Goal: Task Accomplishment & Management: Manage account settings

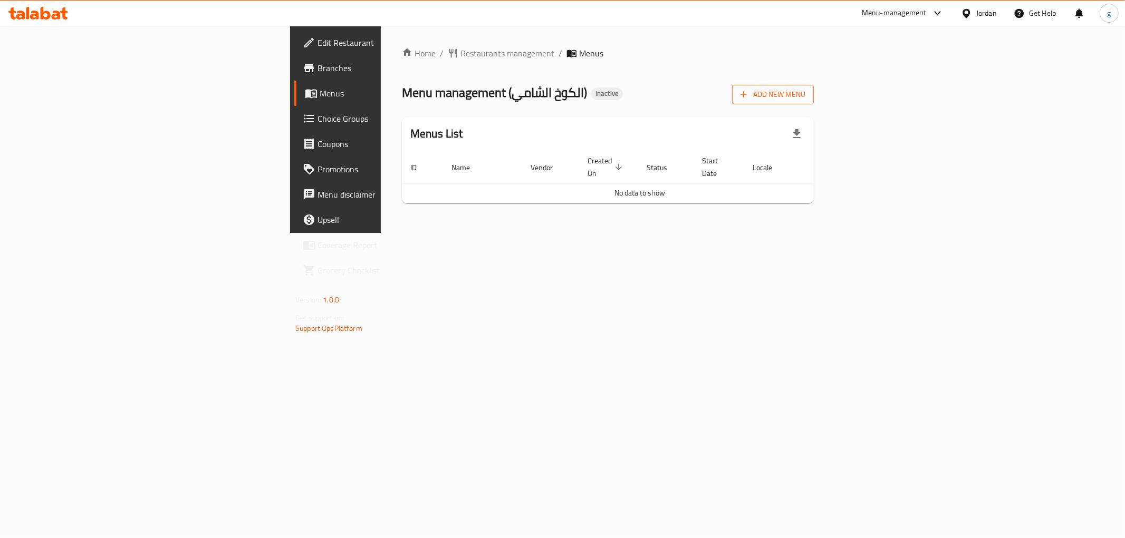
click at [805, 96] on span "Add New Menu" at bounding box center [772, 94] width 65 height 13
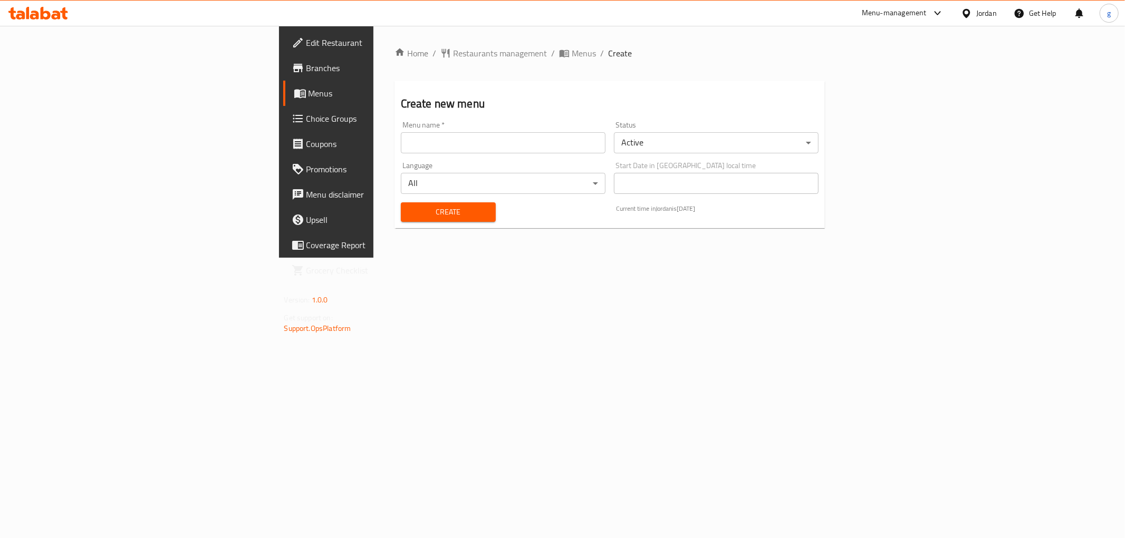
drag, startPoint x: 398, startPoint y: 165, endPoint x: 397, endPoint y: 147, distance: 17.9
click at [398, 160] on div "Language All ​" at bounding box center [503, 178] width 213 height 41
click at [401, 147] on input "text" at bounding box center [503, 142] width 205 height 21
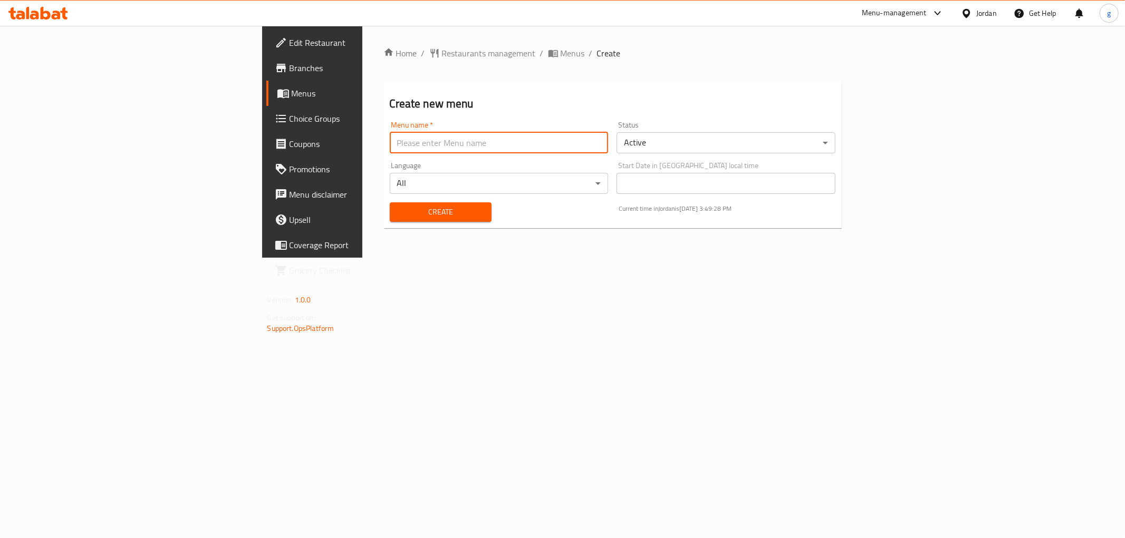
click at [418, 147] on input "text" at bounding box center [499, 142] width 219 height 21
type input "h"
type input "10/9/2025"
click at [398, 217] on span "Create" at bounding box center [440, 212] width 85 height 13
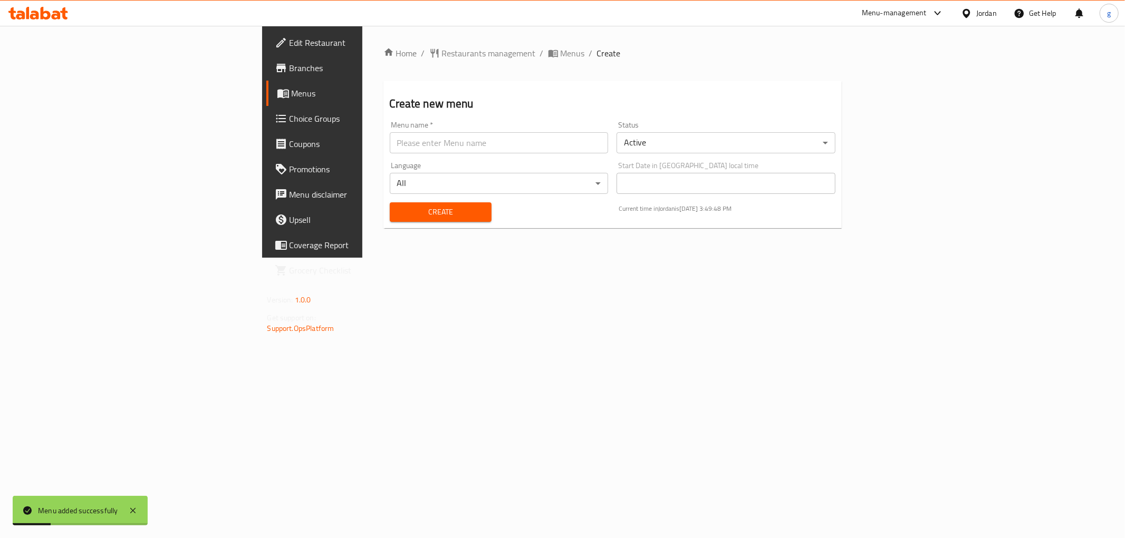
click at [292, 90] on span "Menus" at bounding box center [367, 93] width 150 height 13
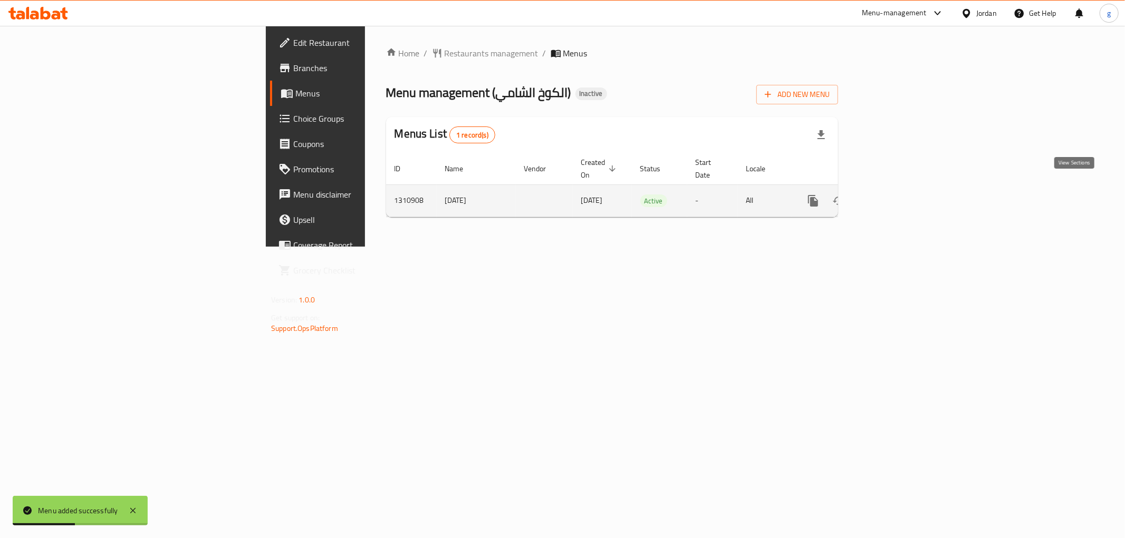
click at [895, 195] on icon "enhanced table" at bounding box center [889, 201] width 13 height 13
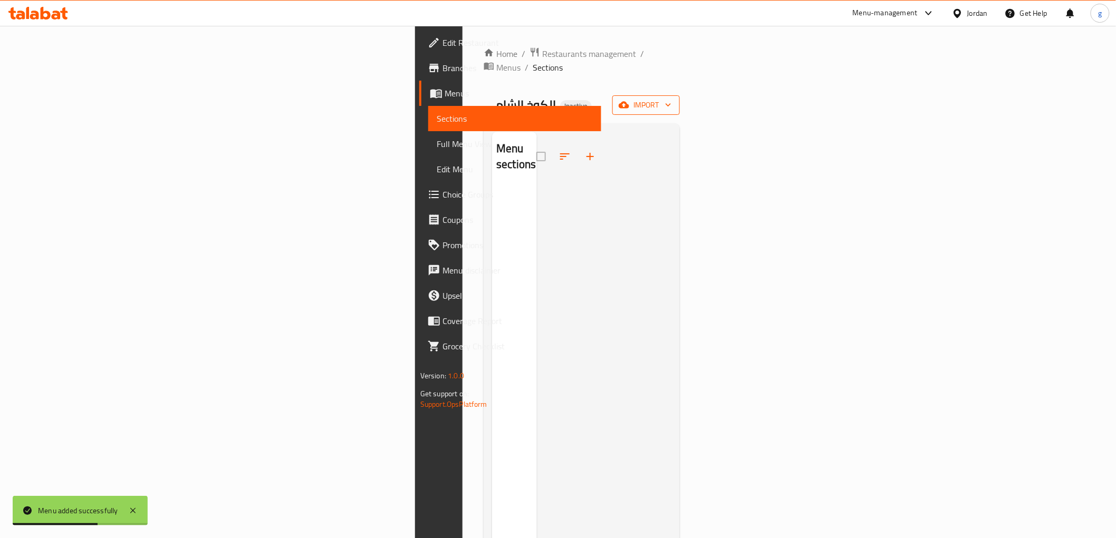
click at [680, 95] on button "import" at bounding box center [645, 105] width 67 height 20
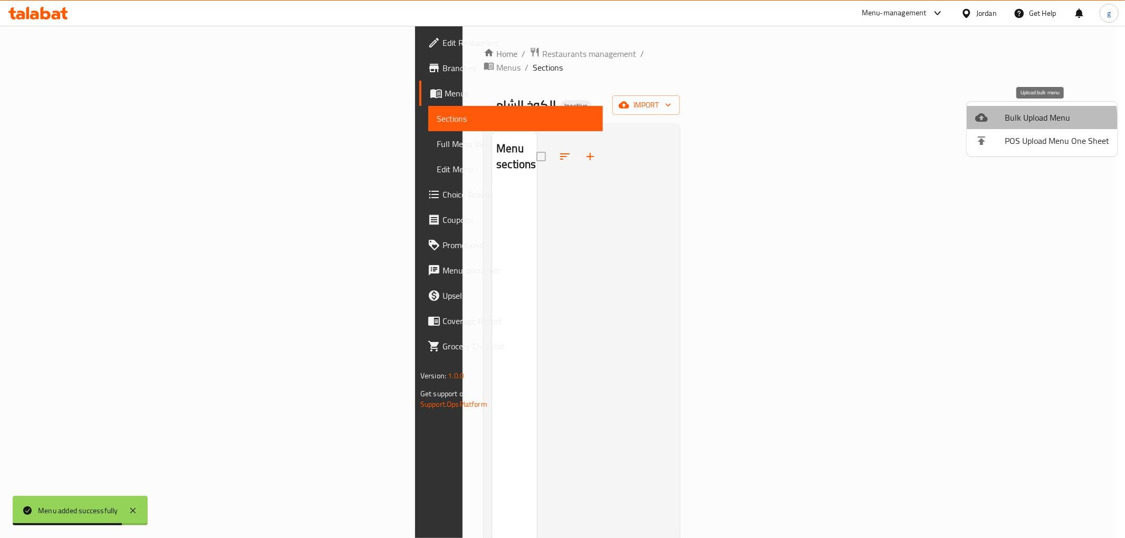
click at [1018, 120] on span "Bulk Upload Menu" at bounding box center [1057, 117] width 104 height 13
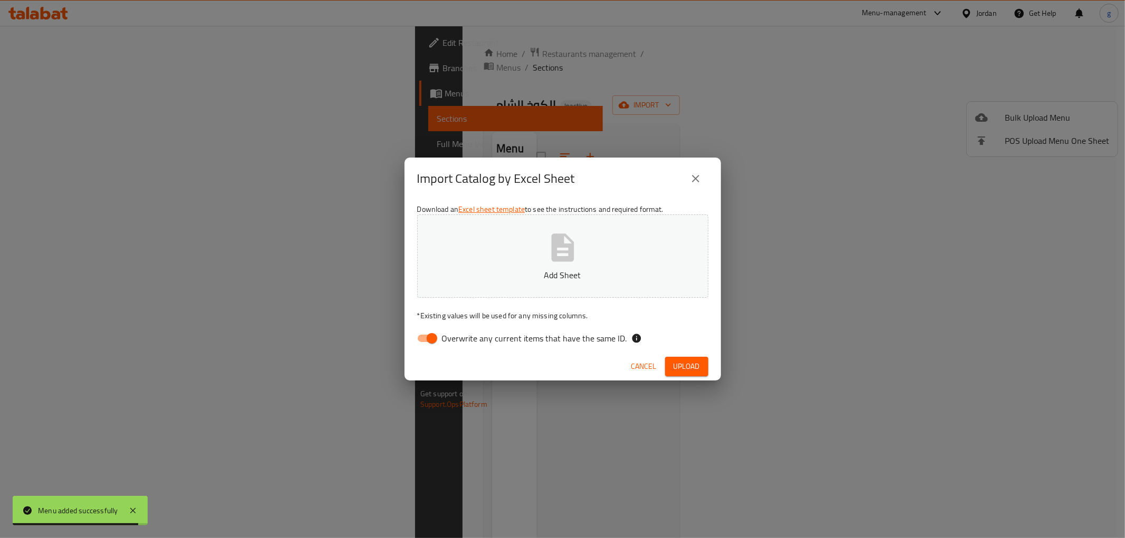
click at [414, 341] on input "Overwrite any current items that have the same ID." at bounding box center [432, 339] width 60 height 20
checkbox input "false"
click at [496, 247] on button "Add Sheet" at bounding box center [562, 256] width 291 height 83
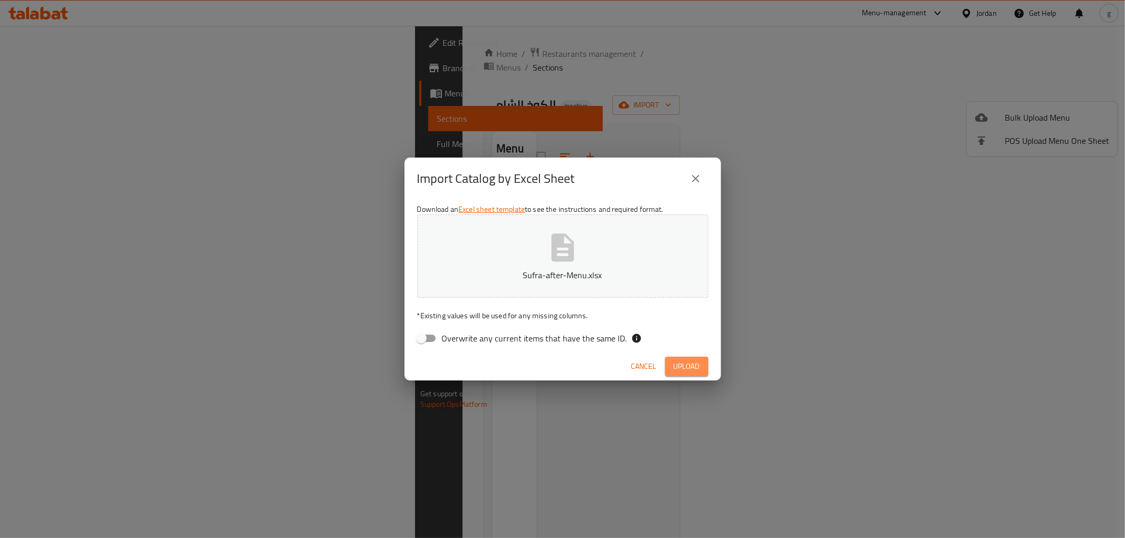
click at [692, 370] on span "Upload" at bounding box center [686, 366] width 26 height 13
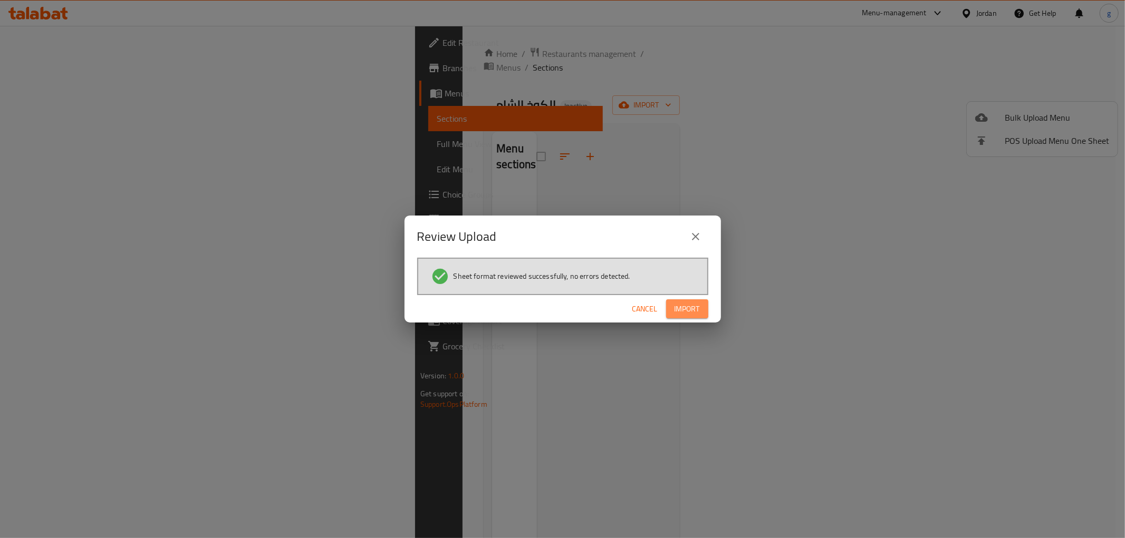
click at [697, 303] on span "Import" at bounding box center [686, 309] width 25 height 13
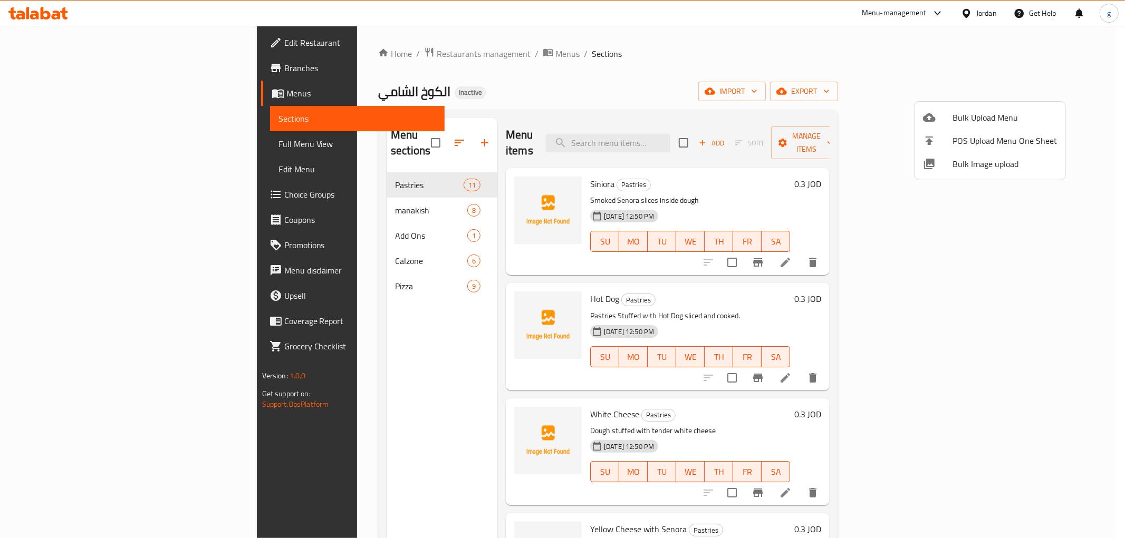
click at [802, 87] on div at bounding box center [562, 269] width 1125 height 538
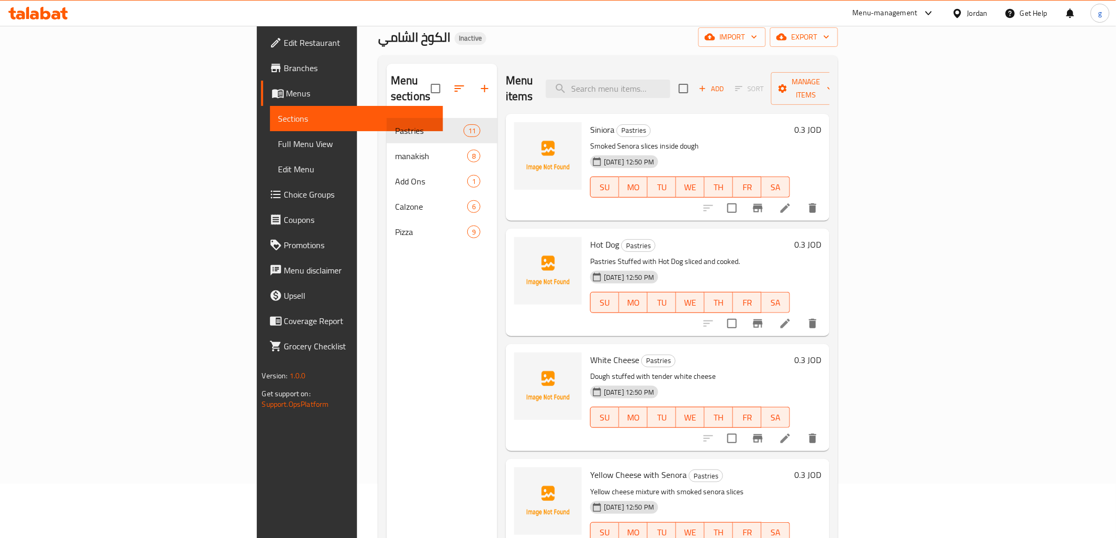
scroll to position [117, 0]
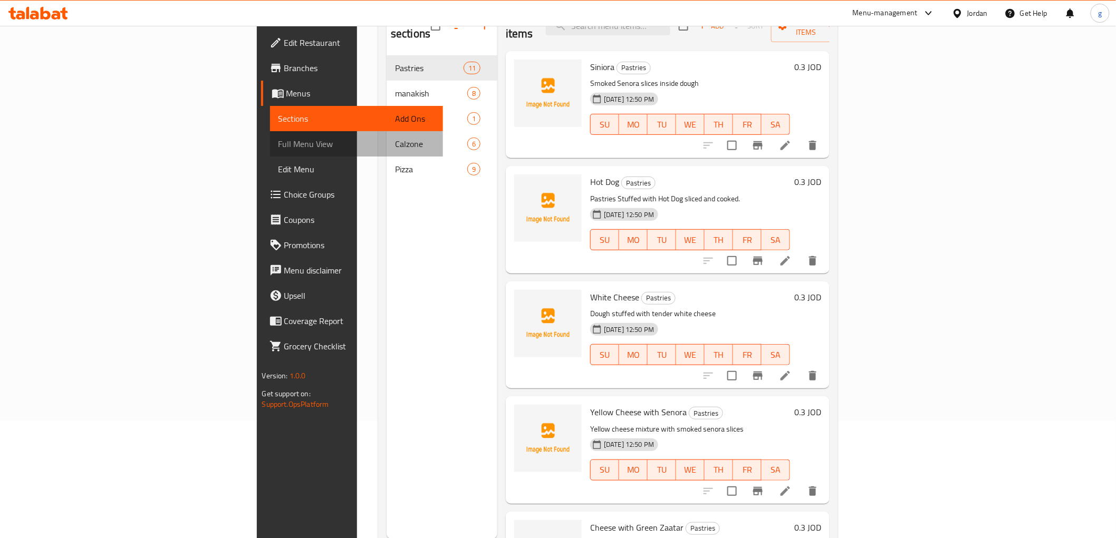
click at [278, 143] on span "Full Menu View" at bounding box center [356, 144] width 156 height 13
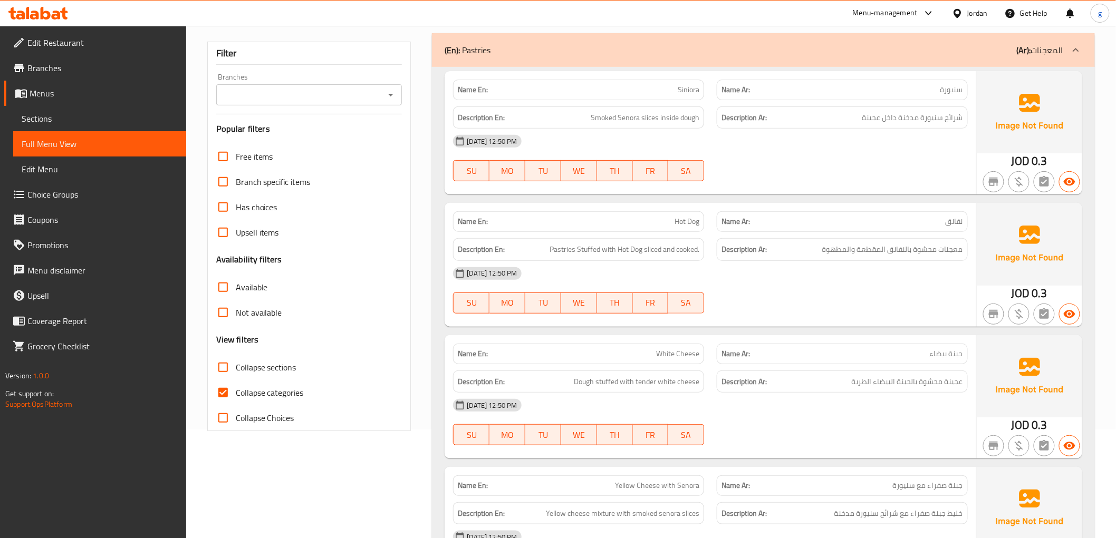
scroll to position [117, 0]
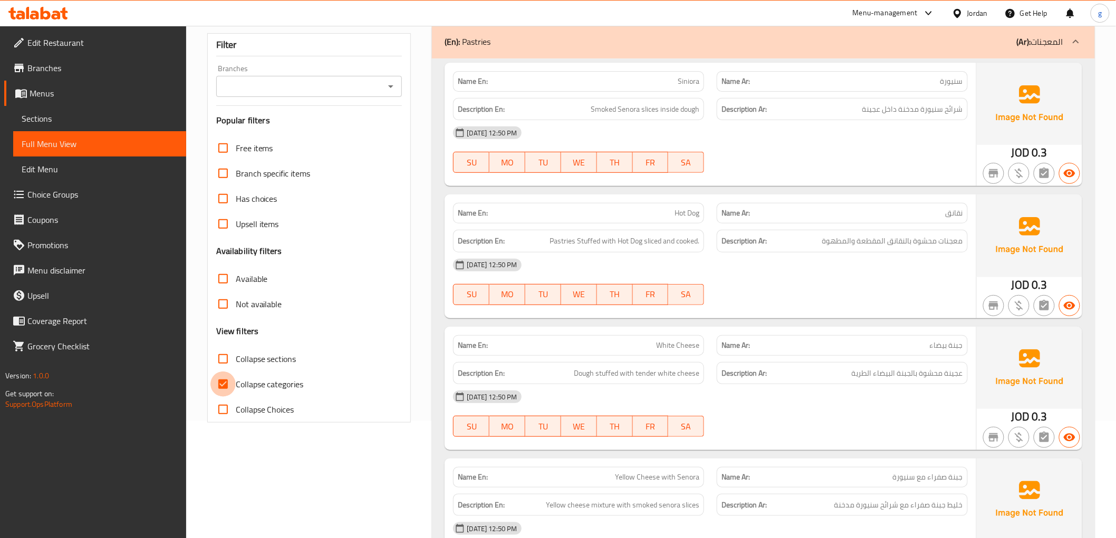
click at [228, 386] on input "Collapse categories" at bounding box center [222, 384] width 25 height 25
checkbox input "false"
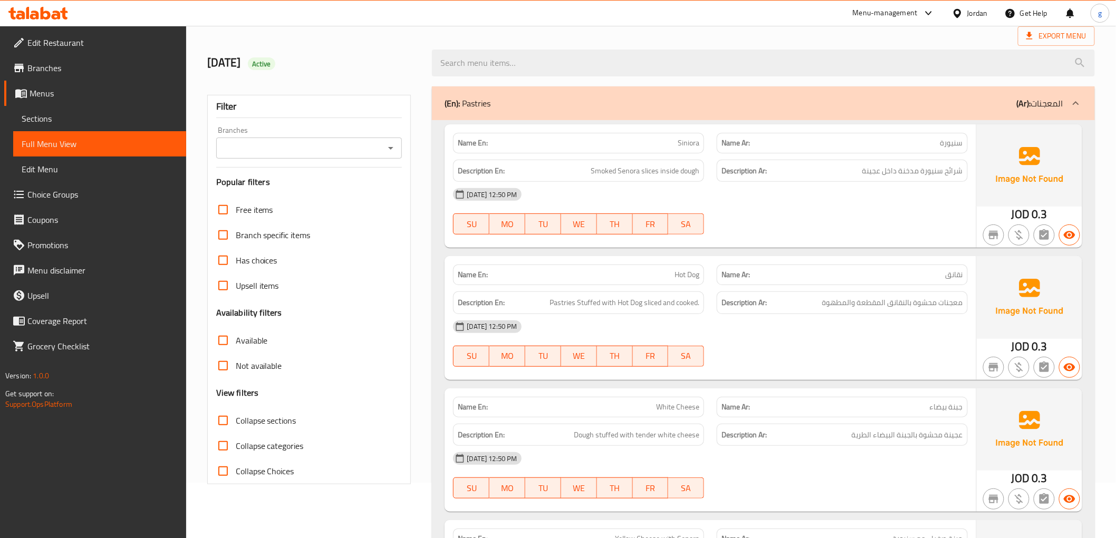
scroll to position [0, 0]
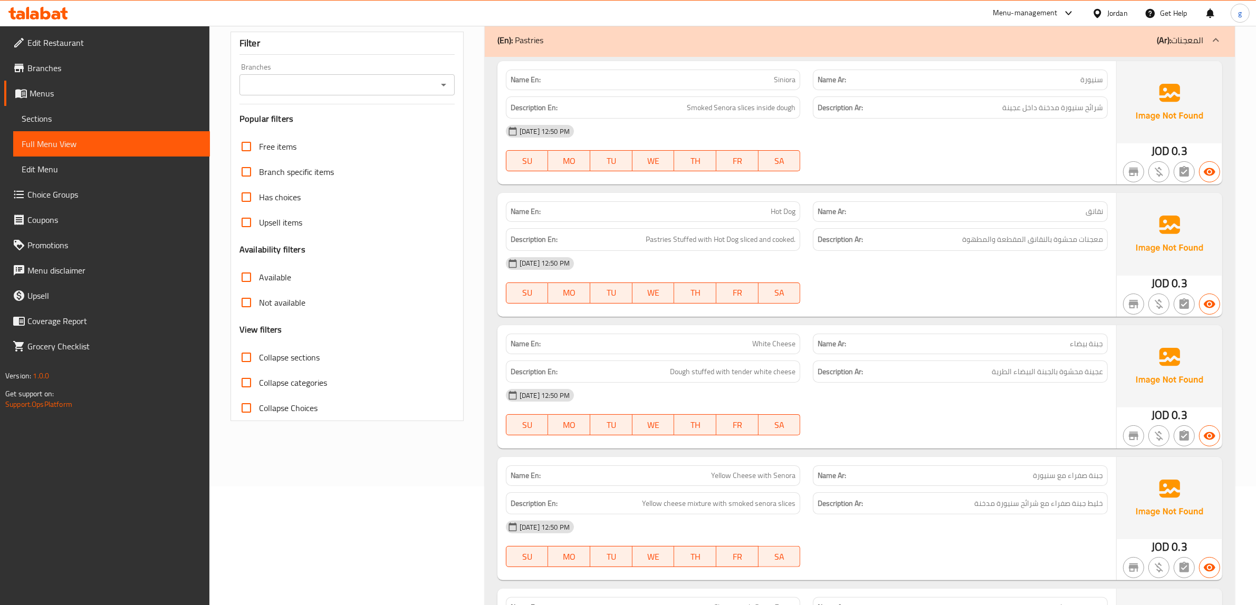
scroll to position [117, 0]
click at [744, 240] on span "Pastries Stuffed with Hot Dog sliced and cooked." at bounding box center [720, 241] width 150 height 13
click at [739, 236] on span "Pastries Stuffed with Hot Dog sliced and cooked." at bounding box center [720, 241] width 150 height 13
drag, startPoint x: 739, startPoint y: 244, endPoint x: 755, endPoint y: 248, distance: 16.4
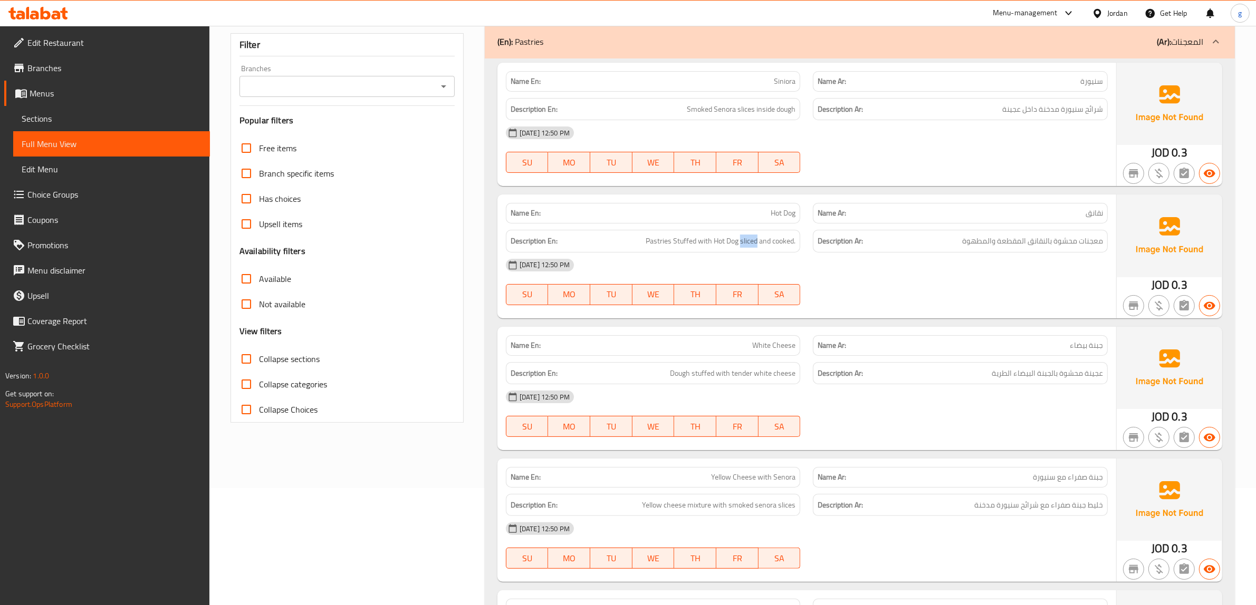
click at [755, 248] on div "Description En: Pastries Stuffed with Hot Dog sliced and cooked." at bounding box center [653, 241] width 295 height 23
copy span "sliced"
click at [744, 264] on div "[DATE] 12:50 PM" at bounding box center [806, 265] width 614 height 25
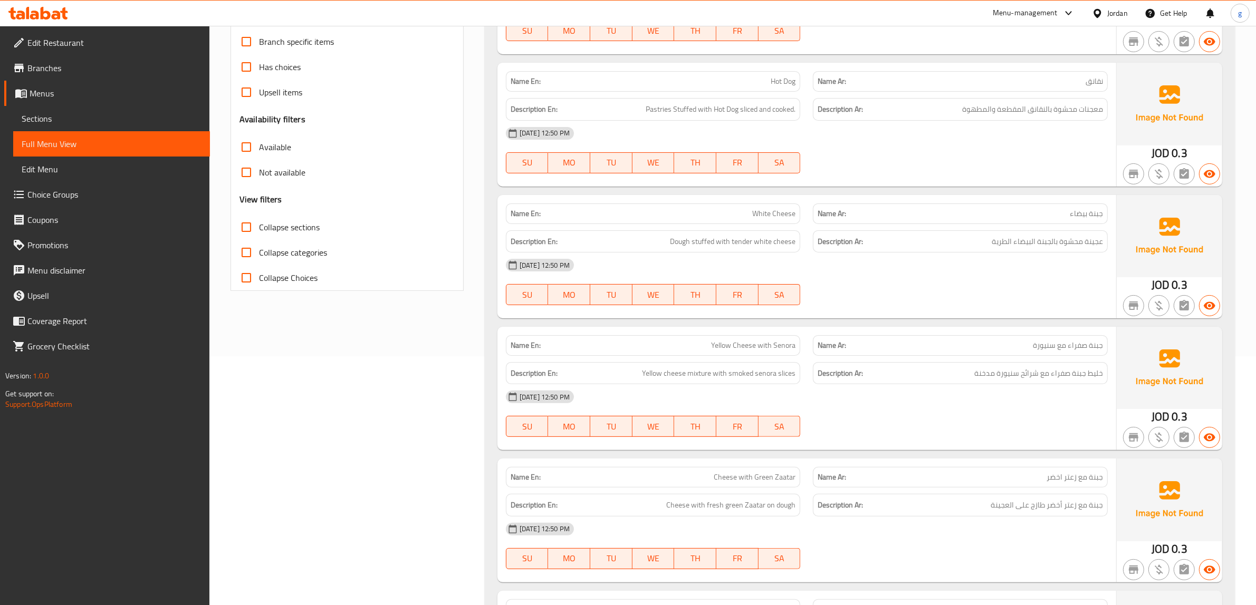
scroll to position [315, 0]
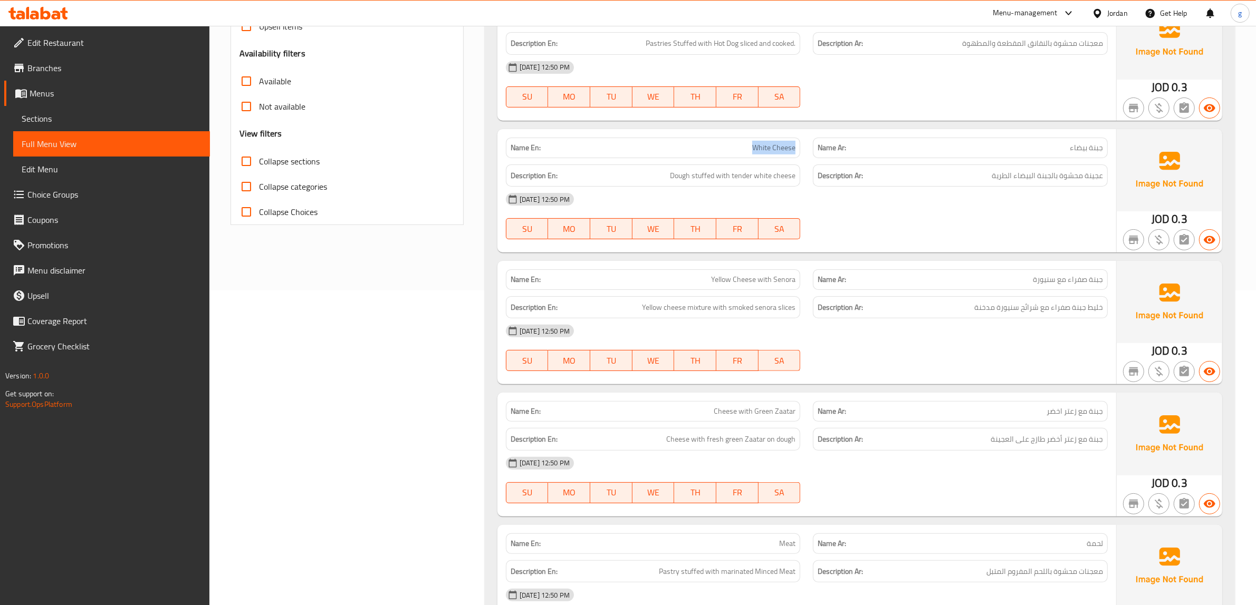
drag, startPoint x: 742, startPoint y: 140, endPoint x: 794, endPoint y: 151, distance: 52.7
click at [794, 151] on div "Name En: White Cheese" at bounding box center [653, 148] width 295 height 21
copy span "White Cheese"
click at [800, 193] on div "[DATE] 12:50 PM" at bounding box center [806, 199] width 614 height 25
click at [755, 198] on div "[DATE] 12:50 PM" at bounding box center [806, 199] width 614 height 25
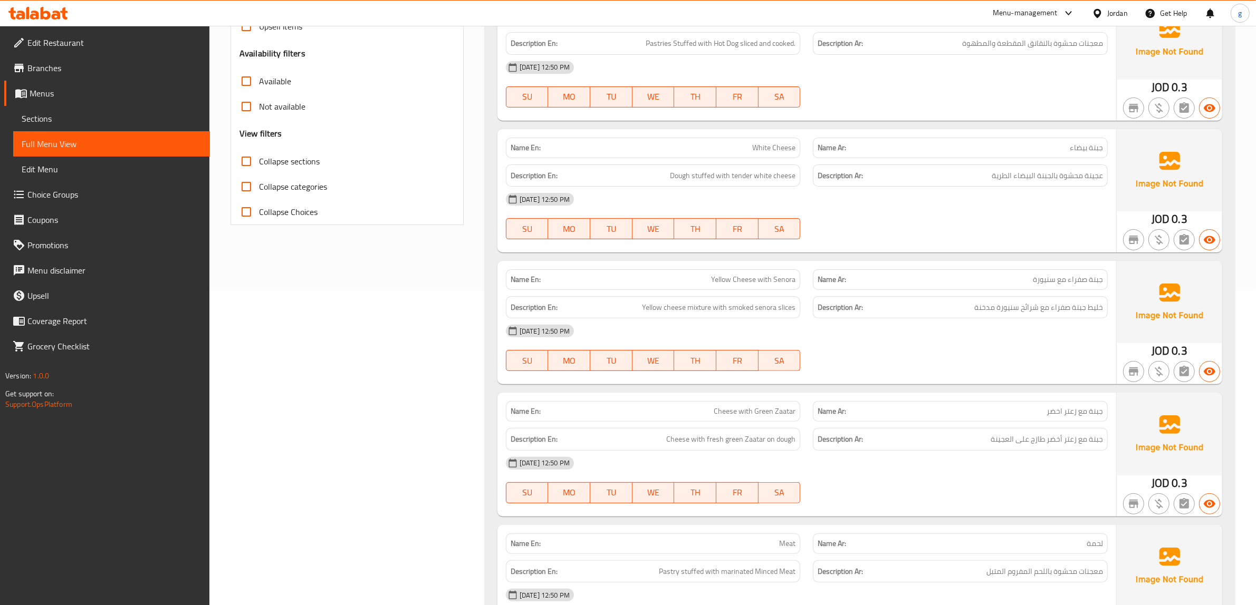
click at [741, 279] on span "Yellow Cheese with Senora" at bounding box center [753, 279] width 84 height 11
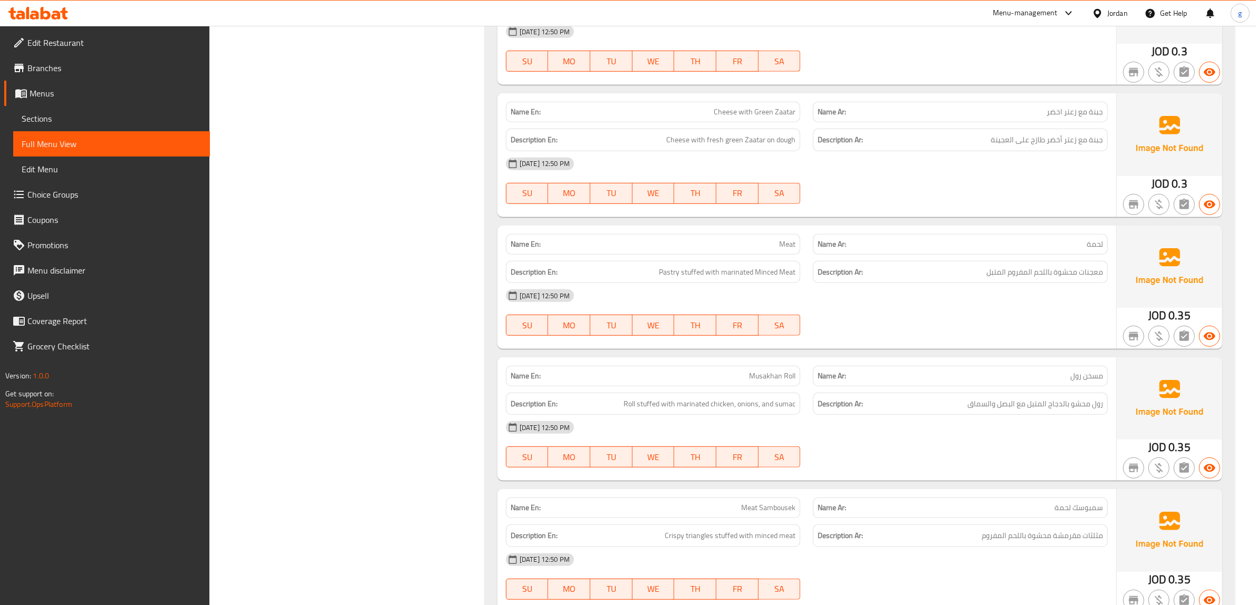
scroll to position [644, 0]
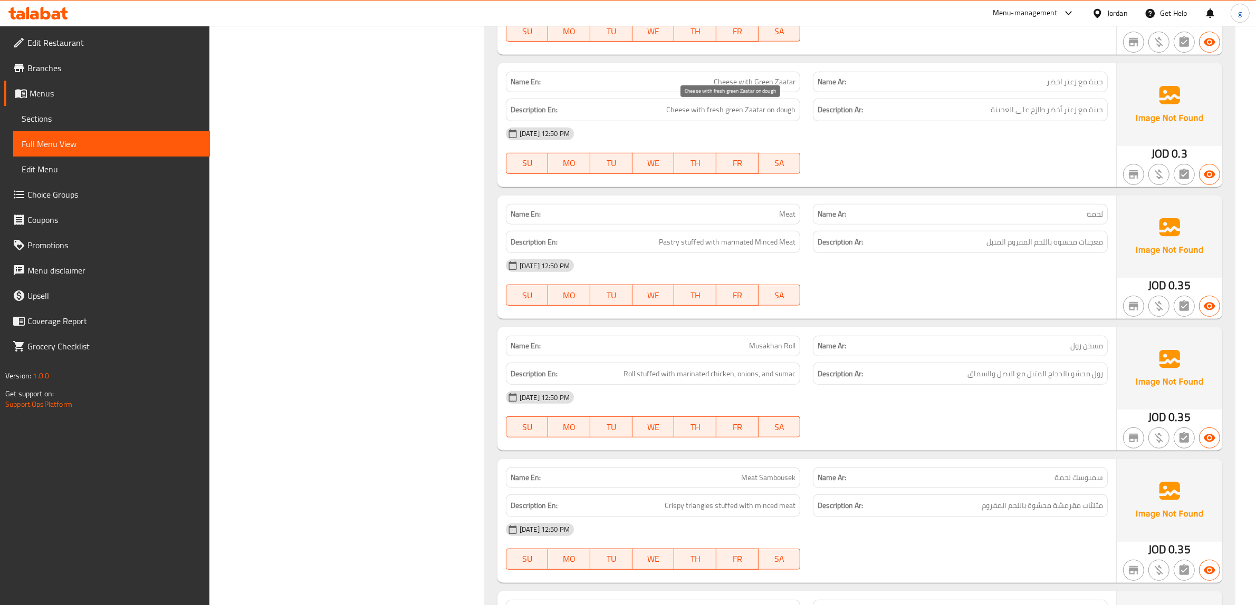
click at [774, 111] on span "Cheese with fresh green Zaatar on dough" at bounding box center [730, 109] width 129 height 13
drag, startPoint x: 766, startPoint y: 111, endPoint x: 804, endPoint y: 117, distance: 38.5
click at [804, 117] on div "Description En: Cheese with fresh green Zaatar on dough" at bounding box center [652, 109] width 307 height 35
copy span "on dough"
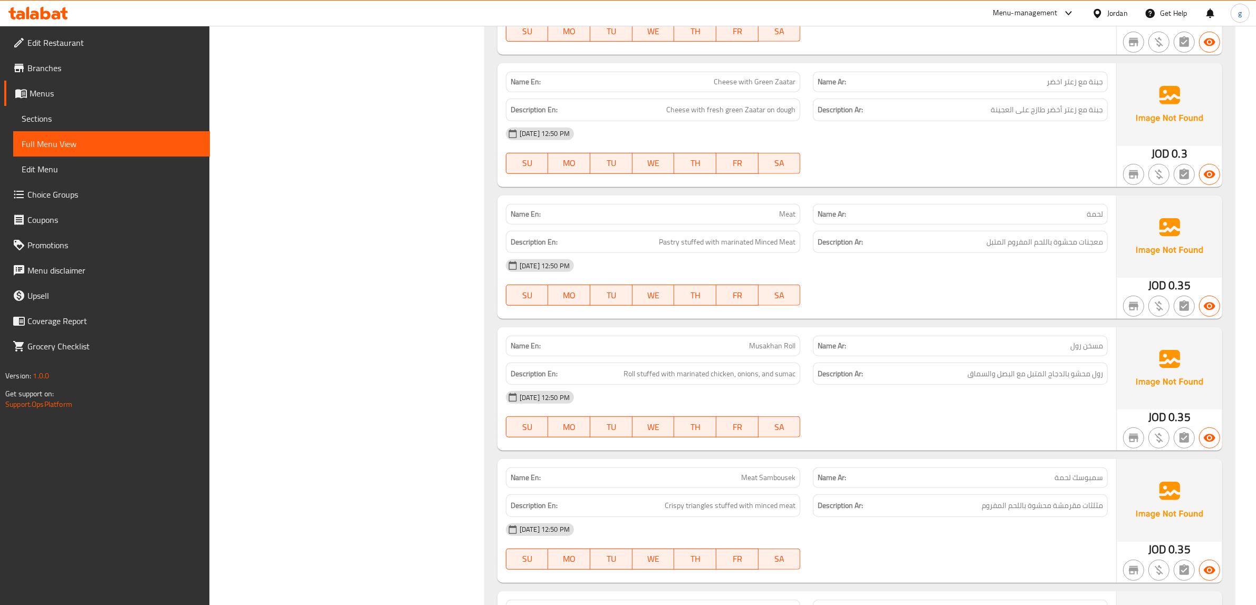
click at [755, 121] on div "[DATE] 12:50 PM" at bounding box center [806, 133] width 614 height 25
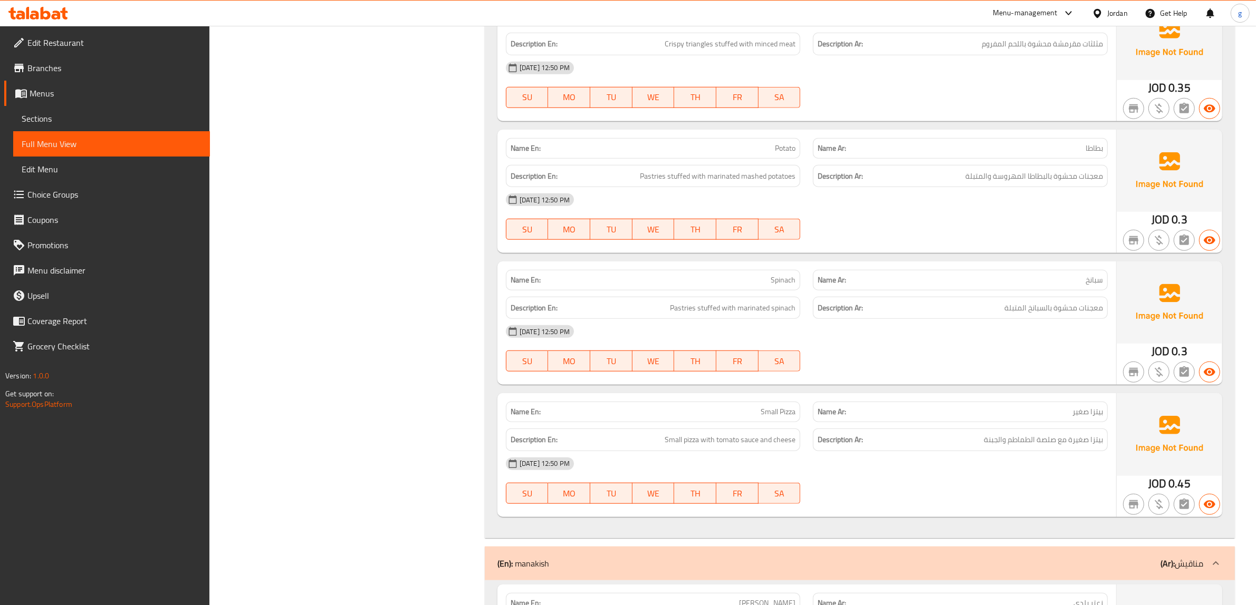
scroll to position [1106, 0]
drag, startPoint x: 712, startPoint y: 140, endPoint x: 844, endPoint y: 147, distance: 132.0
click at [841, 147] on div "Name En: Potato Name Ar: بطاطا" at bounding box center [806, 148] width 614 height 33
click at [746, 170] on span "Pastries stuffed with marinated mashed potatoes" at bounding box center [718, 176] width 156 height 13
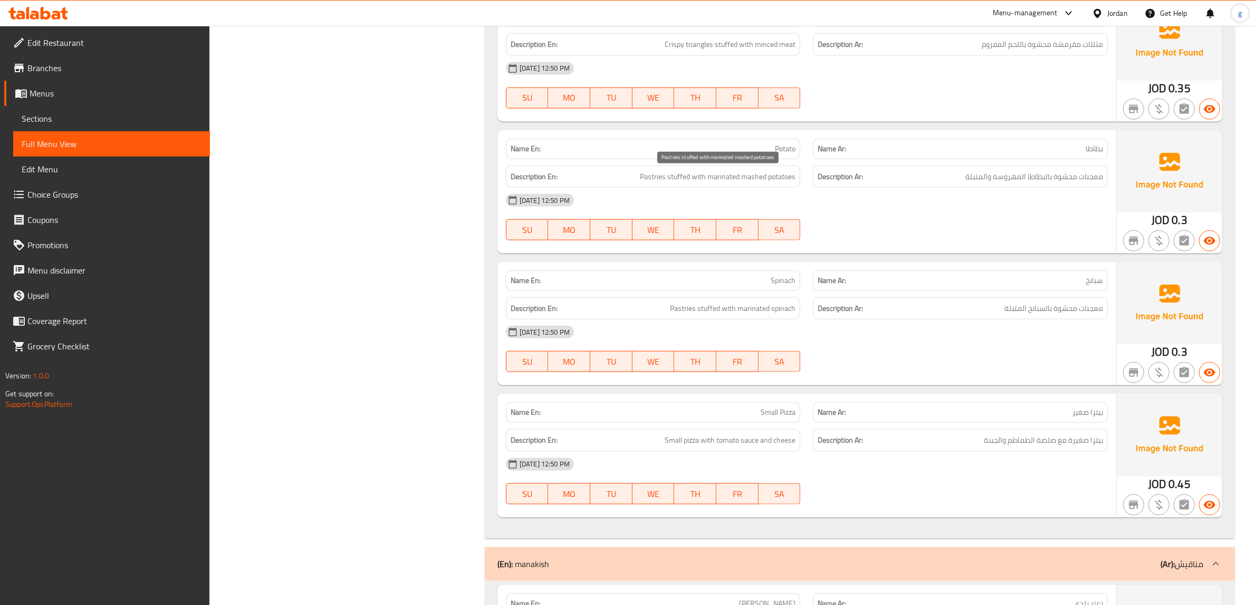
click at [660, 178] on span "Pastries stuffed with marinated mashed potatoes" at bounding box center [718, 176] width 156 height 13
click at [742, 177] on span "Pastries stuffed with marinated mashed potatoes" at bounding box center [718, 176] width 156 height 13
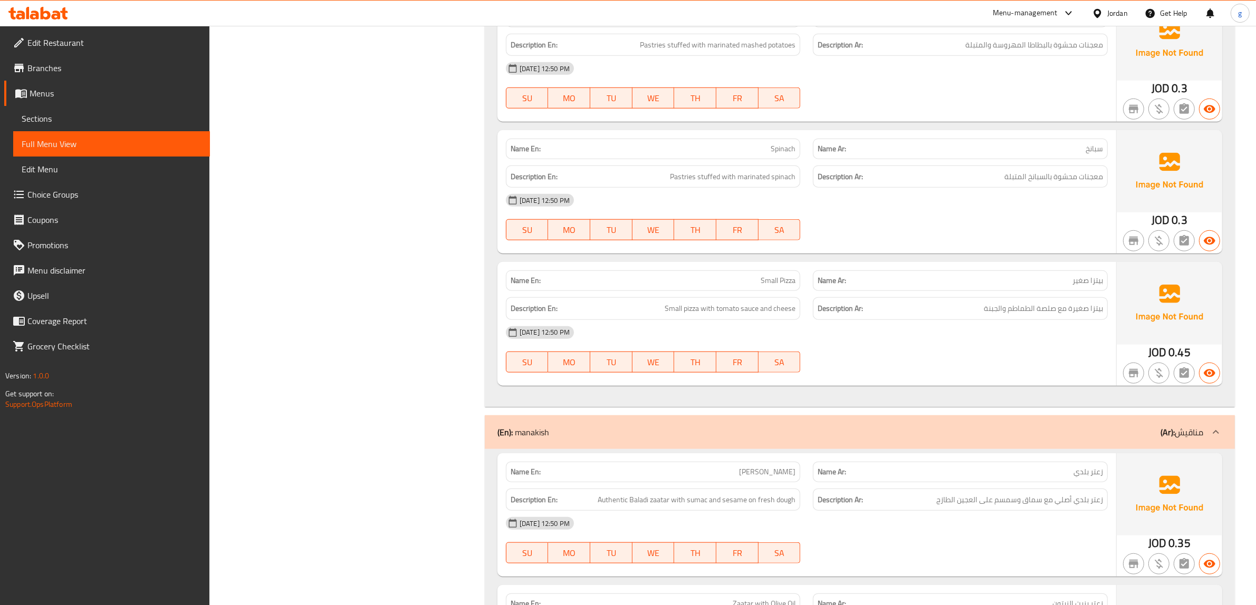
scroll to position [1172, 0]
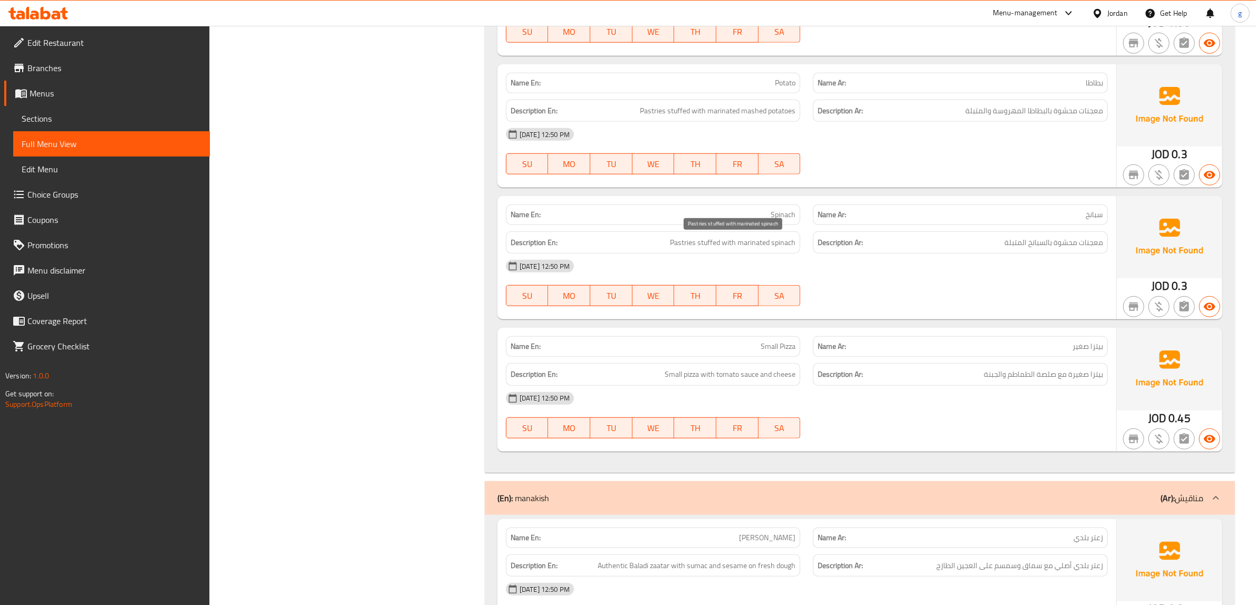
click at [704, 246] on span "Pastries stuffed with marinated spinach" at bounding box center [733, 242] width 126 height 13
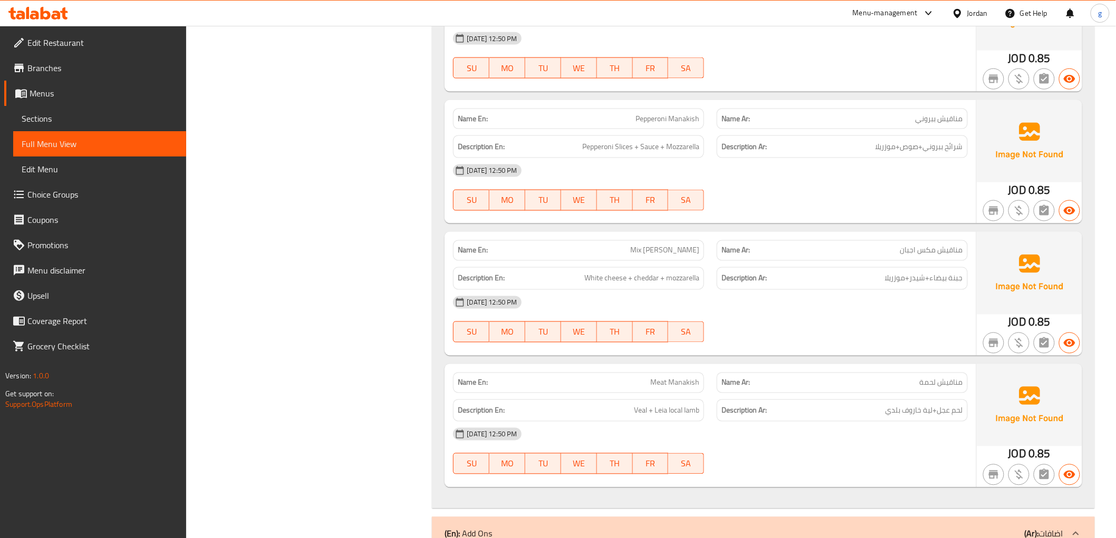
scroll to position [2322, 0]
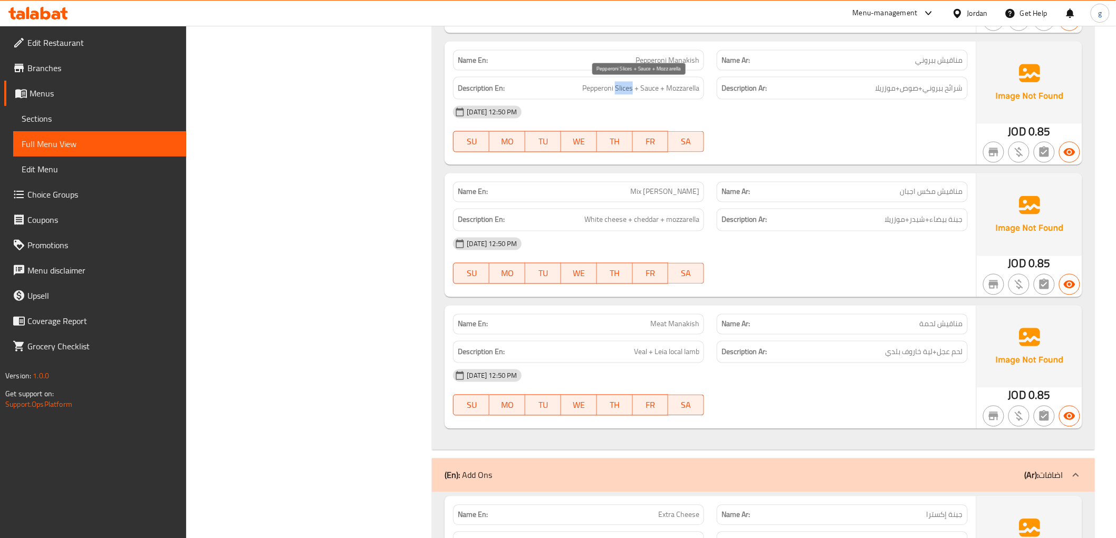
drag, startPoint x: 615, startPoint y: 88, endPoint x: 631, endPoint y: 92, distance: 16.4
click at [631, 92] on span "Pepperoni Slices + Sauce + Mozzarella" at bounding box center [640, 88] width 117 height 13
copy span "Slices"
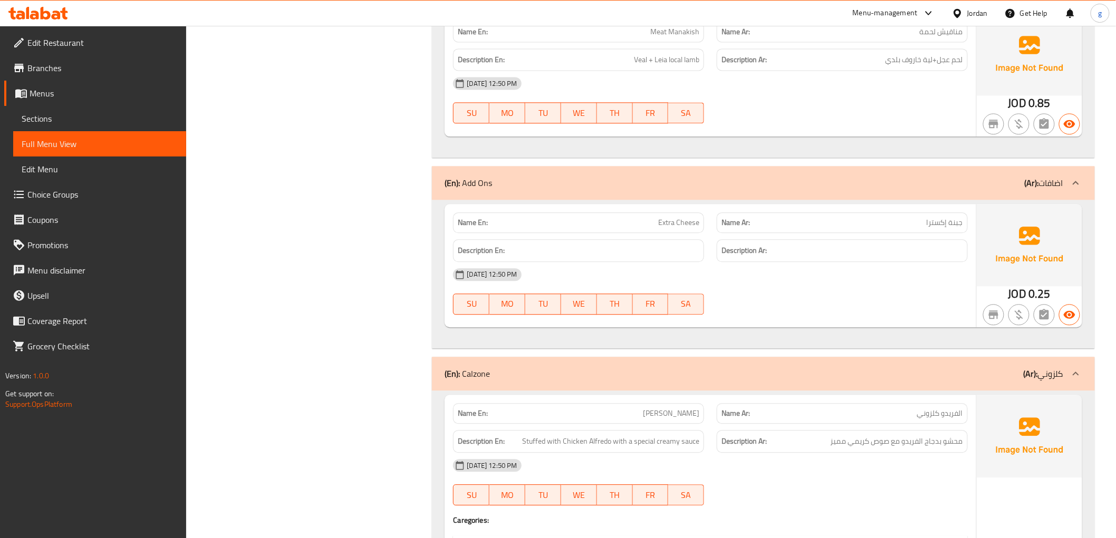
scroll to position [2674, 0]
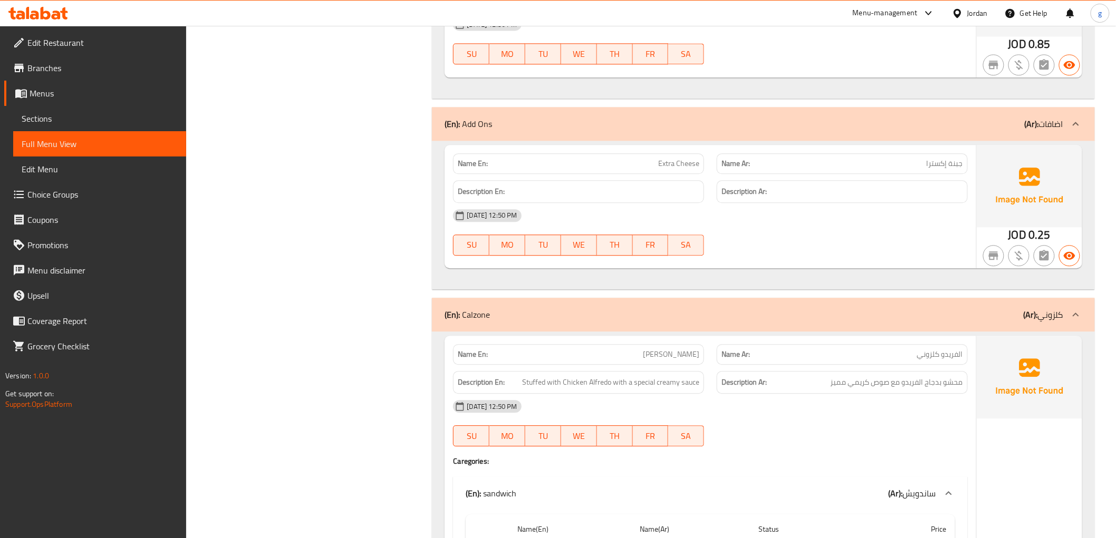
click at [654, 123] on div "(En): Add Ons (Ar): اضافات" at bounding box center [754, 124] width 618 height 13
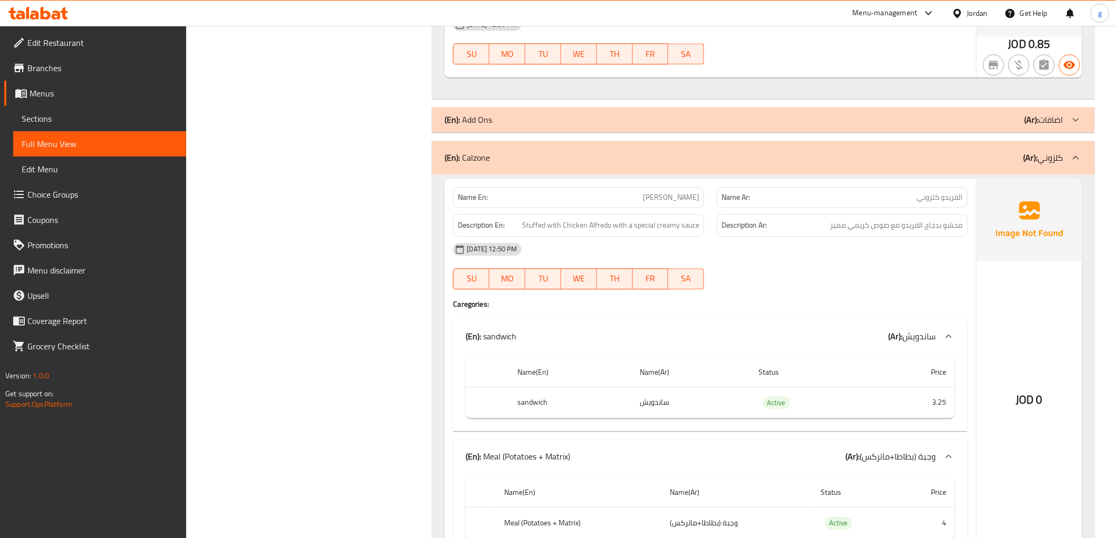
click at [860, 114] on div "(En): Add Ons (Ar): اضافات" at bounding box center [754, 119] width 618 height 13
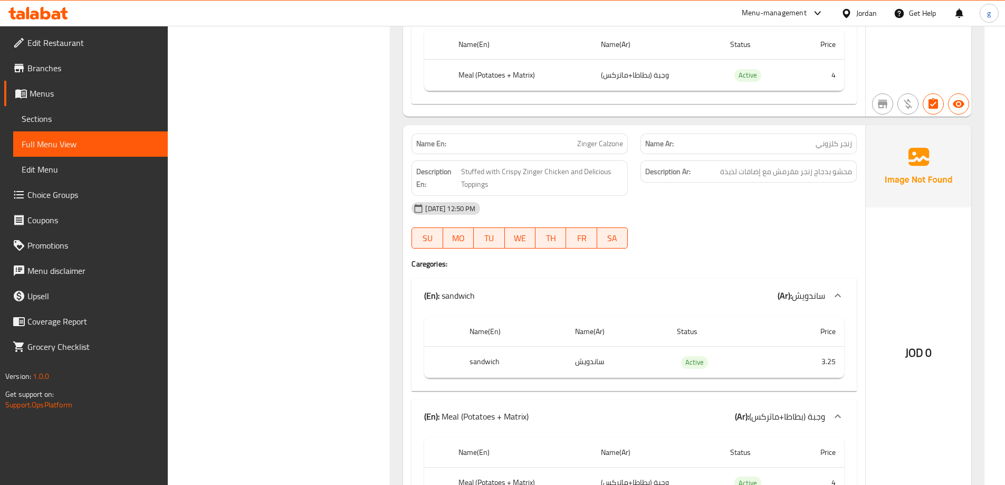
scroll to position [3336, 0]
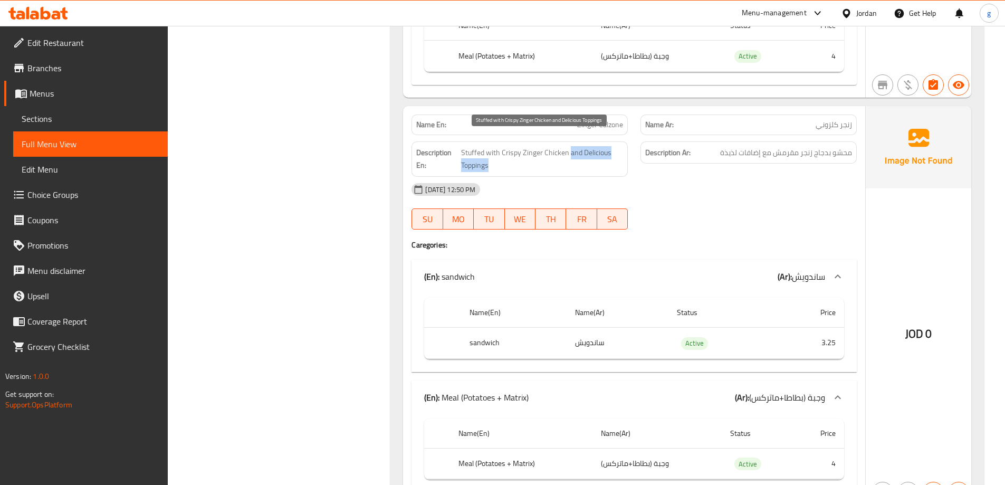
drag, startPoint x: 567, startPoint y: 142, endPoint x: 575, endPoint y: 147, distance: 9.5
click at [575, 147] on span "Stuffed with Crispy Zinger Chicken and Delicious Toppings" at bounding box center [542, 159] width 162 height 26
click at [576, 119] on p "Name En: Zinger Calzone" at bounding box center [519, 124] width 207 height 11
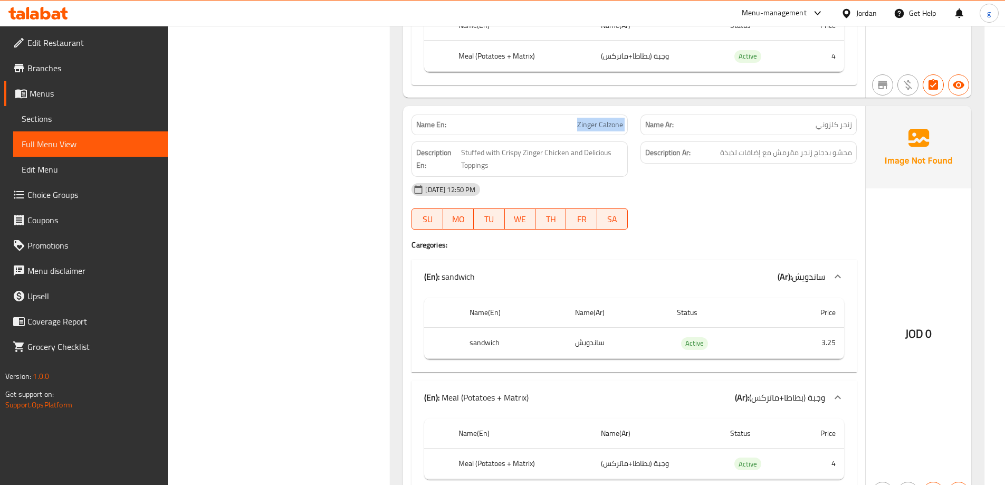
click at [576, 119] on p "Name En: Zinger Calzone" at bounding box center [519, 124] width 207 height 11
copy span "Zinger Calzone"
click at [69, 212] on link "Coupons" at bounding box center [85, 219] width 163 height 25
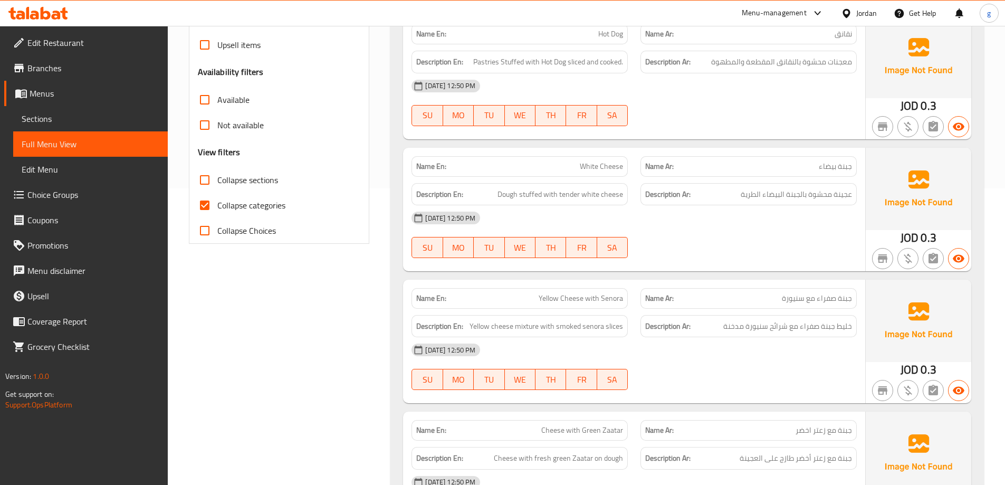
scroll to position [158, 0]
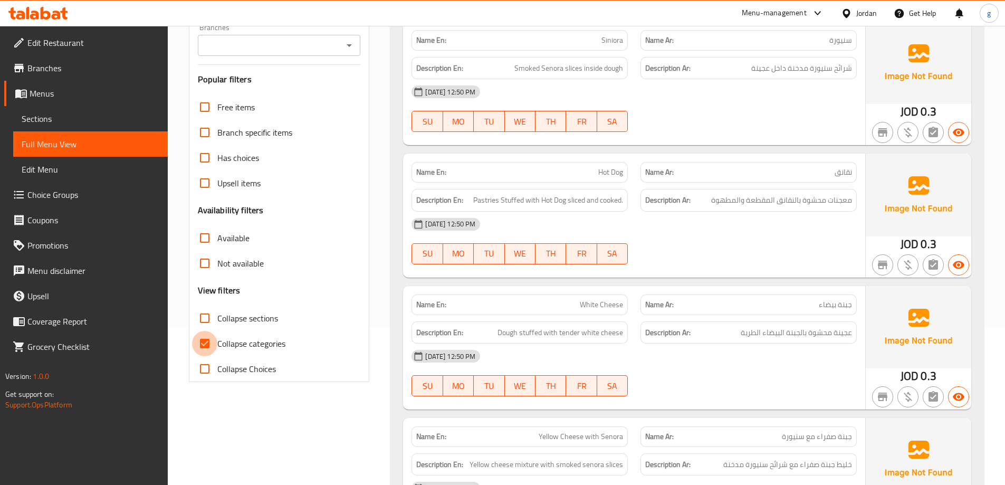
click at [208, 347] on input "Collapse categories" at bounding box center [204, 343] width 25 height 25
checkbox input "false"
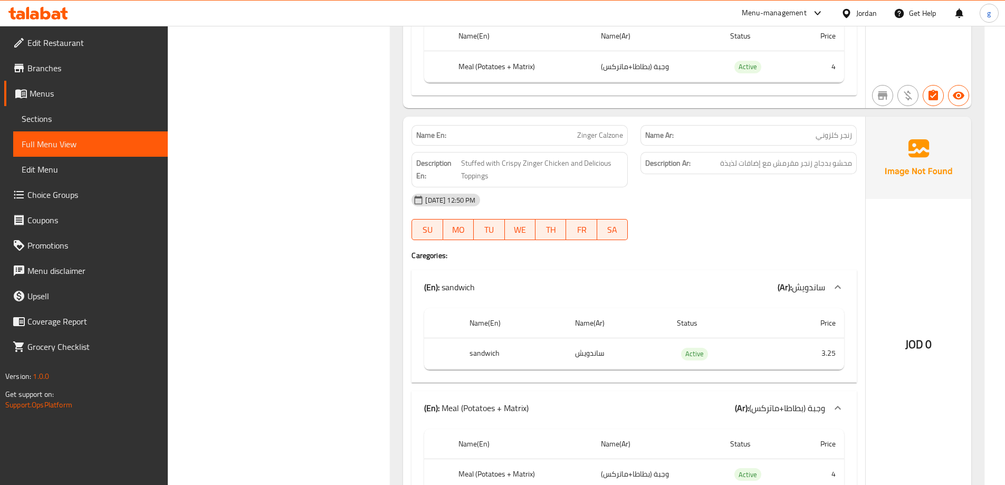
scroll to position [3322, 0]
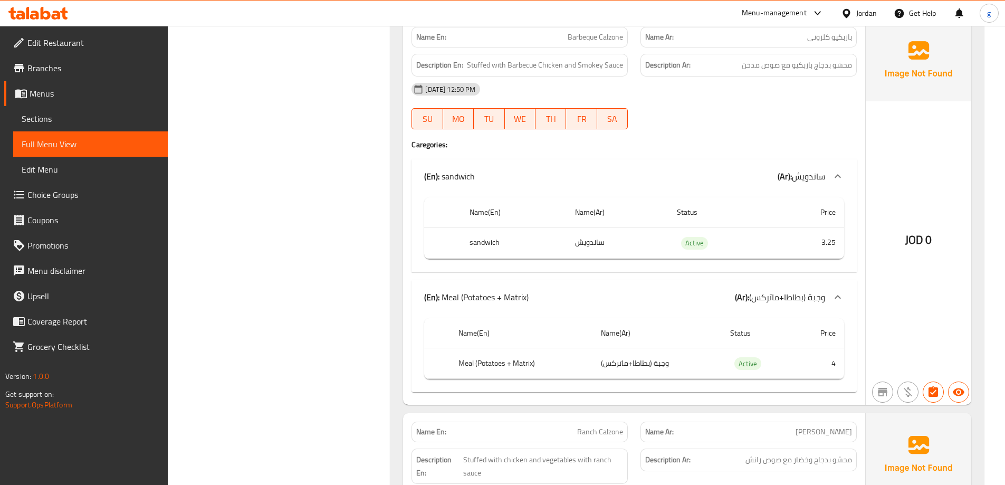
scroll to position [4219, 0]
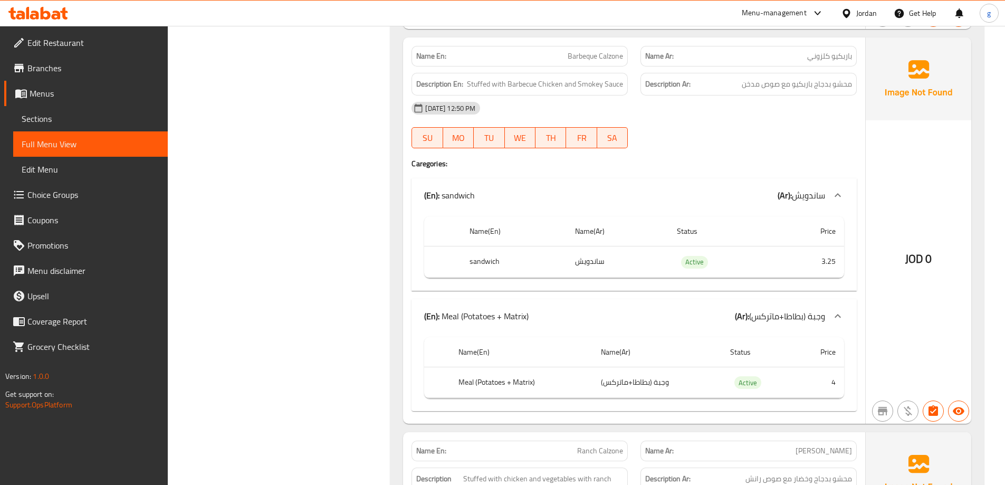
click at [803, 51] on p "Name Ar: باربكيو كلزوني" at bounding box center [748, 56] width 207 height 11
click at [547, 52] on div "Name En: Barbeque Calzone" at bounding box center [519, 56] width 216 height 21
click at [567, 51] on span "Barbeque Calzone" at bounding box center [594, 56] width 55 height 11
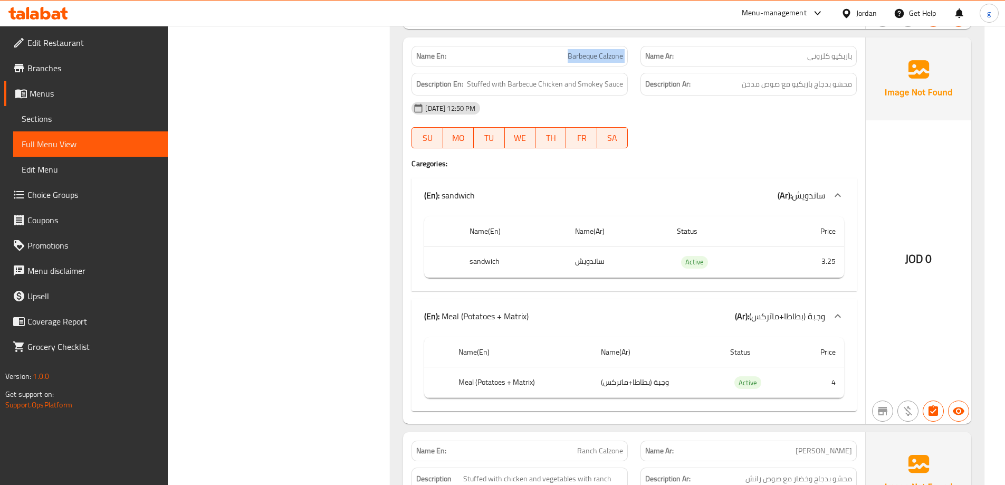
copy span "Barbeque Calzone"
click at [364, 227] on div "Filter Branches Branches Popular filters Free items Branch specific items Has c…" at bounding box center [283, 154] width 202 height 8475
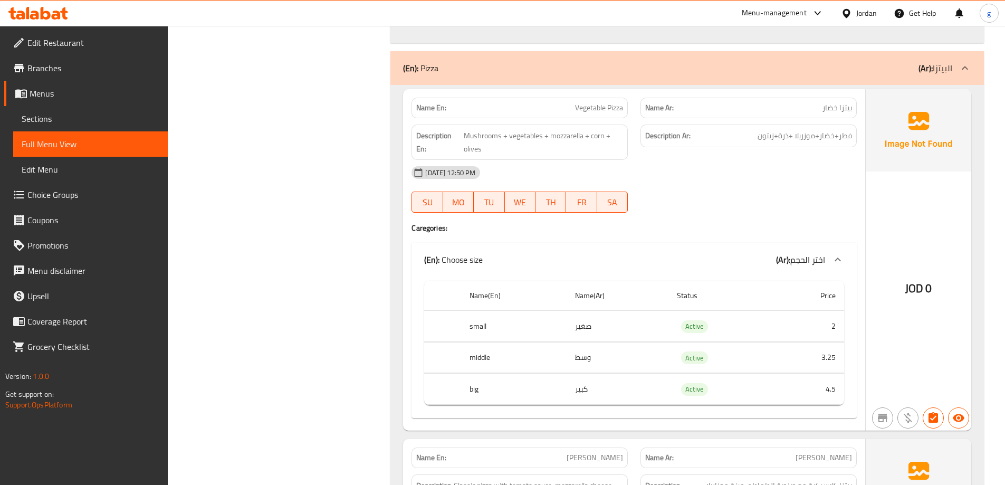
scroll to position [5431, 0]
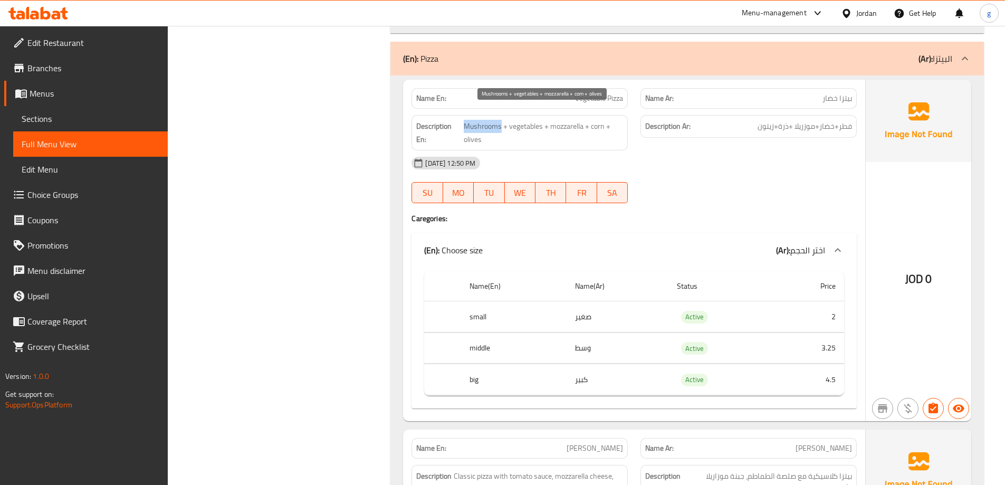
drag, startPoint x: 465, startPoint y: 117, endPoint x: 501, endPoint y: 115, distance: 36.4
click at [501, 120] on span "Mushrooms + vegetables + mozzarella + corn + olives" at bounding box center [543, 133] width 159 height 26
copy span "Mushrooms"
click at [572, 93] on p "Name En: Vegetable Pizza" at bounding box center [519, 98] width 207 height 11
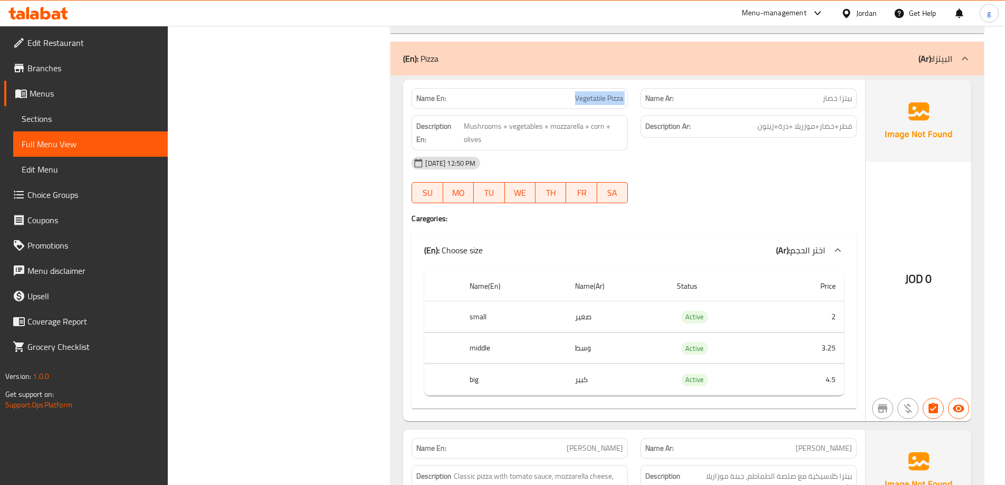
click at [572, 93] on p "Name En: Vegetable Pizza" at bounding box center [519, 98] width 207 height 11
copy span "Vegetable Pizza"
drag, startPoint x: 463, startPoint y: 112, endPoint x: 495, endPoint y: 117, distance: 32.6
click at [495, 120] on span "Mushrooms + vegetables + mozzarella + corn + olives" at bounding box center [543, 133] width 159 height 26
click at [500, 120] on span "Mushrooms + vegetables + mozzarella + corn + olives" at bounding box center [543, 133] width 159 height 26
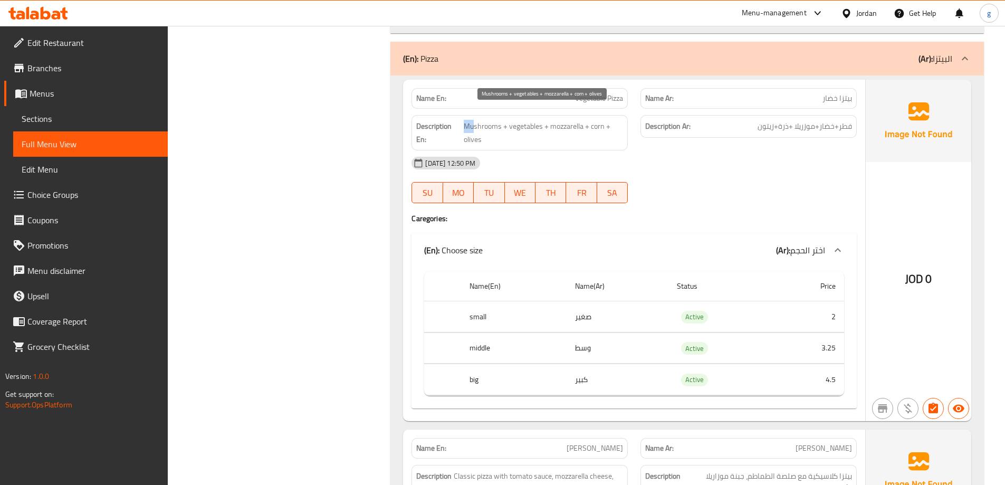
drag, startPoint x: 465, startPoint y: 113, endPoint x: 471, endPoint y: 115, distance: 7.2
click at [471, 120] on span "Mushrooms + vegetables + mozzarella + corn + olives" at bounding box center [543, 133] width 159 height 26
click at [464, 120] on span "Mushrooms + vegetables + mozzarella + corn + olives" at bounding box center [543, 133] width 159 height 26
drag, startPoint x: 463, startPoint y: 114, endPoint x: 491, endPoint y: 116, distance: 28.0
click at [491, 120] on span "Mushrooms + vegetables + mozzarella + corn + olives" at bounding box center [543, 133] width 159 height 26
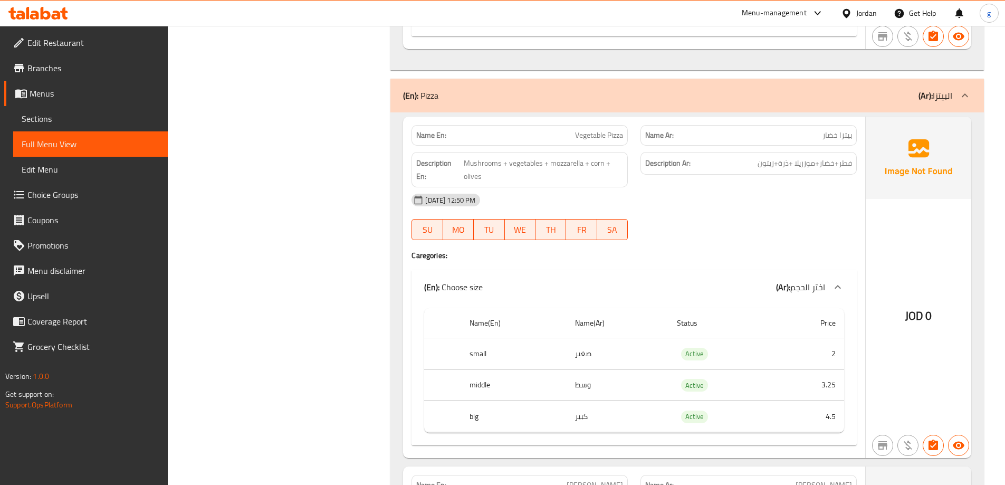
scroll to position [5379, 0]
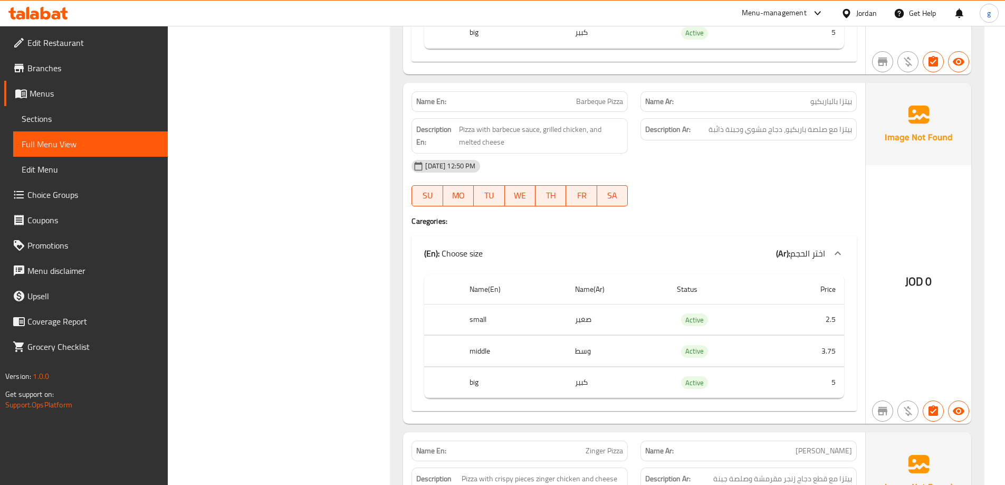
scroll to position [7760, 0]
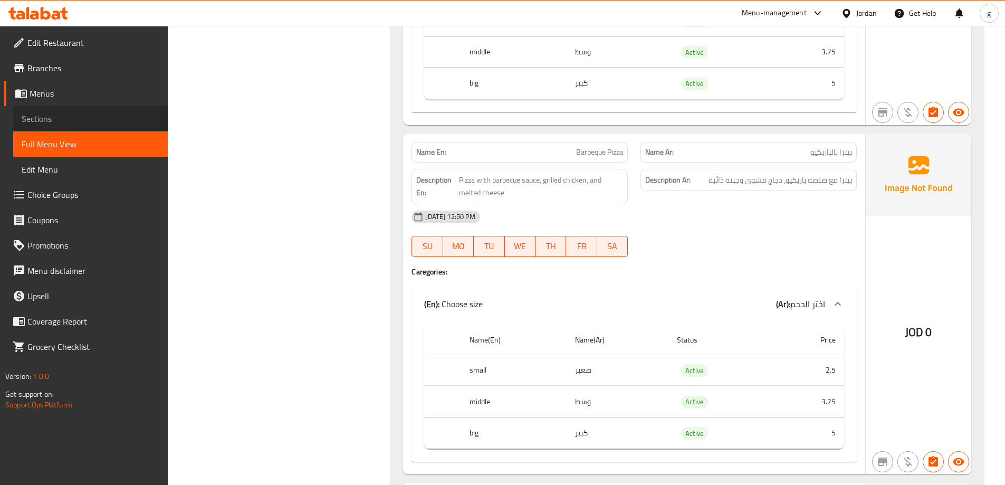
drag, startPoint x: 42, startPoint y: 121, endPoint x: 149, endPoint y: 161, distance: 114.3
click at [42, 121] on span "Sections" at bounding box center [91, 118] width 138 height 13
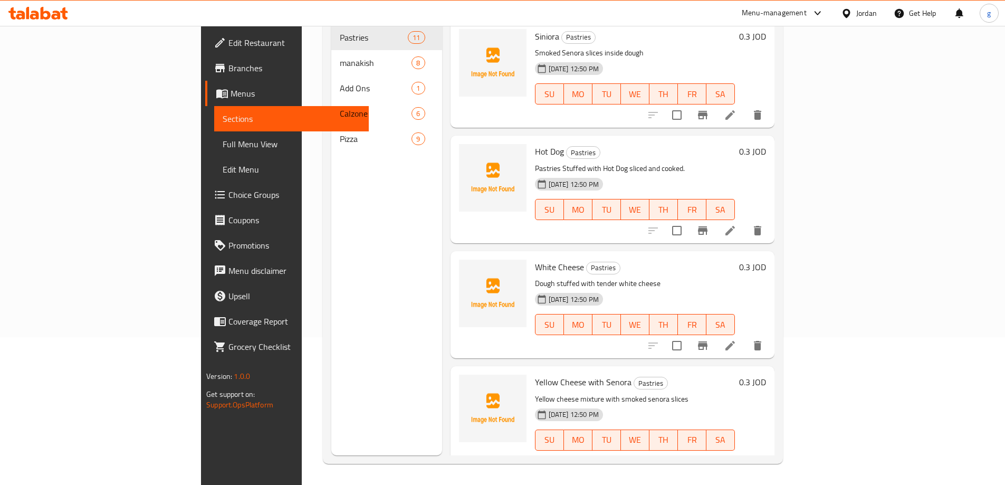
scroll to position [95, 0]
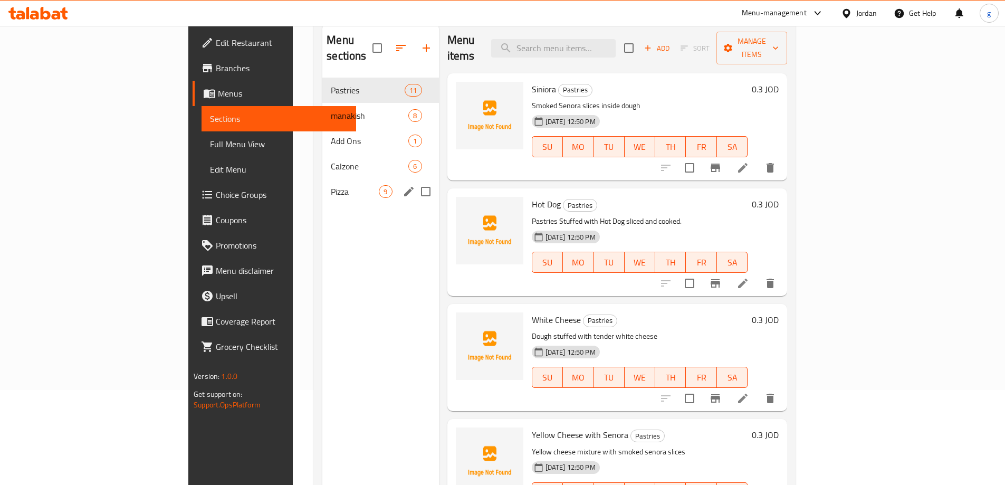
click at [331, 185] on span "Pizza" at bounding box center [355, 191] width 48 height 13
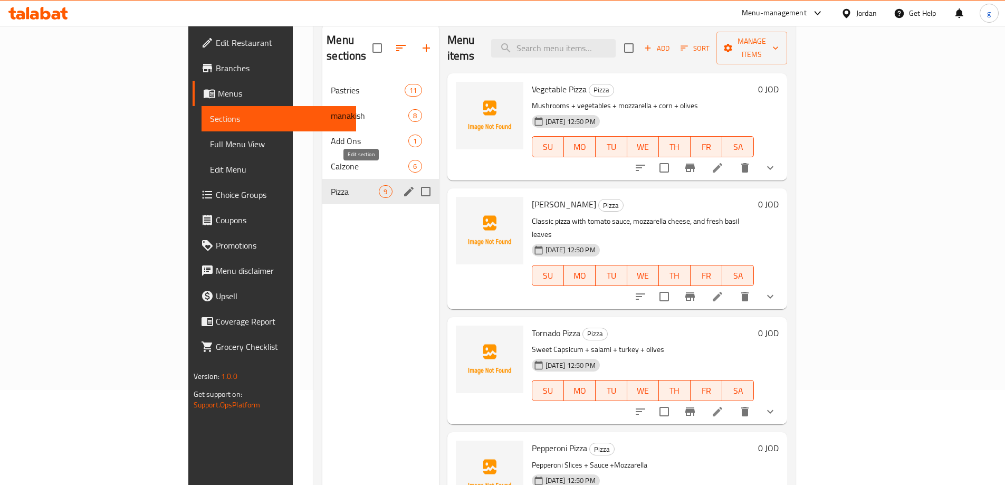
click at [404, 187] on icon "edit" at bounding box center [408, 191] width 9 height 9
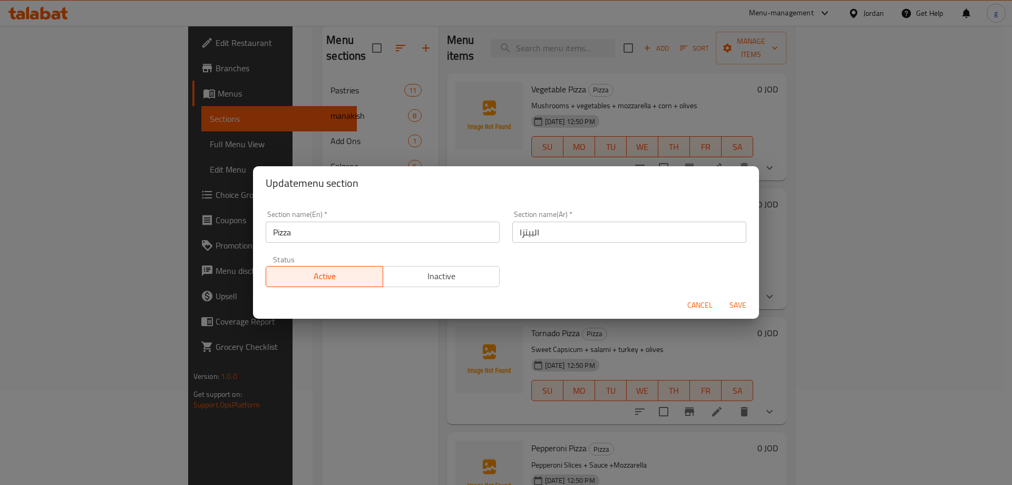
click at [327, 335] on div "Update menu section Section name(En)   * Pizza Section name(En) * Section name(…" at bounding box center [506, 242] width 1012 height 485
click at [707, 306] on span "Cancel" at bounding box center [700, 304] width 25 height 13
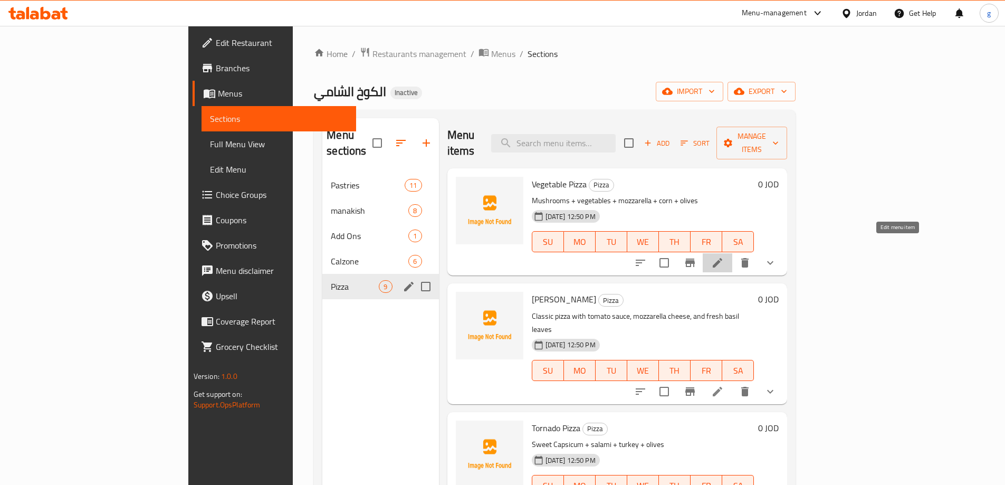
click at [723, 256] on icon at bounding box center [717, 262] width 13 height 13
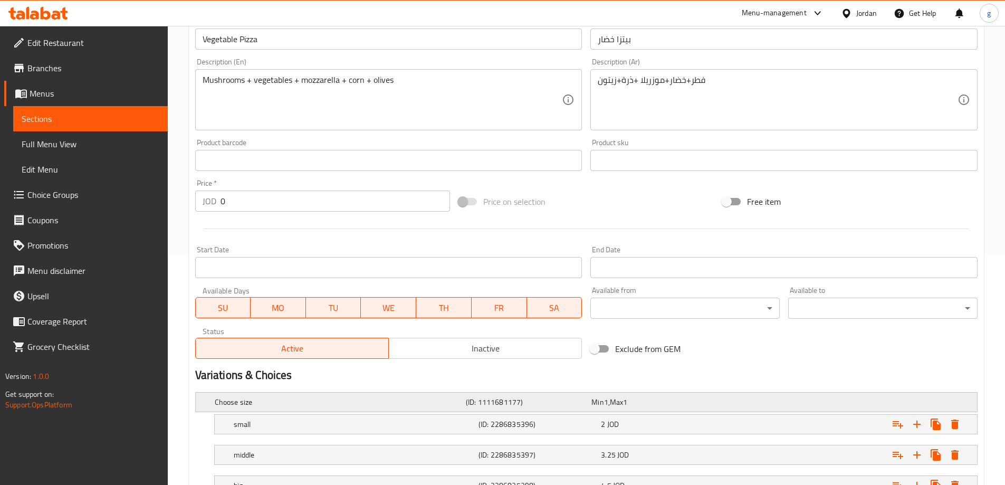
scroll to position [315, 0]
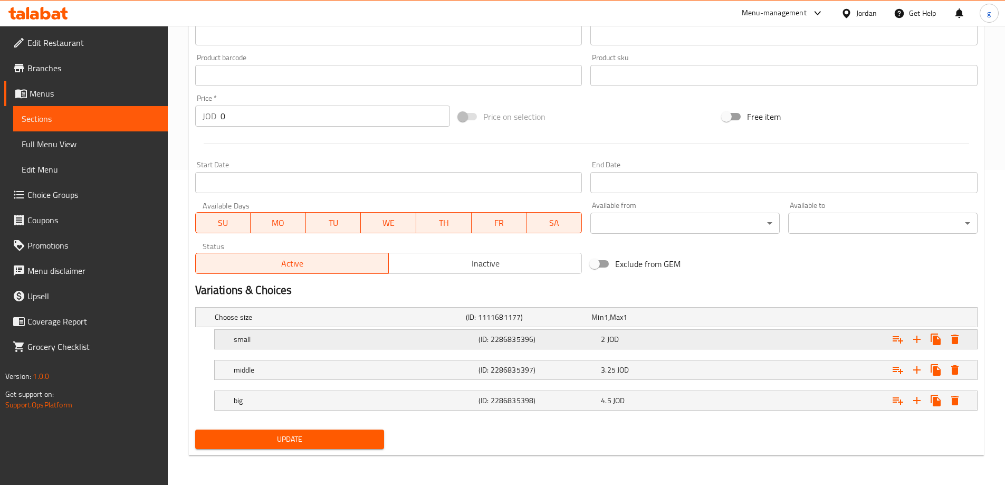
click at [514, 336] on h5 "(ID: 2286835396)" at bounding box center [537, 339] width 118 height 11
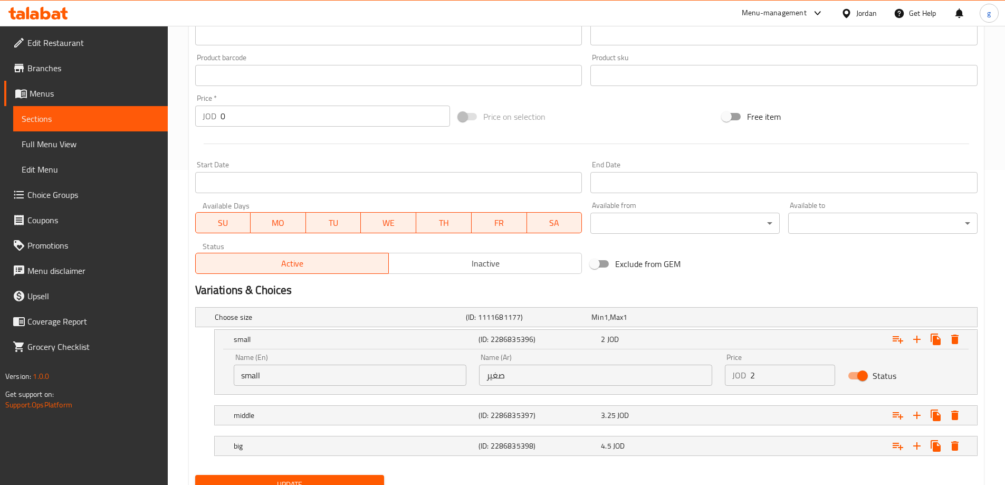
click at [270, 370] on input "small" at bounding box center [350, 374] width 233 height 21
drag, startPoint x: 275, startPoint y: 371, endPoint x: 219, endPoint y: 381, distance: 56.8
click at [219, 381] on div "Name (En) small Name (En) Name (Ar) صغير Name (Ar) Price JOD 2 Price Status" at bounding box center [596, 371] width 762 height 45
click at [534, 420] on h5 "(ID: 2286835397)" at bounding box center [537, 415] width 118 height 11
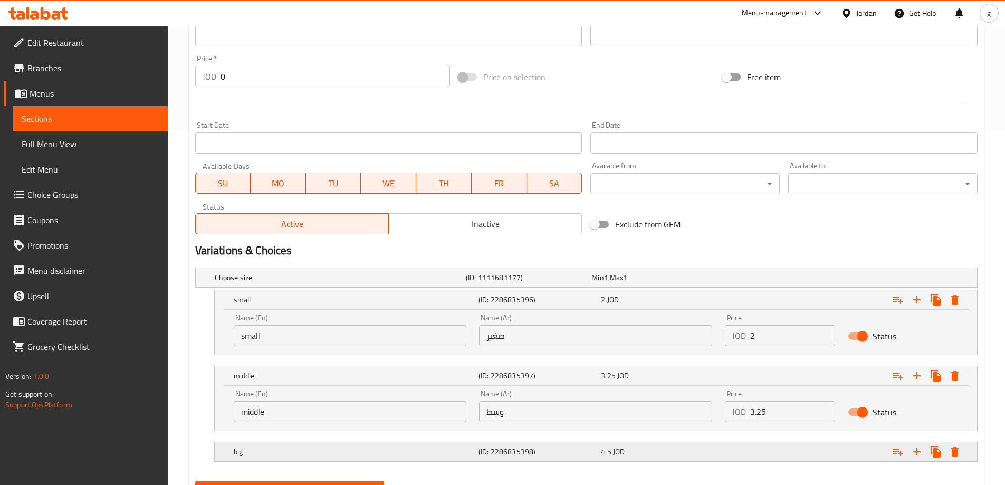
scroll to position [406, 0]
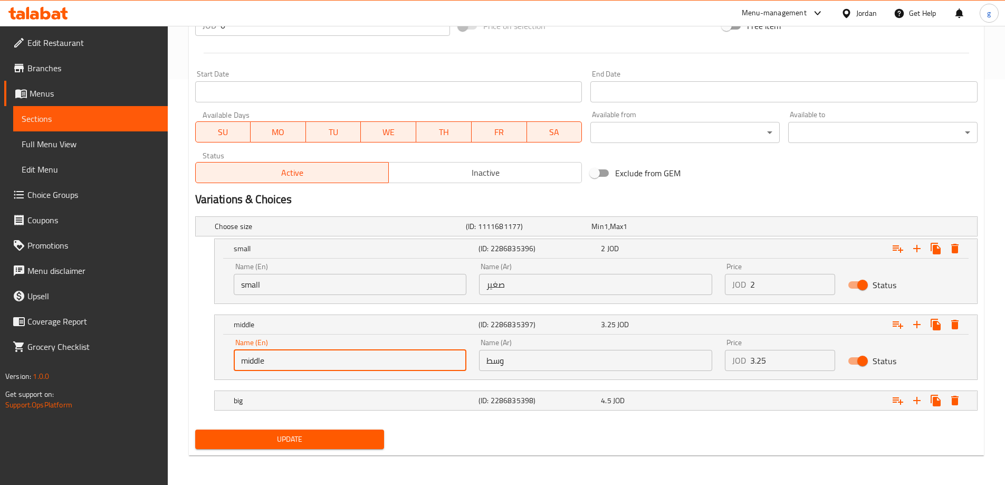
drag, startPoint x: 278, startPoint y: 361, endPoint x: 230, endPoint y: 366, distance: 48.3
click at [230, 366] on div "Name (En) middle Name (En)" at bounding box center [350, 354] width 246 height 45
paste input "Medium"
type input "Medium"
click at [271, 399] on h5 "big" at bounding box center [354, 400] width 240 height 11
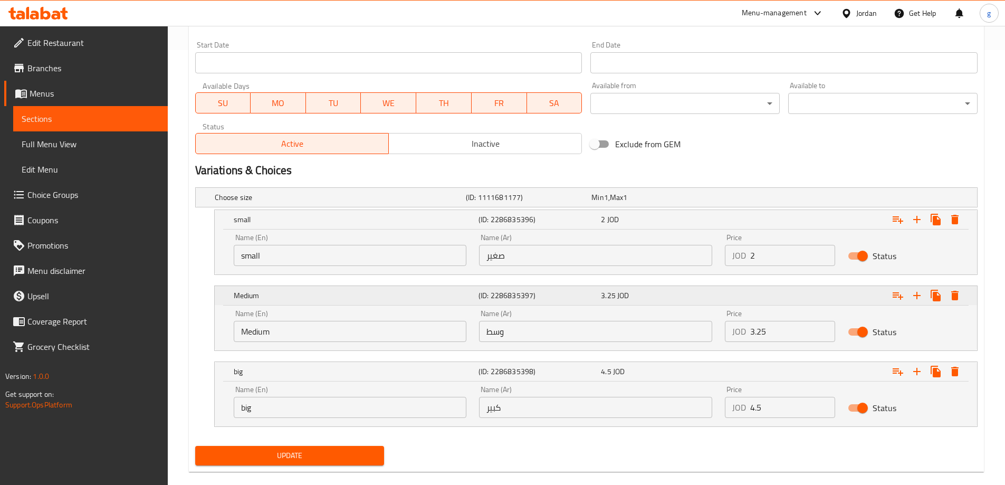
scroll to position [451, 0]
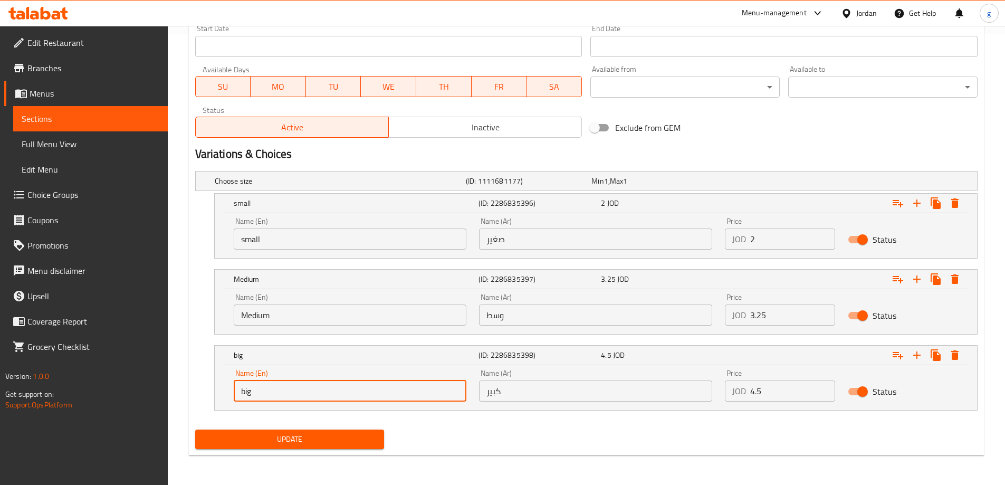
click at [353, 381] on input "big" at bounding box center [350, 390] width 233 height 21
paste input "Large"
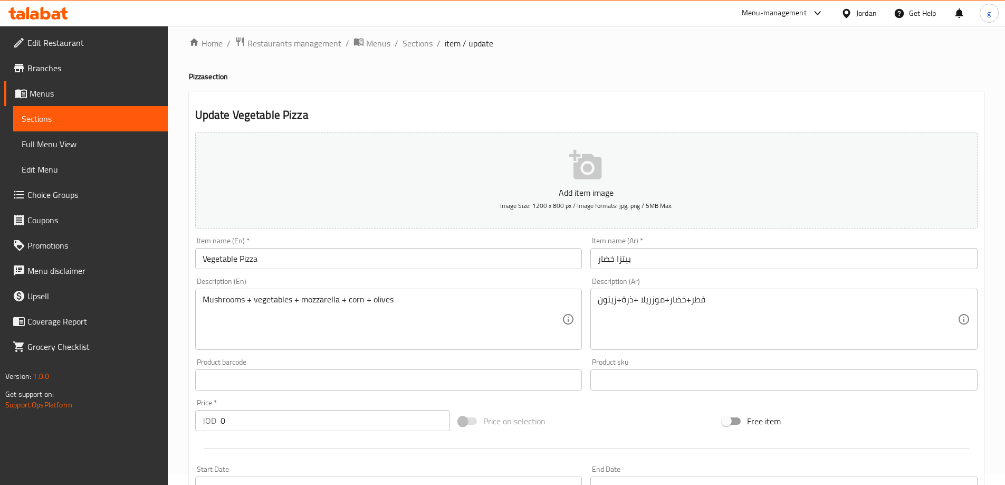
scroll to position [0, 0]
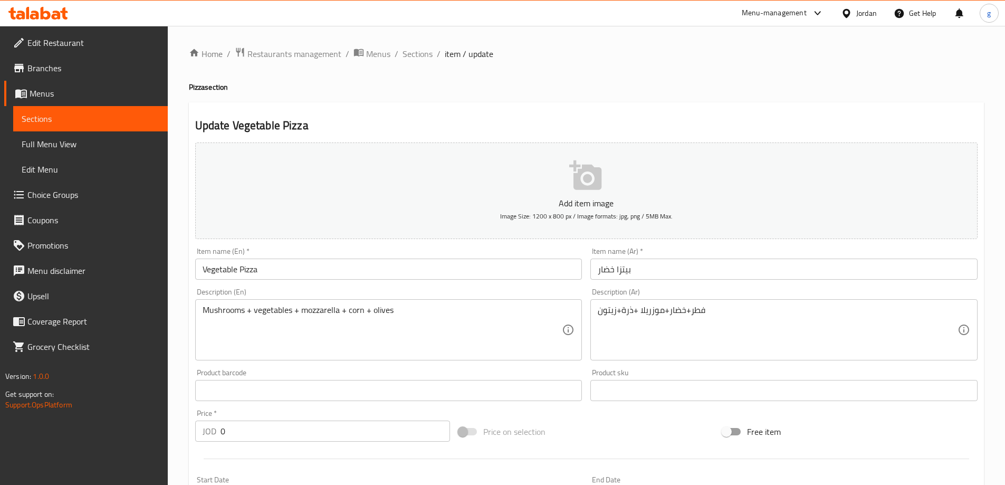
type input "Large"
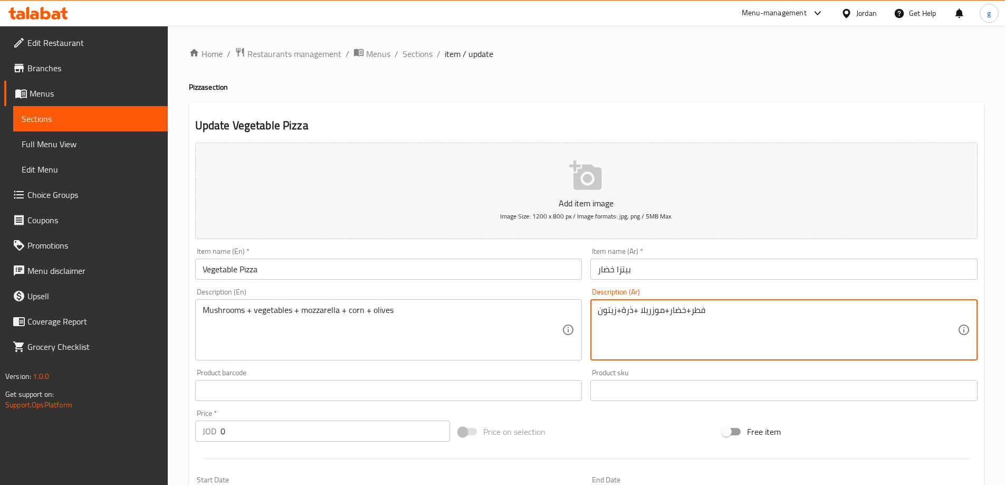
drag, startPoint x: 691, startPoint y: 312, endPoint x: 750, endPoint y: 321, distance: 59.3
drag, startPoint x: 689, startPoint y: 312, endPoint x: 734, endPoint y: 313, distance: 44.3
click at [734, 313] on textarea "فطر+خضار+موزريلا +ذرة+زيتون" at bounding box center [777, 330] width 360 height 50
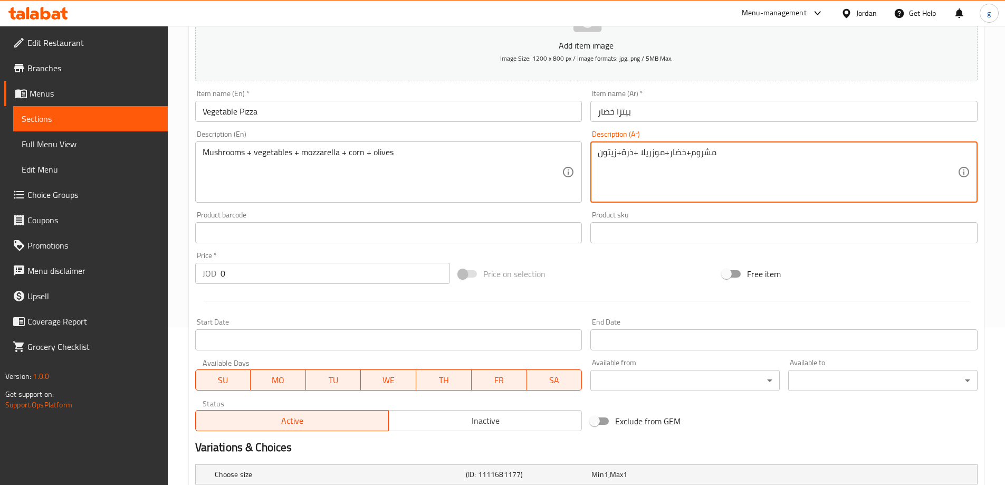
scroll to position [158, 0]
type textarea "مشروم+خضار+موزريلا +ذرة+زيتون"
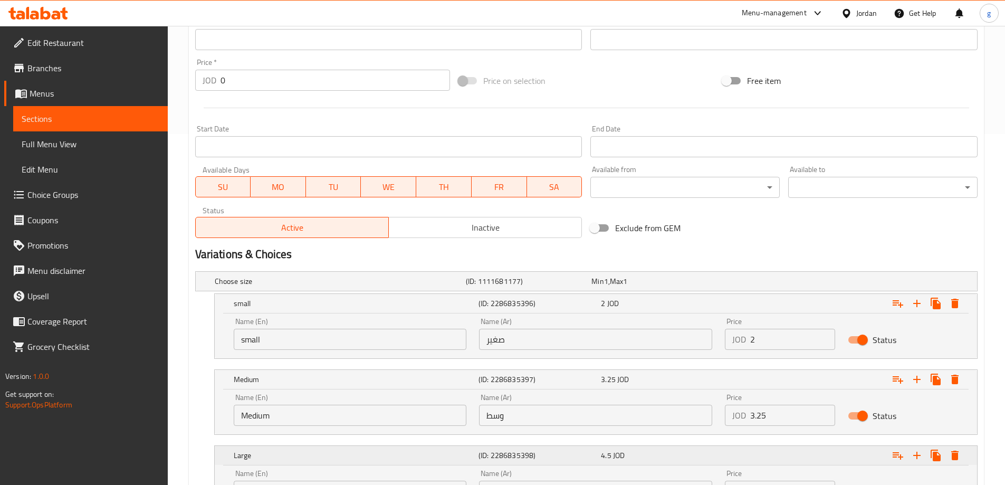
scroll to position [451, 0]
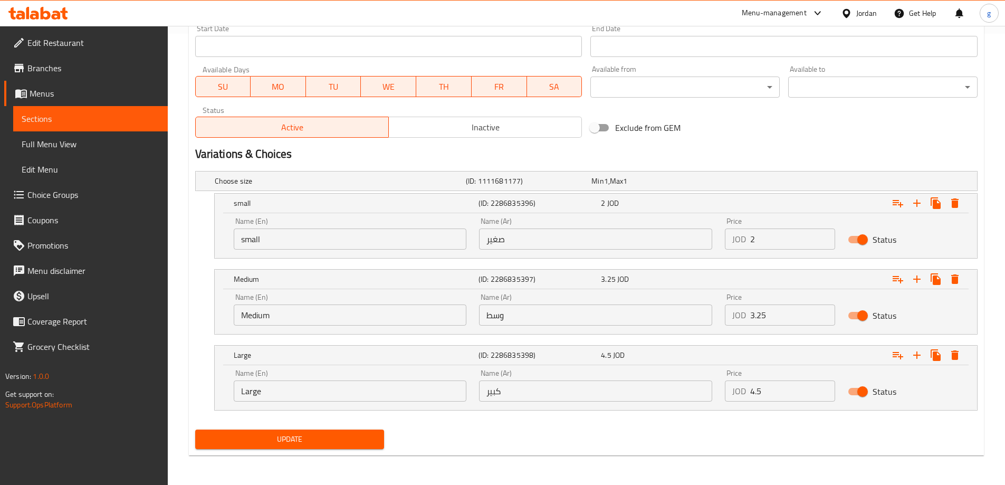
click at [312, 443] on span "Update" at bounding box center [290, 438] width 172 height 13
click at [71, 119] on span "Sections" at bounding box center [91, 118] width 138 height 13
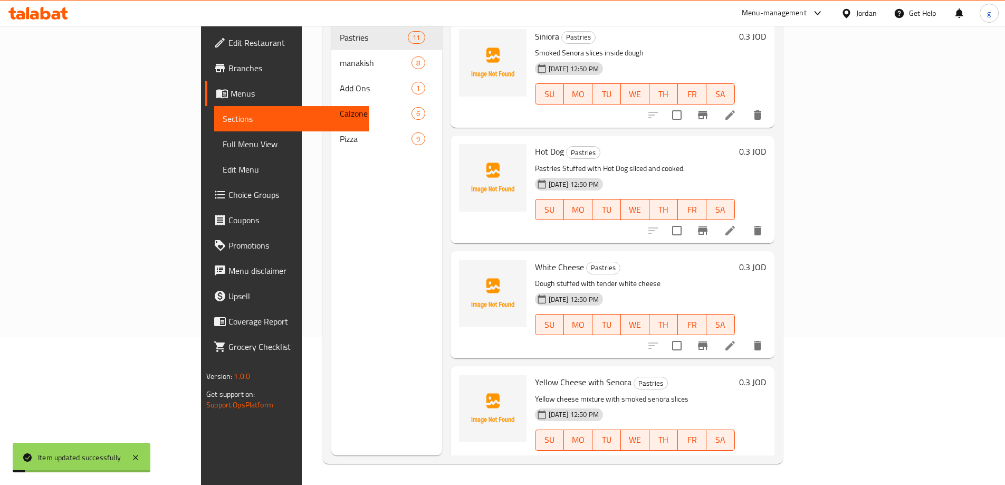
scroll to position [148, 0]
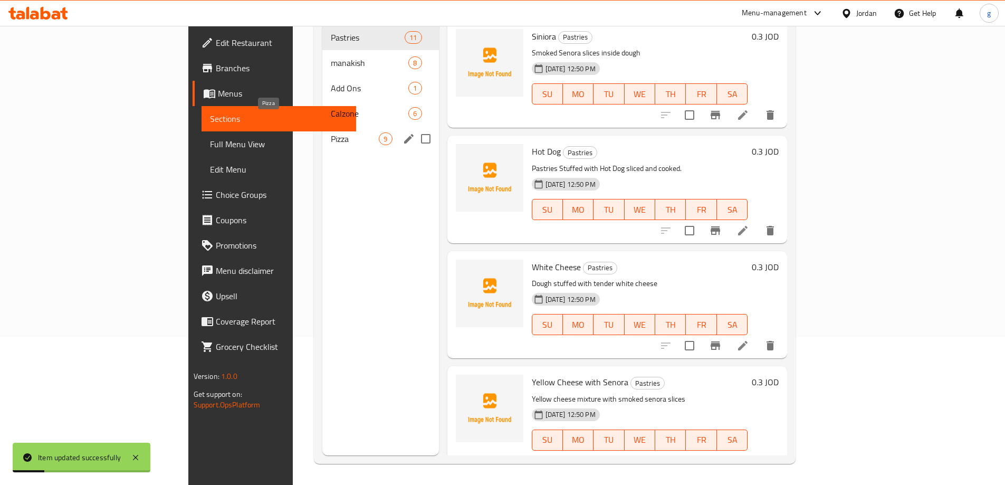
click at [331, 132] on span "Pizza" at bounding box center [355, 138] width 48 height 13
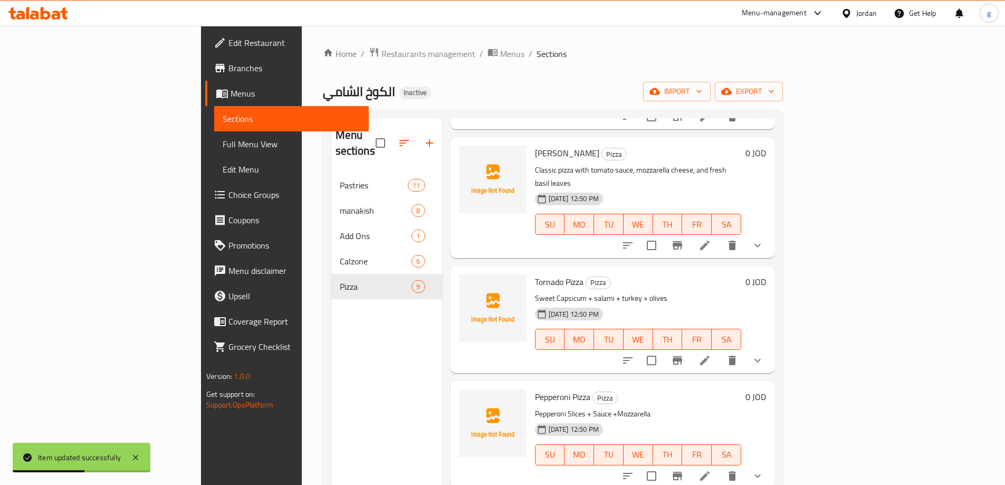
scroll to position [158, 0]
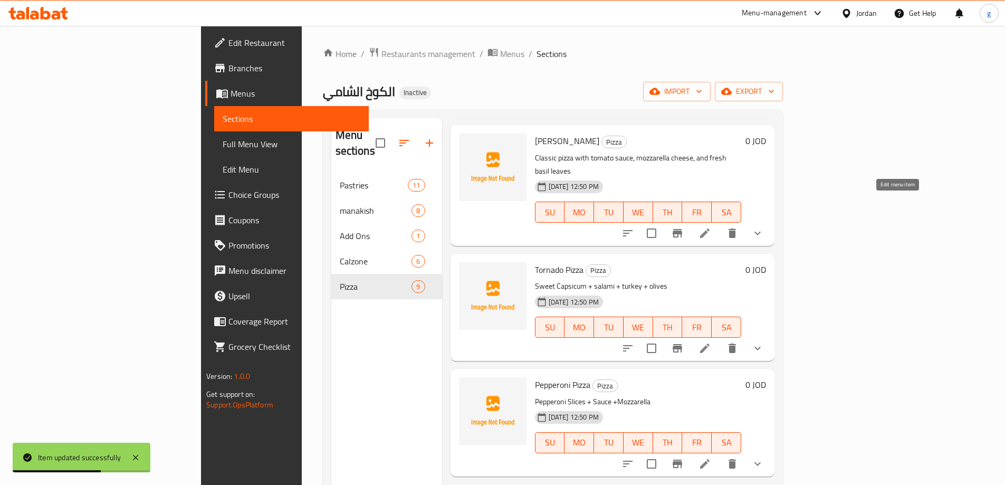
click at [711, 227] on icon at bounding box center [704, 233] width 13 height 13
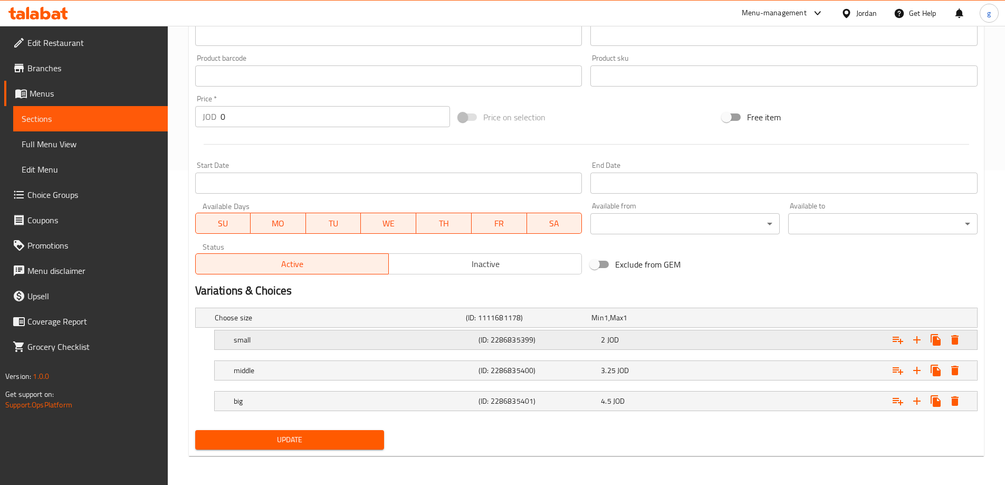
scroll to position [315, 0]
click at [416, 348] on div "small (ID: 2286835399) 2 JOD" at bounding box center [598, 338] width 735 height 23
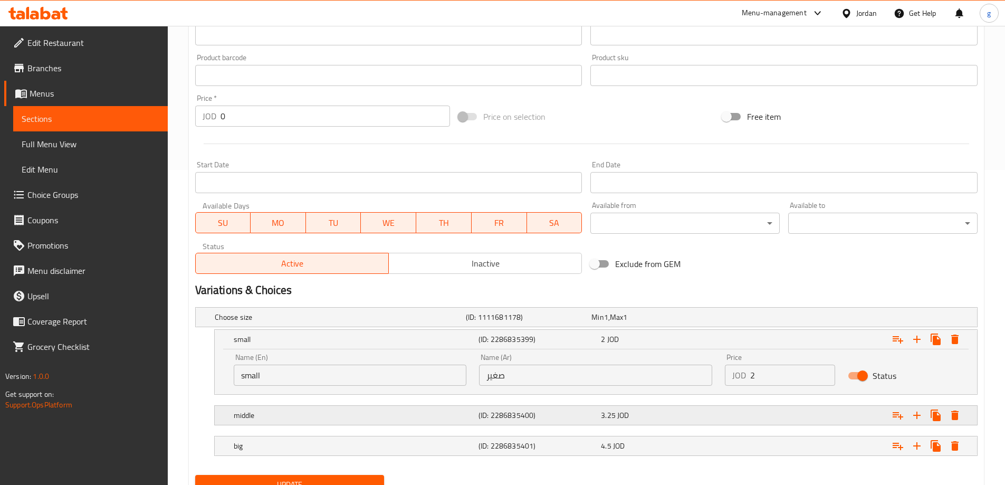
click at [267, 413] on h5 "middle" at bounding box center [354, 415] width 240 height 11
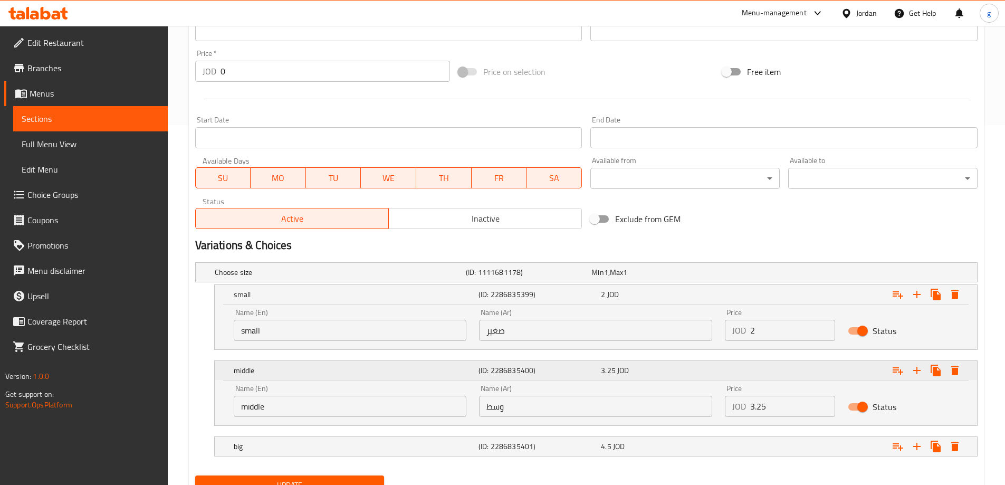
scroll to position [406, 0]
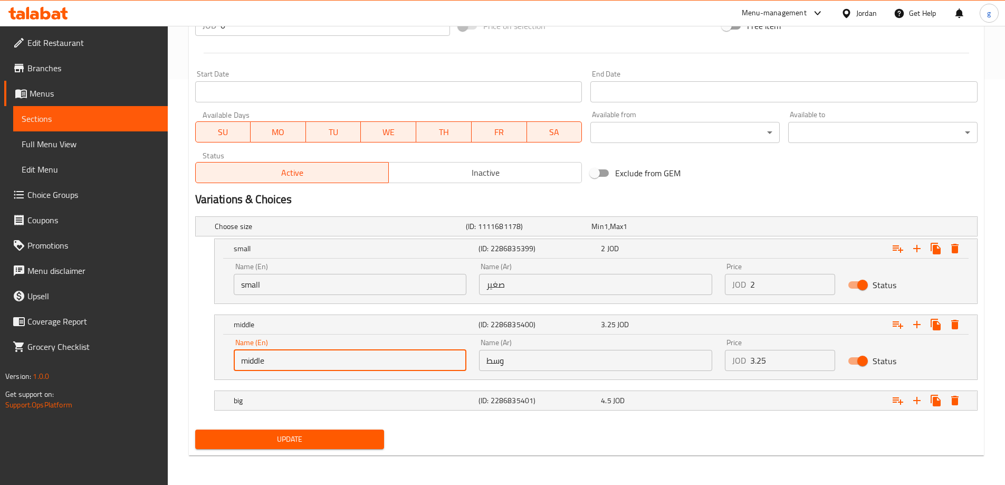
drag, startPoint x: 267, startPoint y: 361, endPoint x: 204, endPoint y: 362, distance: 63.8
click at [204, 362] on div "middle (ID: 2286835400) 3.25 JOD Name (En) middle Name (En) Name (Ar) وسط Name …" at bounding box center [586, 346] width 782 height 65
paste input "Medium"
type input "Medium"
click at [266, 400] on h5 "big" at bounding box center [354, 400] width 240 height 11
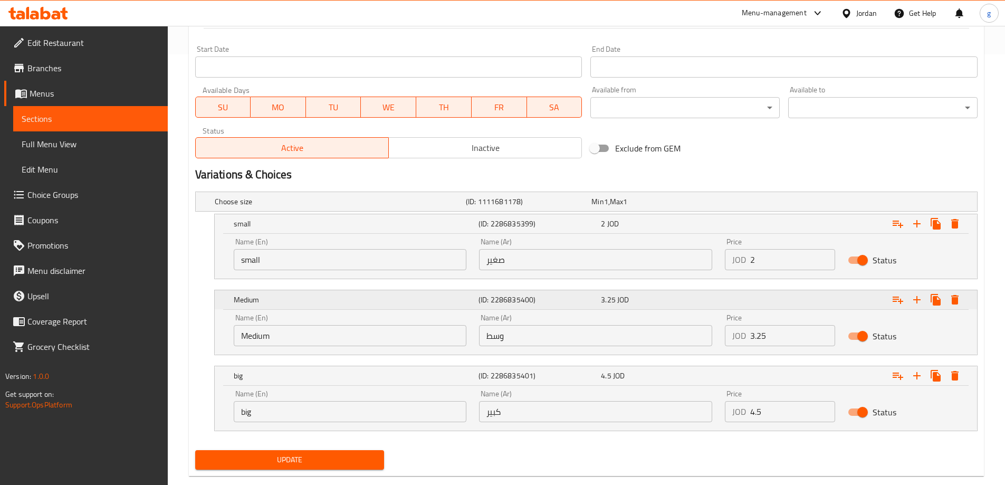
scroll to position [451, 0]
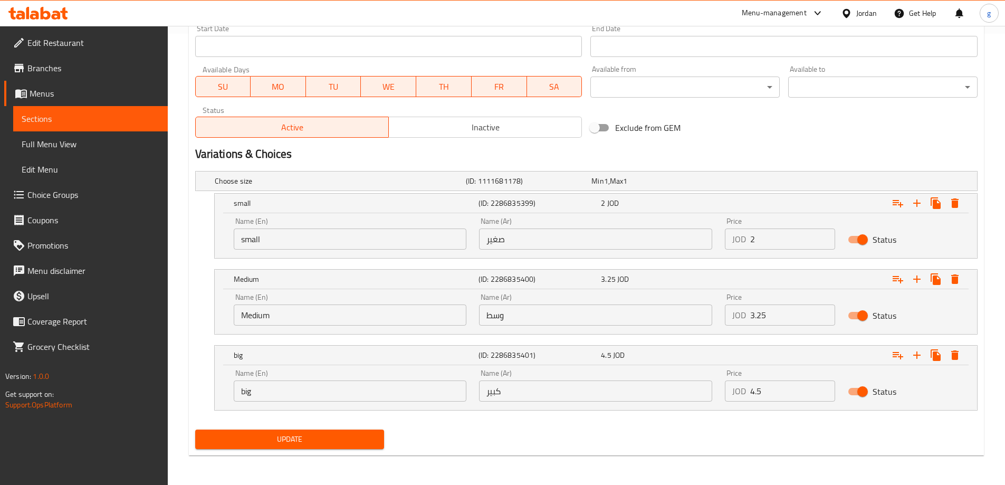
click at [283, 387] on input "big" at bounding box center [350, 390] width 233 height 21
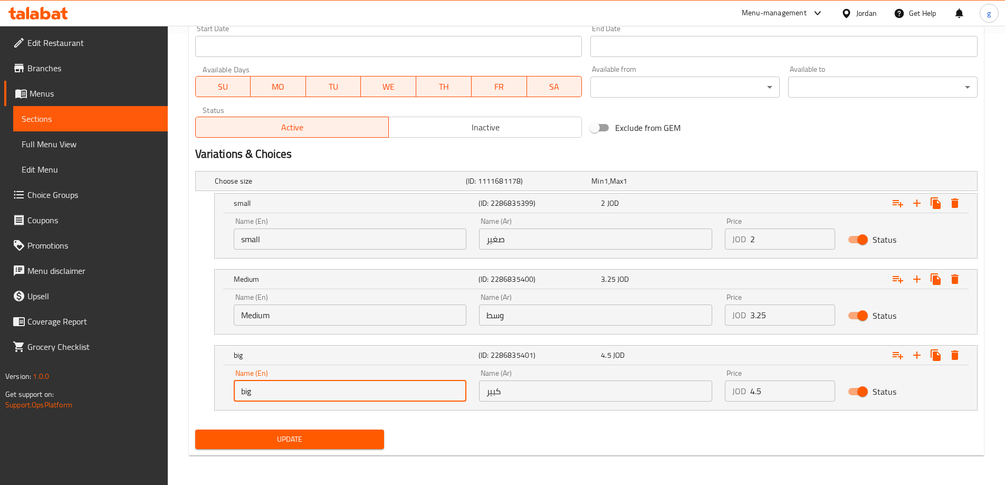
click at [283, 387] on input "big" at bounding box center [350, 390] width 233 height 21
paste input "Large"
type input "Large"
click at [291, 443] on span "Update" at bounding box center [290, 438] width 172 height 13
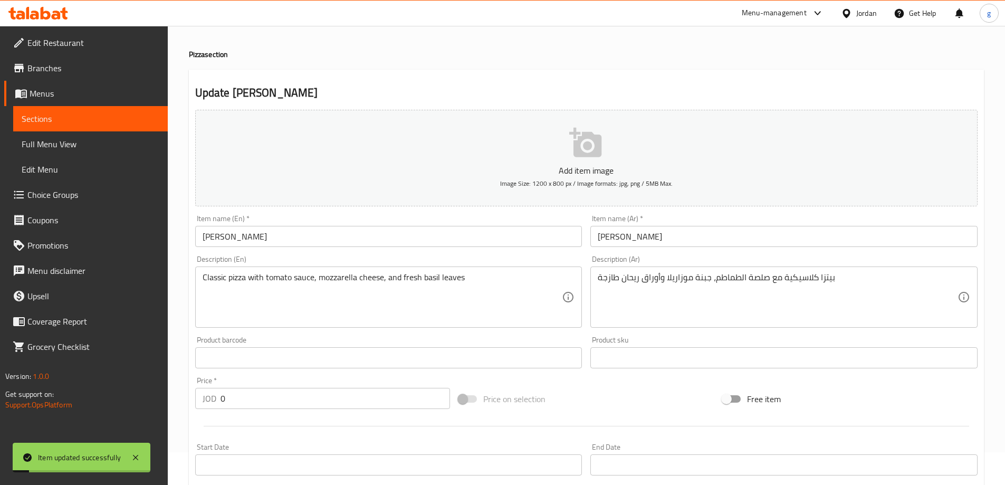
scroll to position [29, 0]
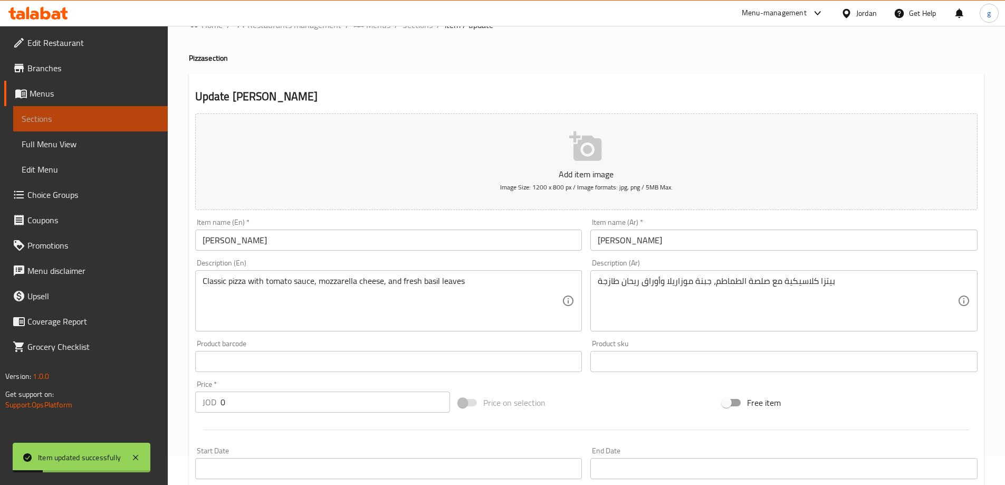
click at [42, 118] on span "Sections" at bounding box center [91, 118] width 138 height 13
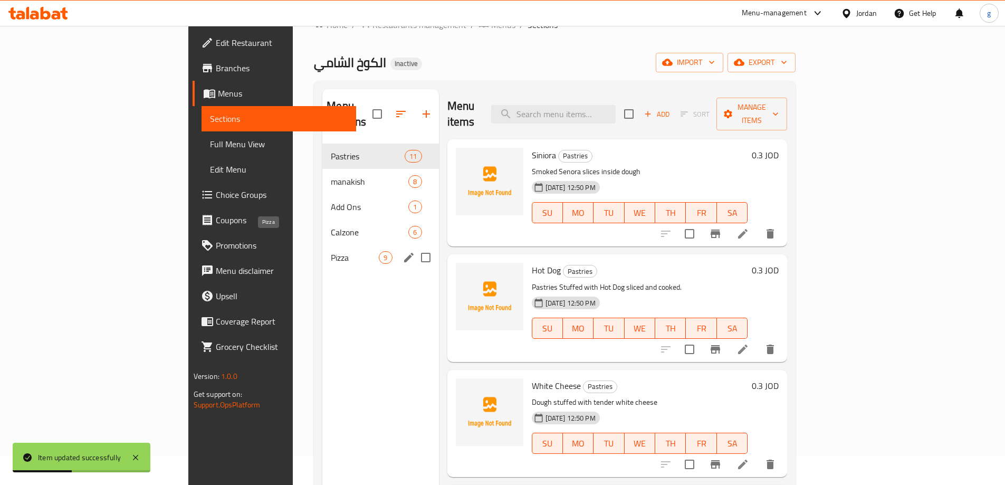
click at [331, 251] on span "Pizza" at bounding box center [355, 257] width 48 height 13
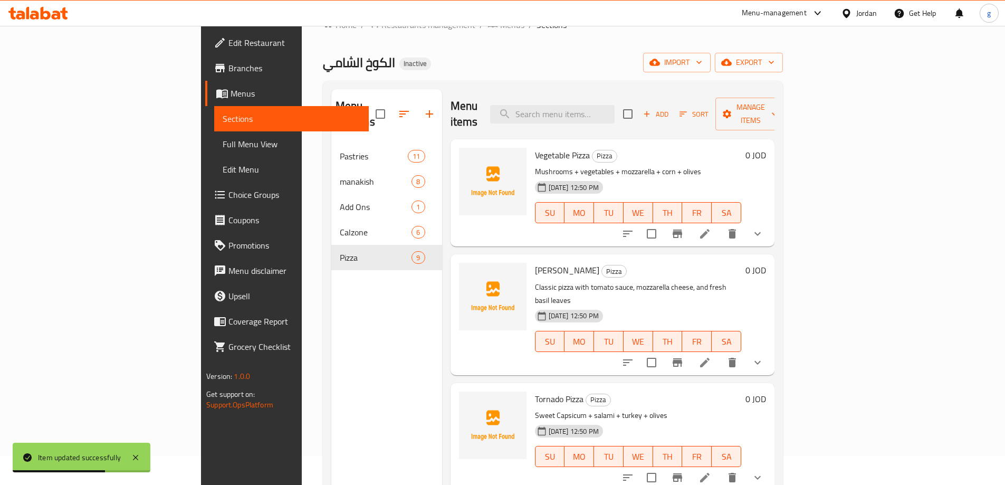
scroll to position [211, 0]
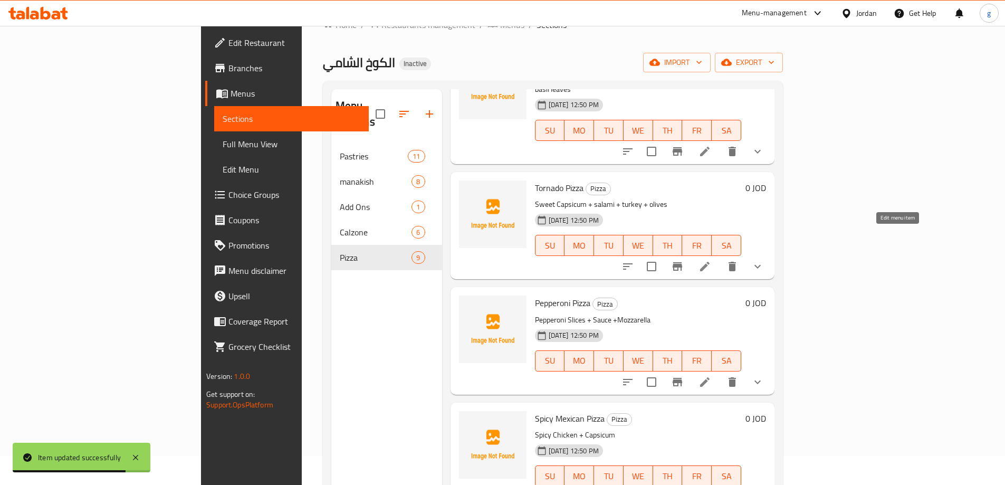
click at [711, 260] on icon at bounding box center [704, 266] width 13 height 13
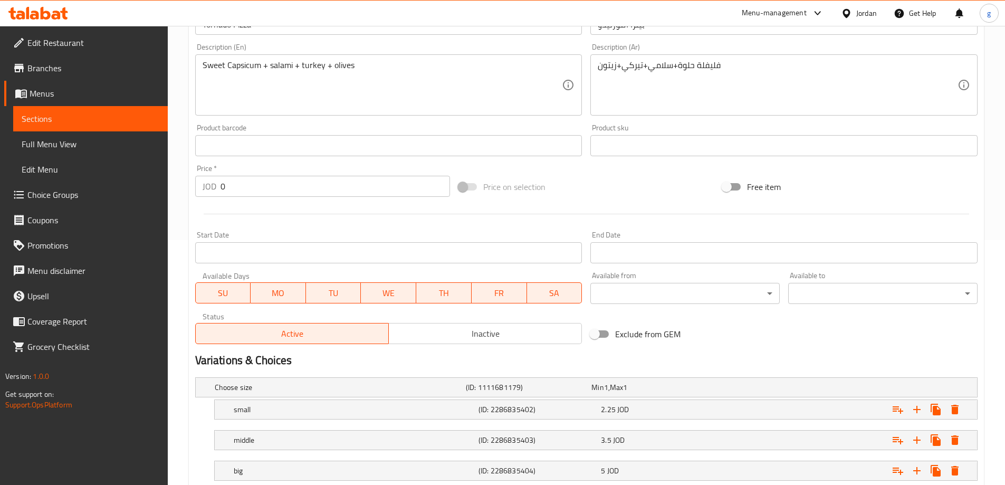
scroll to position [315, 0]
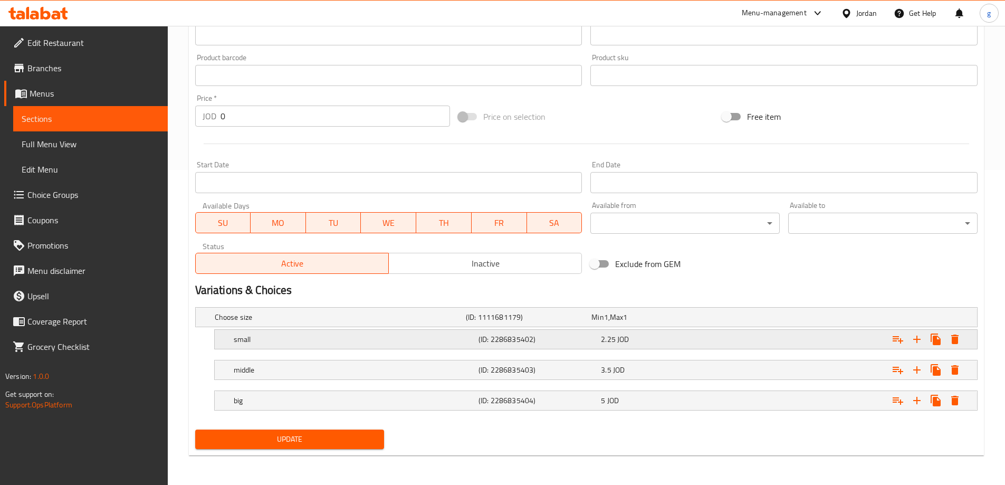
click at [293, 338] on h5 "small" at bounding box center [354, 339] width 240 height 11
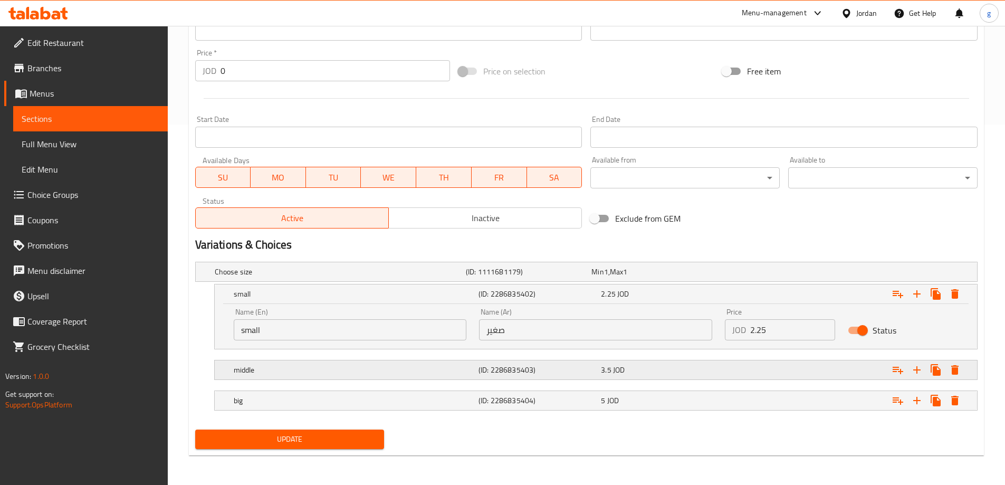
click at [284, 364] on h5 "middle" at bounding box center [354, 369] width 240 height 11
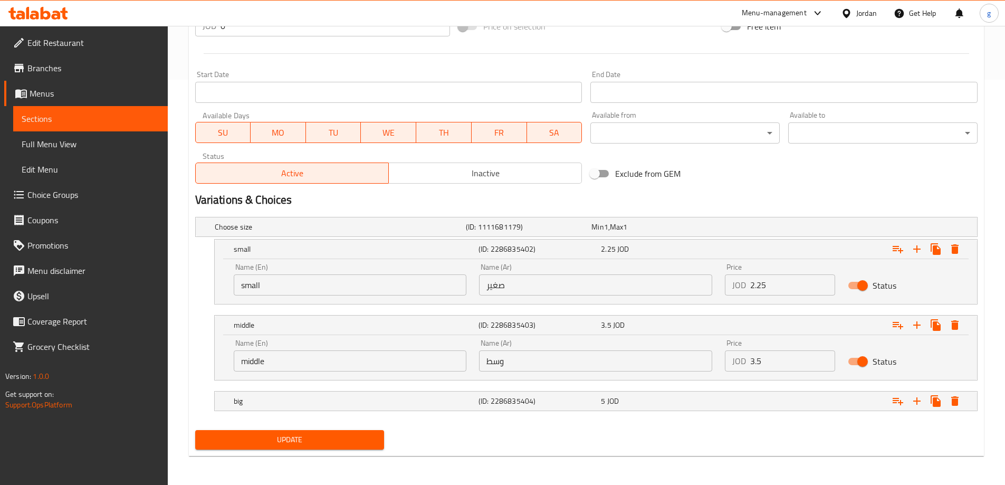
scroll to position [406, 0]
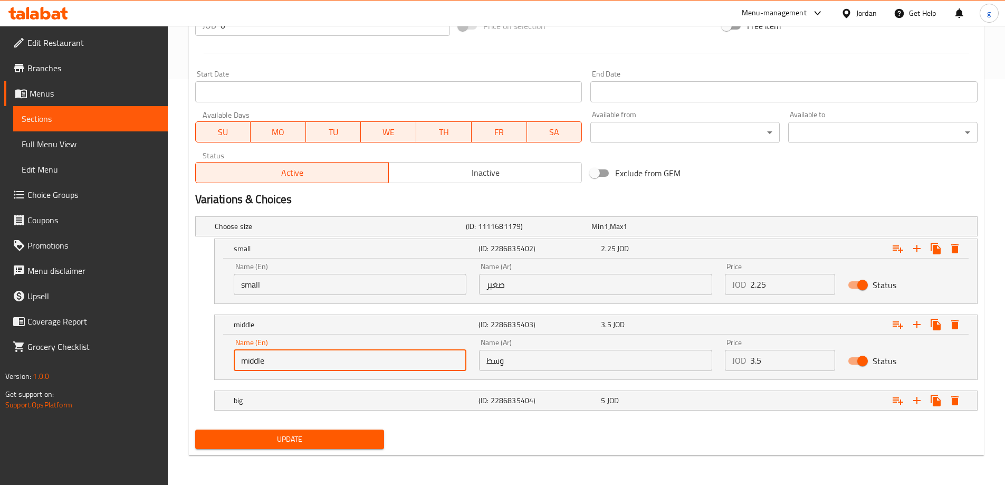
drag, startPoint x: 243, startPoint y: 366, endPoint x: 228, endPoint y: 370, distance: 15.6
click at [228, 370] on div "Name (En) middle Name (En)" at bounding box center [350, 354] width 246 height 45
paste input "Medium"
type input "Medium"
click at [296, 394] on div "big" at bounding box center [353, 400] width 245 height 15
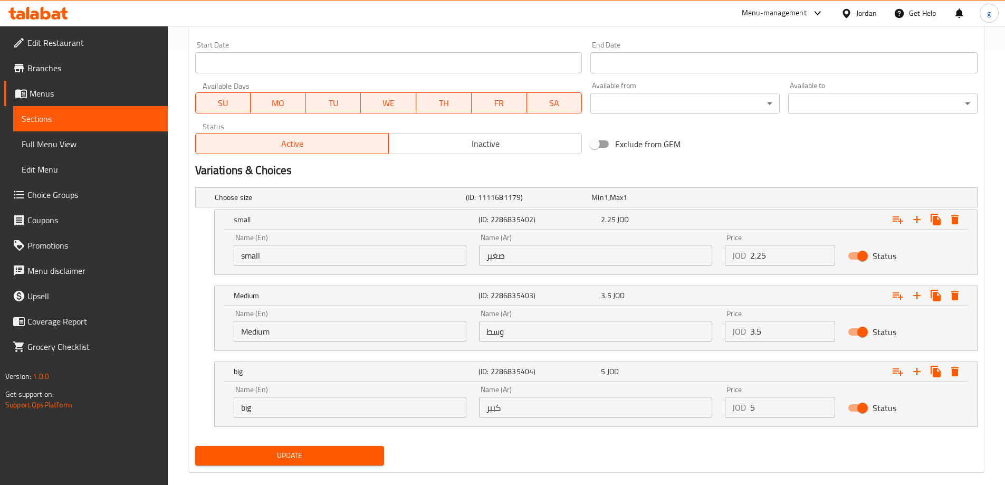
scroll to position [451, 0]
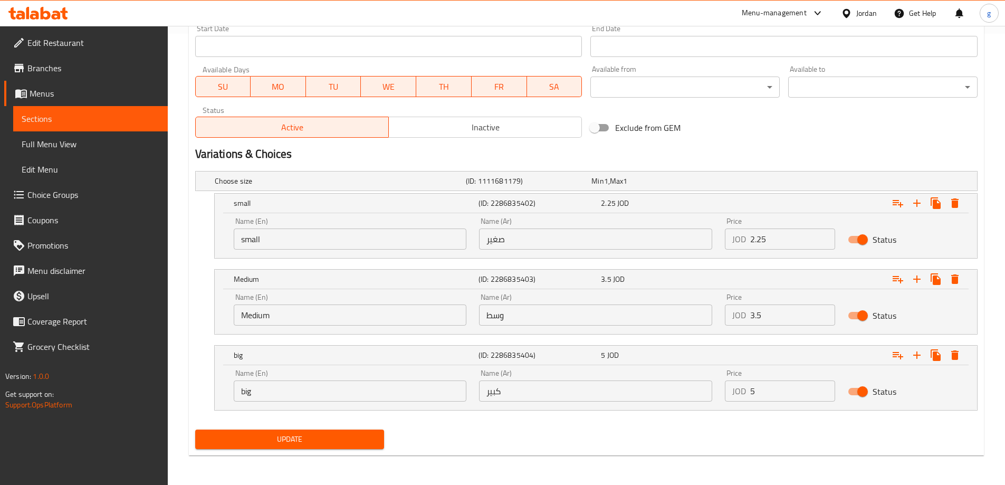
click at [368, 393] on input "big" at bounding box center [350, 390] width 233 height 21
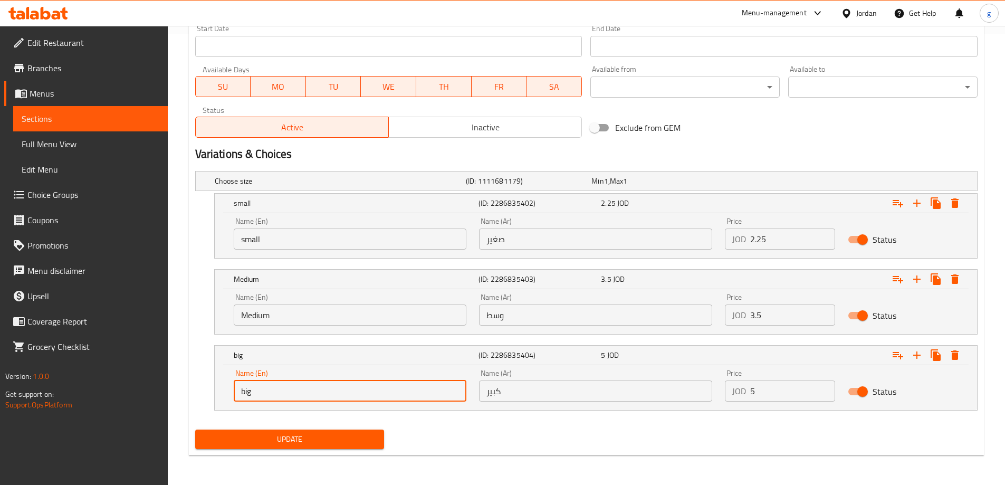
click at [368, 393] on input "big" at bounding box center [350, 390] width 233 height 21
paste input "Large"
type input "Large"
click at [259, 420] on nav at bounding box center [586, 416] width 782 height 8
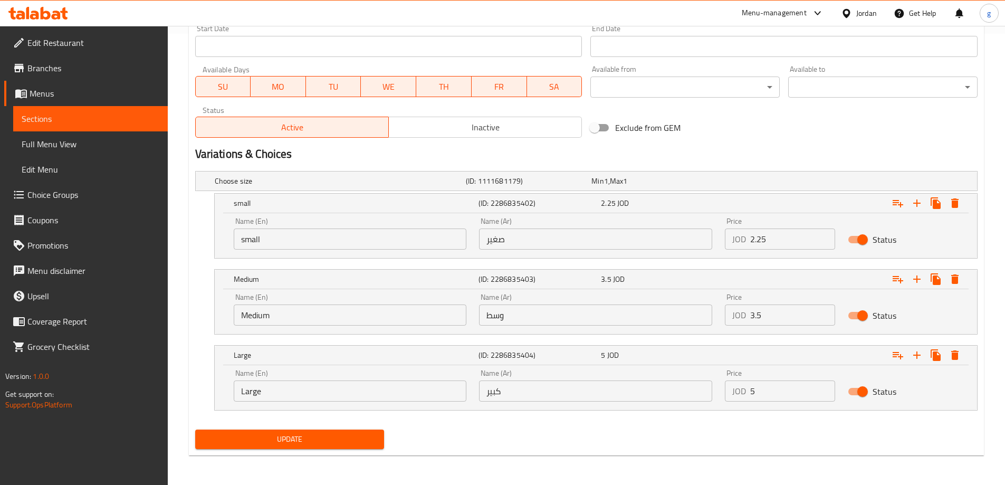
click at [262, 430] on button "Update" at bounding box center [289, 439] width 189 height 20
click at [57, 119] on span "Sections" at bounding box center [91, 118] width 138 height 13
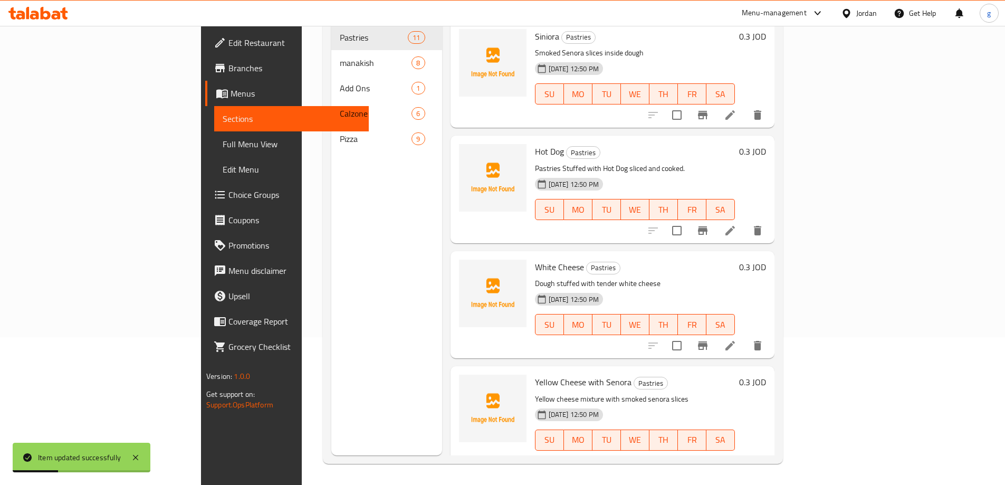
scroll to position [148, 0]
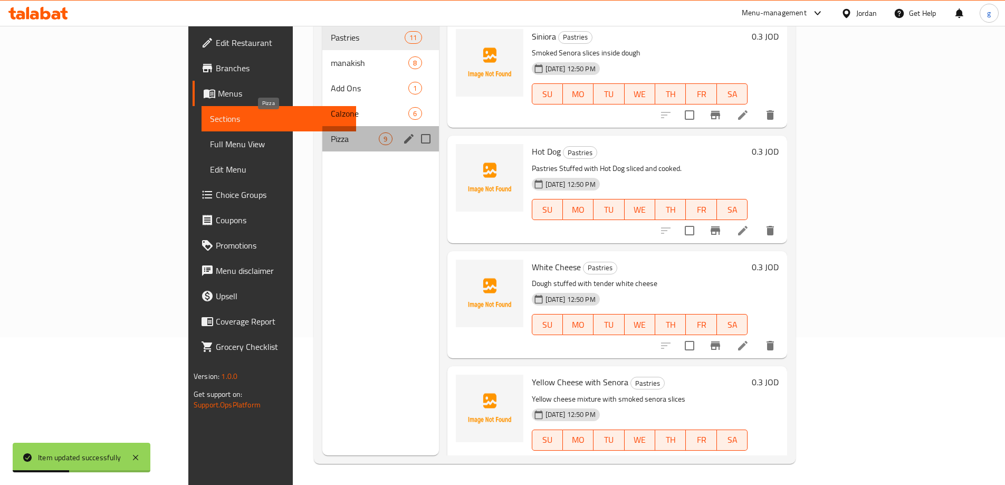
click at [331, 132] on span "Pizza" at bounding box center [355, 138] width 48 height 13
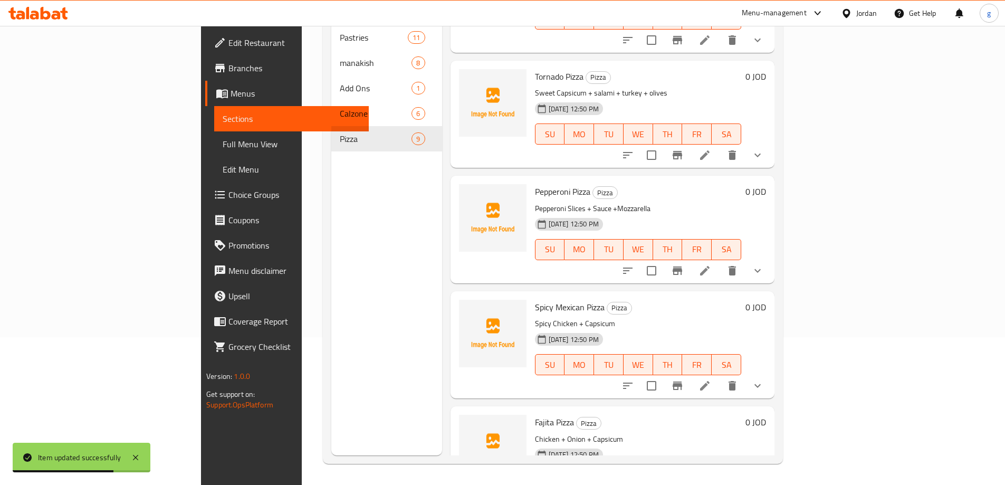
scroll to position [211, 0]
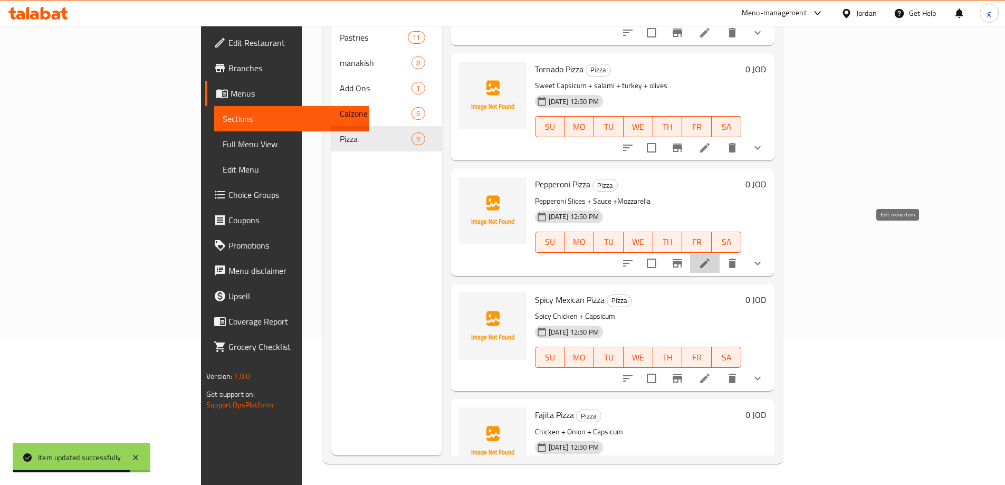
click at [711, 257] on icon at bounding box center [704, 263] width 13 height 13
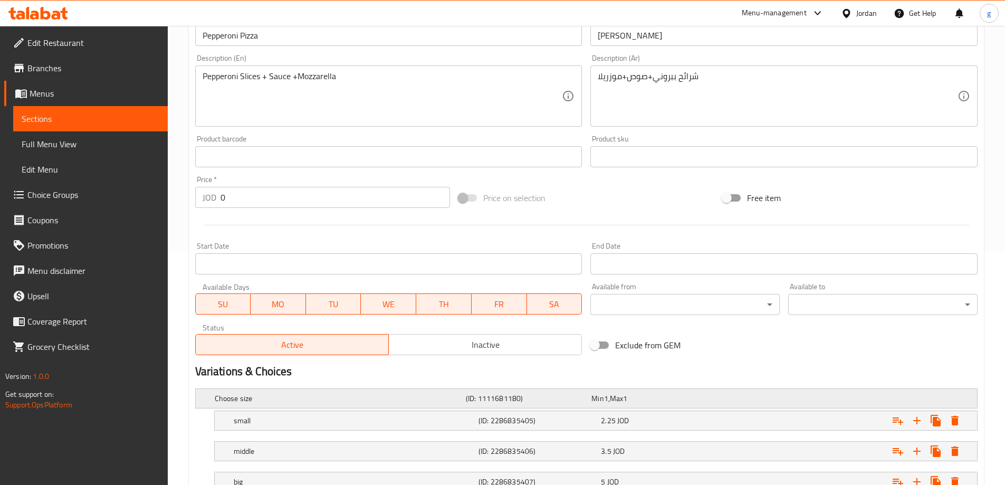
scroll to position [315, 0]
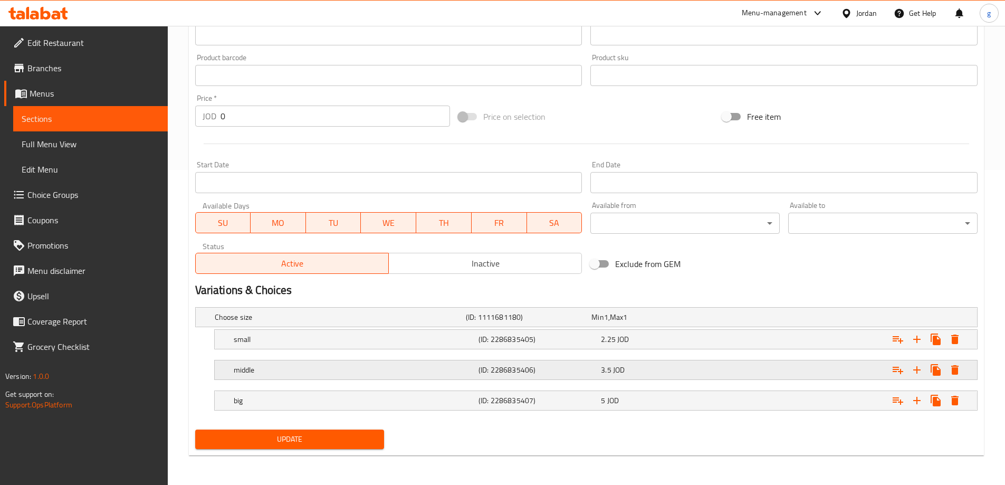
click at [337, 376] on div "middle" at bounding box center [353, 369] width 245 height 15
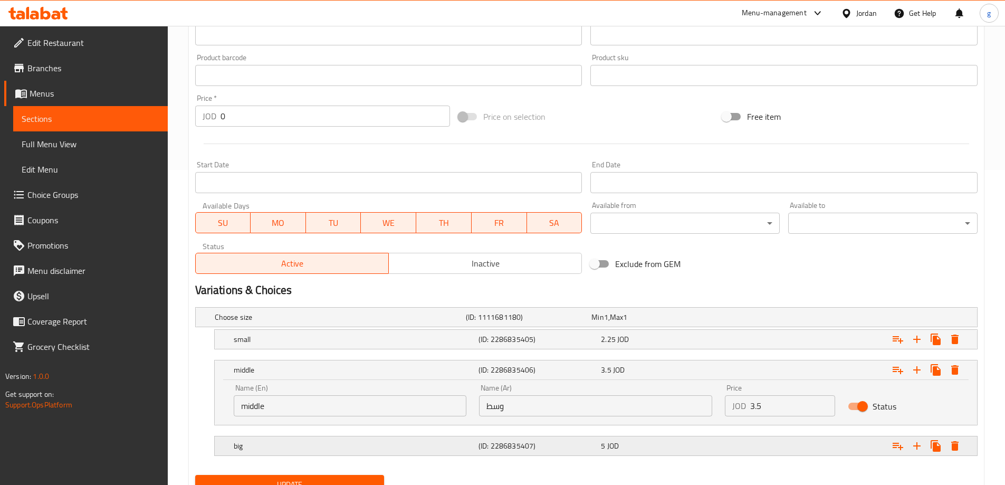
click at [294, 444] on h5 "big" at bounding box center [354, 445] width 240 height 11
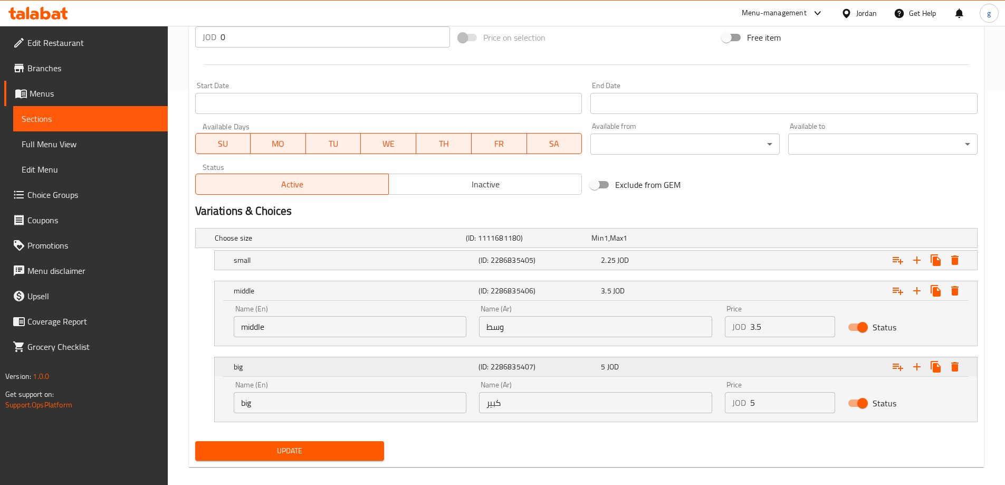
scroll to position [406, 0]
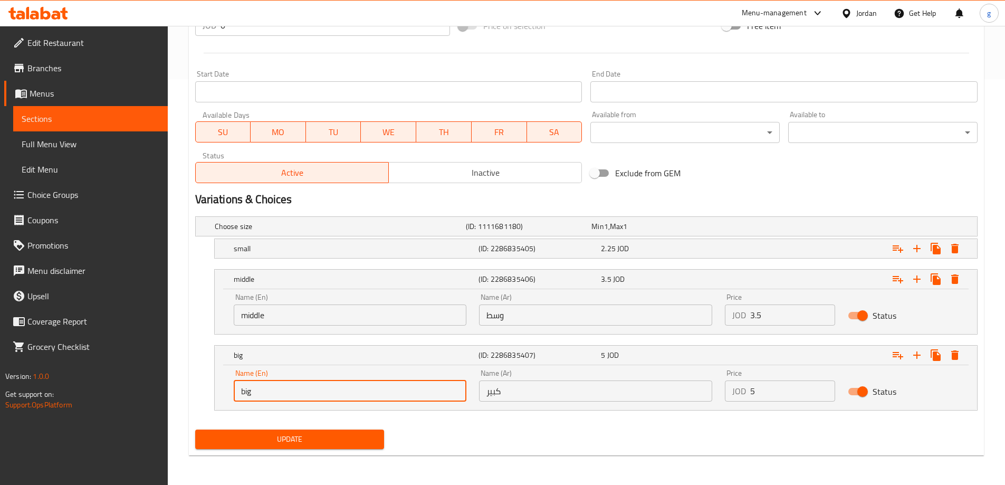
drag, startPoint x: 310, startPoint y: 391, endPoint x: 201, endPoint y: 400, distance: 108.5
click at [202, 400] on div "big (ID: 2286835407) 5 JOD Name (En) big Name (En) Name (Ar) كبير Name (Ar) Pri…" at bounding box center [586, 377] width 782 height 65
paste input "Large"
type input "Large"
click at [316, 322] on input "middle" at bounding box center [350, 314] width 233 height 21
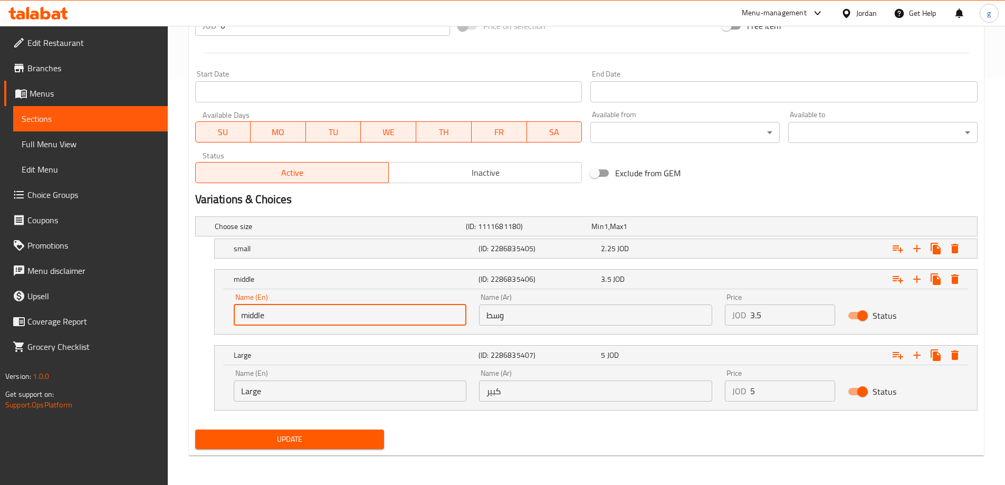
click at [316, 322] on input "middle" at bounding box center [350, 314] width 233 height 21
click at [403, 306] on input "text" at bounding box center [350, 314] width 233 height 21
paste input "Medium"
type input "Medium"
click at [283, 431] on button "Update" at bounding box center [289, 439] width 189 height 20
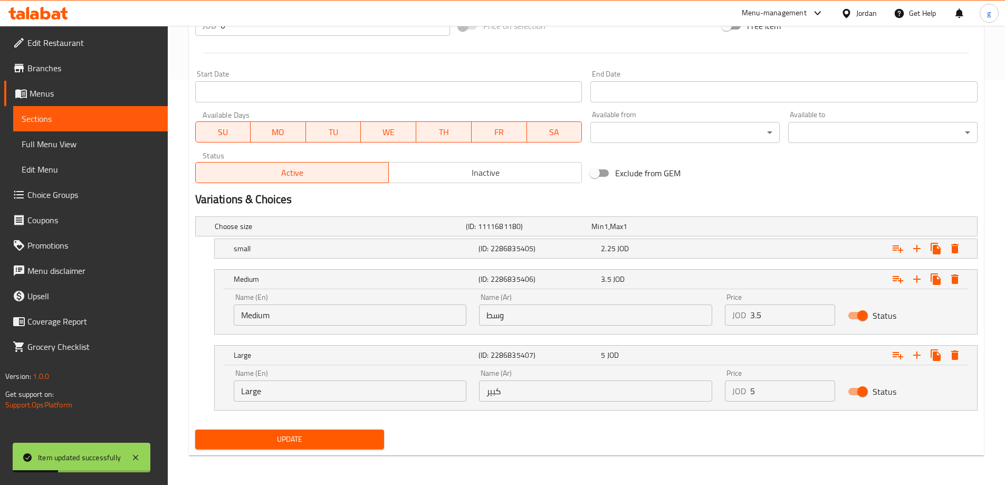
click at [79, 125] on link "Sections" at bounding box center [90, 118] width 155 height 25
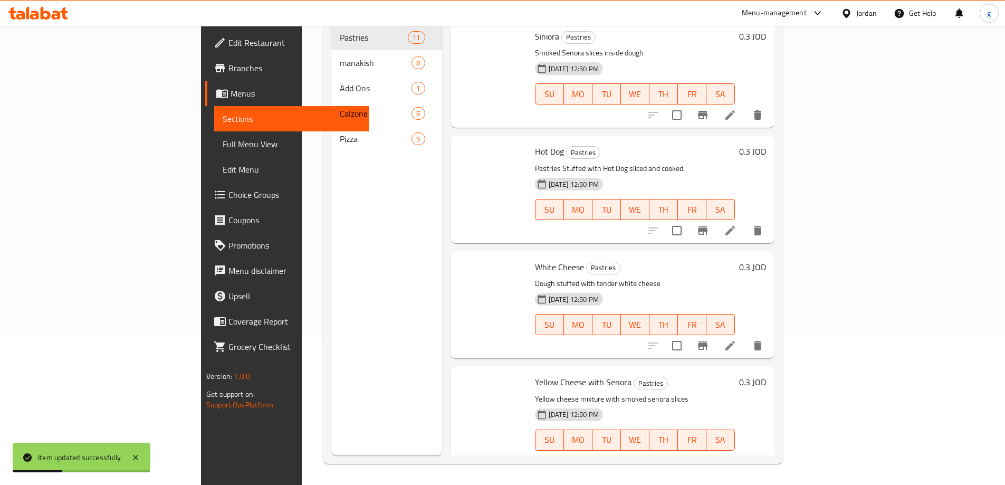
scroll to position [148, 0]
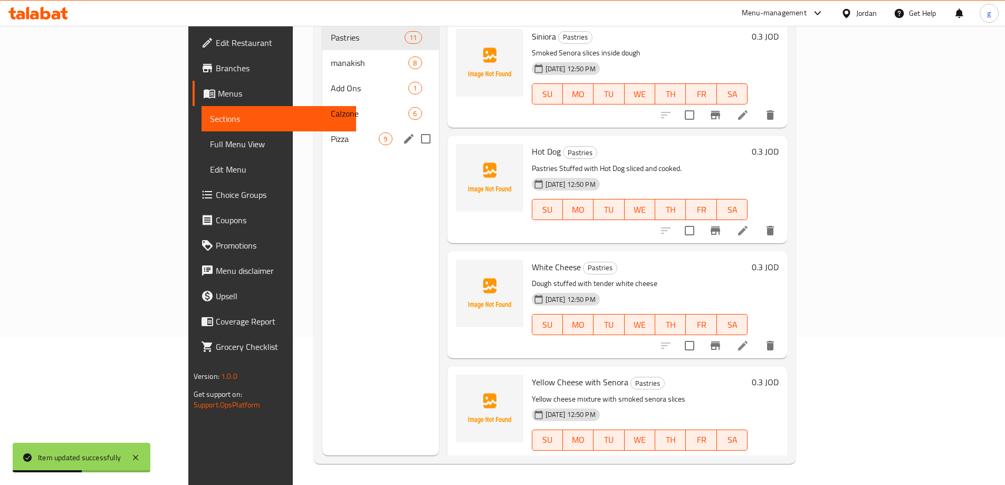
click at [331, 132] on span "Pizza" at bounding box center [355, 138] width 48 height 13
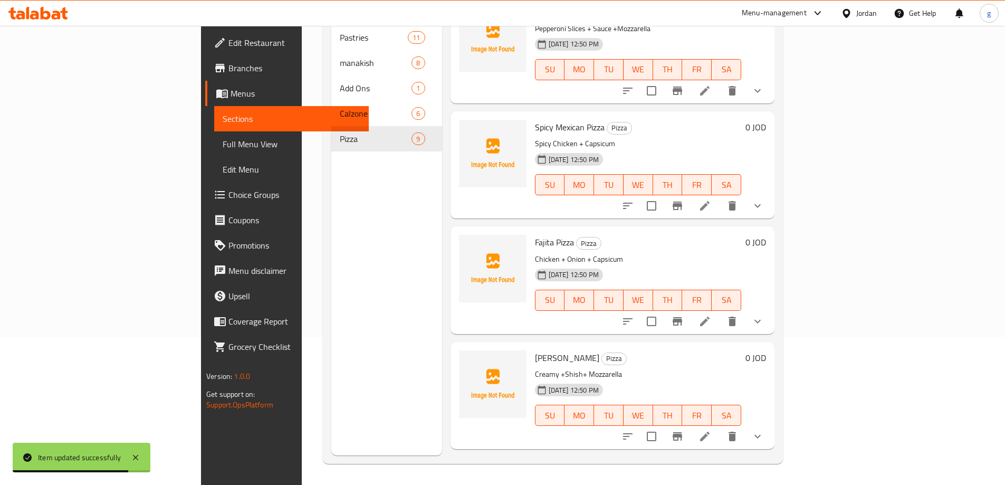
scroll to position [422, 0]
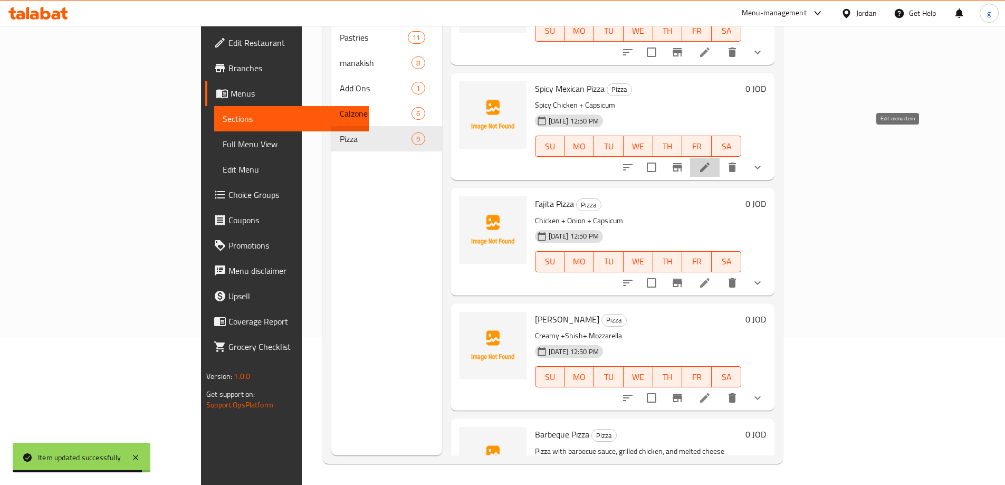
click at [711, 161] on icon at bounding box center [704, 167] width 13 height 13
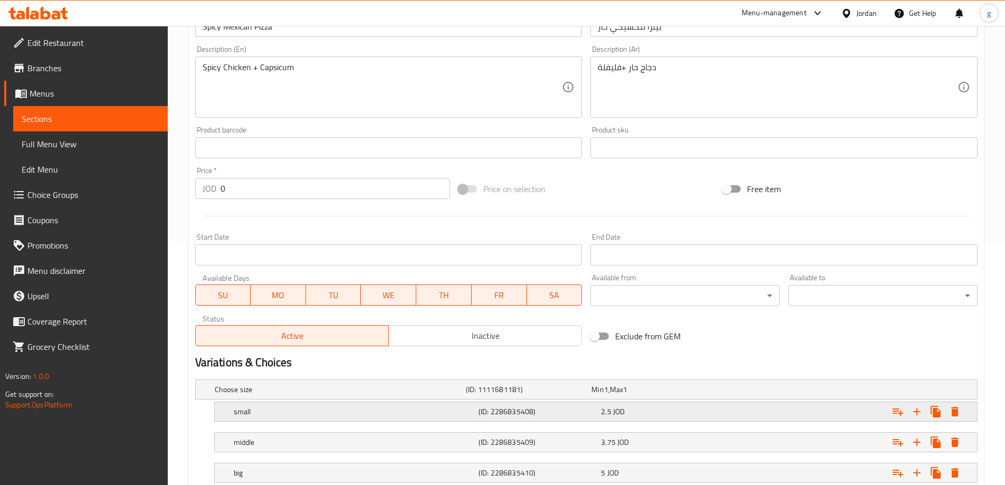
scroll to position [315, 0]
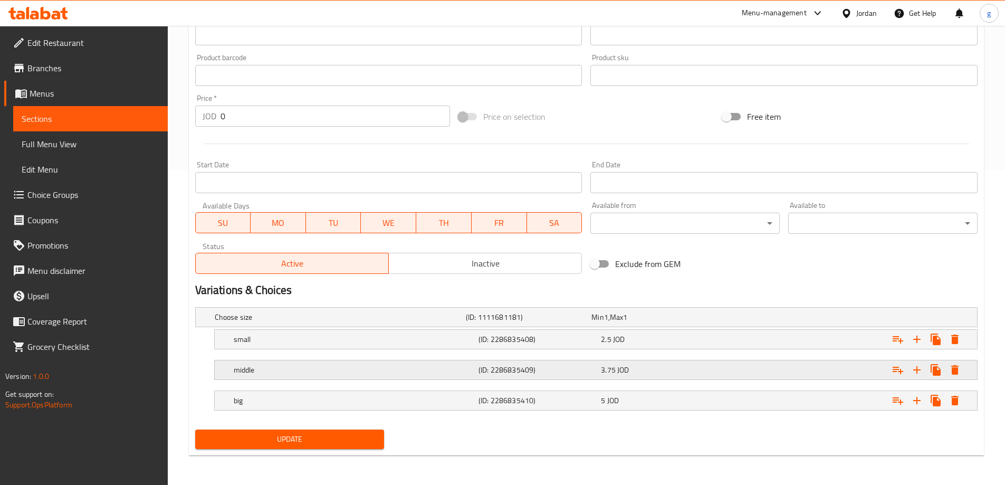
click at [292, 371] on h5 "middle" at bounding box center [354, 369] width 240 height 11
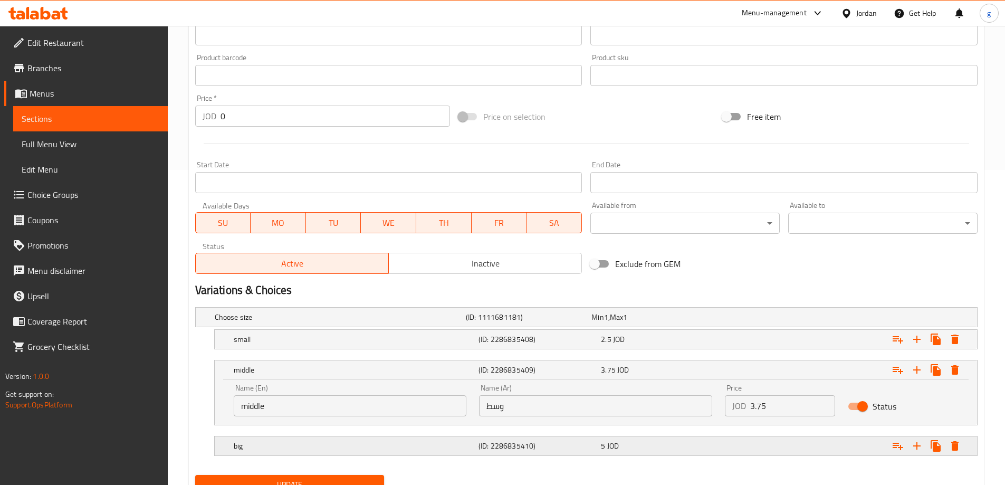
click at [277, 440] on h5 "big" at bounding box center [354, 445] width 240 height 11
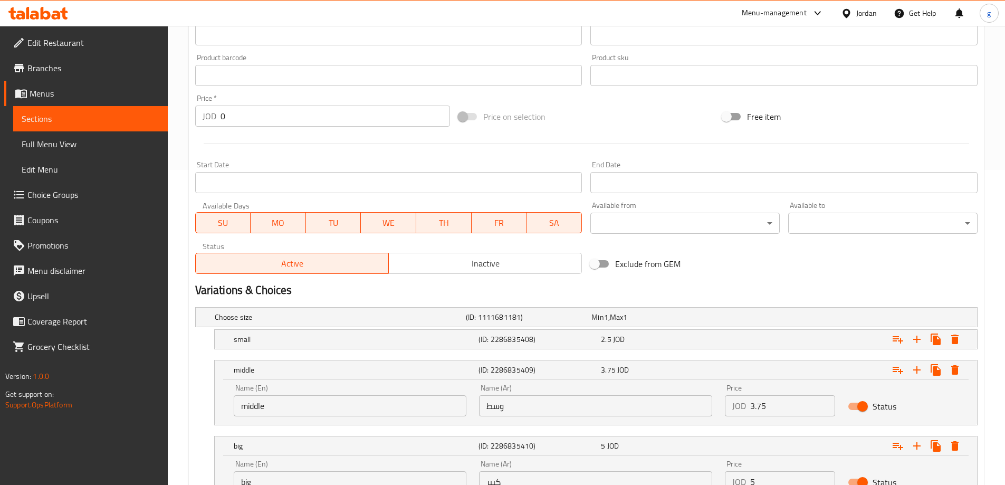
scroll to position [406, 0]
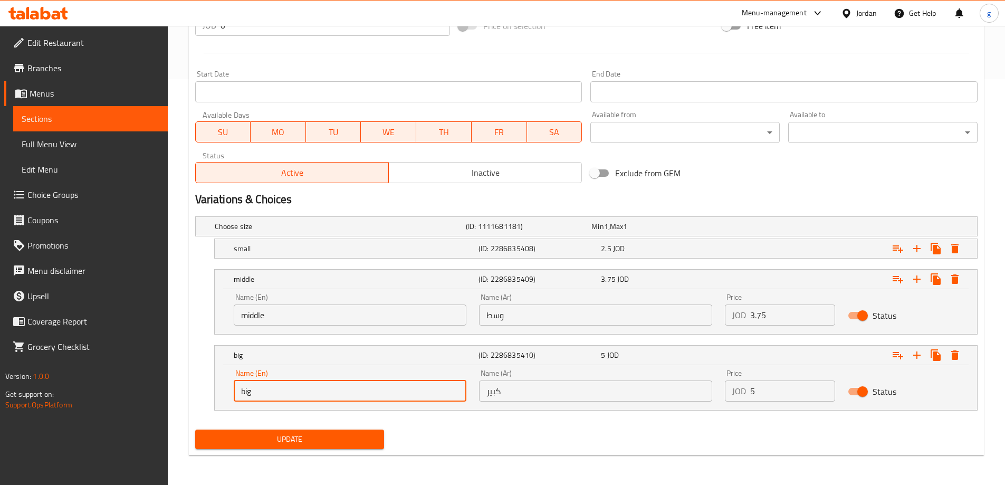
drag, startPoint x: 284, startPoint y: 390, endPoint x: 207, endPoint y: 391, distance: 77.0
click at [207, 391] on div "big (ID: 2286835410) 5 JOD Name (En) big Name (En) Name (Ar) كبير Name (Ar) Pri…" at bounding box center [586, 377] width 782 height 65
paste input "Medium"
type input "Medium"
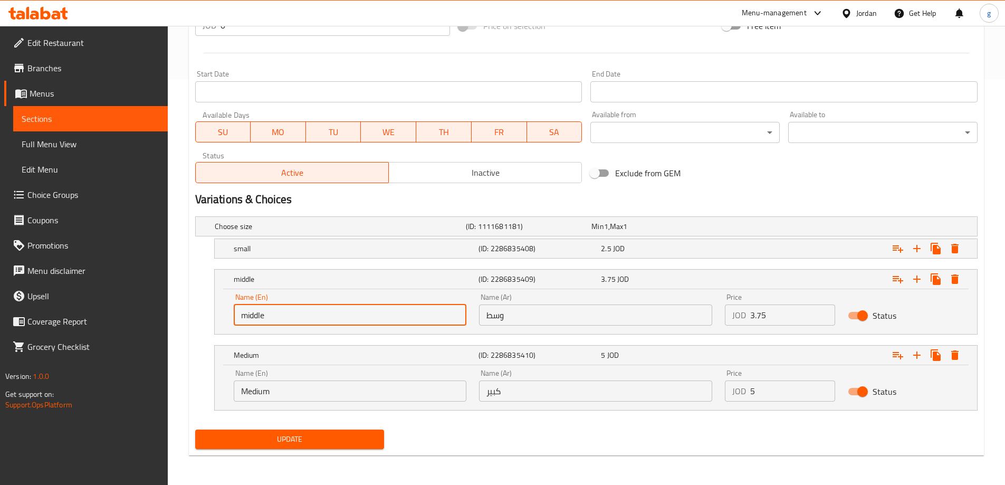
drag, startPoint x: 294, startPoint y: 308, endPoint x: 208, endPoint y: 320, distance: 86.7
click at [209, 320] on div "middle (ID: 2286835409) 3.75 JOD Name (En) middle Name (En) Name (Ar) وسط Name …" at bounding box center [586, 301] width 782 height 65
paste input "Medium"
type input "Medium"
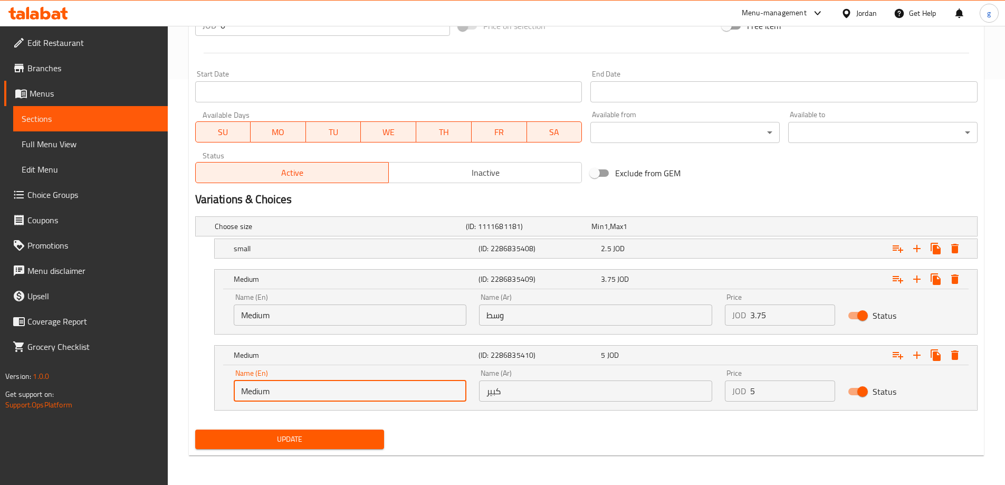
drag, startPoint x: 312, startPoint y: 389, endPoint x: 227, endPoint y: 390, distance: 84.4
click at [235, 390] on input "Medium" at bounding box center [350, 390] width 233 height 21
paste input "Large"
type input "Large"
click at [246, 451] on div "Update" at bounding box center [290, 439] width 198 height 28
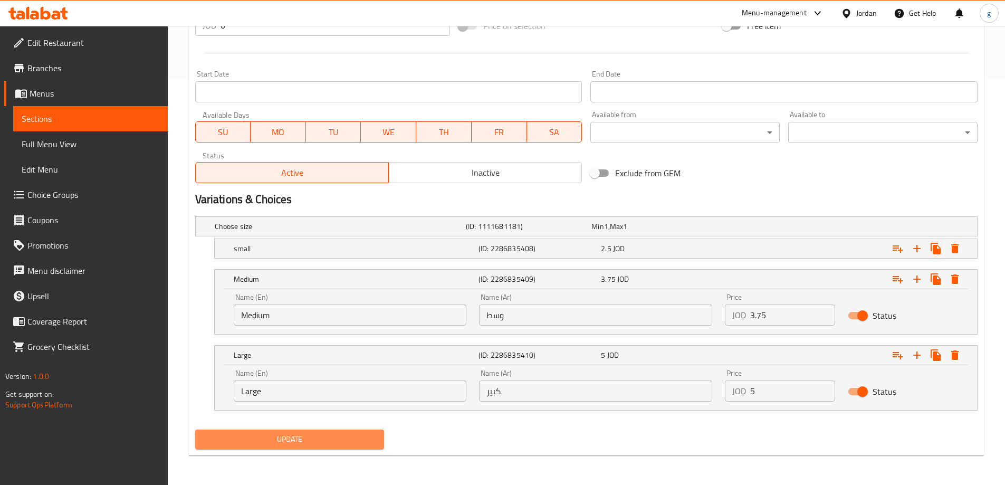
click at [284, 438] on span "Update" at bounding box center [290, 438] width 172 height 13
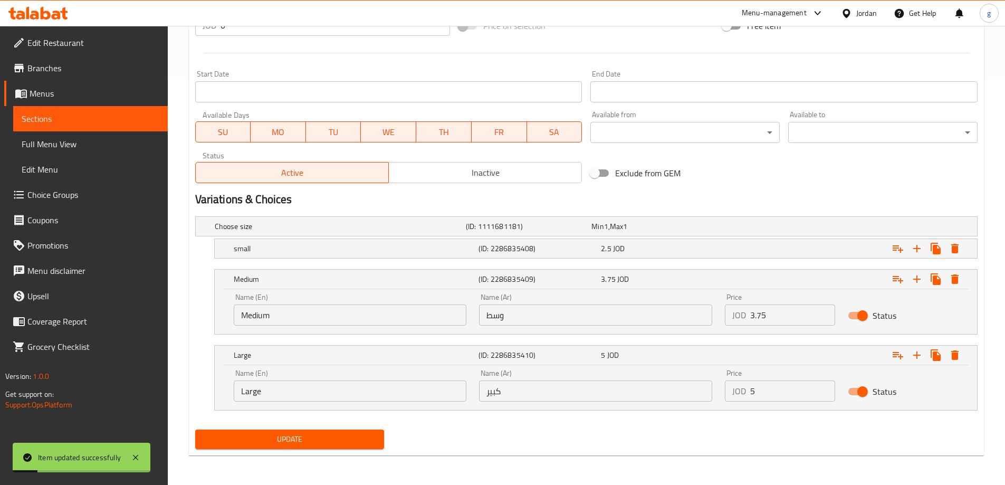
click at [118, 119] on span "Sections" at bounding box center [91, 118] width 138 height 13
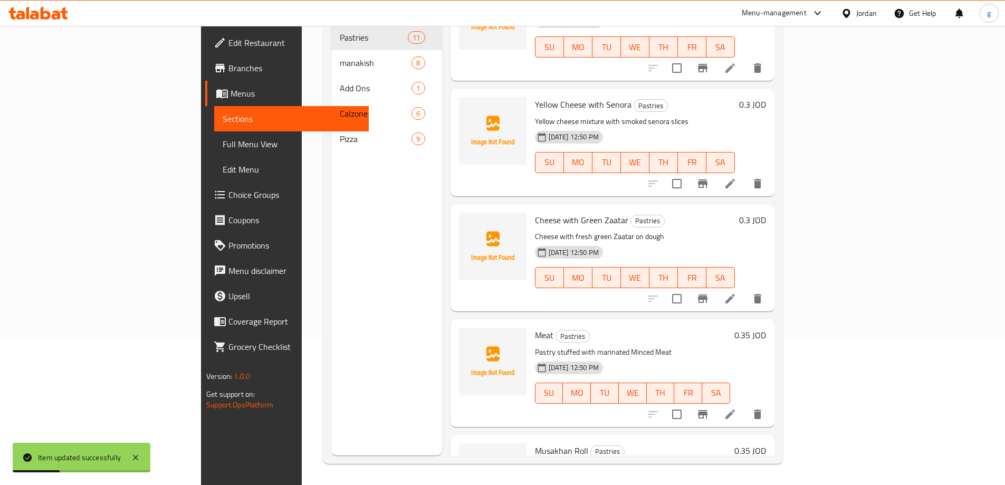
scroll to position [316, 0]
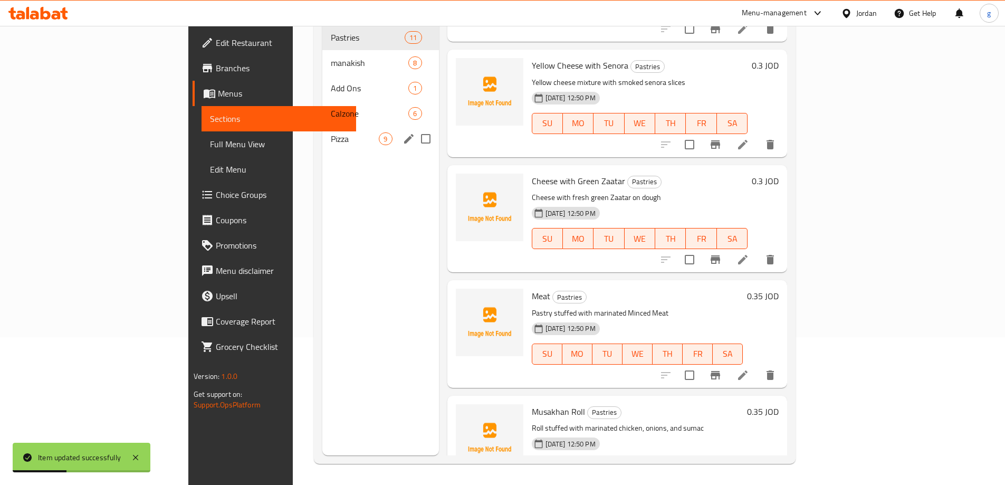
click at [331, 132] on span "Pizza" at bounding box center [355, 138] width 48 height 13
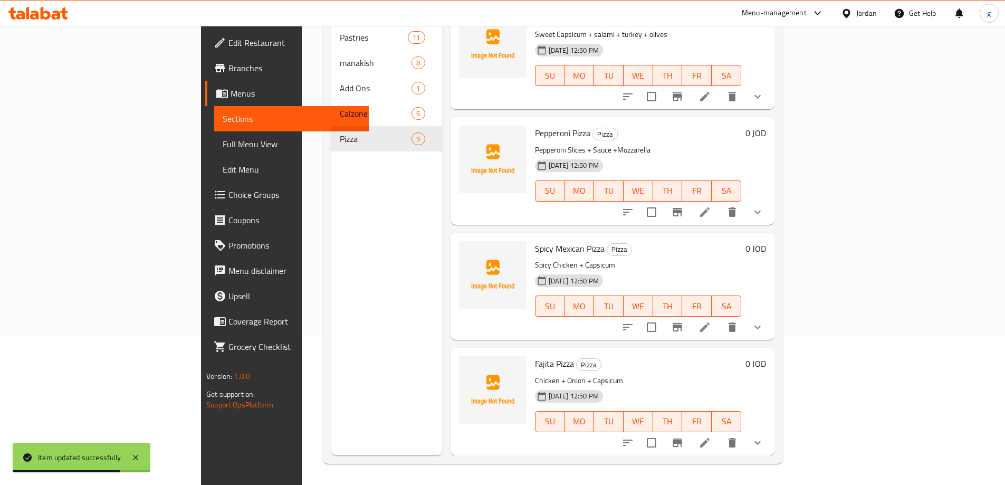
scroll to position [209, 0]
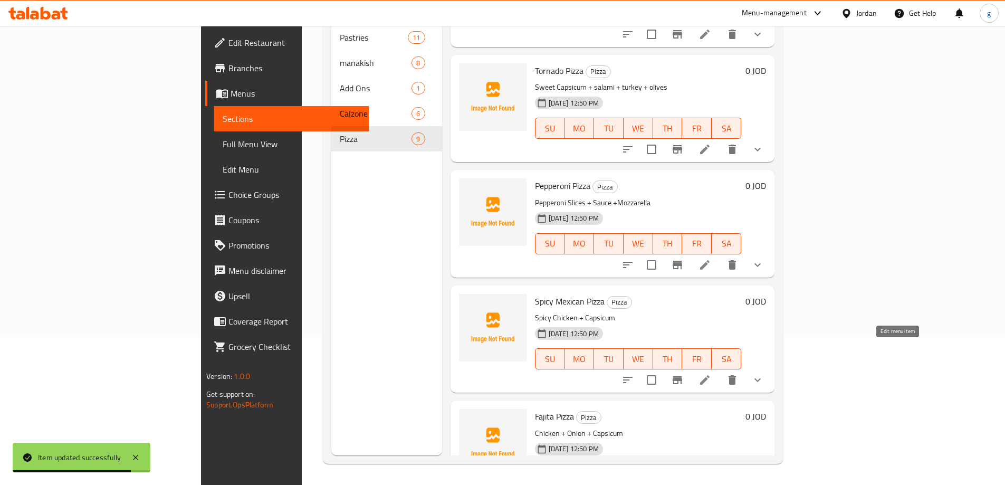
click at [711, 373] on icon at bounding box center [704, 379] width 13 height 13
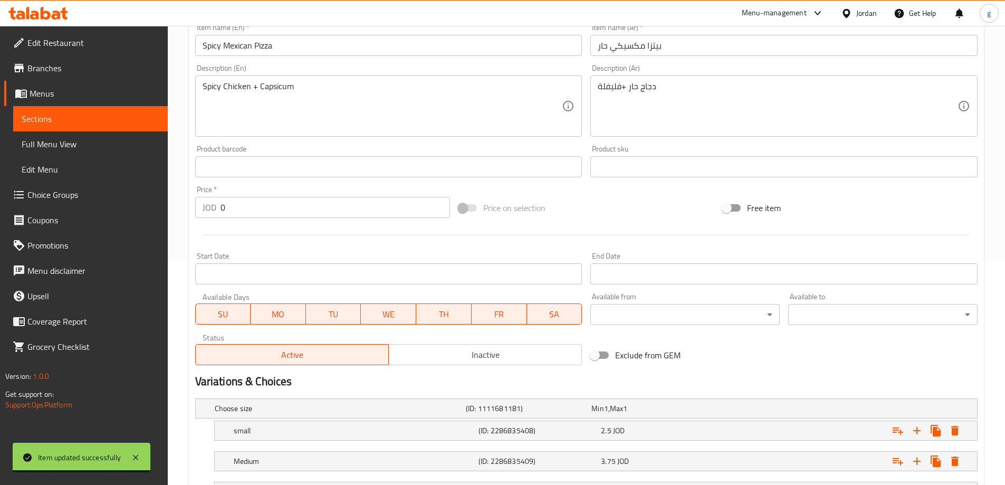
scroll to position [315, 0]
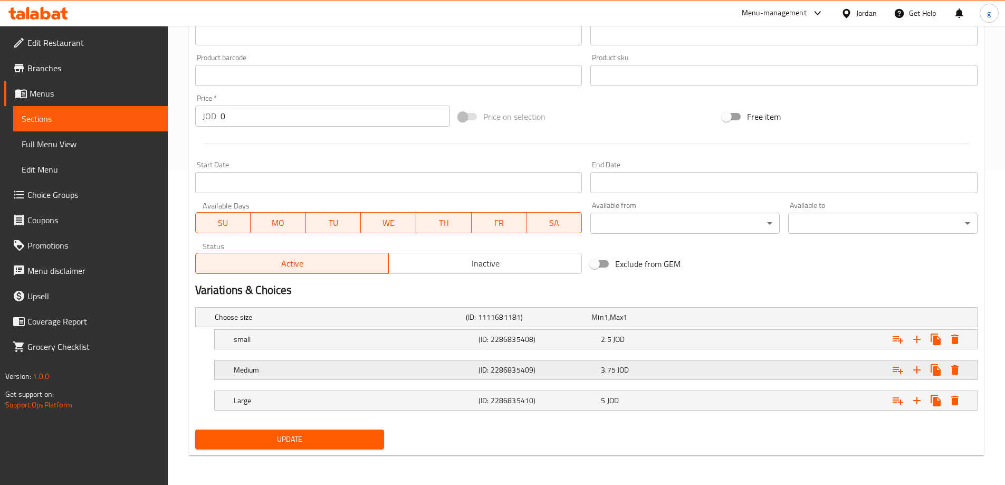
click at [316, 361] on div "Medium (ID: 2286835409) 3.75 JOD" at bounding box center [598, 369] width 735 height 23
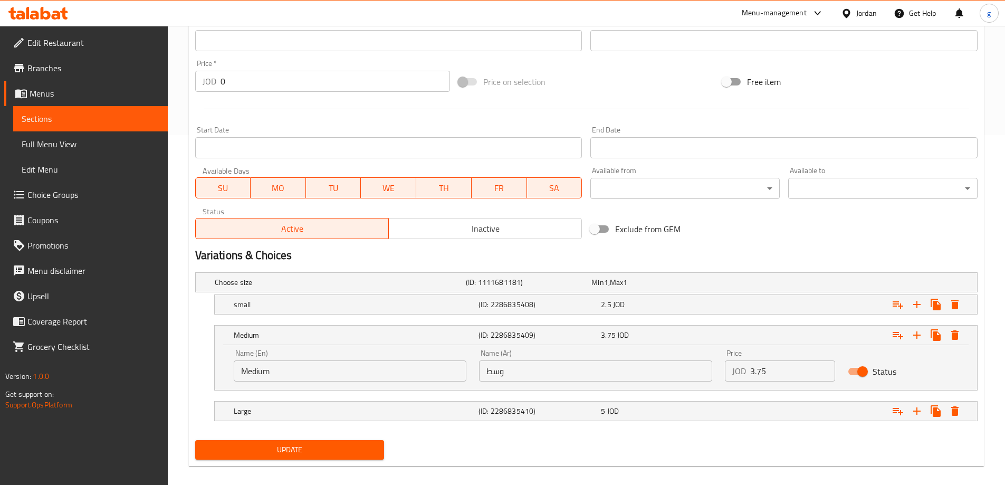
scroll to position [360, 0]
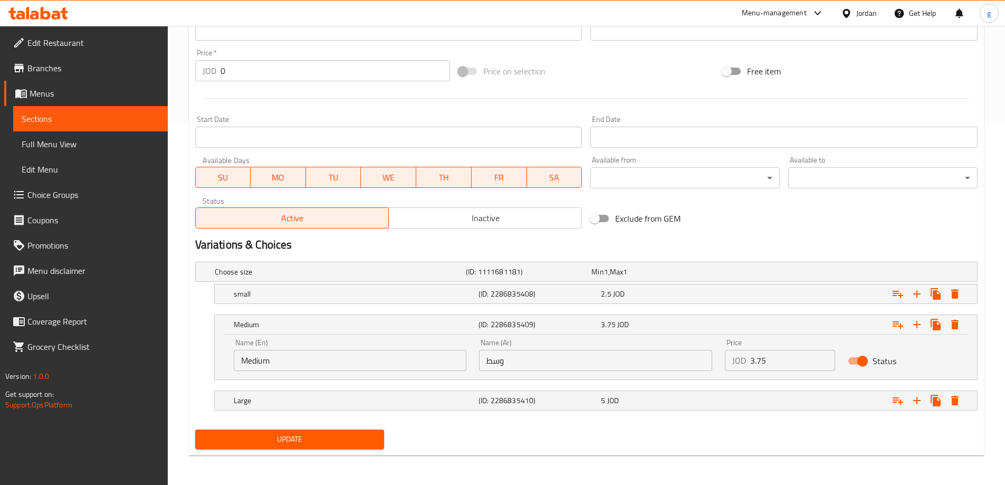
click at [67, 128] on link "Sections" at bounding box center [90, 118] width 155 height 25
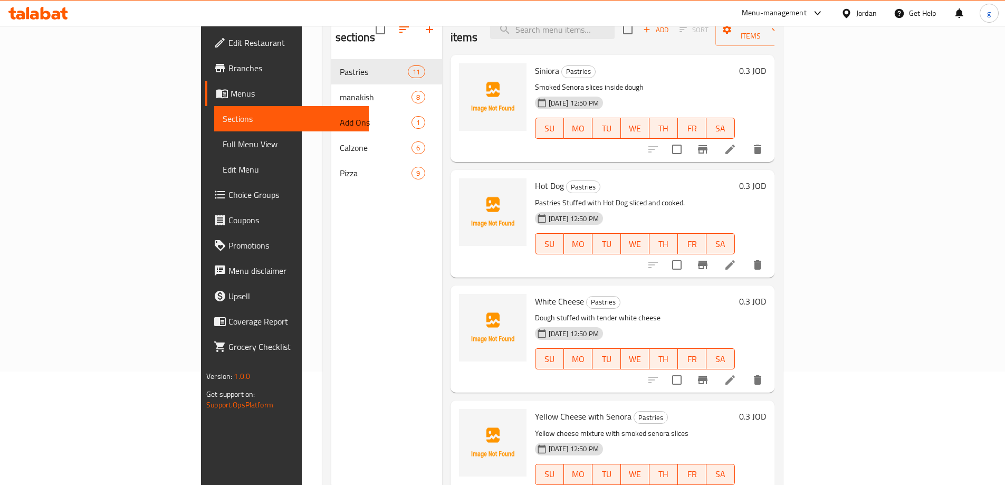
scroll to position [95, 0]
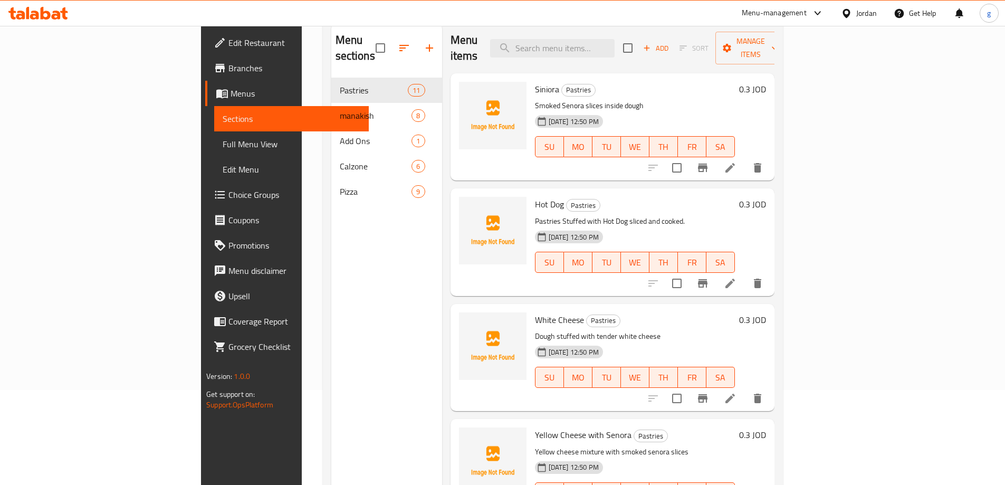
click at [331, 190] on nav "Pastries 11 manakish 8 Add Ons 1 Calzone 6 Pizza 9" at bounding box center [386, 140] width 111 height 135
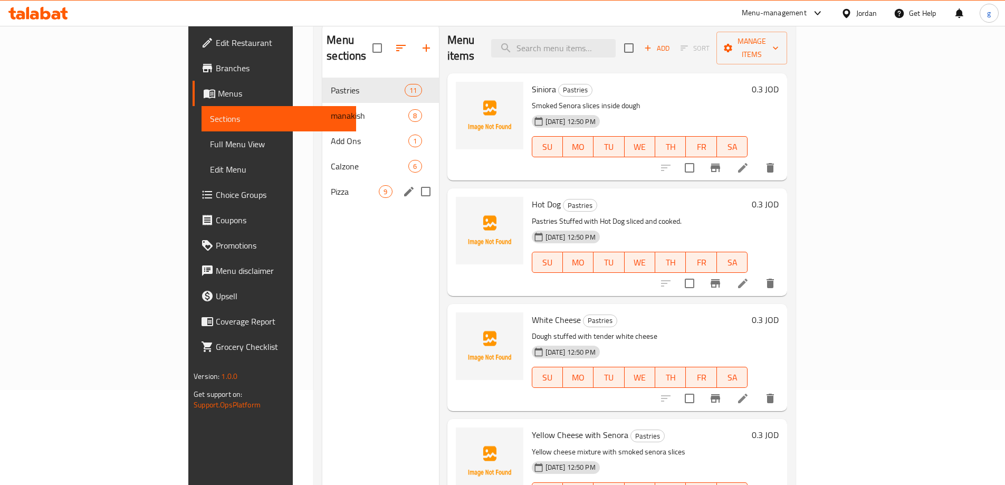
click at [331, 185] on span "Pizza" at bounding box center [355, 191] width 48 height 13
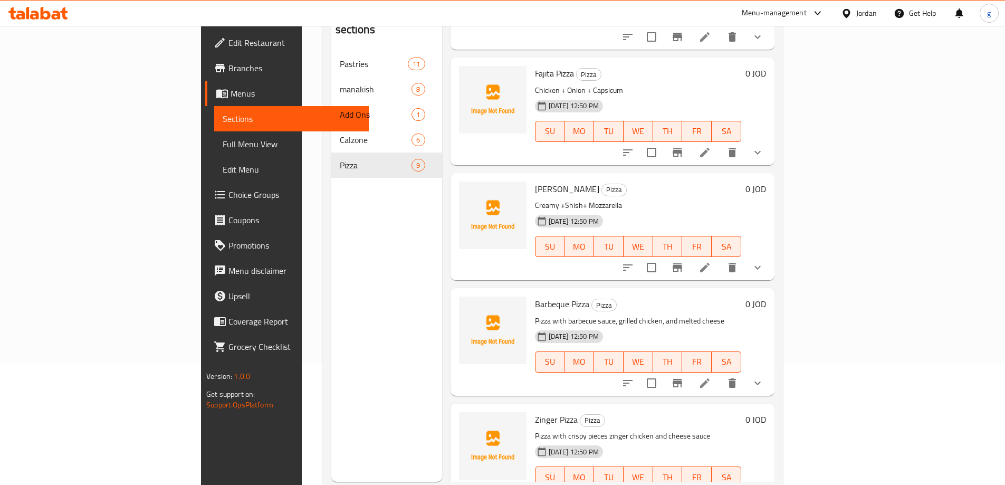
scroll to position [148, 0]
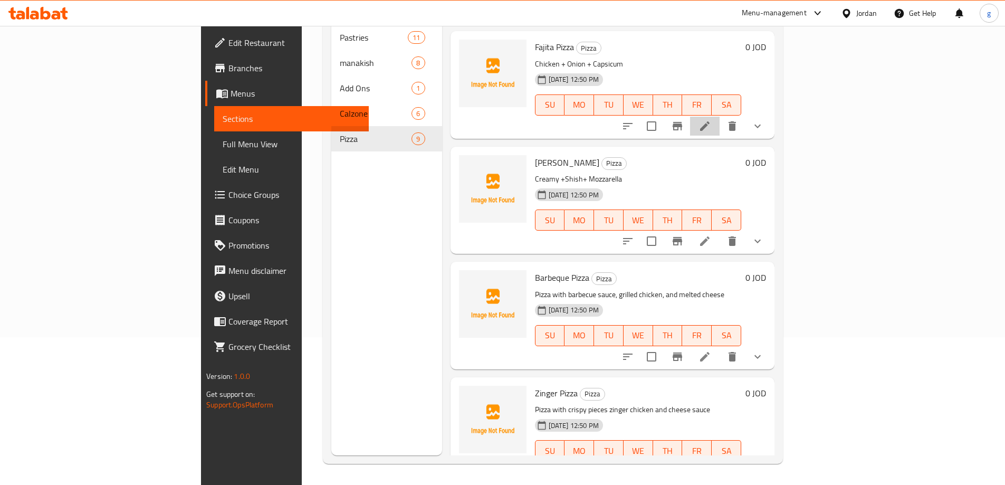
click at [719, 117] on li at bounding box center [705, 126] width 30 height 19
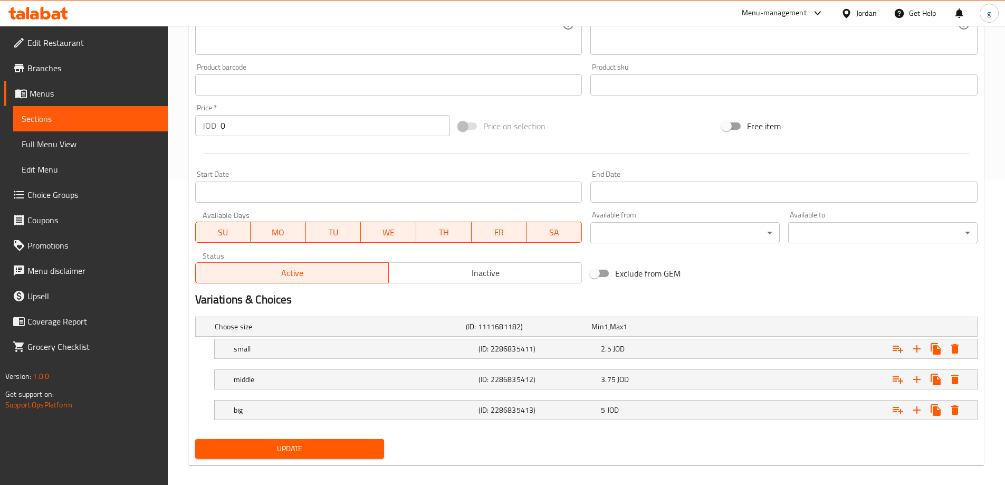
scroll to position [315, 0]
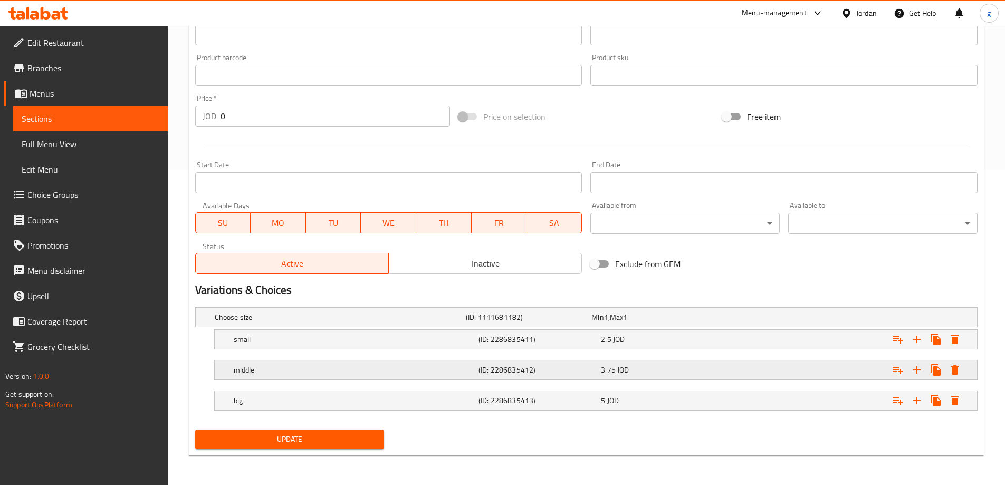
click at [264, 367] on h5 "middle" at bounding box center [354, 369] width 240 height 11
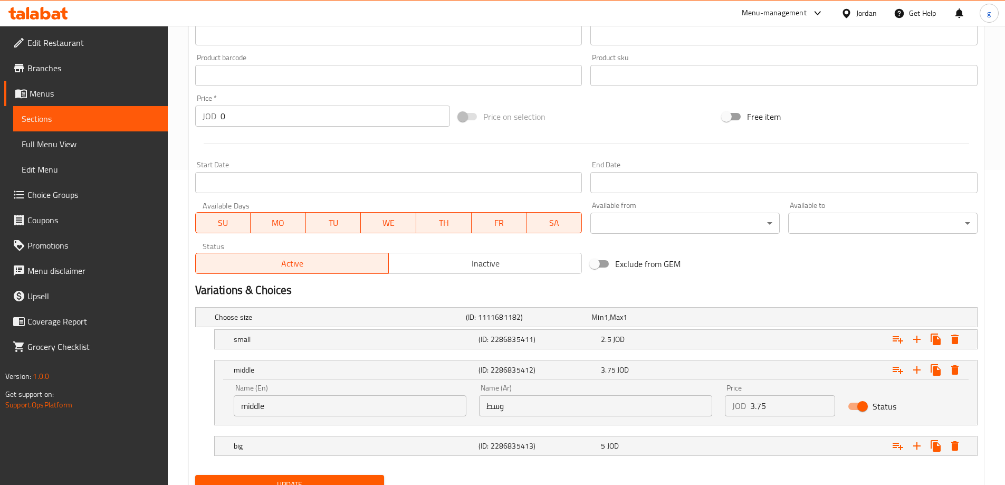
scroll to position [360, 0]
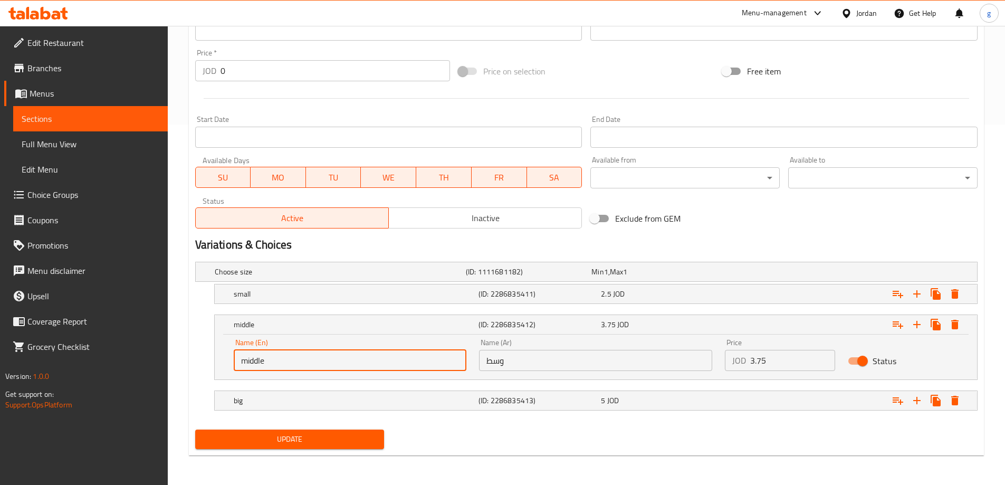
drag, startPoint x: 273, startPoint y: 357, endPoint x: 228, endPoint y: 362, distance: 45.1
click at [228, 362] on div "Name (En) middle Name (En)" at bounding box center [350, 354] width 246 height 45
paste input "Larg"
type input "middle"
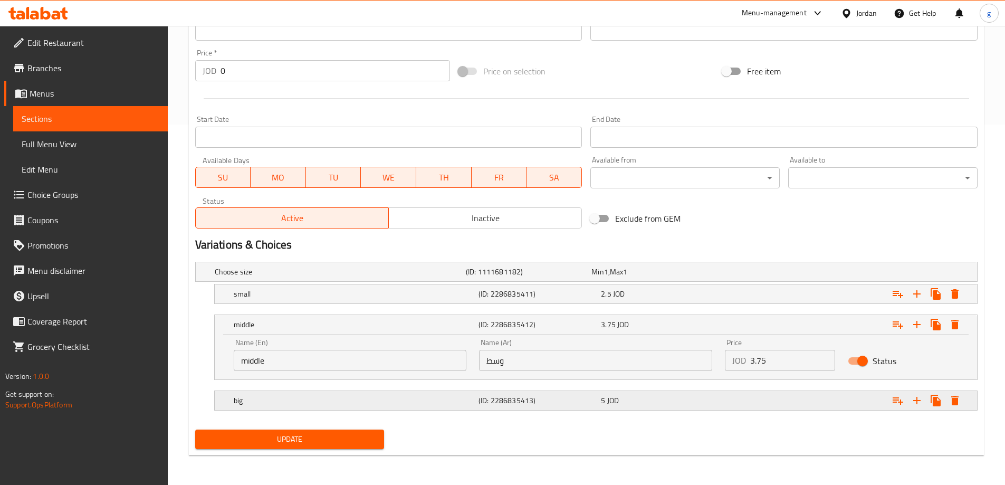
click at [255, 397] on h5 "big" at bounding box center [354, 400] width 240 height 11
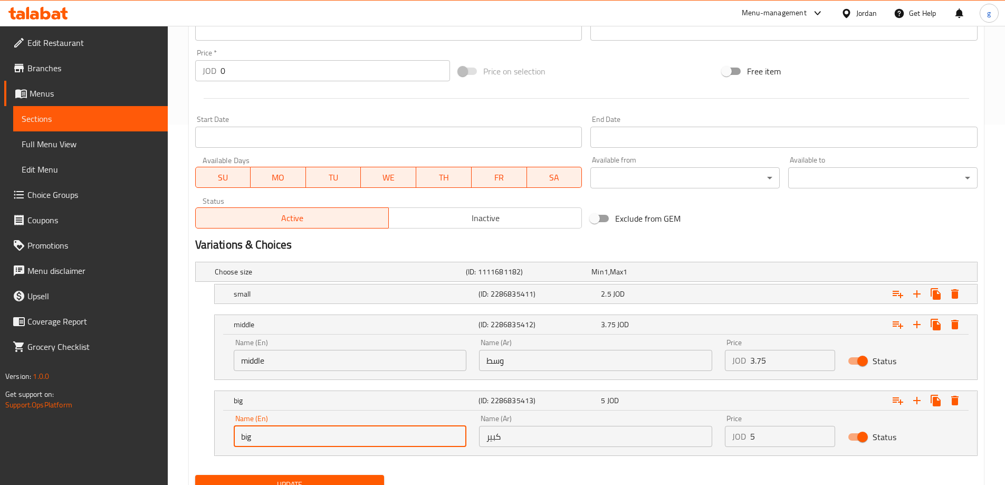
drag, startPoint x: 269, startPoint y: 429, endPoint x: 204, endPoint y: 433, distance: 66.0
click at [204, 433] on div "big (ID: 2286835413) 5 JOD Name (En) big Name (En) Name (Ar) كبير Name (Ar) Pri…" at bounding box center [586, 422] width 782 height 65
paste input "Large"
type input "Large"
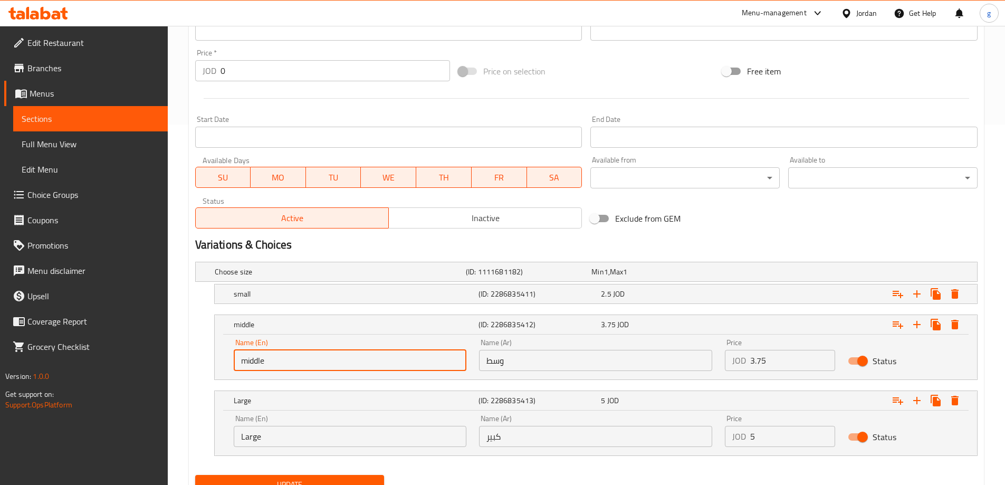
drag, startPoint x: 283, startPoint y: 368, endPoint x: 177, endPoint y: 369, distance: 106.0
click at [178, 369] on div "Home / Restaurants management / Menus / Sections / item / update Pizza section …" at bounding box center [586, 98] width 837 height 864
paste input "Medium"
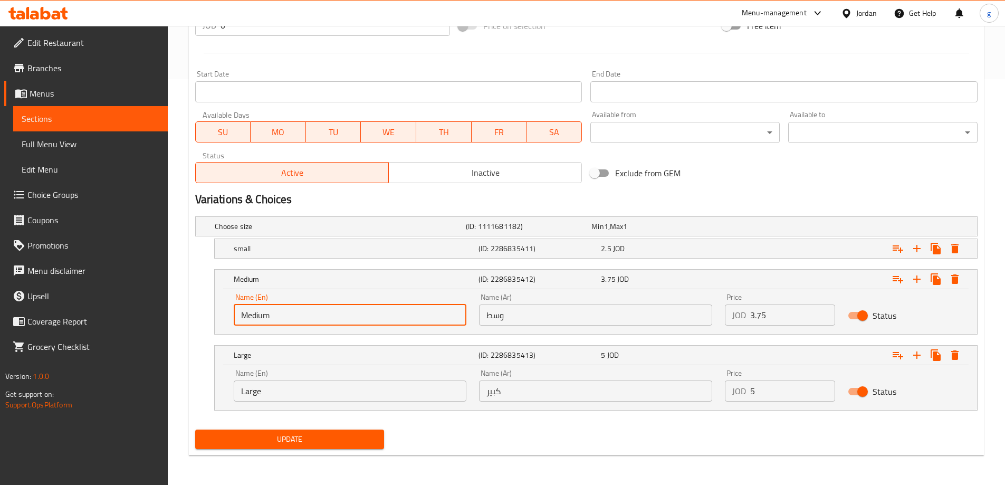
type input "Medium"
click at [283, 433] on span "Update" at bounding box center [290, 438] width 172 height 13
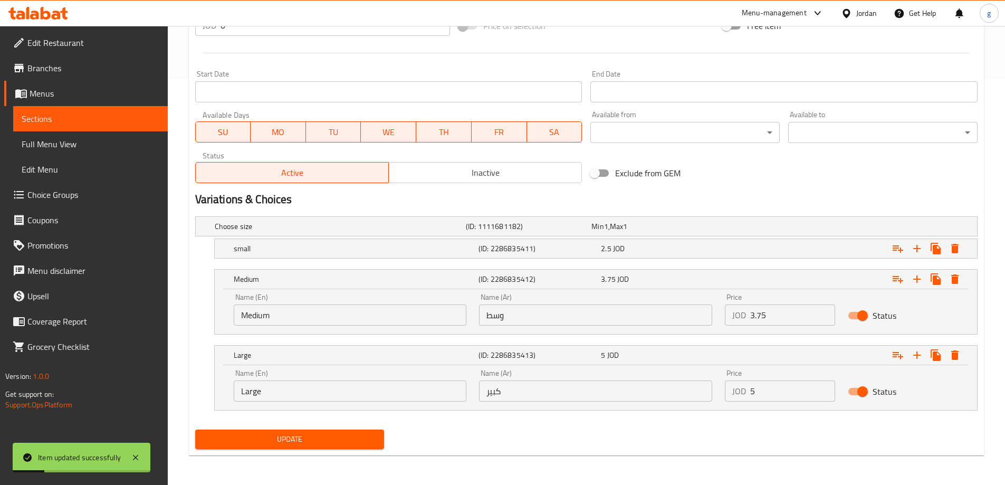
click at [89, 117] on span "Sections" at bounding box center [91, 118] width 138 height 13
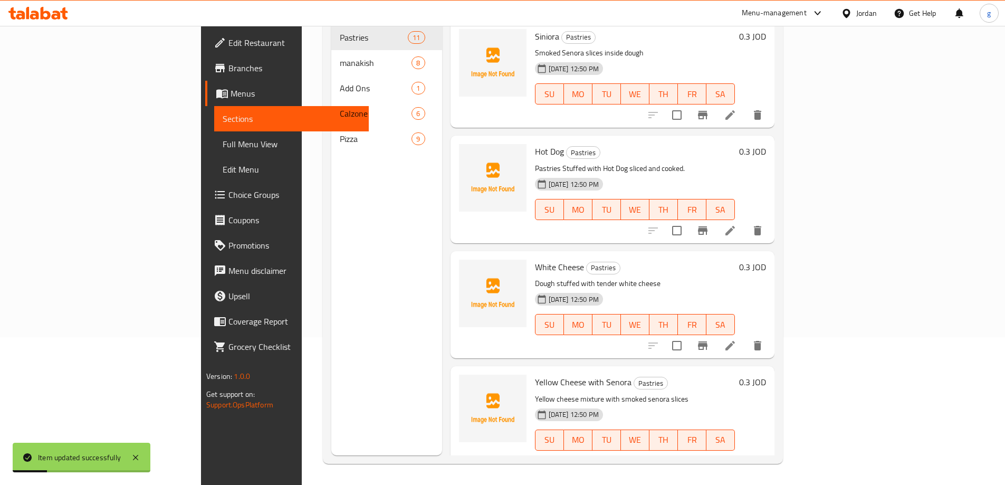
scroll to position [148, 0]
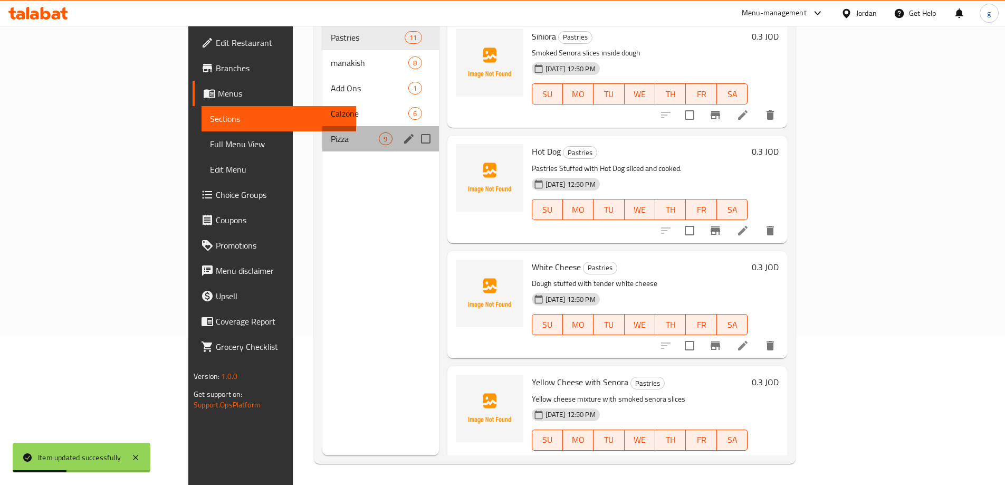
click at [322, 129] on div "Pizza 9" at bounding box center [380, 138] width 116 height 25
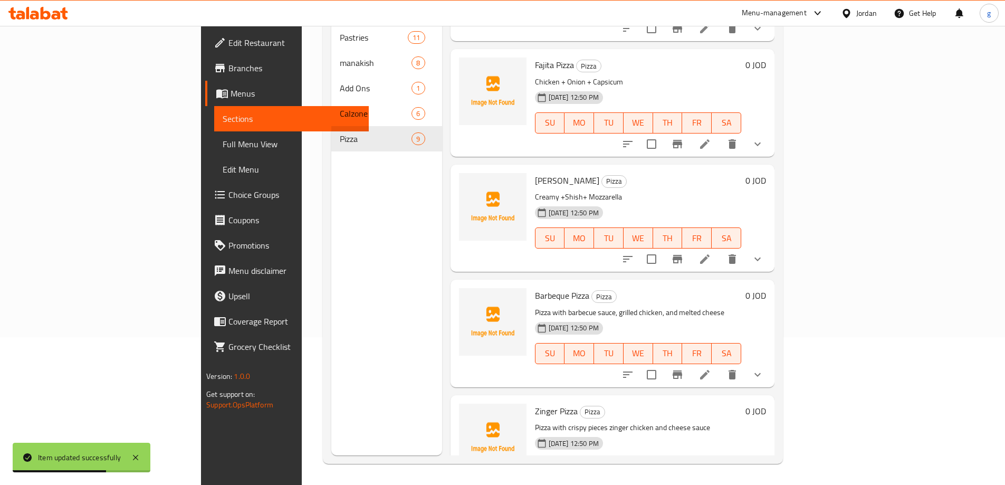
scroll to position [578, 0]
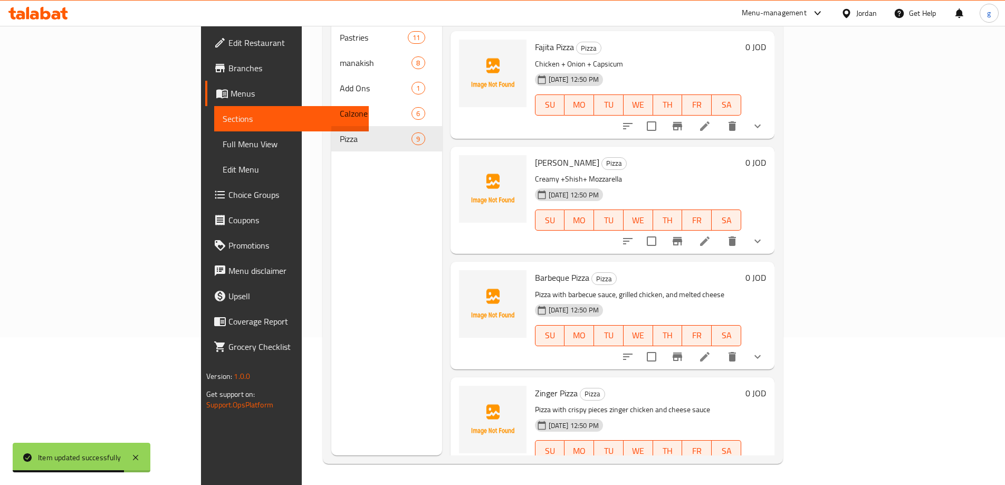
click at [711, 235] on icon at bounding box center [704, 241] width 13 height 13
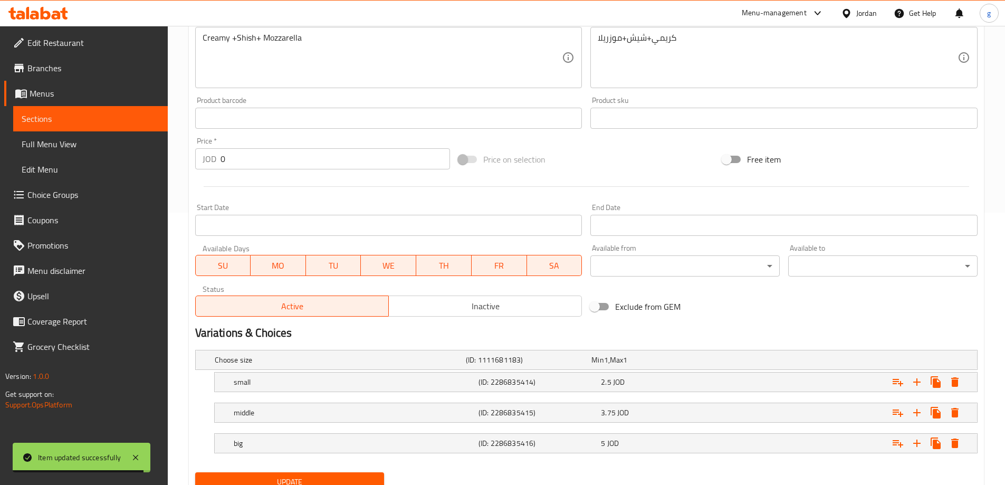
scroll to position [315, 0]
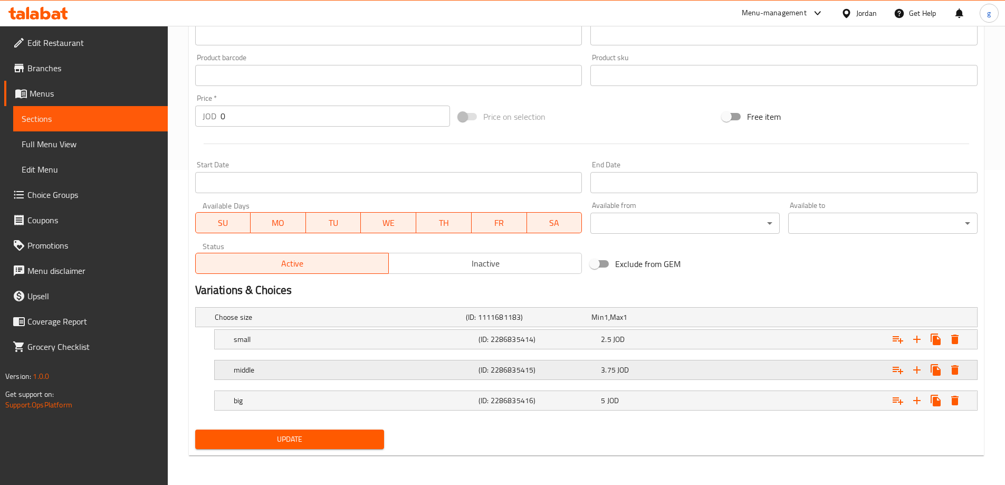
click at [307, 360] on div "middle (ID: 2286835415) 3.75 JOD" at bounding box center [598, 369] width 735 height 23
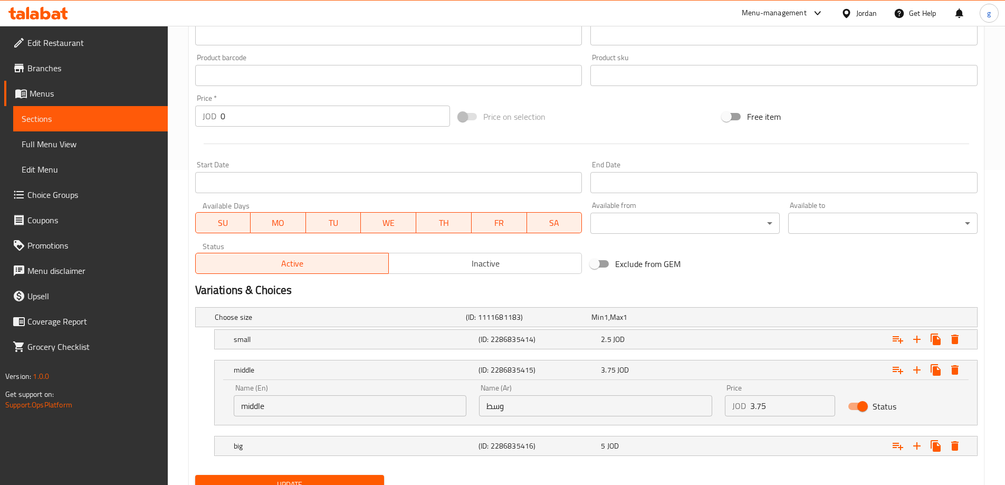
scroll to position [360, 0]
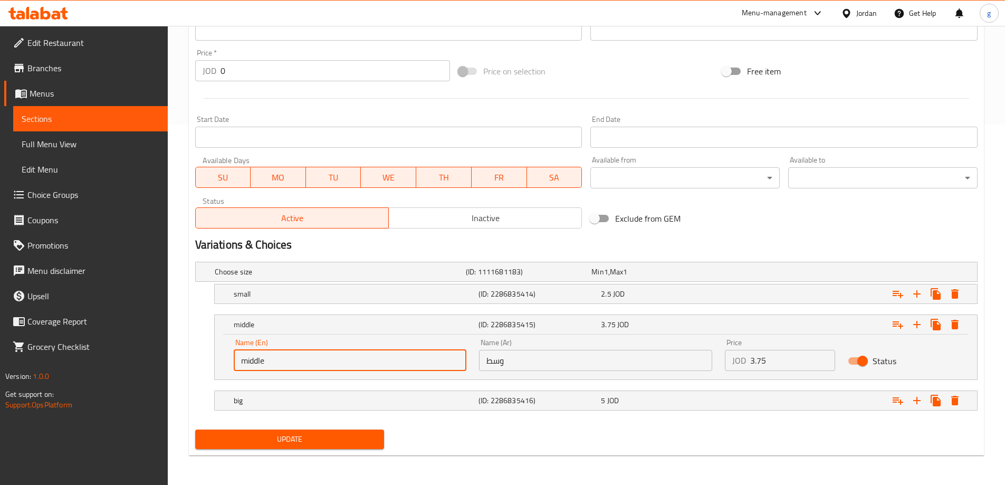
drag, startPoint x: 311, startPoint y: 352, endPoint x: 204, endPoint y: 360, distance: 107.9
click at [204, 360] on div "middle (ID: 2286835415) 3.75 JOD Name (En) middle Name (En) Name (Ar) وسط Name …" at bounding box center [586, 346] width 782 height 65
paste input "Medium"
type input "Medium"
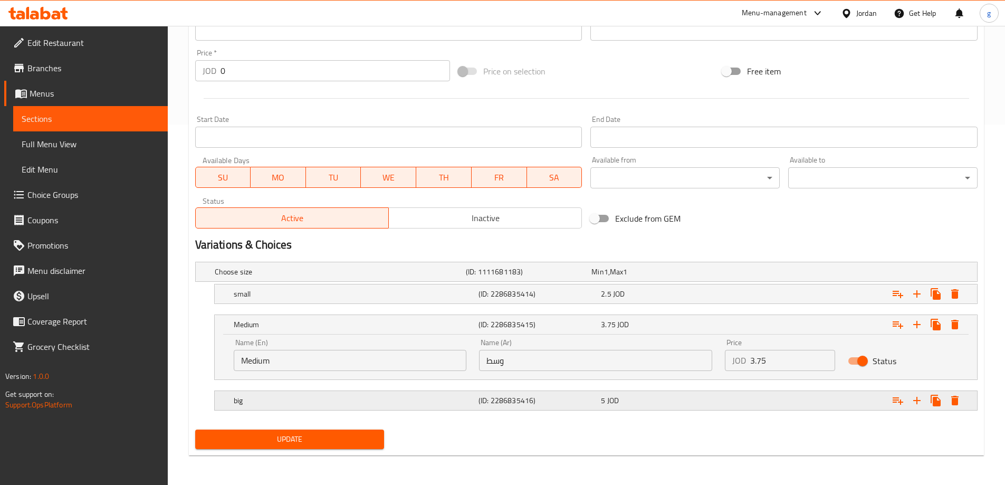
click at [292, 389] on div "big (ID: 2286835416) 5 JOD" at bounding box center [598, 400] width 735 height 23
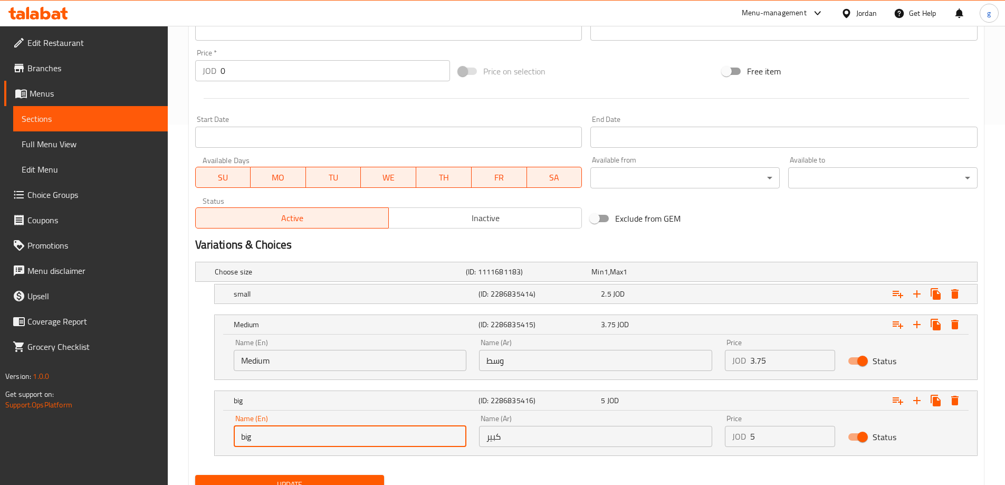
drag, startPoint x: 264, startPoint y: 433, endPoint x: 213, endPoint y: 446, distance: 52.1
click at [213, 446] on div "big (ID: 2286835416) 5 JOD Name (En) big Name (En) Name (Ar) كبير Name (Ar) Pri…" at bounding box center [586, 422] width 782 height 65
paste input "Large"
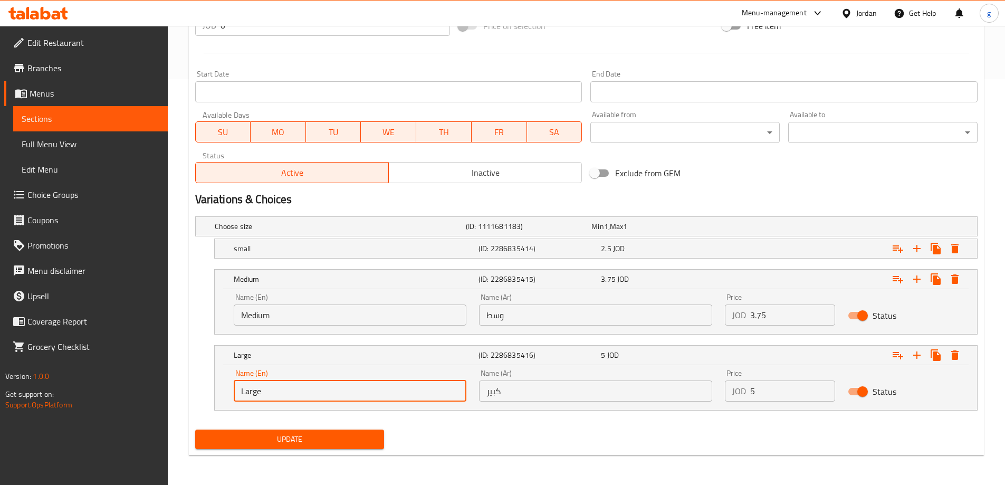
type input "Large"
click at [288, 436] on span "Update" at bounding box center [290, 438] width 172 height 13
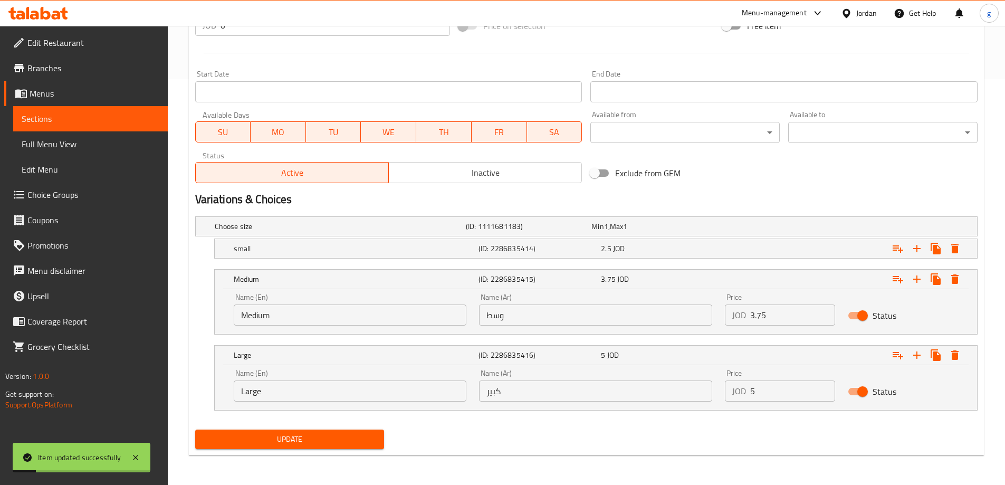
click at [261, 442] on span "Update" at bounding box center [290, 438] width 172 height 13
click at [72, 119] on span "Sections" at bounding box center [91, 118] width 138 height 13
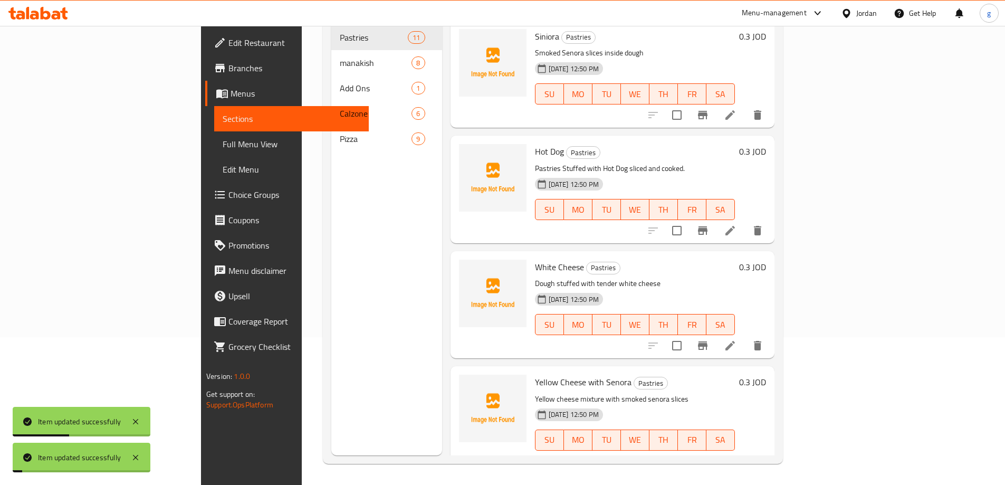
scroll to position [148, 0]
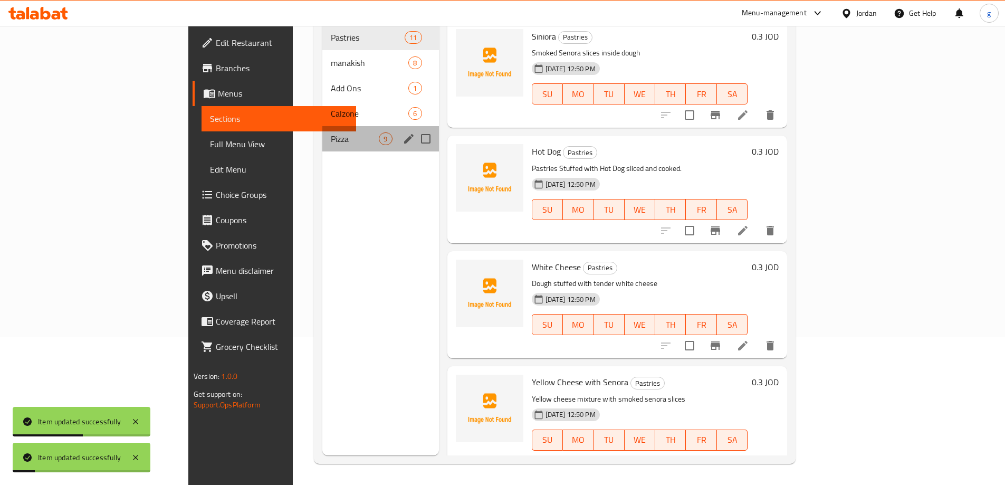
click at [322, 131] on div "Pizza 9" at bounding box center [380, 138] width 116 height 25
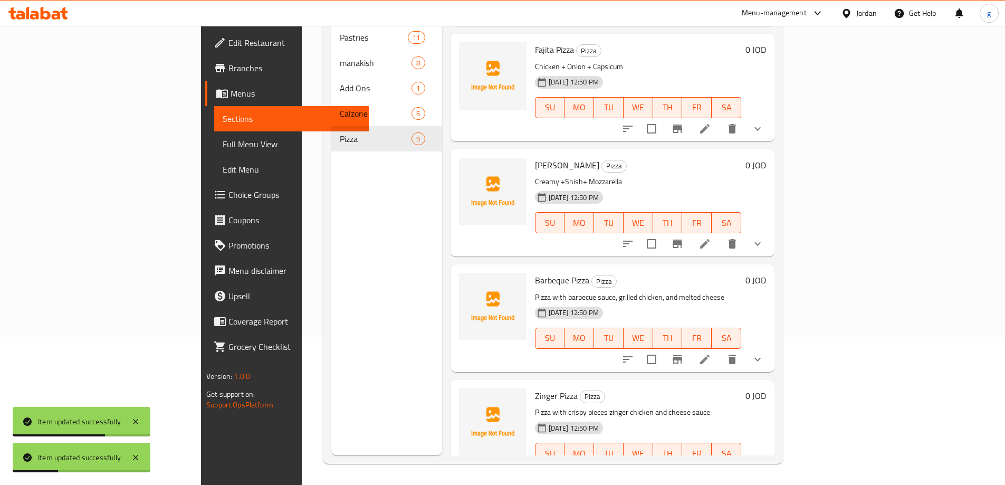
scroll to position [578, 0]
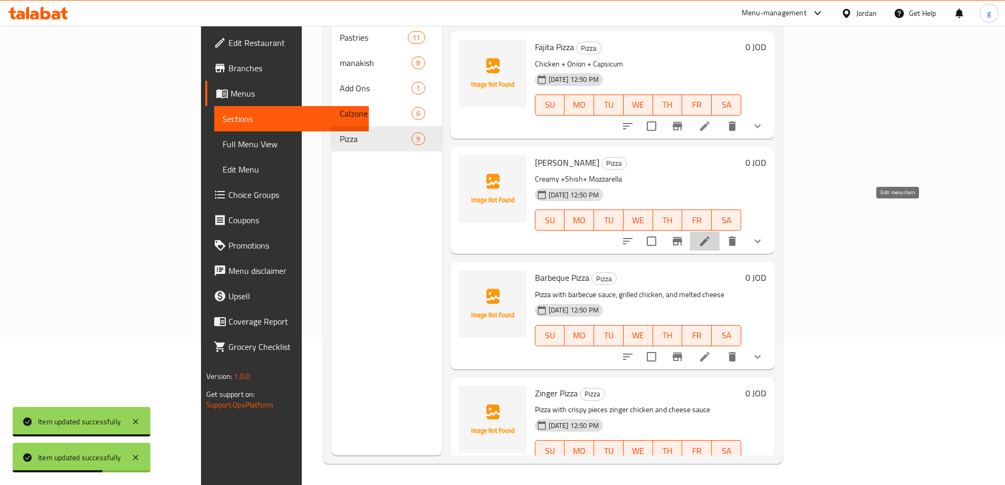
click at [711, 235] on icon at bounding box center [704, 241] width 13 height 13
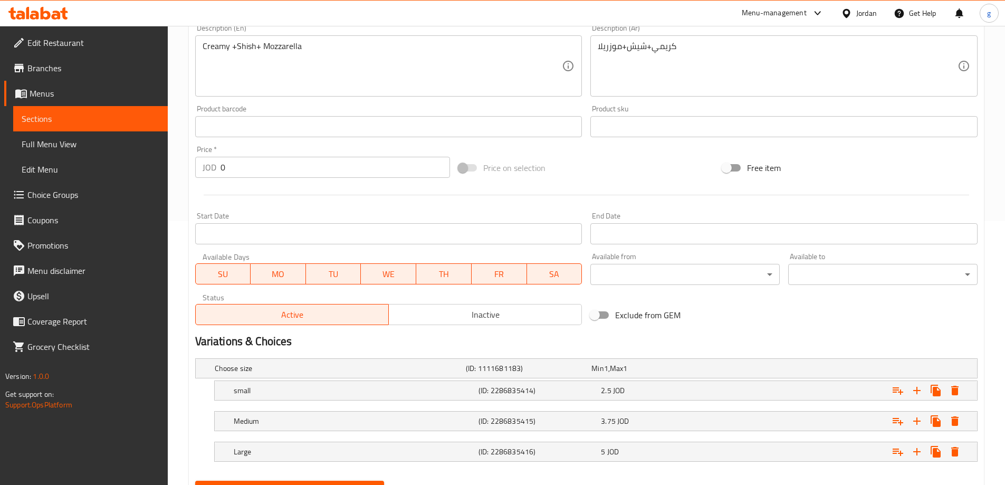
scroll to position [315, 0]
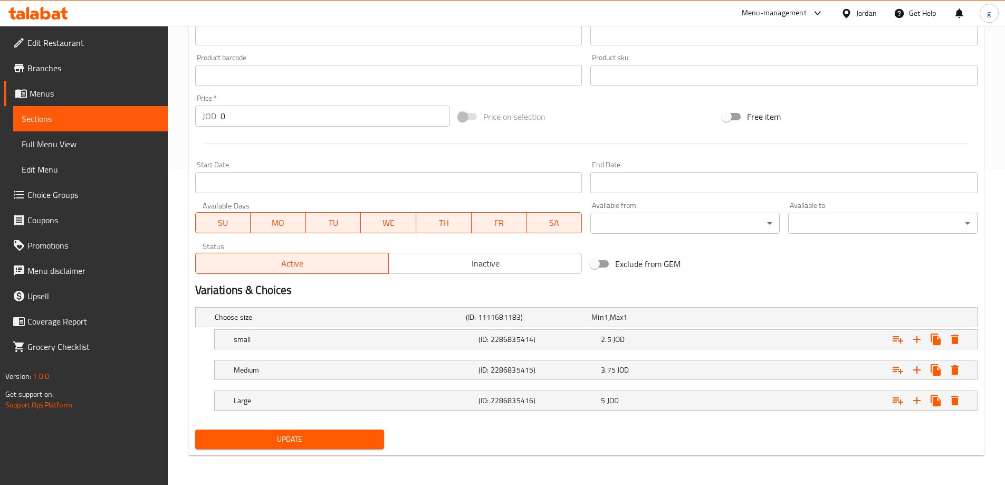
click at [94, 121] on span "Sections" at bounding box center [91, 118] width 138 height 13
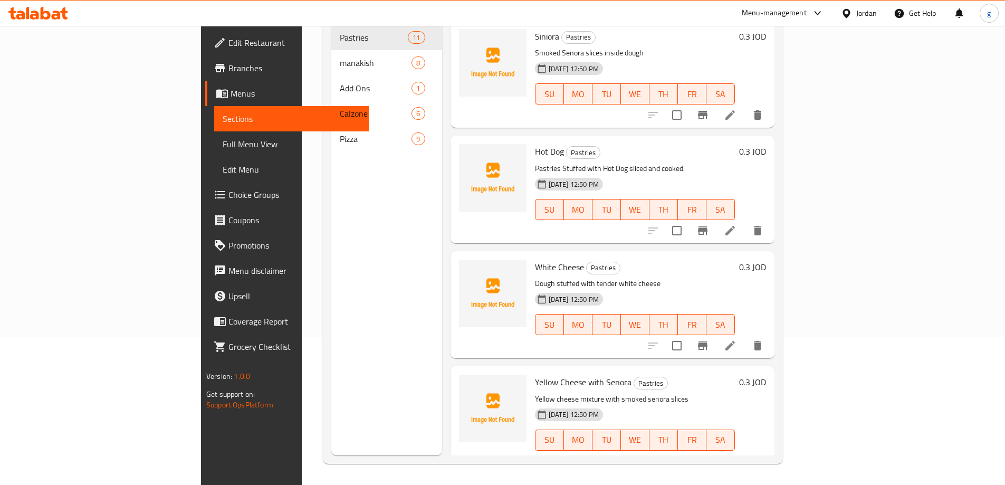
scroll to position [148, 0]
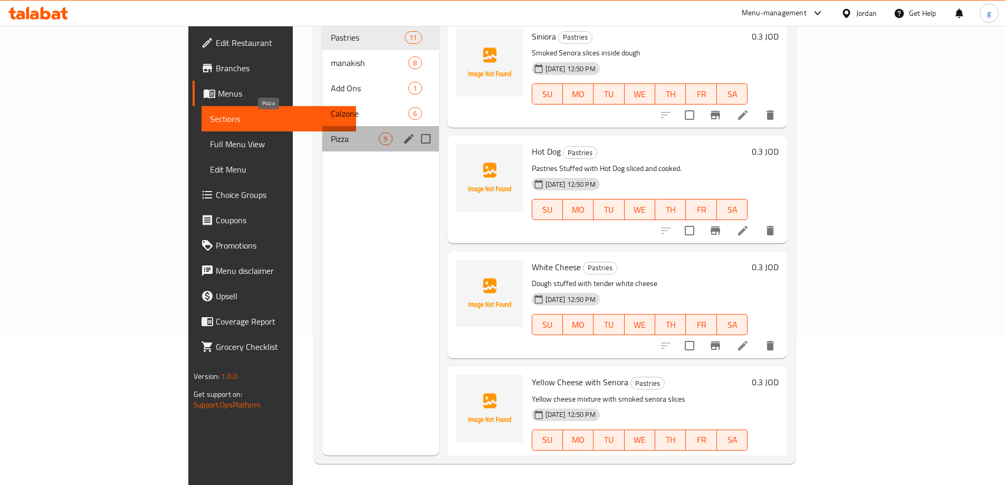
click at [331, 132] on span "Pizza" at bounding box center [355, 138] width 48 height 13
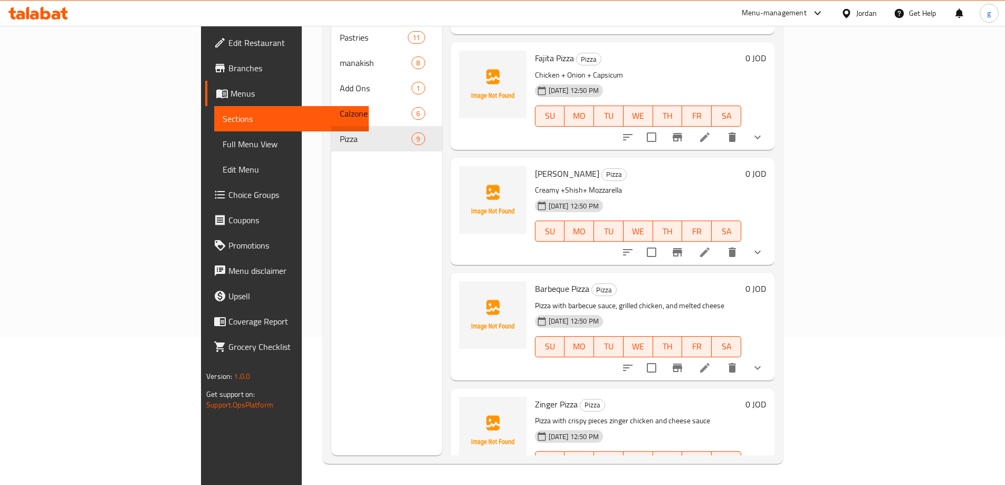
scroll to position [578, 0]
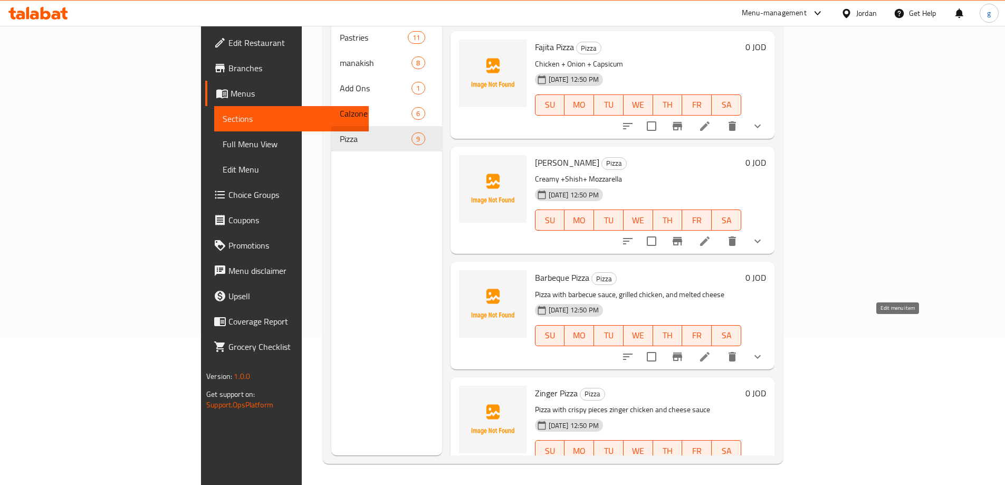
click at [711, 350] on icon at bounding box center [704, 356] width 13 height 13
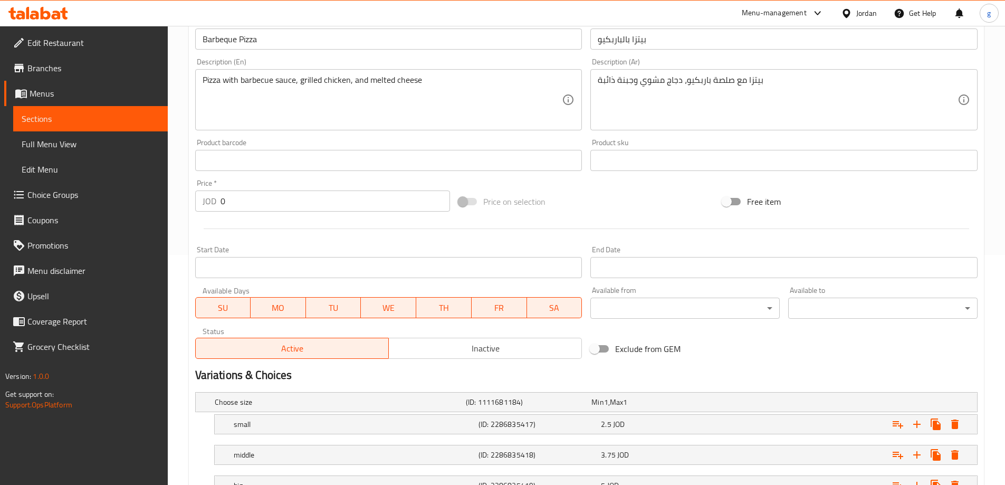
scroll to position [315, 0]
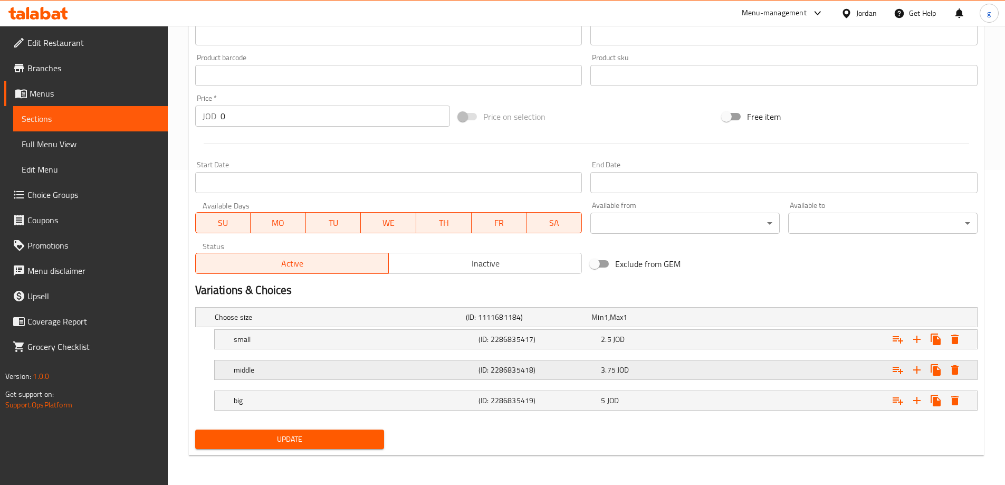
click at [292, 365] on h5 "middle" at bounding box center [354, 369] width 240 height 11
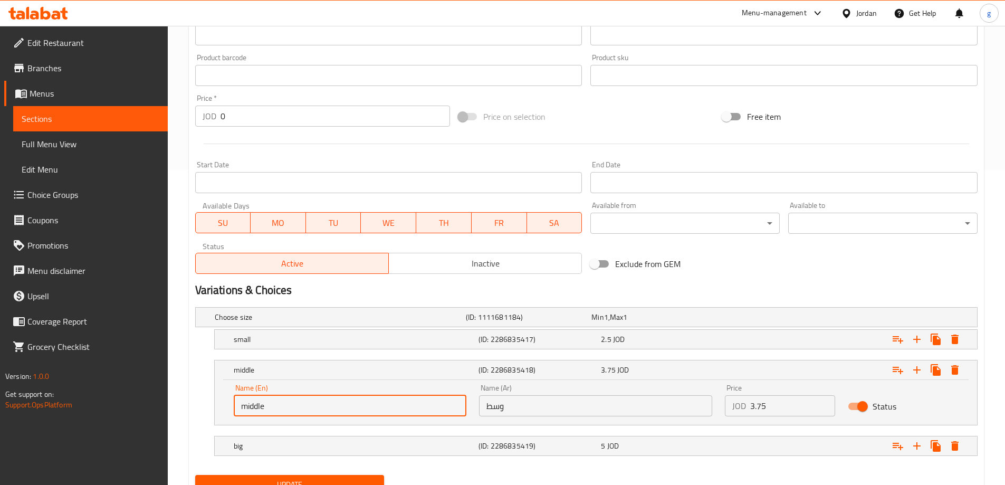
drag, startPoint x: 269, startPoint y: 409, endPoint x: 232, endPoint y: 411, distance: 37.5
click at [232, 411] on div "Name (En) middle Name (En)" at bounding box center [350, 400] width 246 height 45
paste input "Larg"
drag, startPoint x: 269, startPoint y: 400, endPoint x: 264, endPoint y: 403, distance: 5.7
click at [264, 403] on input "Large" at bounding box center [350, 405] width 233 height 21
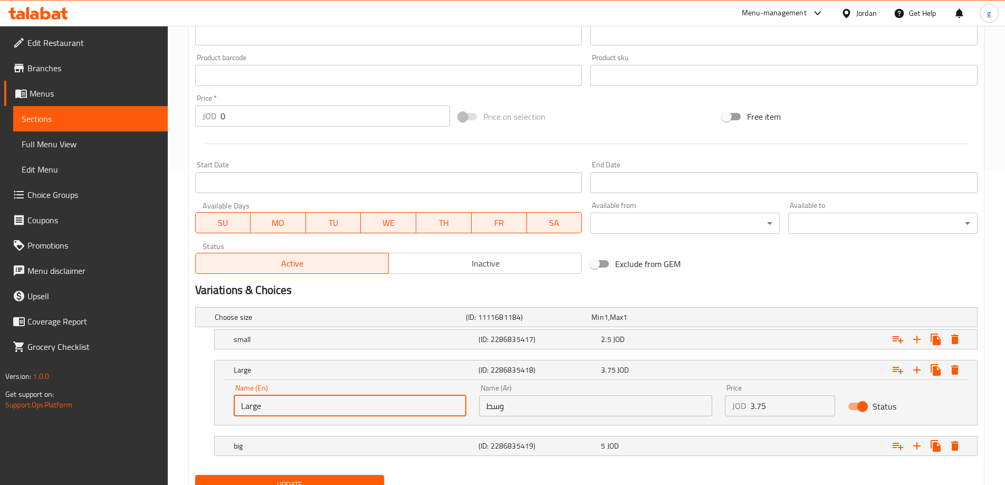
type input "middle"
click at [255, 436] on div "big (ID: 2286835419) 5 JOD" at bounding box center [598, 445] width 735 height 23
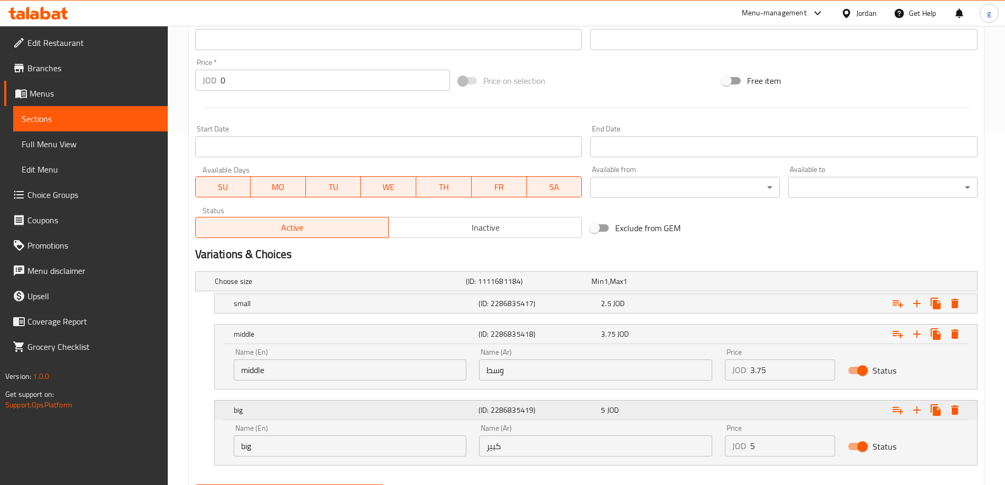
scroll to position [406, 0]
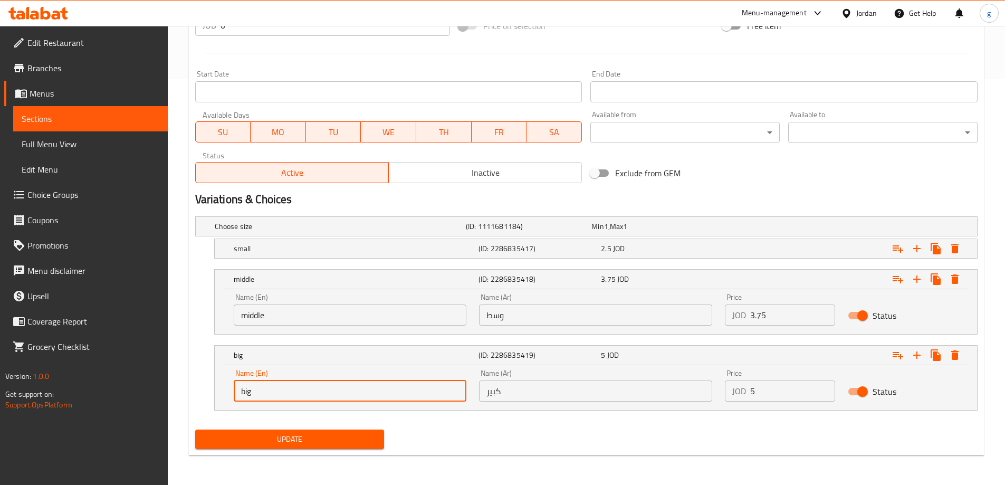
drag, startPoint x: 302, startPoint y: 393, endPoint x: 205, endPoint y: 398, distance: 97.1
click at [212, 393] on div "big (ID: 2286835419) 5 JOD Name (En) big Name (En) Name (Ar) كبير Name (Ar) Pri…" at bounding box center [586, 377] width 782 height 65
paste input "Large"
type input "Large"
click at [308, 316] on input "middle" at bounding box center [350, 314] width 233 height 21
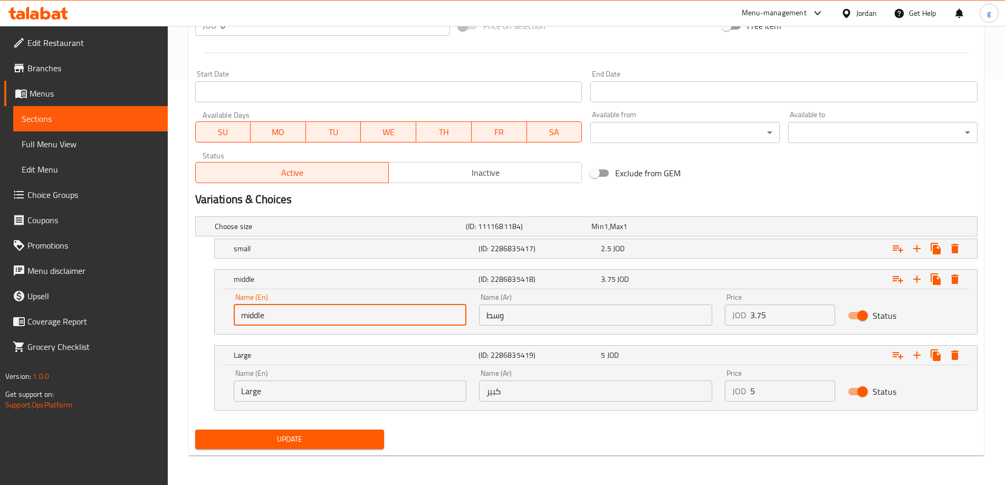
drag, startPoint x: 308, startPoint y: 316, endPoint x: 215, endPoint y: 319, distance: 93.9
click at [215, 319] on div "Name (En) middle Name (En) Name (Ar) وسط Name (Ar) Price JOD 3.75 Price Status" at bounding box center [596, 311] width 762 height 45
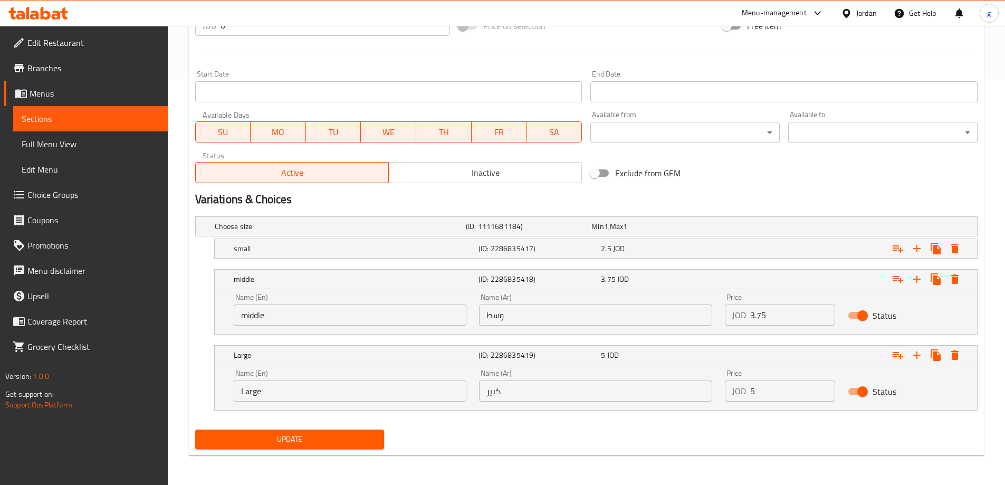
click at [299, 324] on input "middle" at bounding box center [350, 314] width 233 height 21
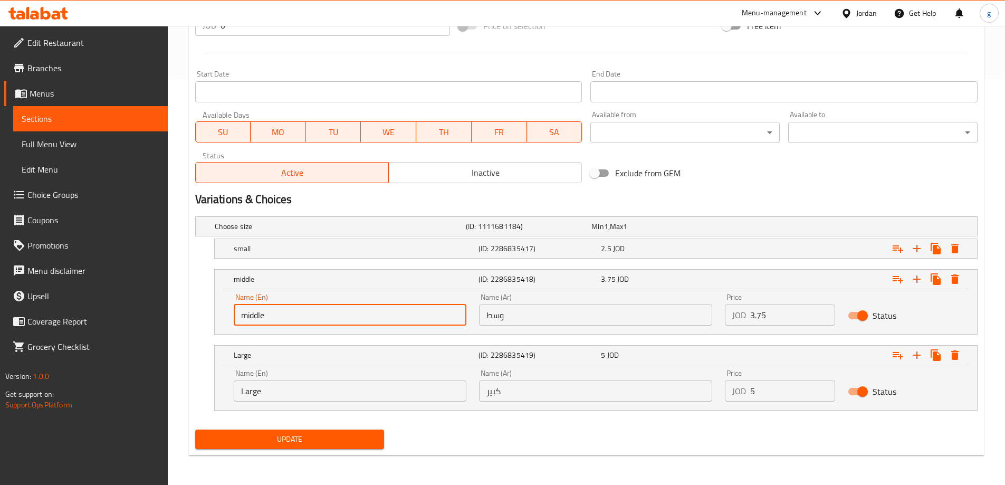
click at [300, 314] on input "middle" at bounding box center [350, 314] width 233 height 21
paste input "Medium"
type input "Medium"
click at [297, 438] on span "Update" at bounding box center [290, 438] width 172 height 13
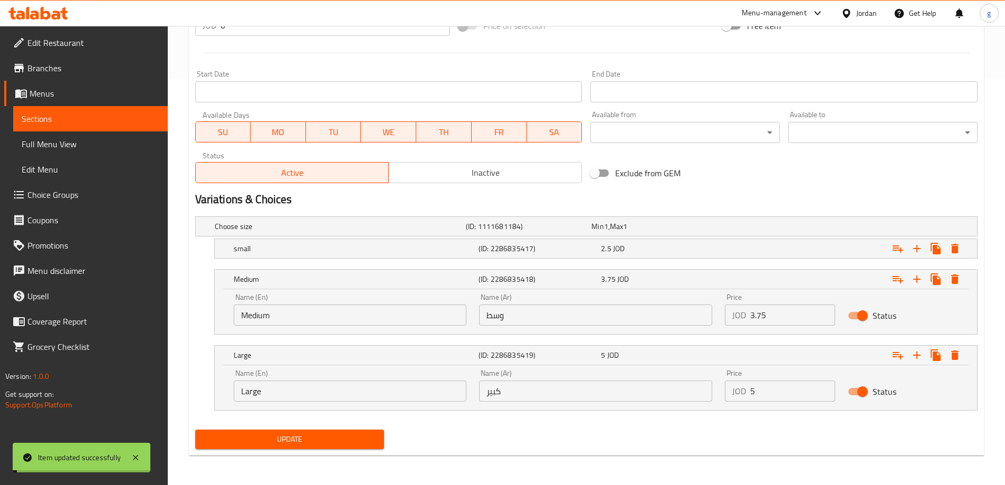
click at [70, 118] on span "Sections" at bounding box center [91, 118] width 138 height 13
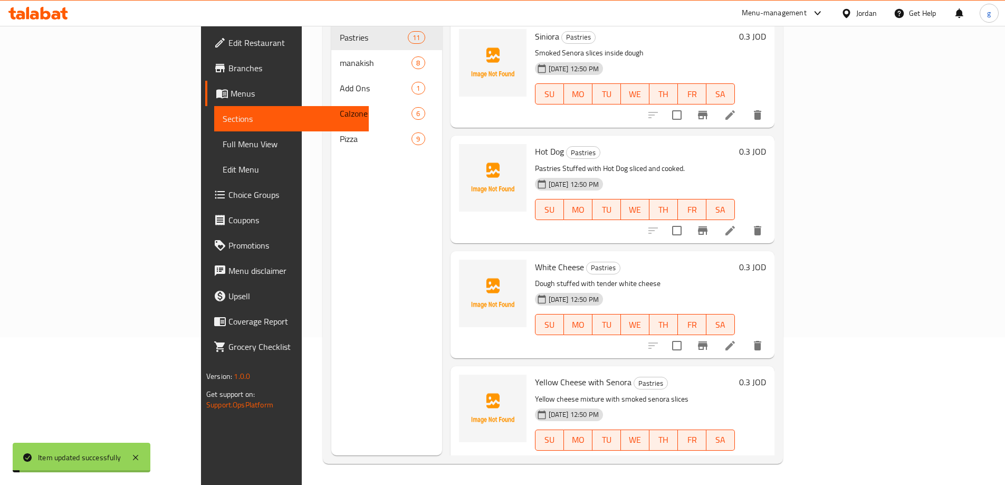
scroll to position [148, 0]
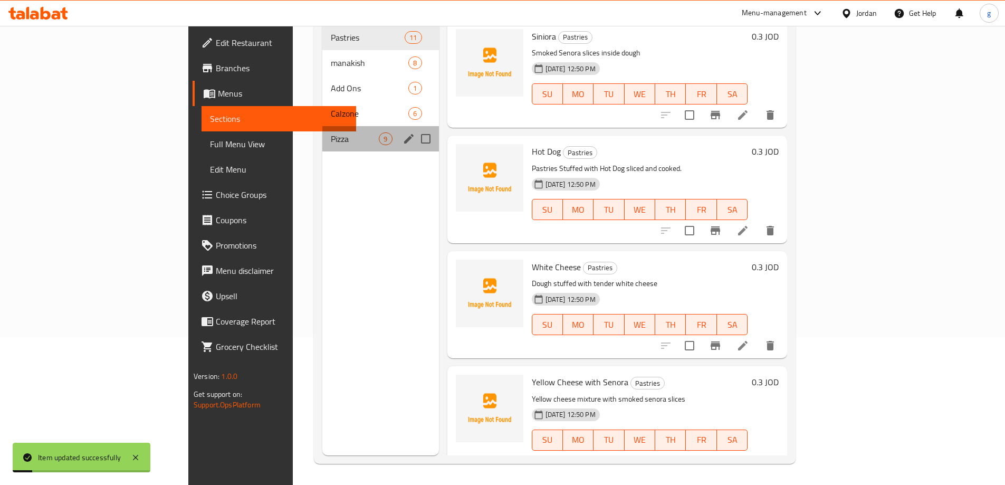
click at [331, 132] on span "Pizza" at bounding box center [355, 138] width 48 height 13
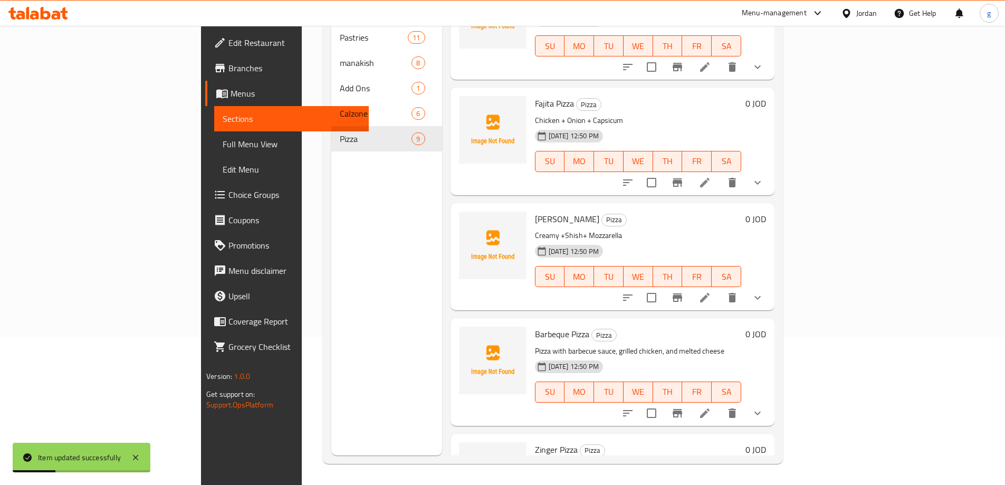
scroll to position [578, 0]
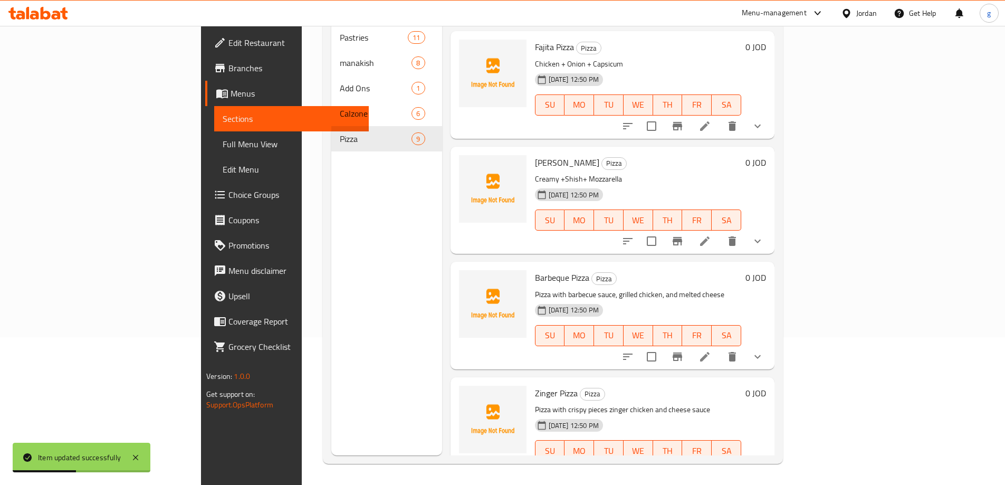
click at [719, 462] on li at bounding box center [705, 471] width 30 height 19
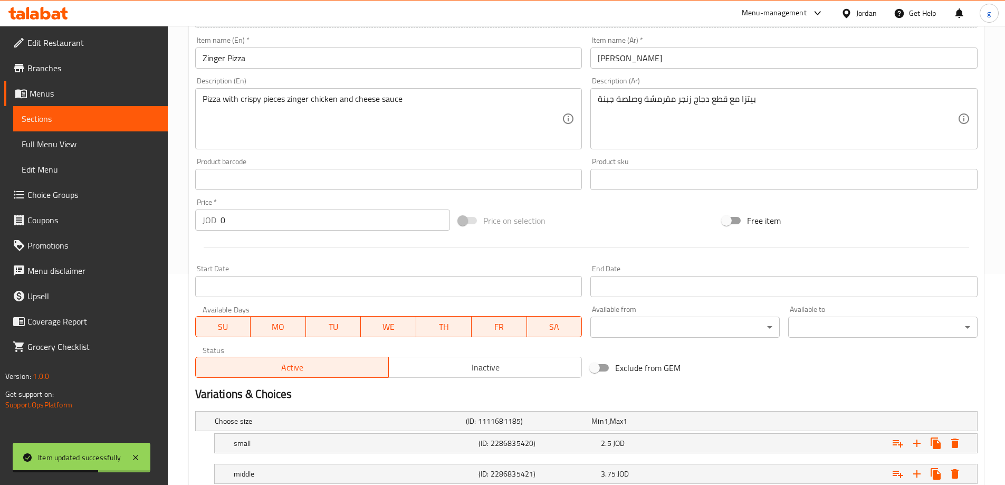
scroll to position [315, 0]
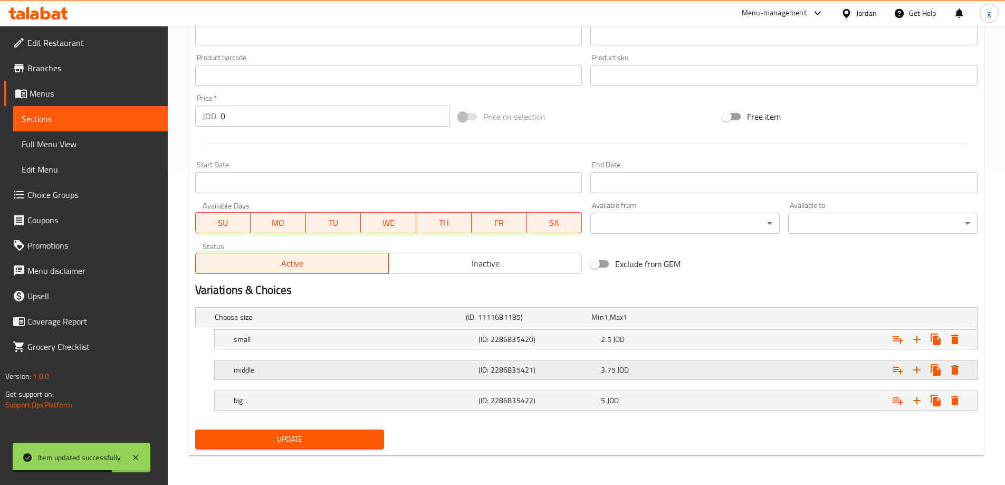
click at [279, 369] on h5 "middle" at bounding box center [354, 369] width 240 height 11
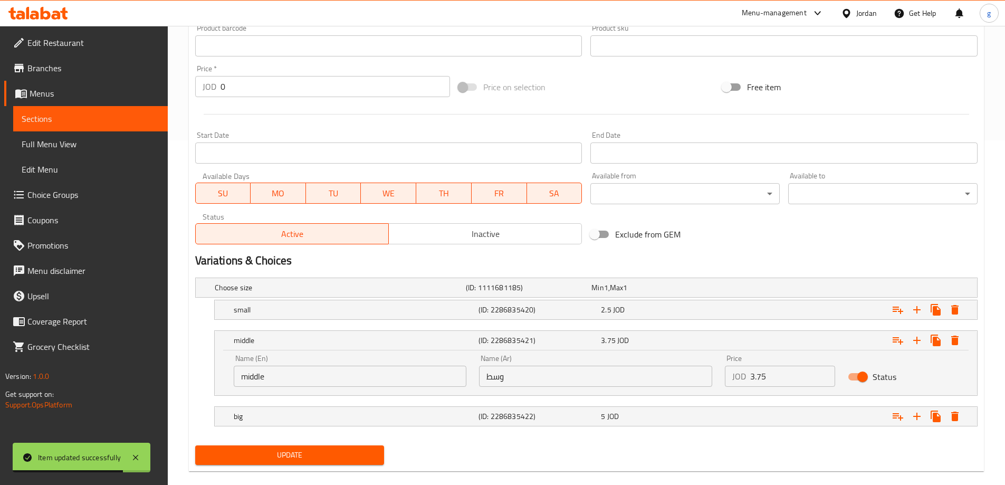
scroll to position [360, 0]
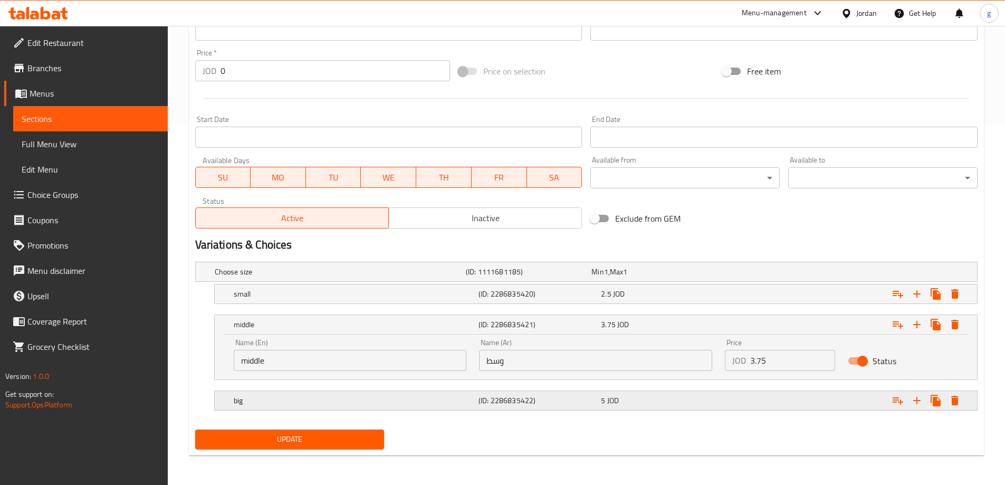
click at [258, 391] on div "big (ID: 2286835422) 5 JOD" at bounding box center [598, 400] width 735 height 23
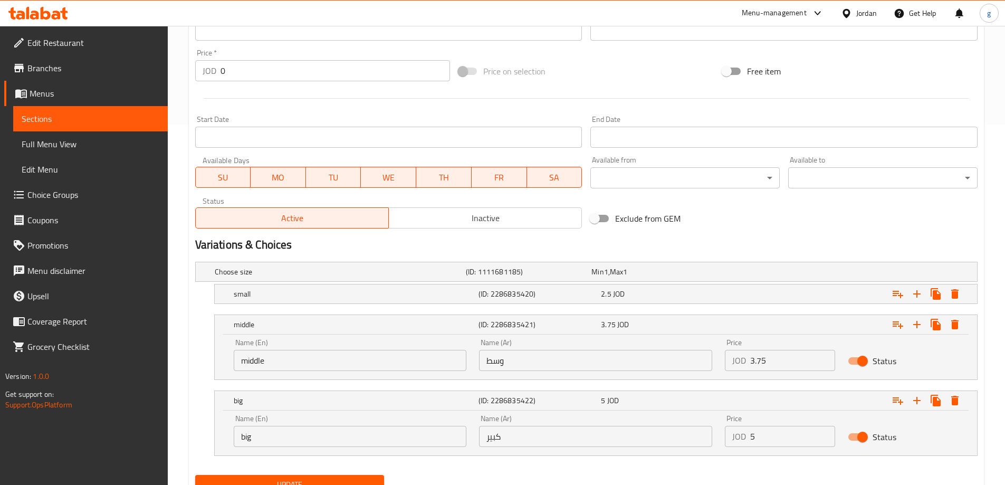
click at [284, 350] on input "middle" at bounding box center [350, 360] width 233 height 21
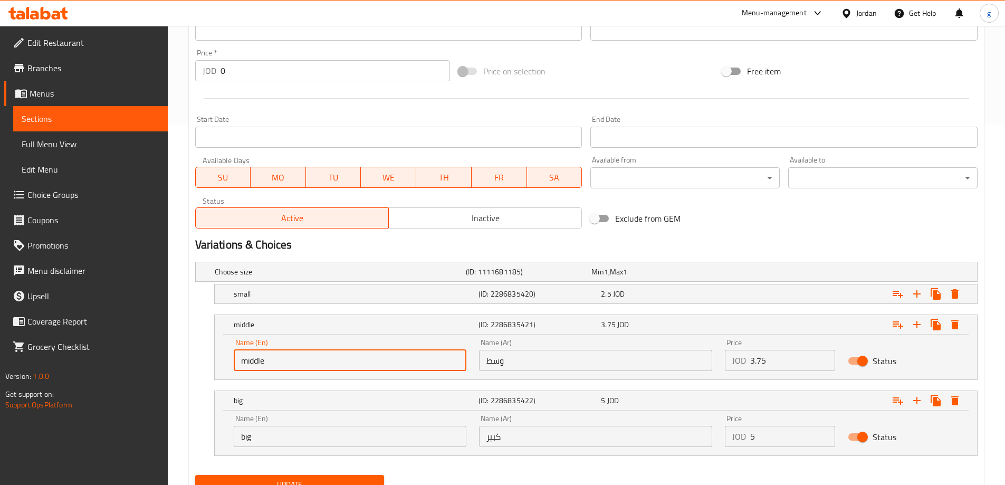
click at [284, 350] on input "middle" at bounding box center [350, 360] width 233 height 21
paste input "Medium"
type input "Medium"
click at [268, 439] on input "big" at bounding box center [350, 436] width 233 height 21
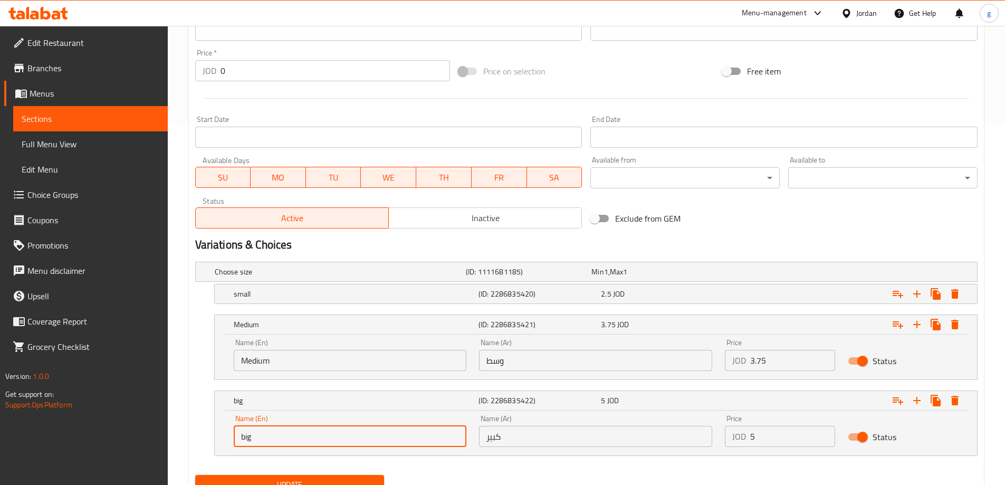
drag, startPoint x: 353, startPoint y: 429, endPoint x: 212, endPoint y: 431, distance: 141.3
click at [195, 433] on div "big (ID: 2286835422) 5 JOD Name (En) big Name (En) Name (Ar) كبير Name (Ar) Pri…" at bounding box center [586, 422] width 782 height 65
click at [320, 424] on div "Name (En) big Name (En)" at bounding box center [350, 430] width 233 height 32
click at [311, 437] on input "big" at bounding box center [350, 436] width 233 height 21
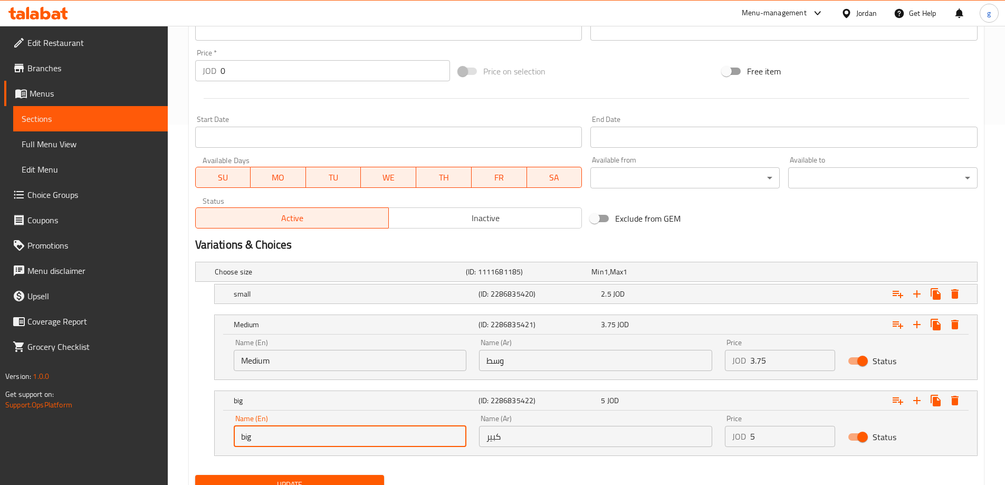
paste input "Large"
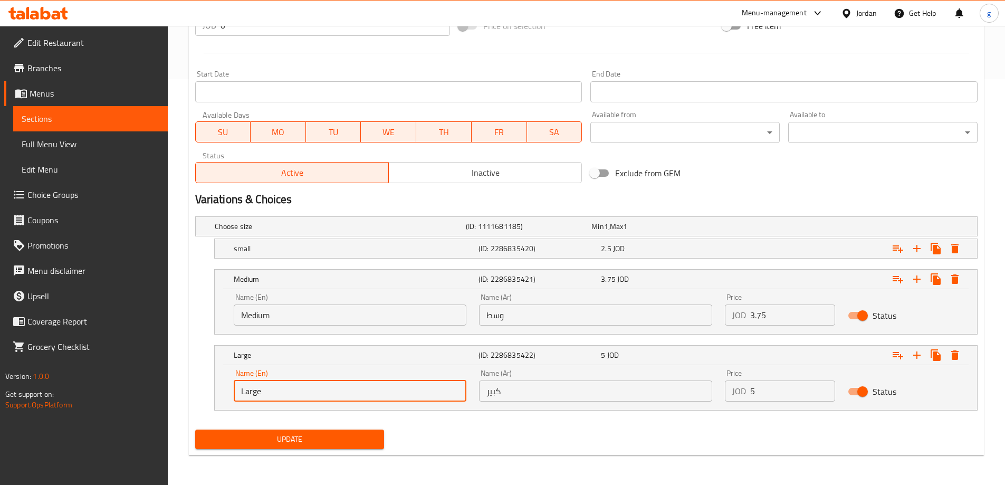
type input "Large"
click at [280, 438] on span "Update" at bounding box center [290, 438] width 172 height 13
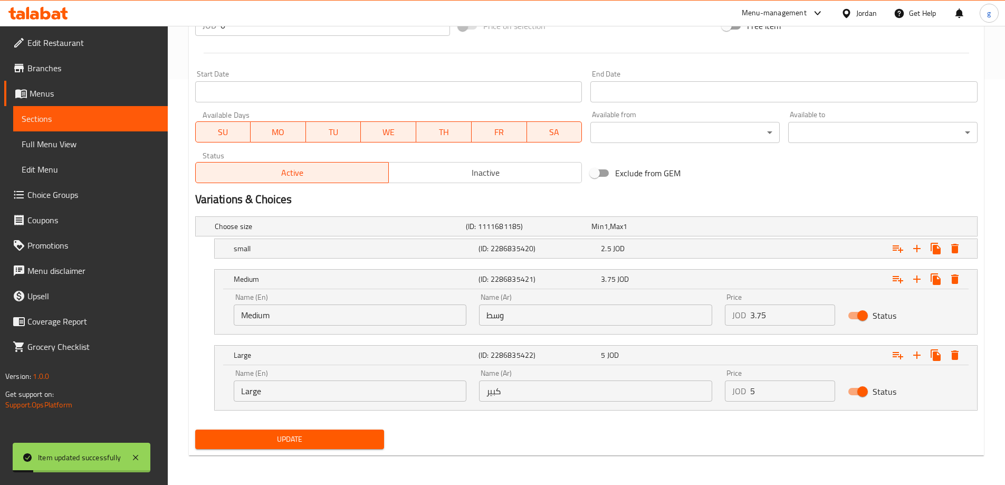
click at [63, 142] on span "Full Menu View" at bounding box center [91, 144] width 138 height 13
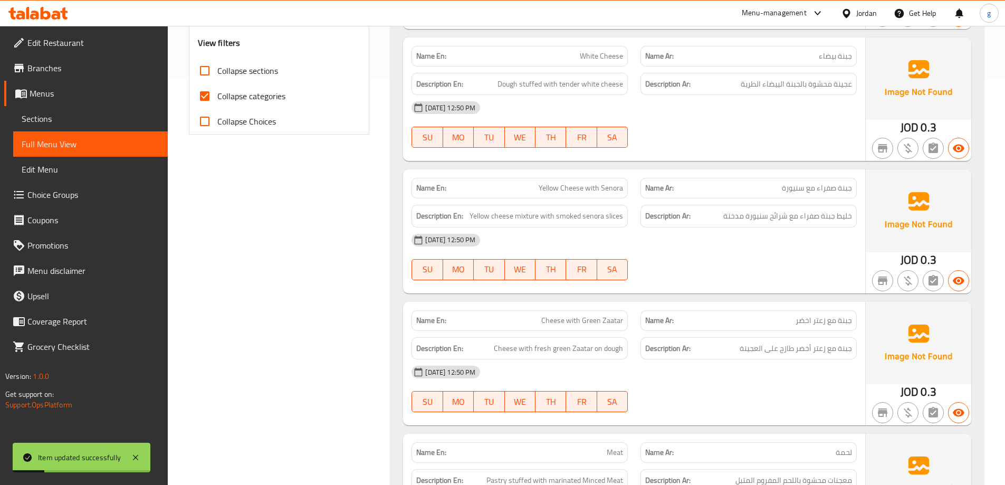
click at [219, 102] on span "Collapse categories" at bounding box center [251, 96] width 68 height 13
click at [217, 102] on input "Collapse categories" at bounding box center [204, 95] width 25 height 25
checkbox input "false"
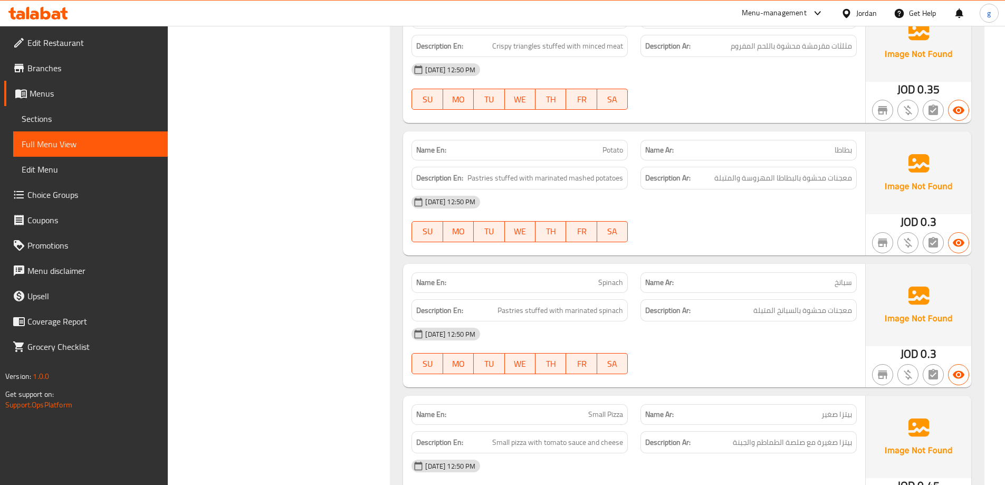
scroll to position [1107, 0]
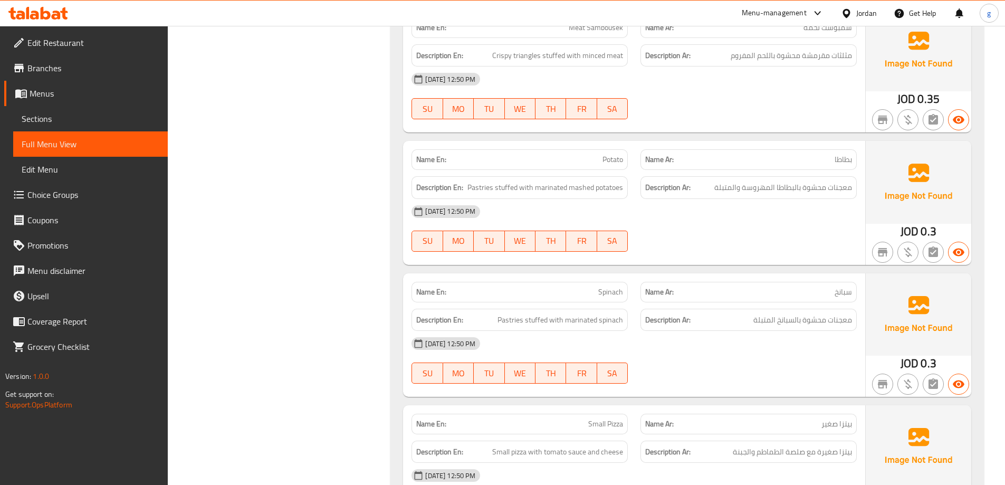
click at [61, 115] on span "Sections" at bounding box center [91, 118] width 138 height 13
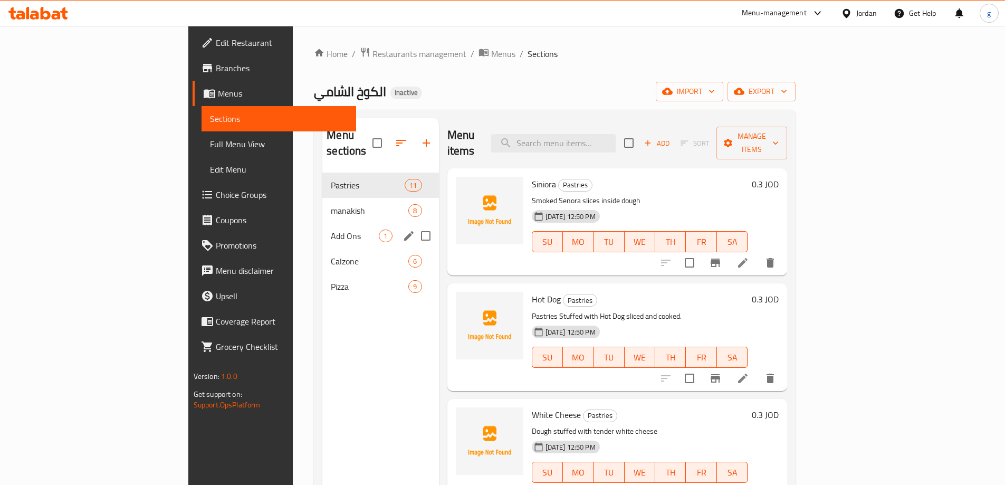
click at [414, 225] on input "Menu sections" at bounding box center [425, 236] width 22 height 22
checkbox input "true"
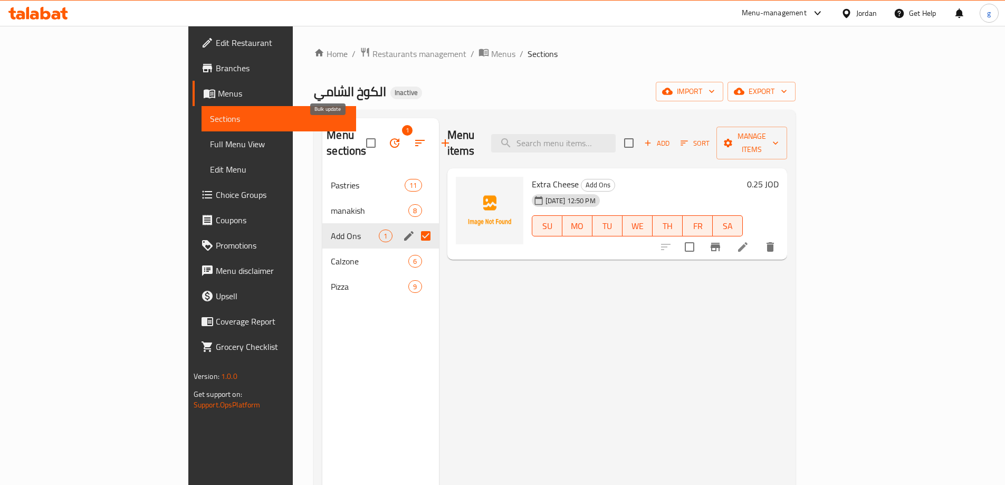
click at [390, 138] on icon "button" at bounding box center [394, 142] width 9 height 9
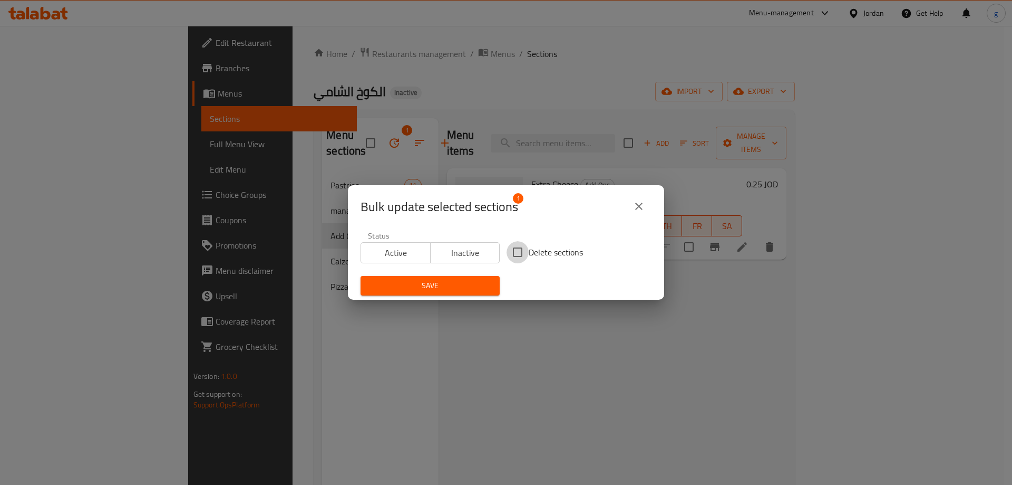
click at [522, 251] on input "Delete sections" at bounding box center [518, 252] width 22 height 22
checkbox input "true"
click at [456, 286] on span "Save" at bounding box center [430, 285] width 122 height 13
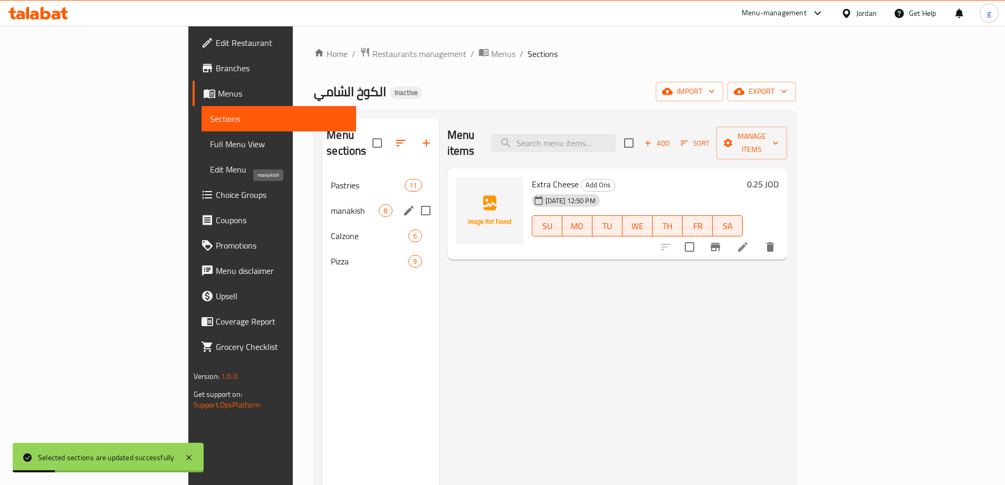
click at [331, 204] on span "manakish" at bounding box center [355, 210] width 48 height 13
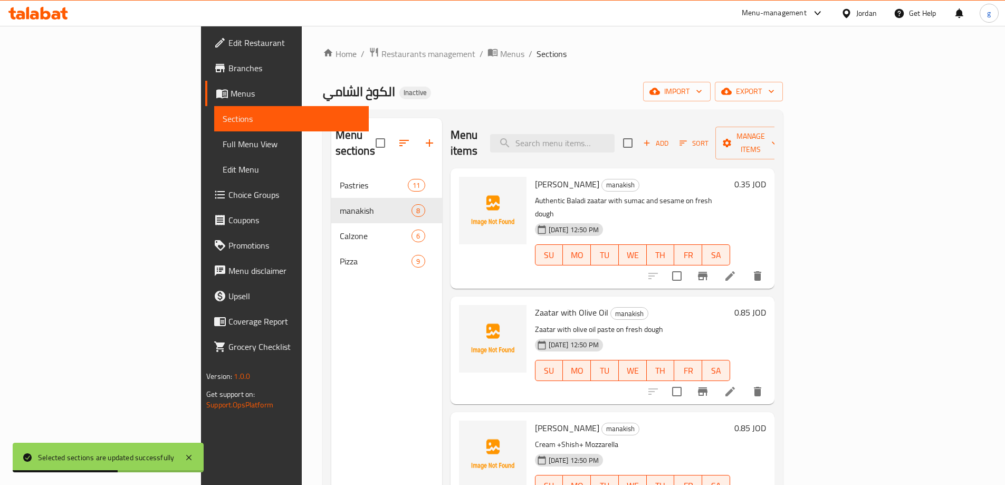
click at [228, 198] on span "Choice Groups" at bounding box center [294, 194] width 132 height 13
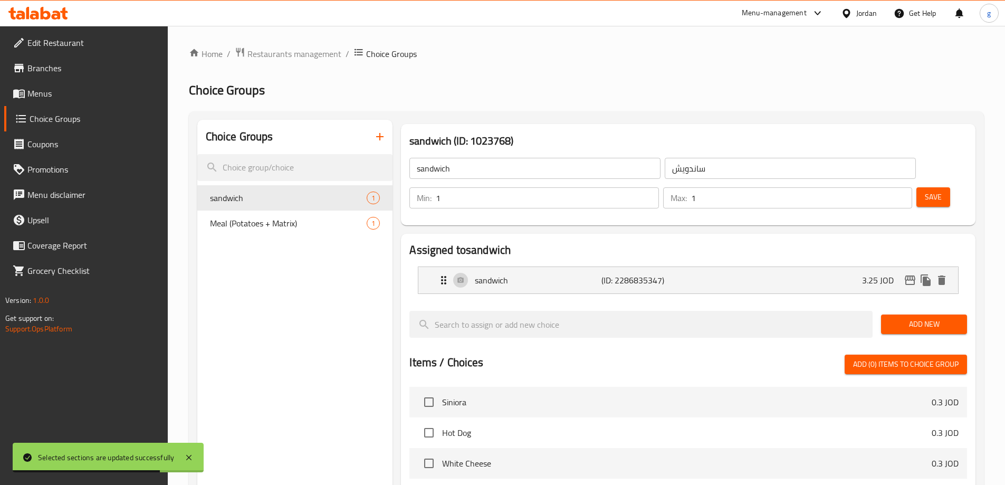
click at [381, 141] on icon "button" at bounding box center [379, 136] width 13 height 13
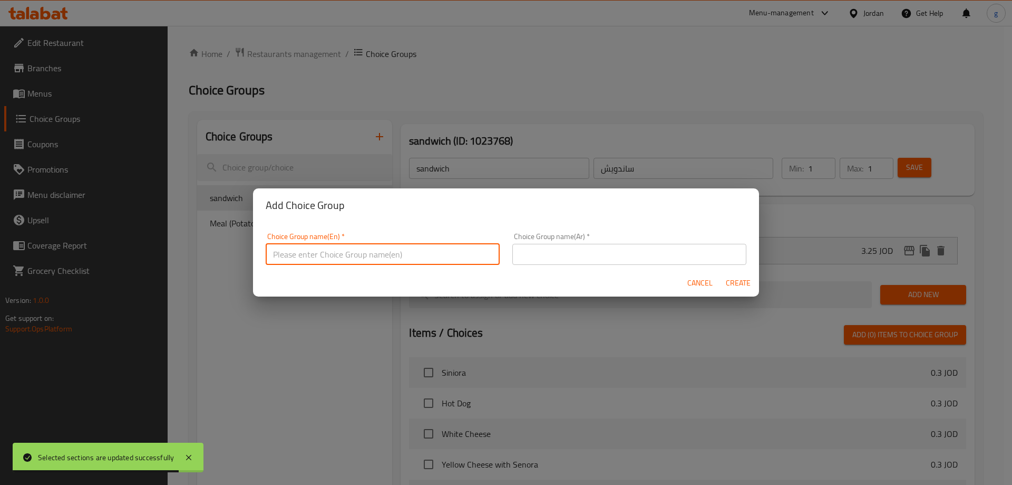
click at [370, 255] on input "text" at bounding box center [383, 254] width 234 height 21
type input "ش"
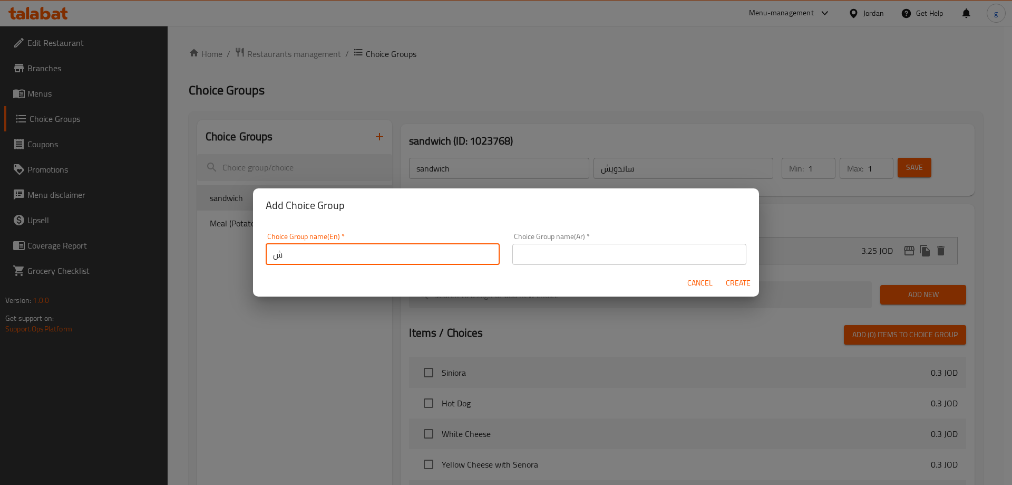
click at [335, 256] on input "ش" at bounding box center [383, 254] width 234 height 21
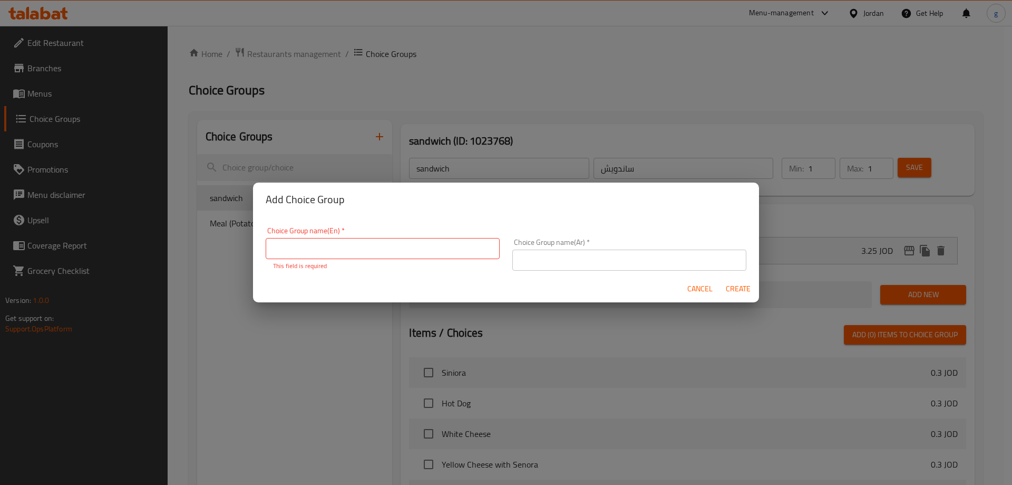
click at [336, 285] on div "Cancel Create" at bounding box center [506, 289] width 506 height 28
click at [338, 251] on input "text" at bounding box center [383, 248] width 234 height 21
type input "Add On's:"
click at [527, 266] on div "Choice Group name(Ar)   * Choice Group name(Ar) *" at bounding box center [629, 254] width 247 height 45
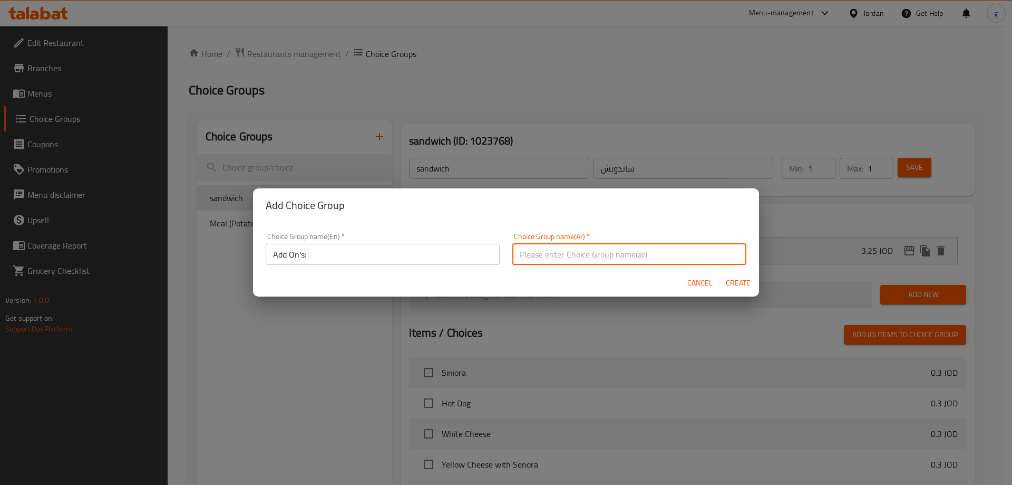
click at [600, 255] on input "text" at bounding box center [630, 254] width 234 height 21
type input "اضافات:"
click at [741, 283] on span "Create" at bounding box center [738, 282] width 25 height 13
type input "Add On's:"
type input "اضافات:"
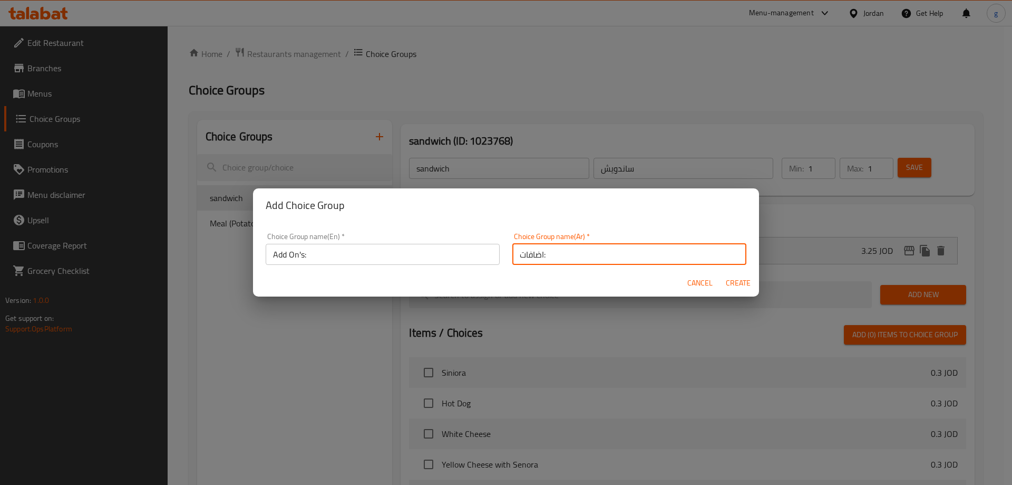
type input "0"
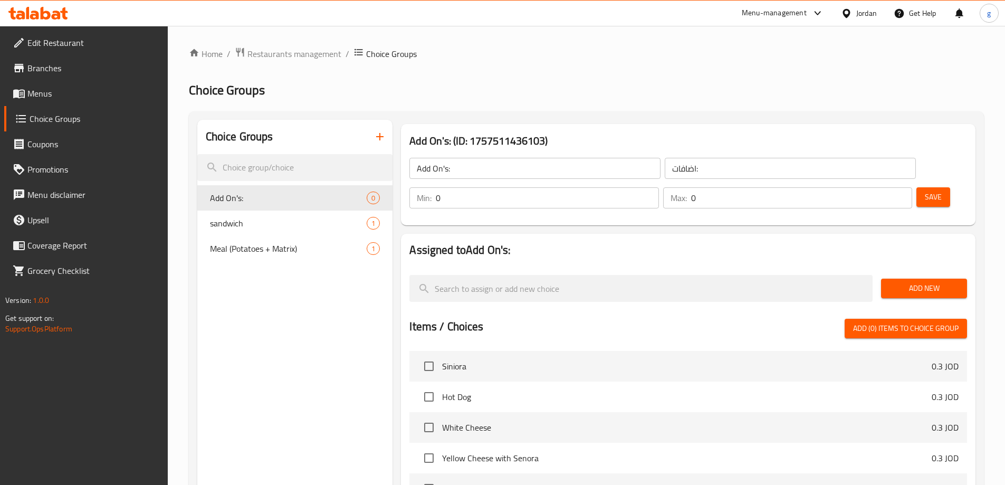
click at [916, 187] on button "Save" at bounding box center [933, 197] width 34 height 20
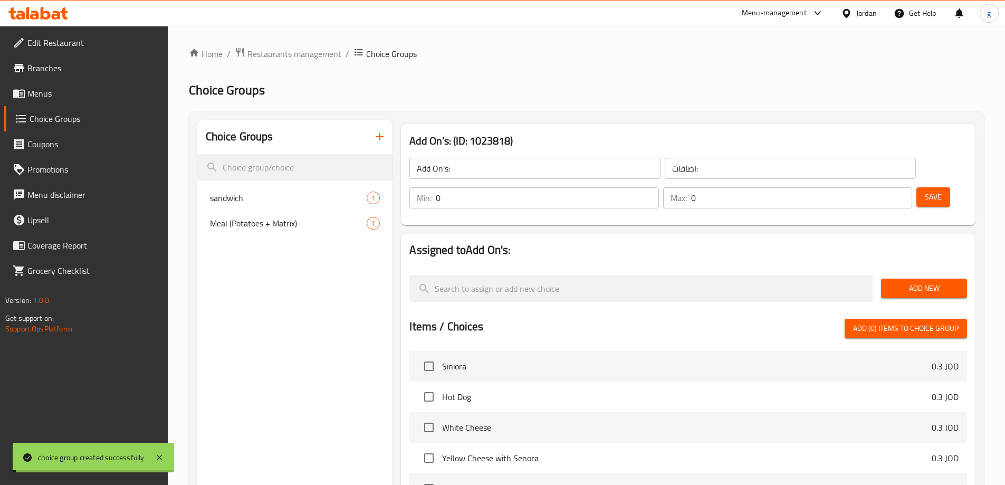
click at [924, 282] on span "Add New" at bounding box center [923, 288] width 69 height 13
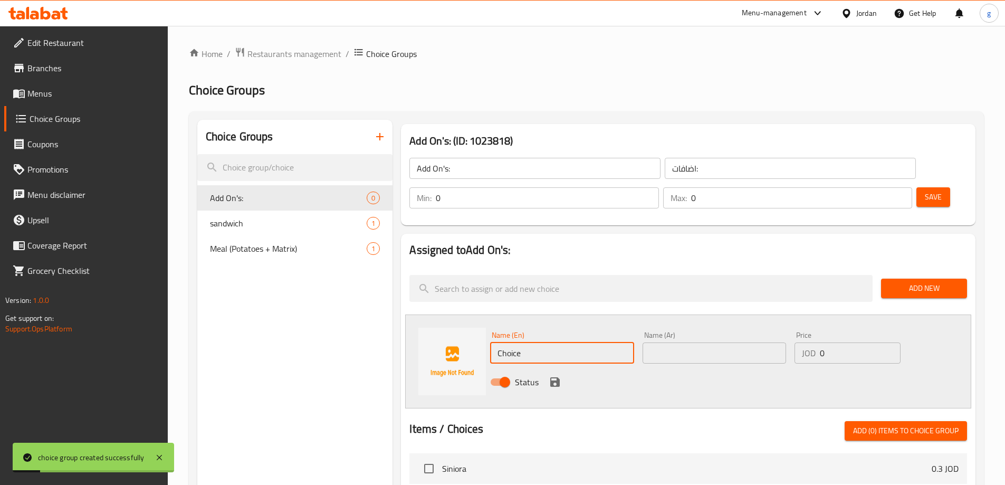
click at [563, 342] on input "Choice" at bounding box center [561, 352] width 143 height 21
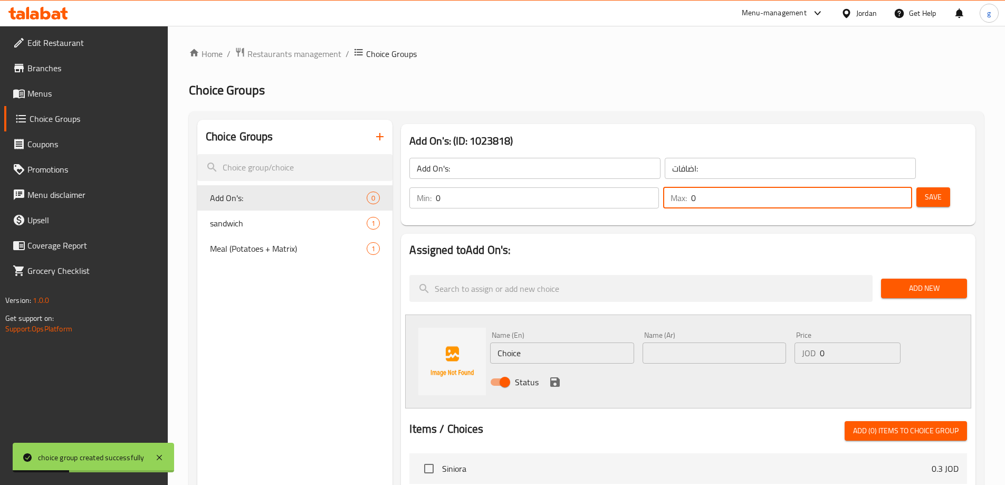
drag, startPoint x: 873, startPoint y: 169, endPoint x: 857, endPoint y: 168, distance: 15.3
click at [857, 187] on div "Max: 0 ​" at bounding box center [787, 197] width 249 height 21
type input "1"
click at [927, 187] on button "Save" at bounding box center [933, 197] width 34 height 20
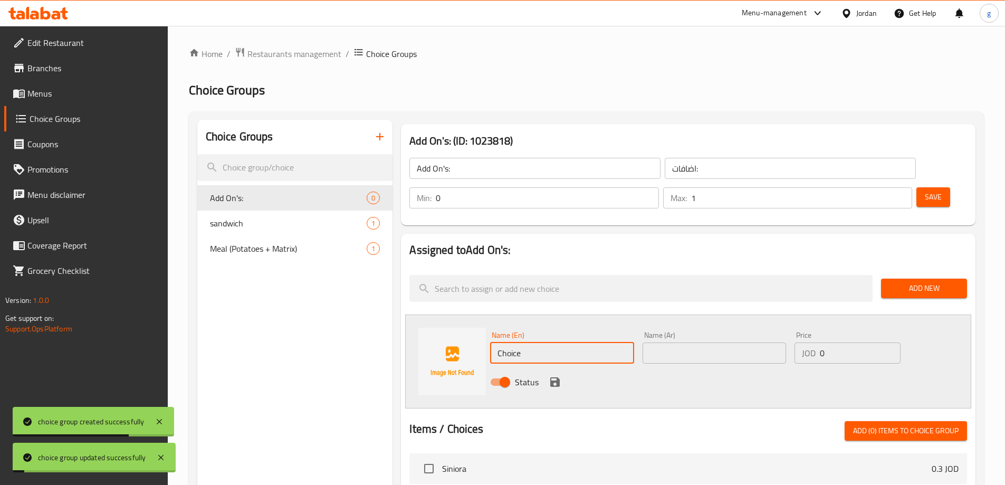
drag, startPoint x: 542, startPoint y: 321, endPoint x: 489, endPoint y: 327, distance: 53.6
click at [480, 323] on div "Name (En) Choice Name (En) Name (Ar) Name (Ar) Price JOD 0 Price Status" at bounding box center [688, 361] width 566 height 94
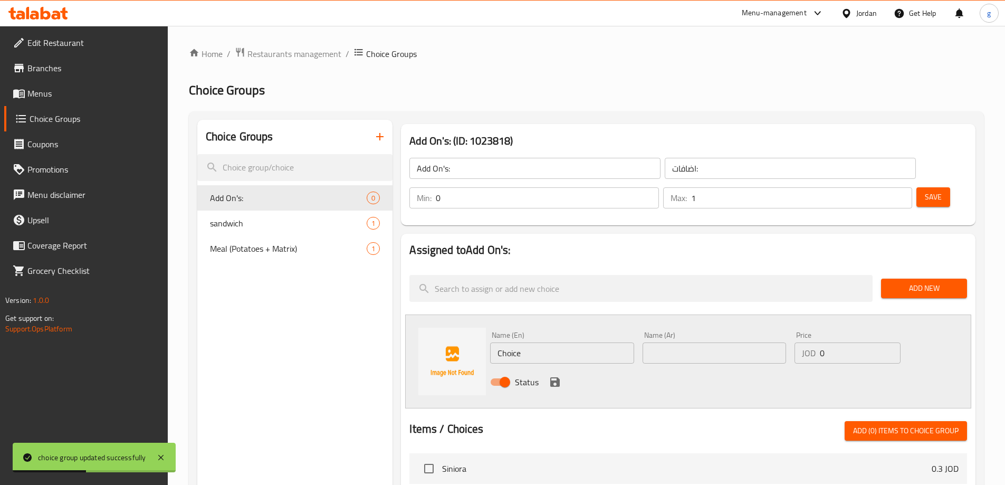
click at [679, 342] on input "text" at bounding box center [713, 352] width 143 height 21
paste input "جبنة زيادة"
type input "جبنة زيادة"
click at [571, 342] on input "Choice" at bounding box center [561, 352] width 143 height 21
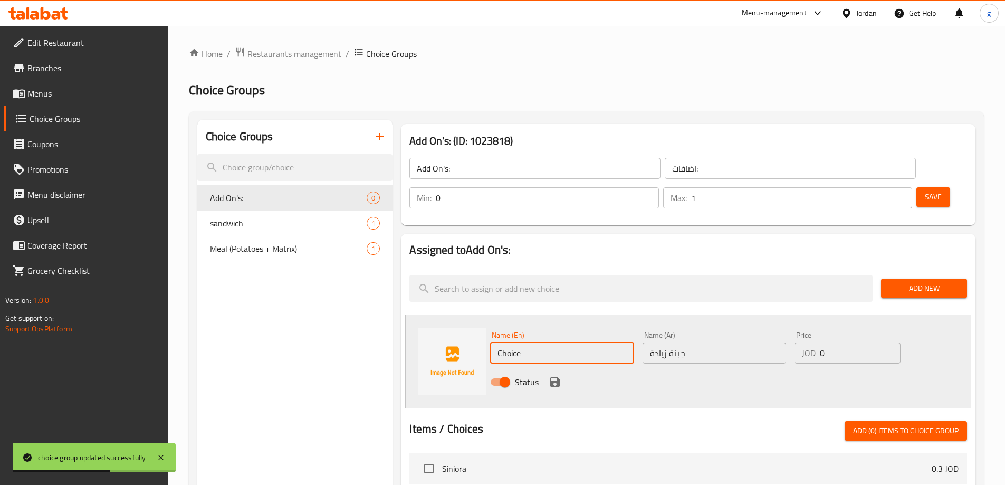
click at [571, 342] on input "Choice" at bounding box center [561, 352] width 143 height 21
click at [553, 342] on input "Choice" at bounding box center [561, 352] width 143 height 21
drag, startPoint x: 547, startPoint y: 325, endPoint x: 501, endPoint y: 326, distance: 45.4
click at [501, 342] on input "Choice" at bounding box center [561, 352] width 143 height 21
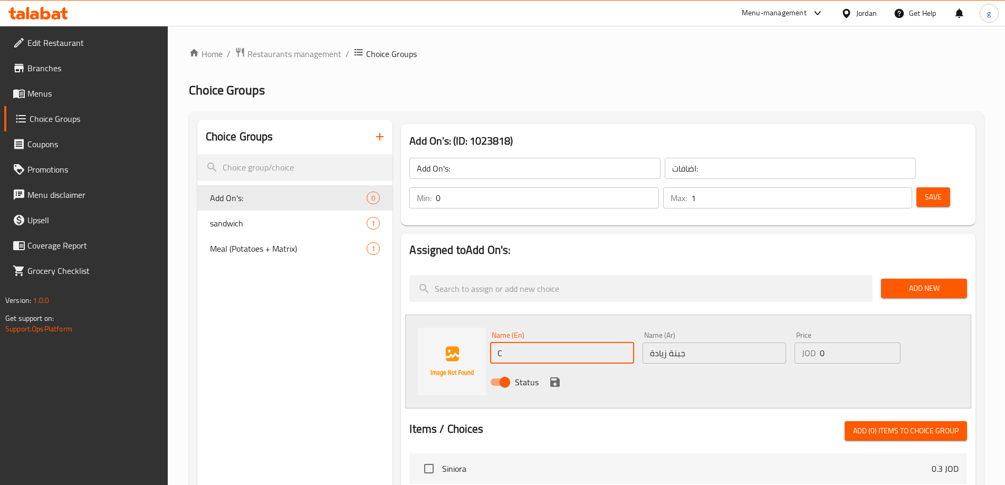
click at [568, 342] on input "C" at bounding box center [561, 352] width 143 height 21
type input "Cheese"
click at [810, 342] on div "JOD 0 Price" at bounding box center [846, 352] width 105 height 21
drag, startPoint x: 826, startPoint y: 323, endPoint x: 812, endPoint y: 322, distance: 14.3
click at [812, 342] on div "JOD 0 Price" at bounding box center [846, 352] width 105 height 21
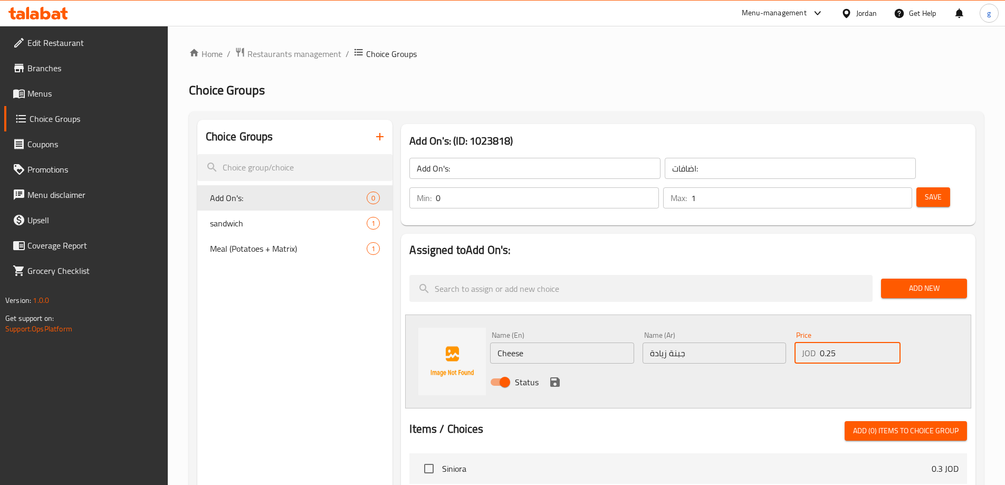
type input "0.25"
click at [554, 375] on icon "save" at bounding box center [554, 381] width 13 height 13
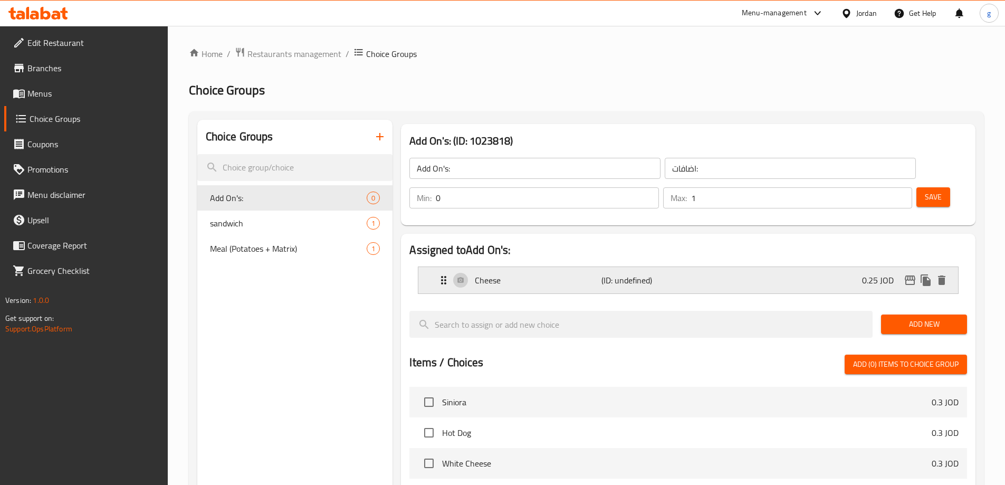
click at [518, 274] on p "Cheese" at bounding box center [538, 280] width 126 height 13
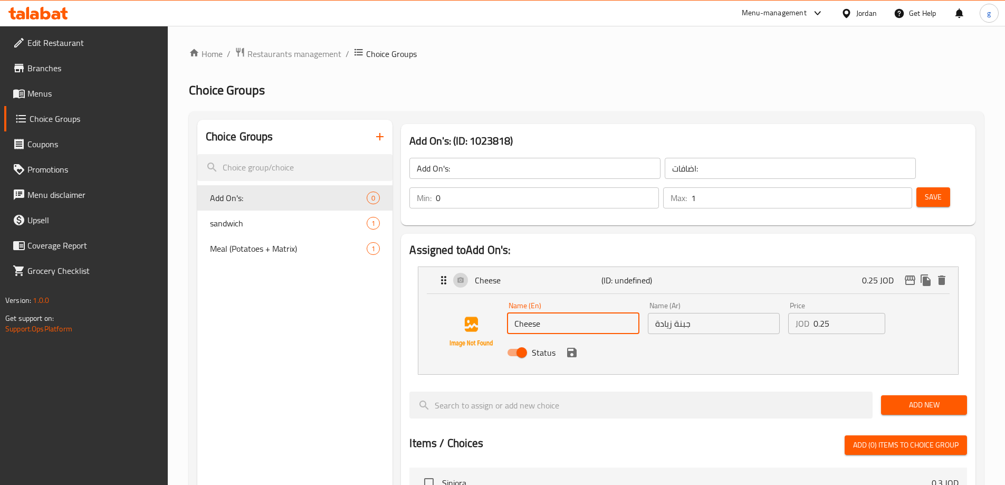
click at [515, 313] on input "Cheese" at bounding box center [573, 323] width 132 height 21
click at [621, 313] on input "extra Cheese" at bounding box center [573, 323] width 132 height 21
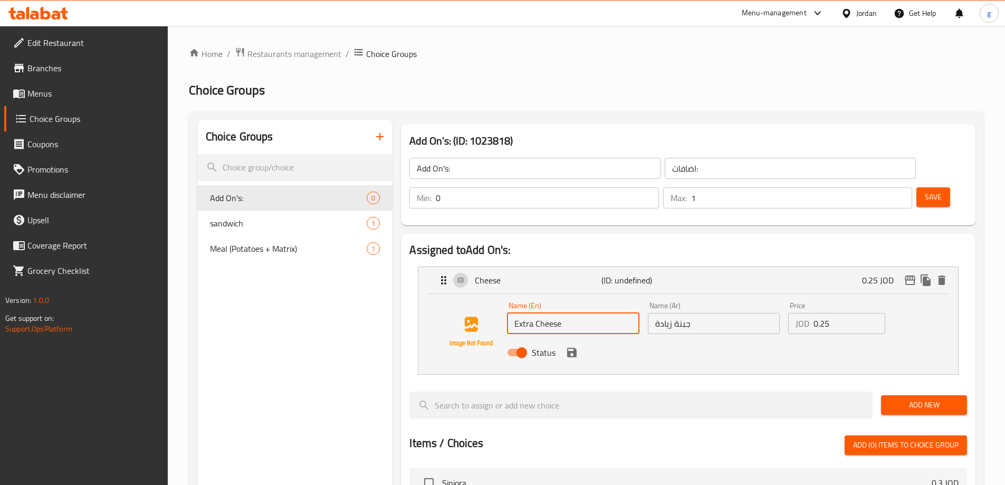
click at [603, 338] on div "Status" at bounding box center [713, 352] width 421 height 28
click at [580, 313] on input "Extra Cheese" at bounding box center [573, 323] width 132 height 21
click at [570, 348] on icon "save" at bounding box center [571, 352] width 9 height 9
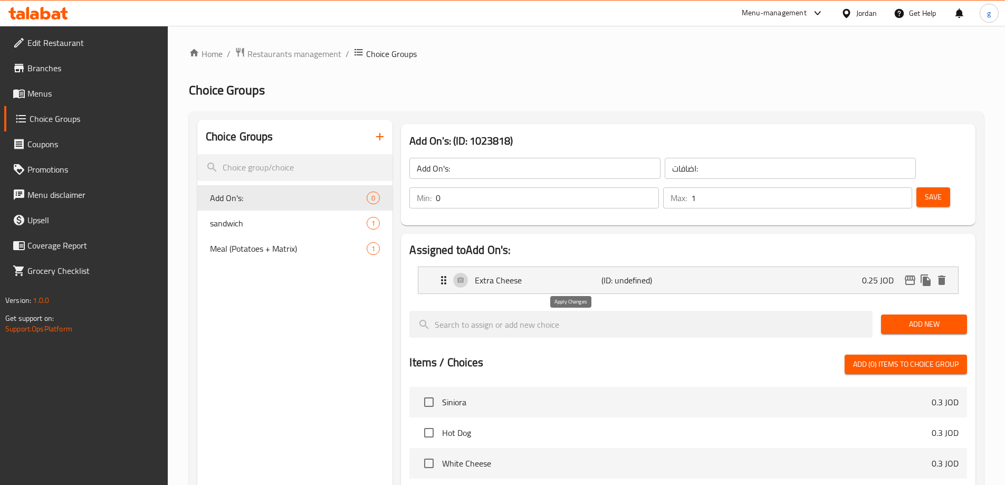
type input "Extra Cheese"
click at [923, 274] on icon "duplicate" at bounding box center [925, 280] width 10 height 12
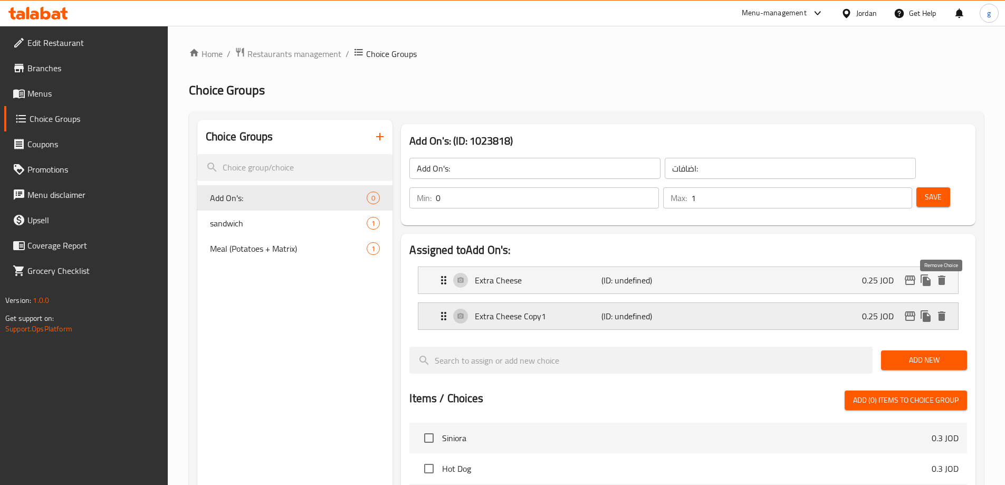
click at [944, 311] on icon "delete" at bounding box center [941, 315] width 7 height 9
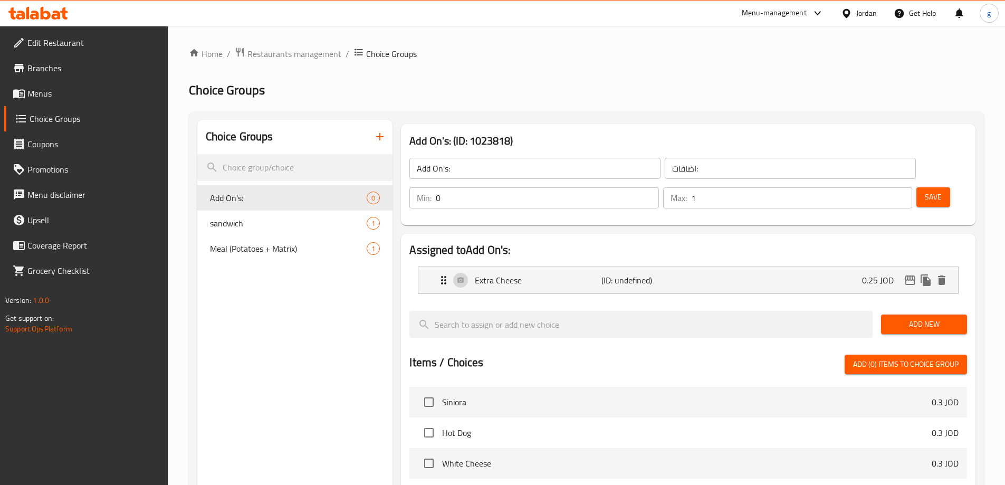
click at [924, 190] on span "Save" at bounding box center [932, 196] width 17 height 13
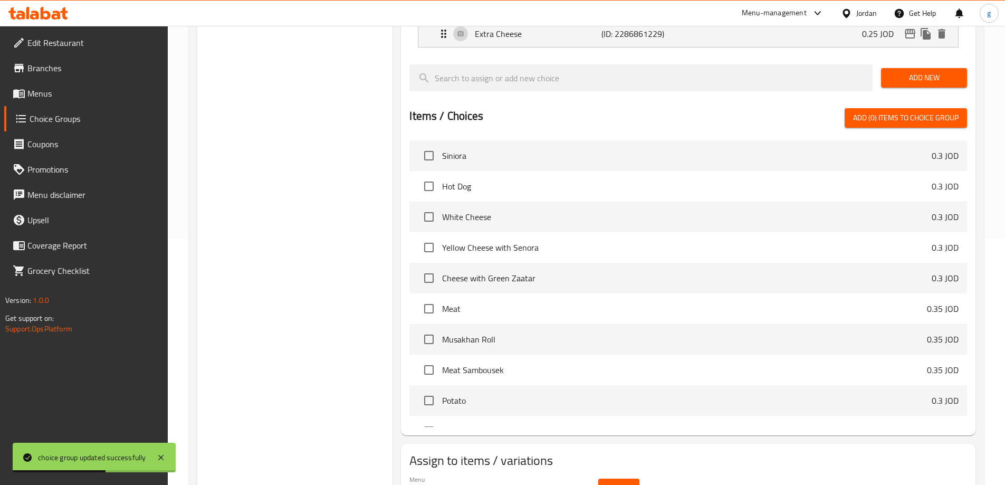
scroll to position [275, 0]
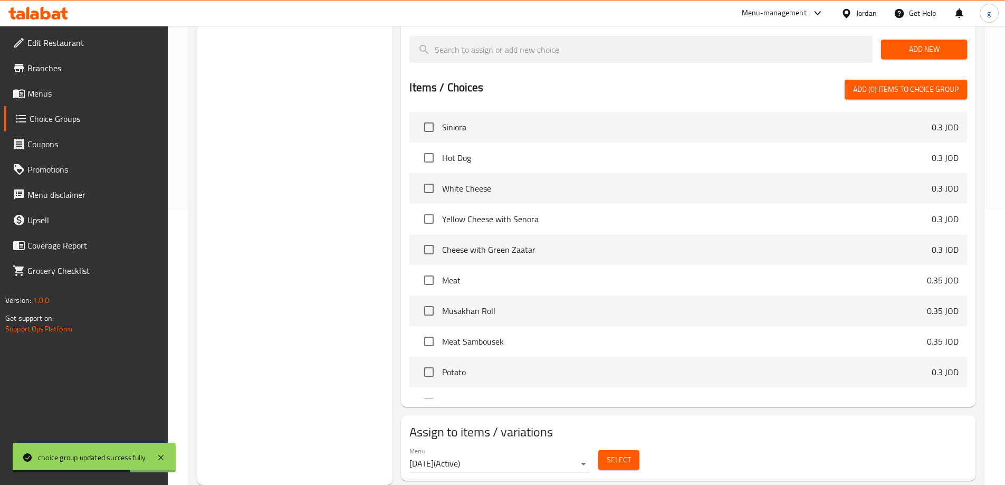
click at [611, 453] on span "Select" at bounding box center [618, 459] width 24 height 13
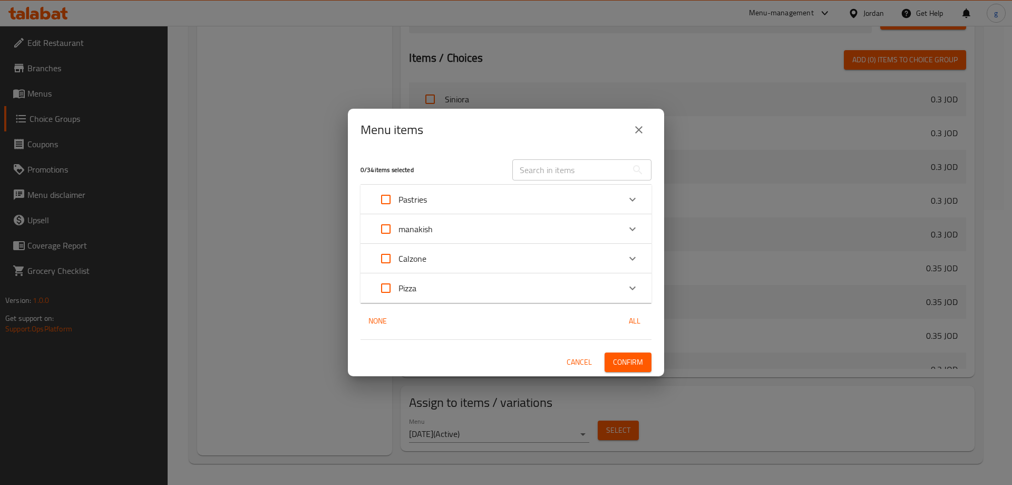
click at [384, 226] on input "Expand" at bounding box center [385, 228] width 25 height 25
checkbox input "true"
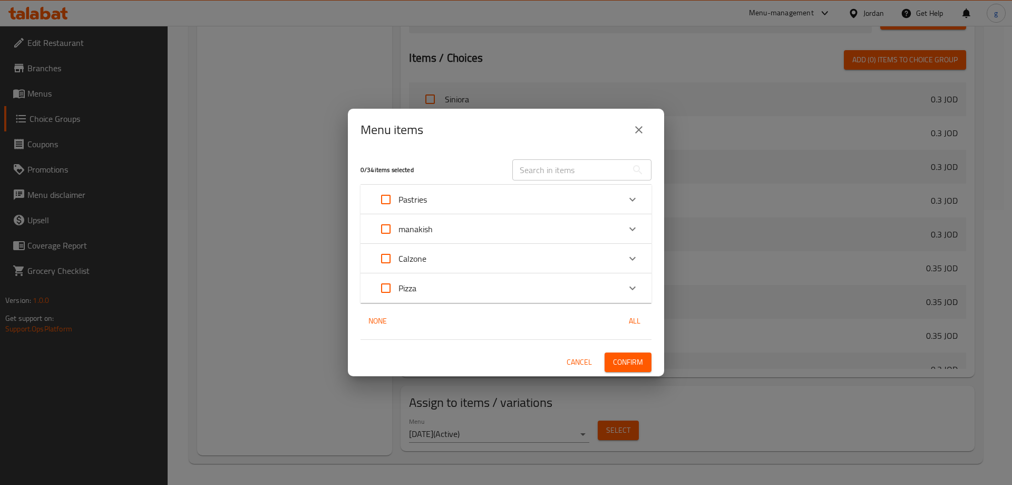
checkbox input "true"
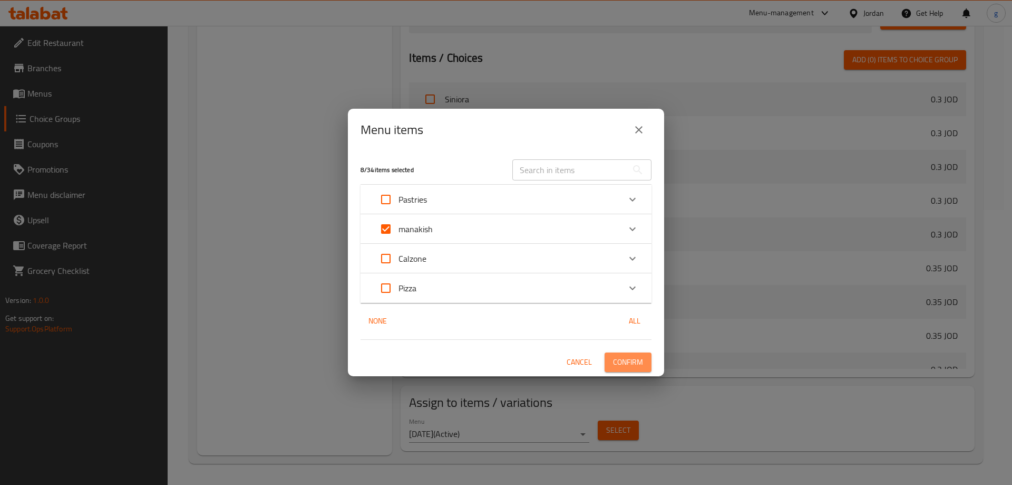
click at [619, 364] on span "Confirm" at bounding box center [628, 361] width 30 height 13
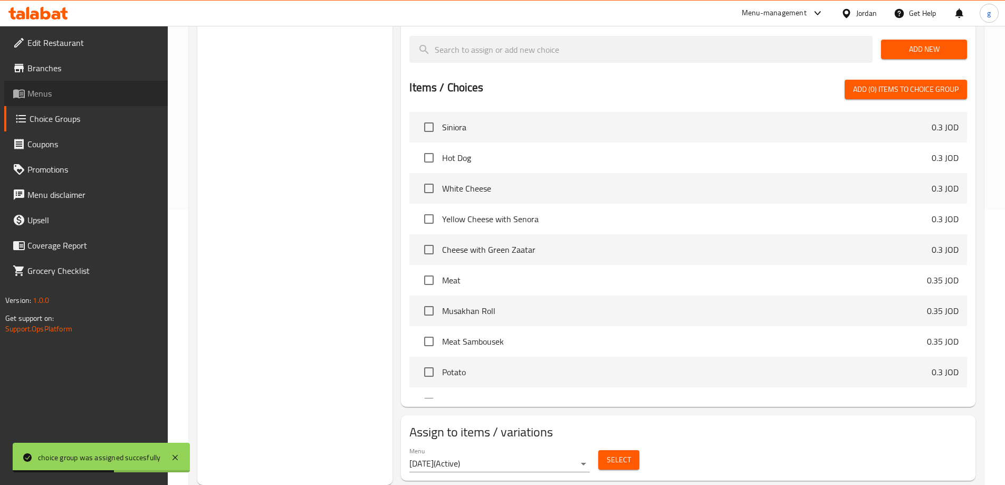
click at [47, 91] on span "Menus" at bounding box center [93, 93] width 132 height 13
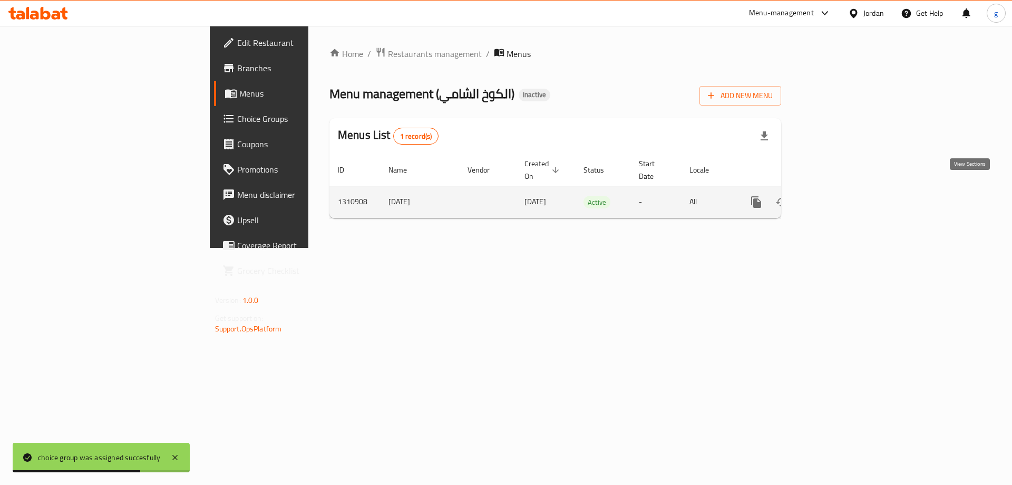
click at [839, 196] on icon "enhanced table" at bounding box center [832, 202] width 13 height 13
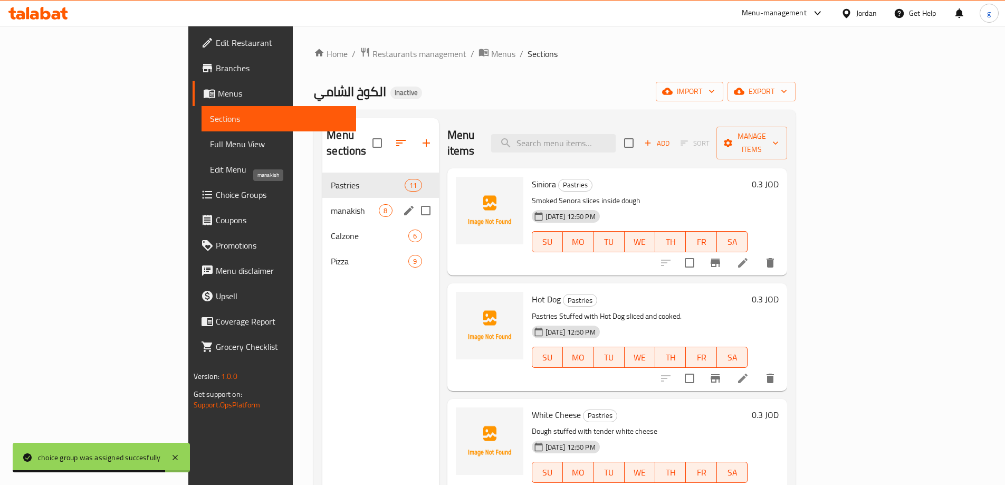
click at [331, 204] on span "manakish" at bounding box center [355, 210] width 48 height 13
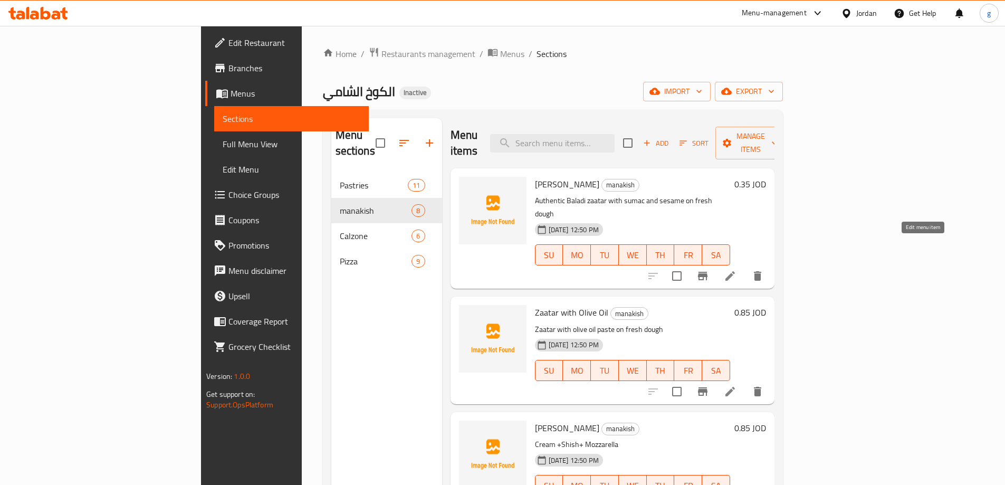
click at [736, 269] on icon at bounding box center [729, 275] width 13 height 13
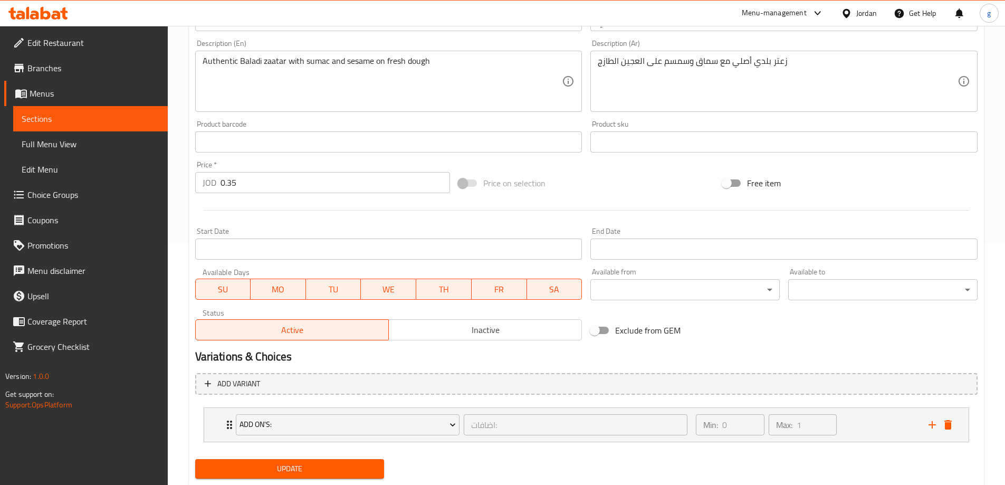
scroll to position [271, 0]
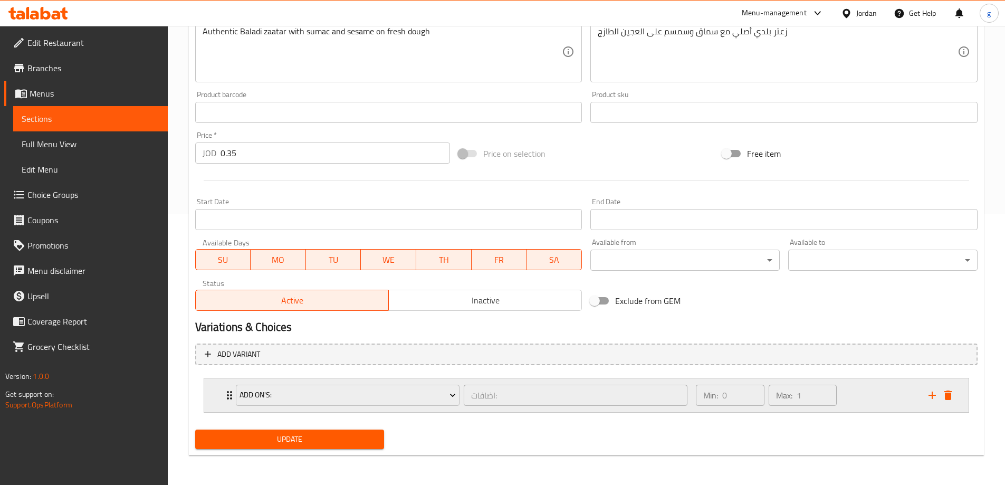
click at [219, 392] on div "Add On's: اضافات: ​ Min: 0 ​ Max: 1 ​" at bounding box center [586, 395] width 764 height 34
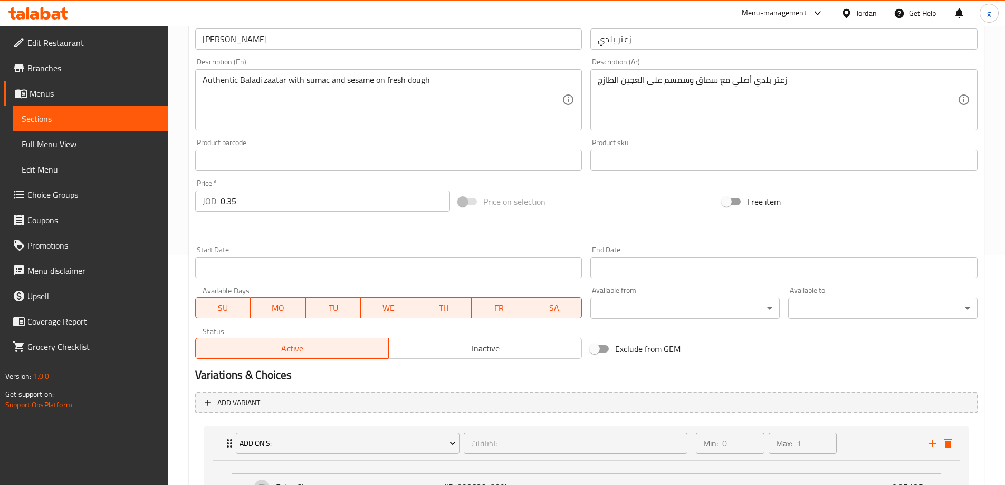
scroll to position [124, 0]
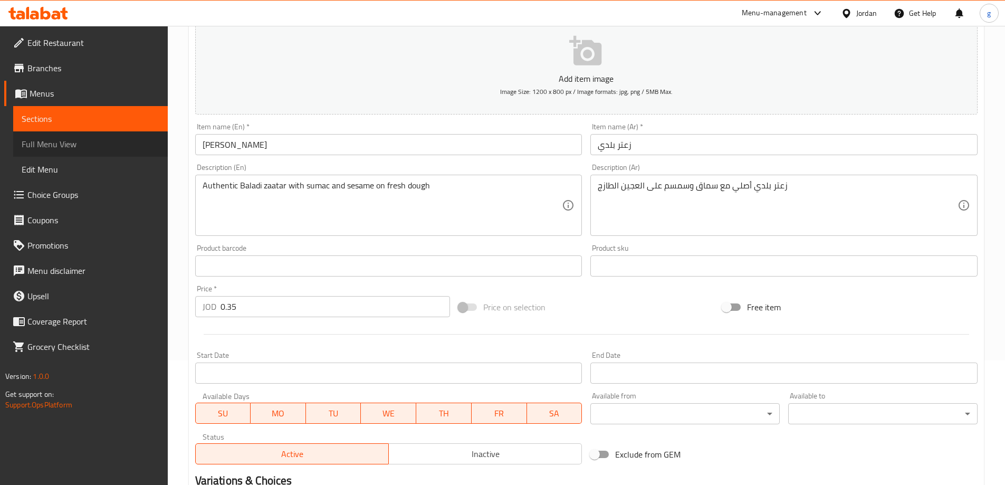
click at [67, 148] on span "Full Menu View" at bounding box center [91, 144] width 138 height 13
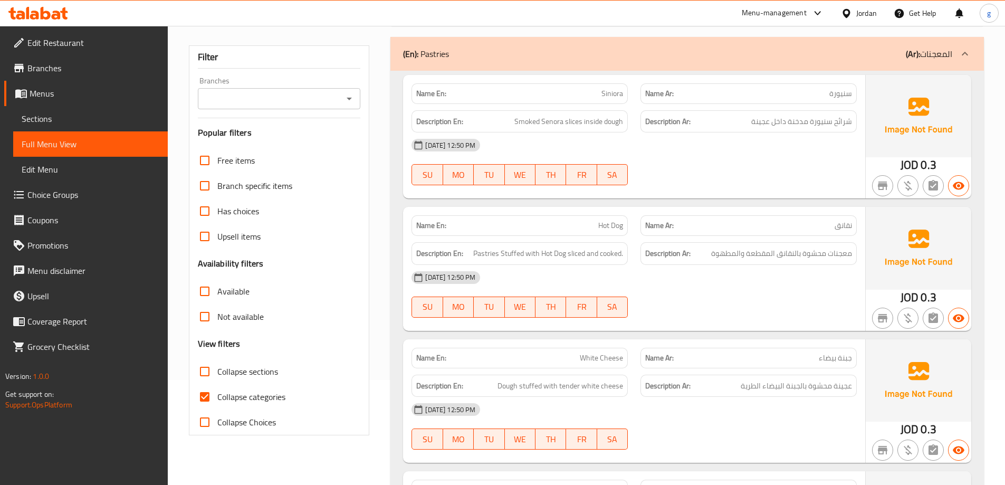
scroll to position [105, 0]
click at [214, 394] on input "Collapse categories" at bounding box center [204, 395] width 25 height 25
checkbox input "false"
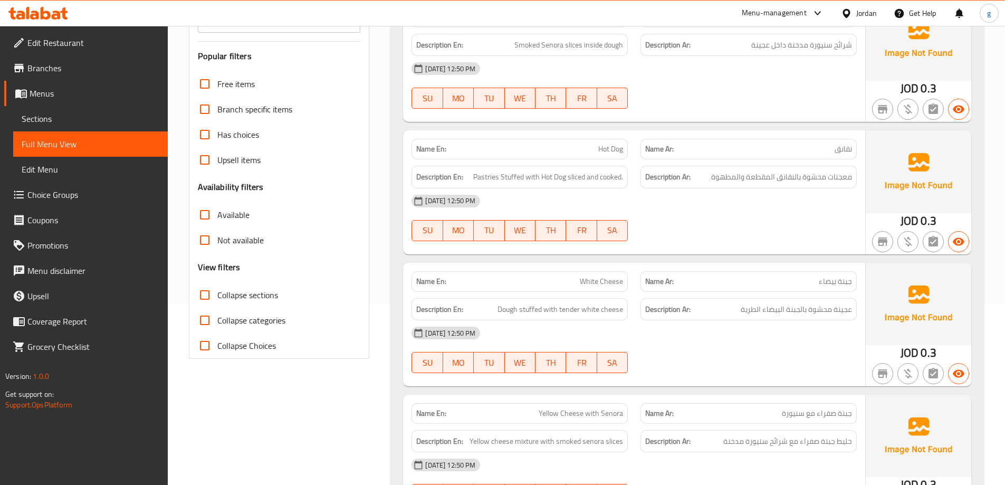
scroll to position [0, 0]
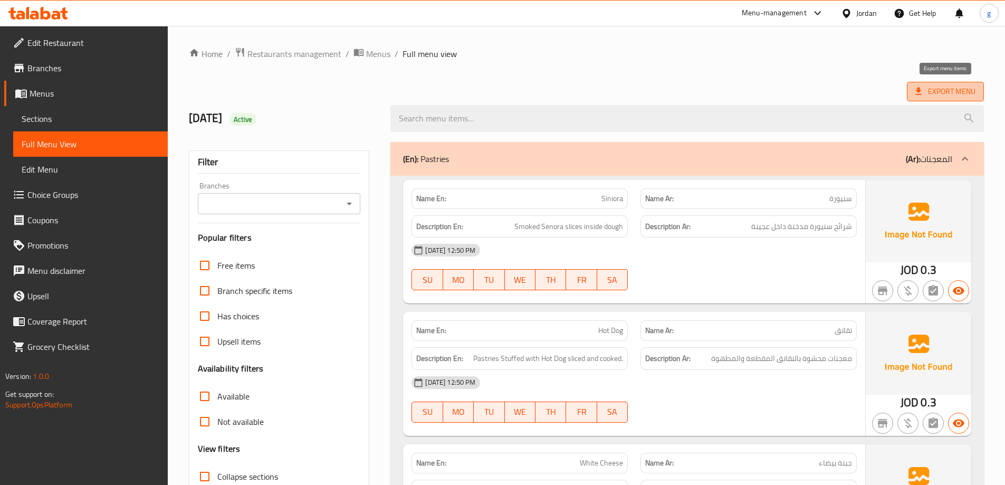
click at [956, 95] on span "Export Menu" at bounding box center [945, 91] width 60 height 13
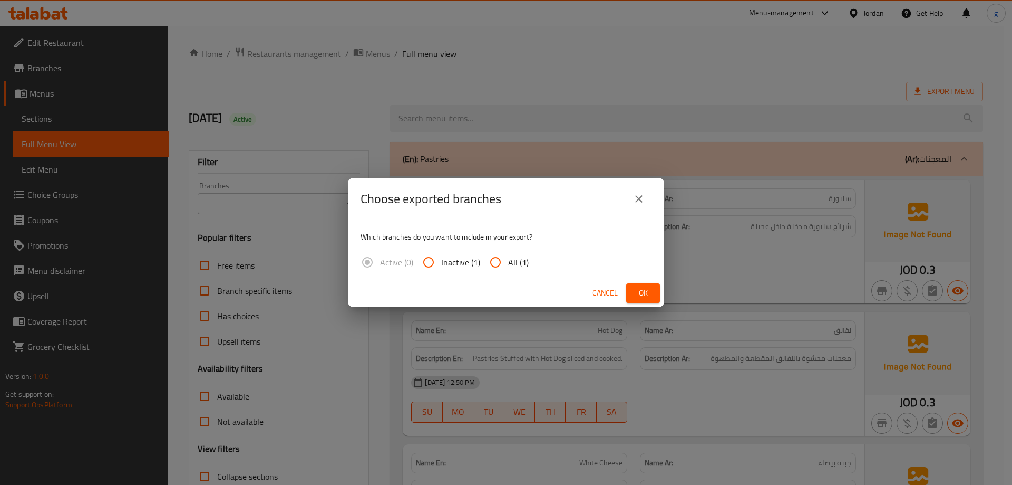
click at [494, 262] on input "All (1)" at bounding box center [495, 261] width 25 height 25
radio input "true"
click at [633, 292] on button "Ok" at bounding box center [643, 293] width 34 height 20
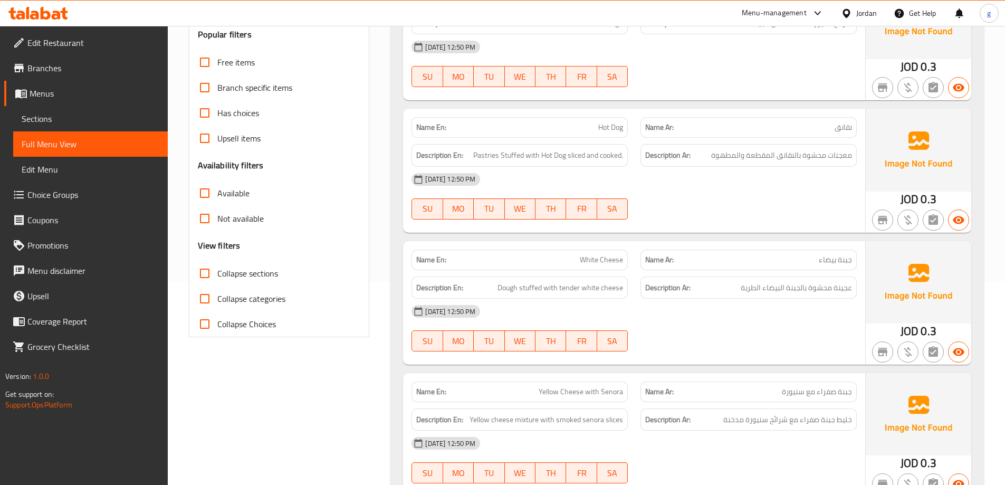
scroll to position [264, 0]
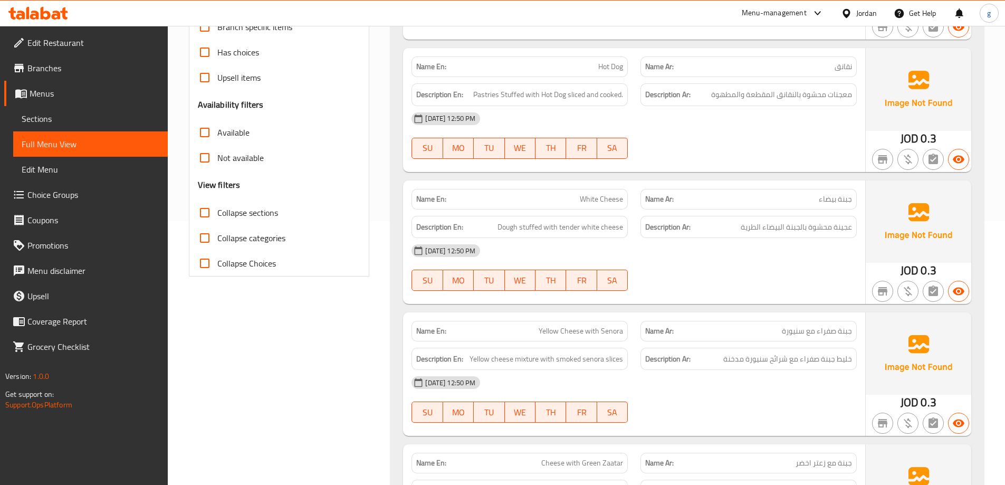
click at [63, 112] on link "Sections" at bounding box center [90, 118] width 155 height 25
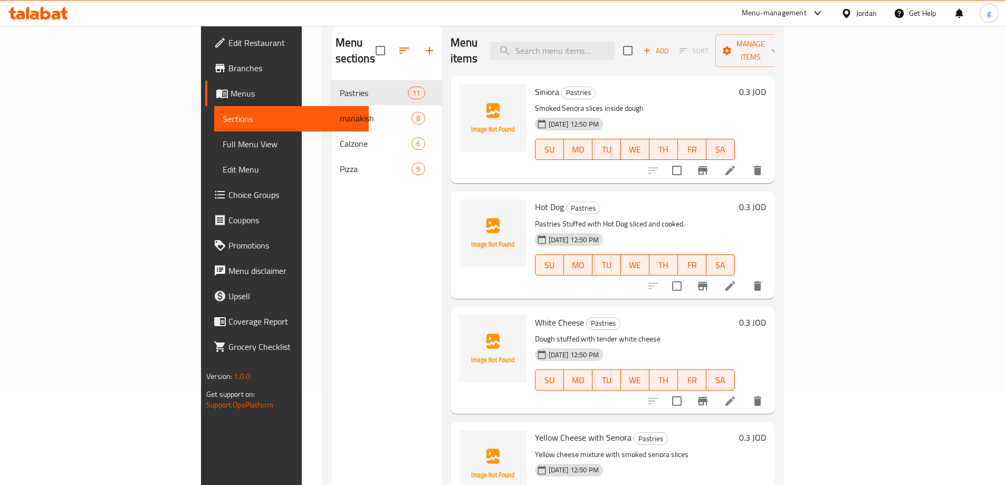
scroll to position [42, 0]
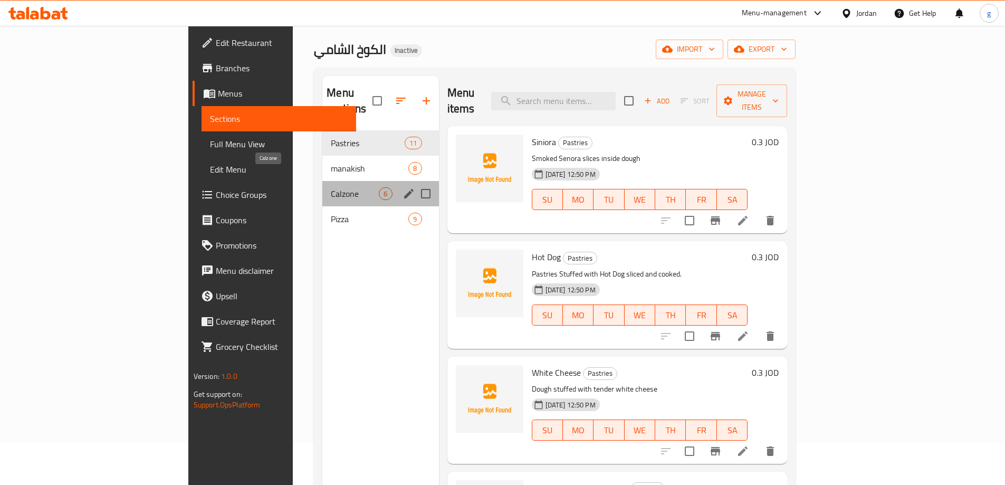
click at [331, 187] on span "Calzone" at bounding box center [355, 193] width 48 height 13
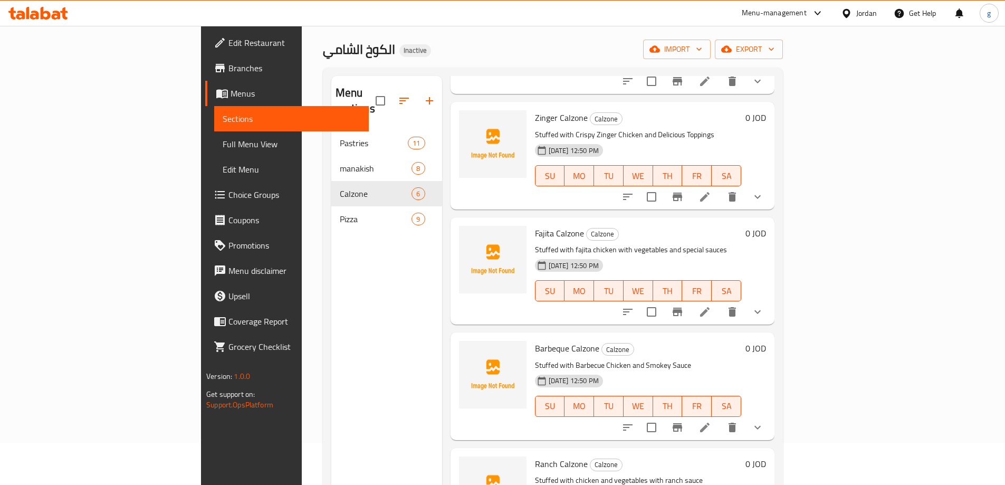
scroll to position [158, 0]
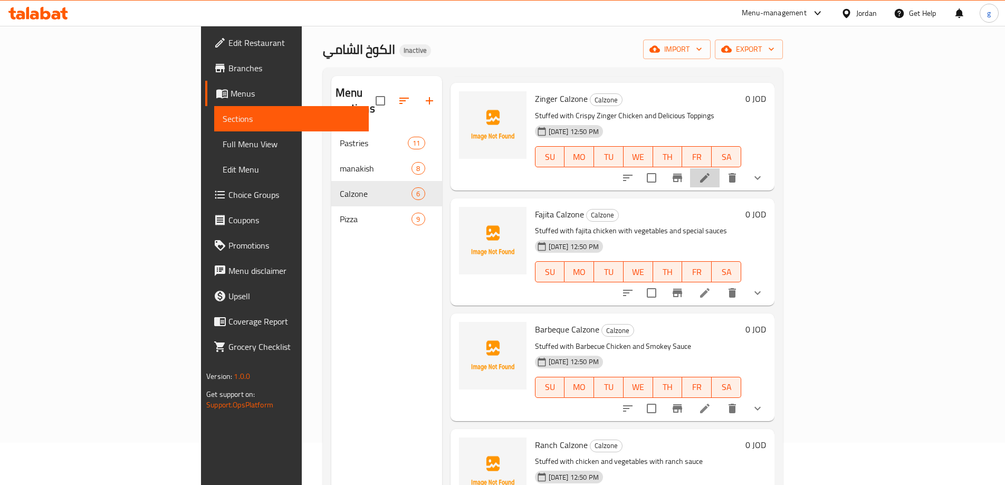
click at [719, 168] on li at bounding box center [705, 177] width 30 height 19
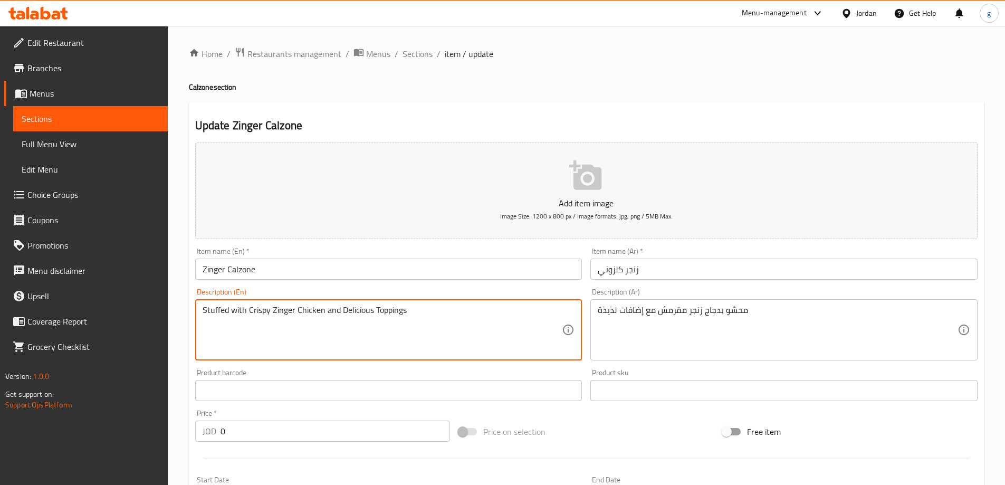
drag, startPoint x: 325, startPoint y: 316, endPoint x: 337, endPoint y: 319, distance: 12.3
paste textarea "with"
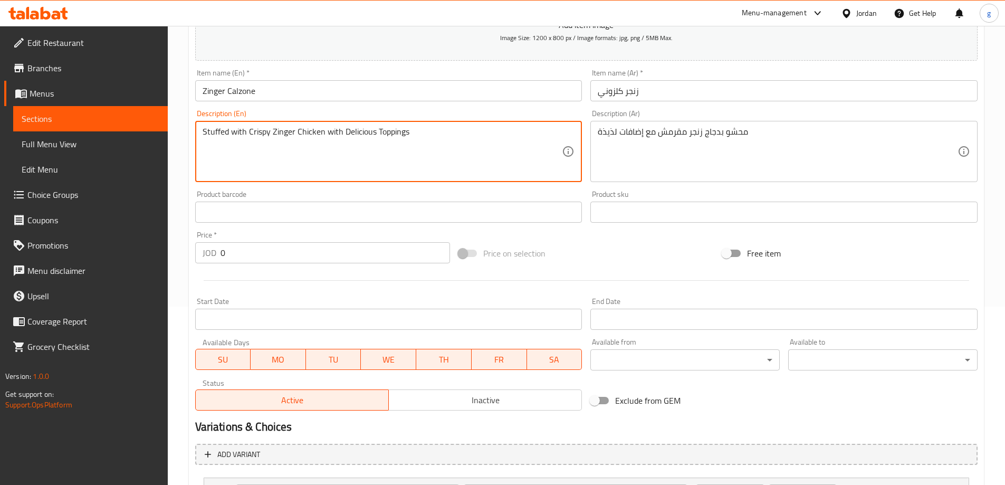
scroll to position [321, 0]
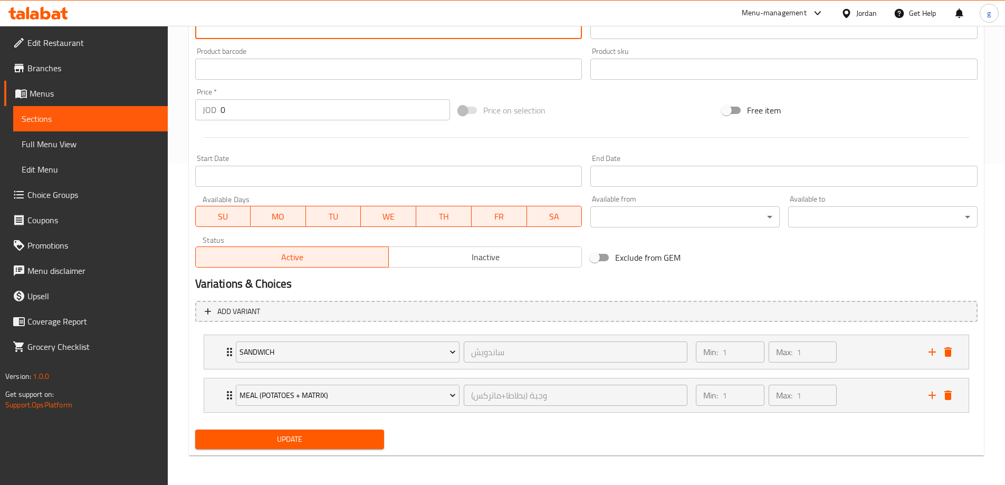
type textarea "Stuffed with Crispy Zinger Chicken with Delicious Toppings"
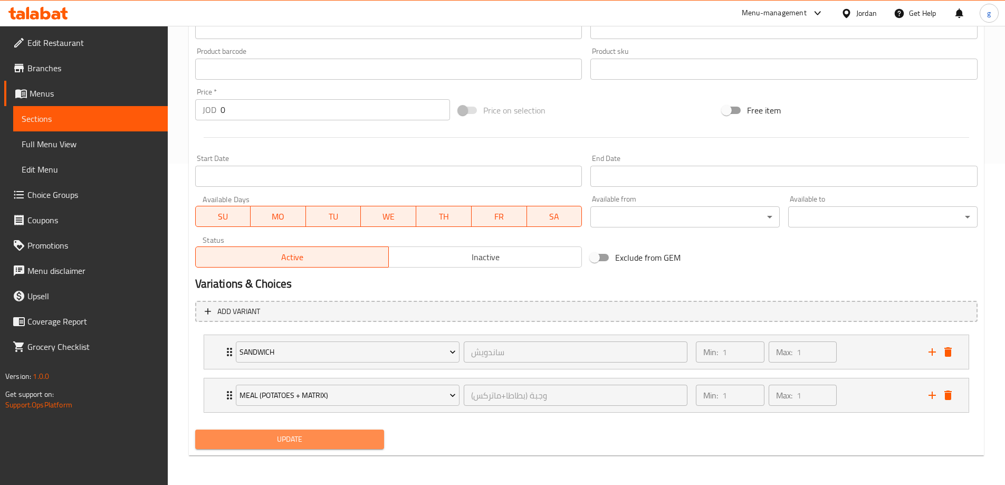
click at [327, 433] on span "Update" at bounding box center [290, 438] width 172 height 13
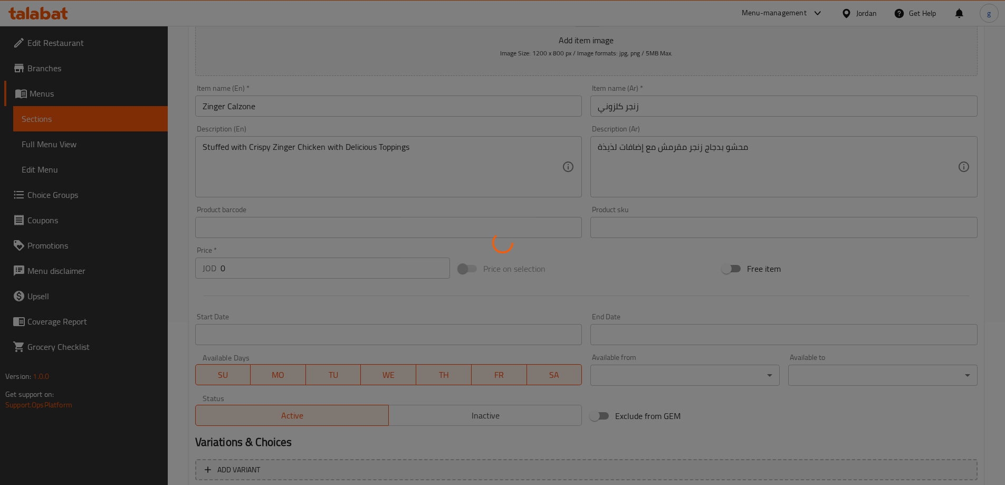
scroll to position [110, 0]
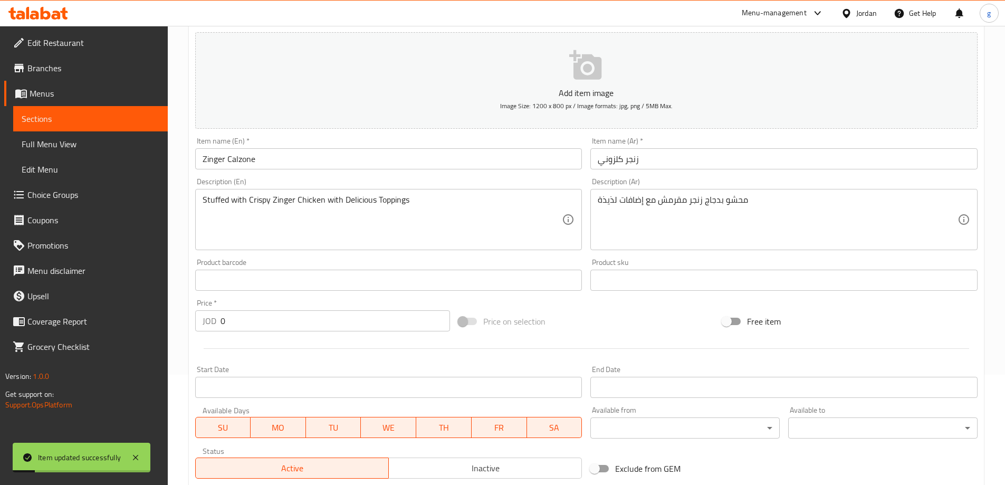
click at [80, 120] on span "Sections" at bounding box center [91, 118] width 138 height 13
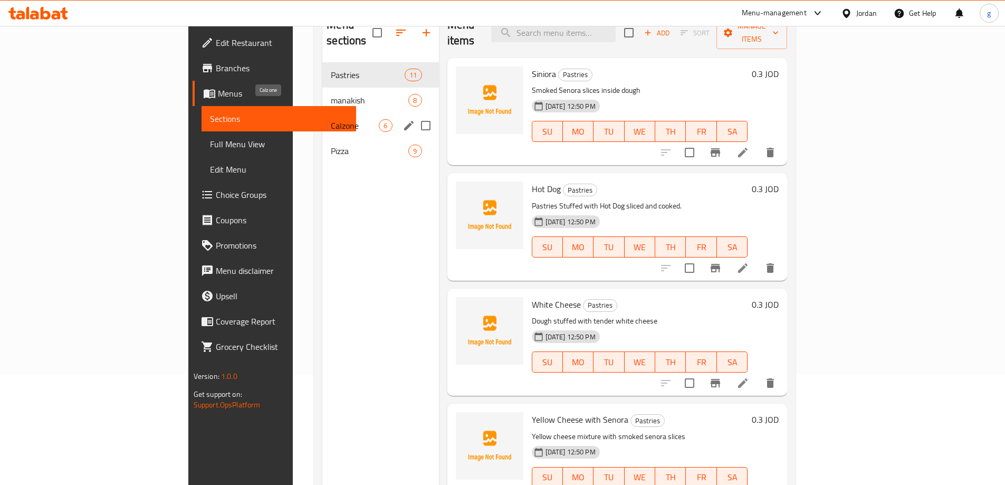
drag, startPoint x: 240, startPoint y: 110, endPoint x: 330, endPoint y: 154, distance: 99.5
click at [331, 119] on span "Calzone" at bounding box center [355, 125] width 48 height 13
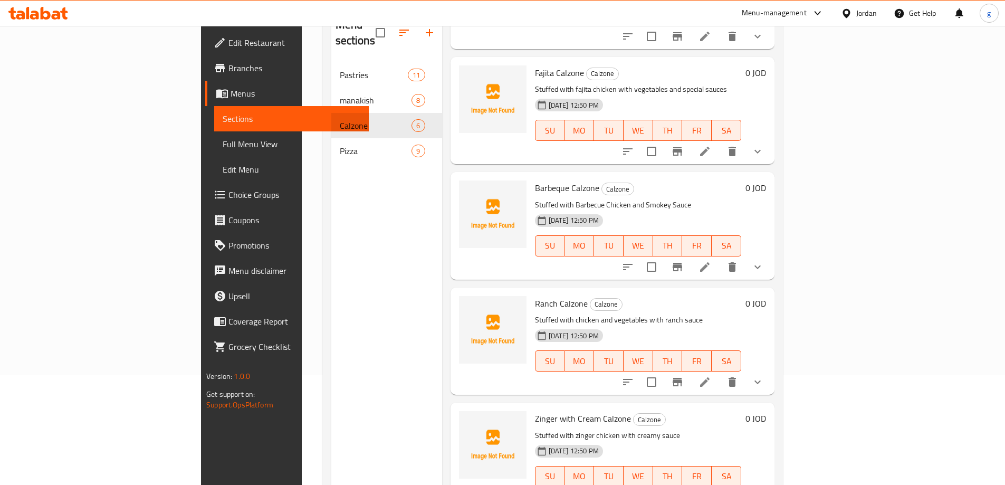
scroll to position [233, 0]
click at [711, 259] on icon at bounding box center [704, 265] width 13 height 13
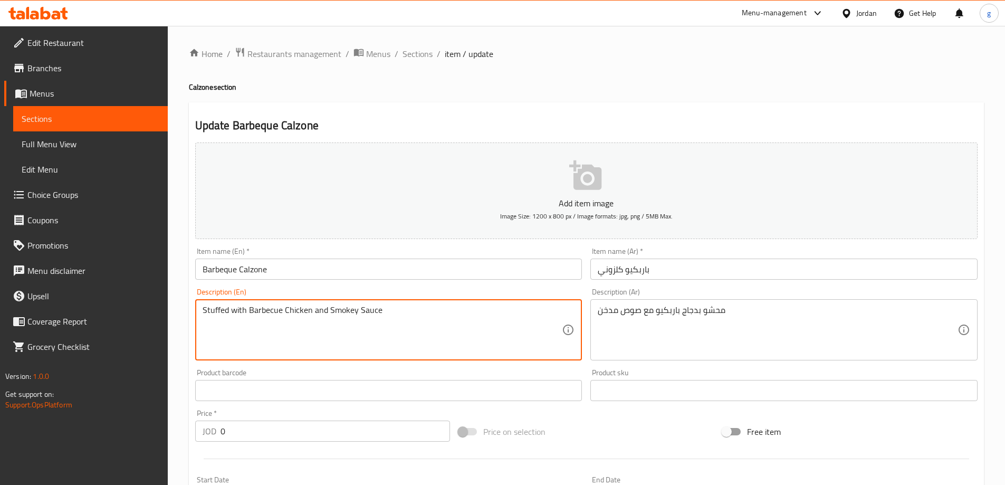
drag, startPoint x: 314, startPoint y: 311, endPoint x: 324, endPoint y: 313, distance: 10.2
click at [324, 313] on textarea "Stuffed with Barbecue Chicken and Smokey Sauce" at bounding box center [382, 330] width 360 height 50
paste textarea "with"
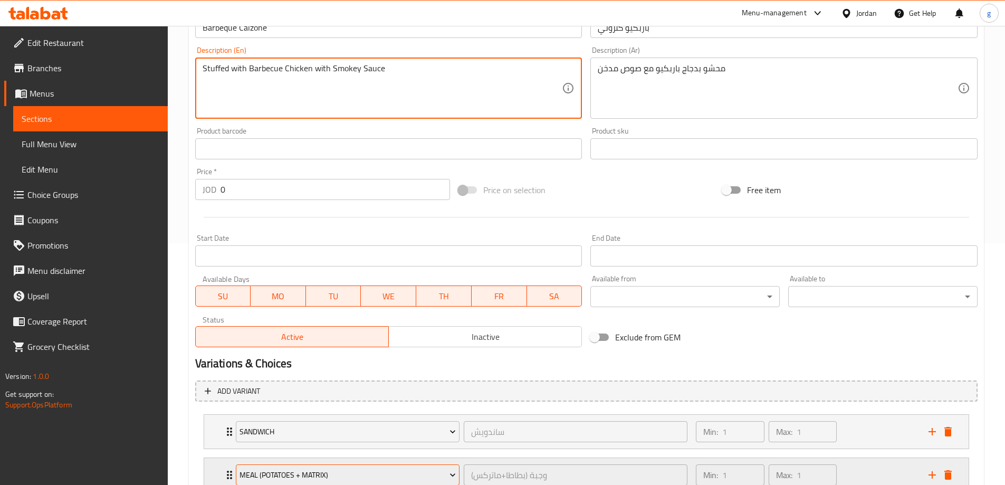
scroll to position [321, 0]
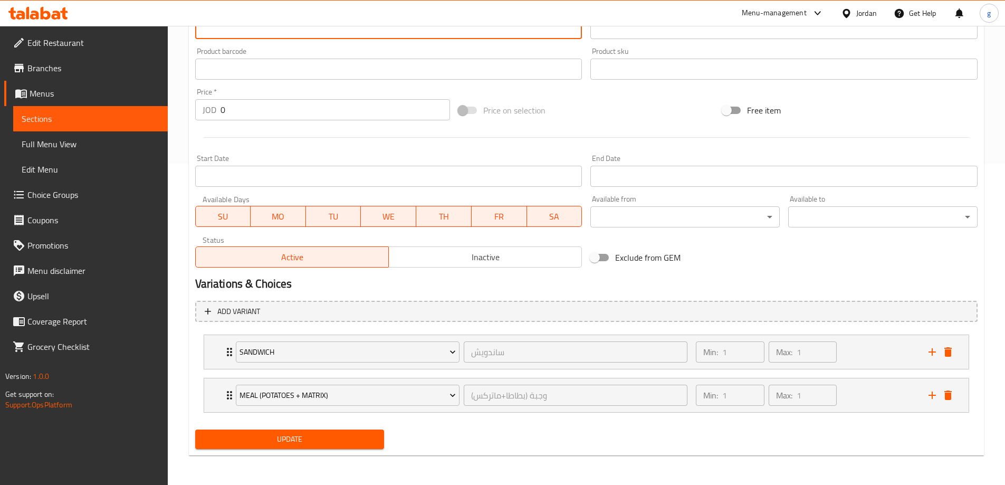
type textarea "Stuffed with Barbecue Chicken with Smokey Sauce"
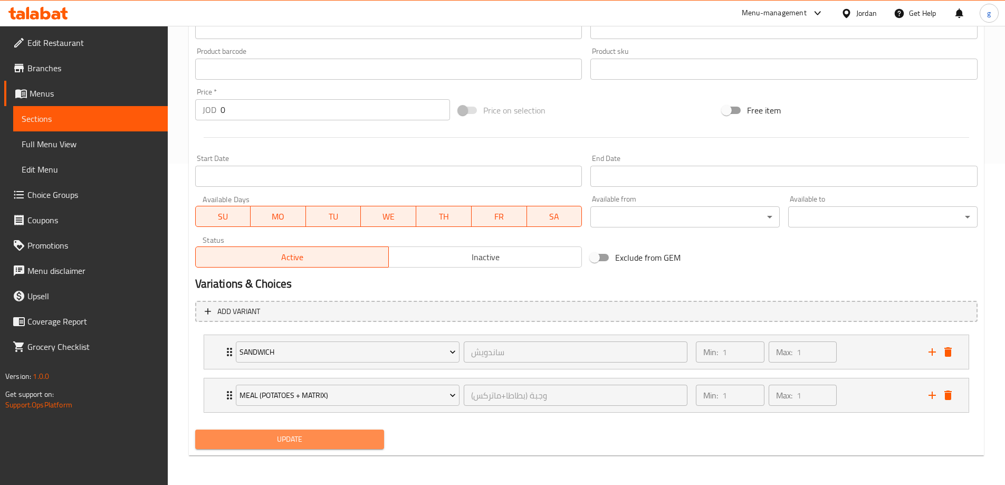
click at [313, 431] on button "Update" at bounding box center [289, 439] width 189 height 20
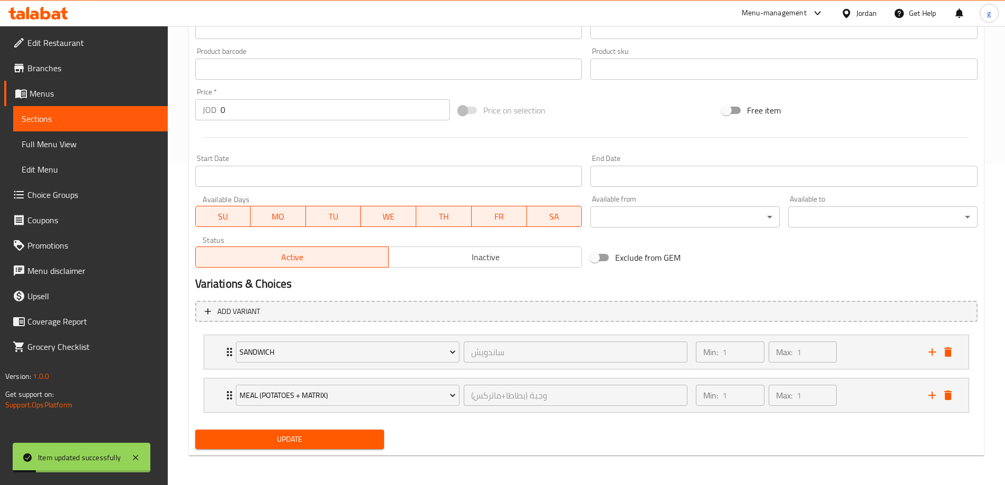
click at [83, 122] on span "Sections" at bounding box center [91, 118] width 138 height 13
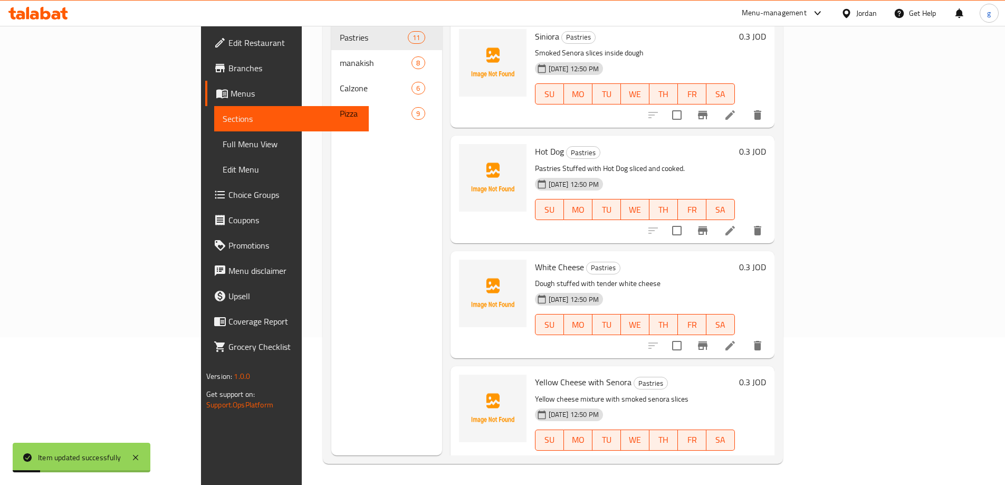
scroll to position [148, 0]
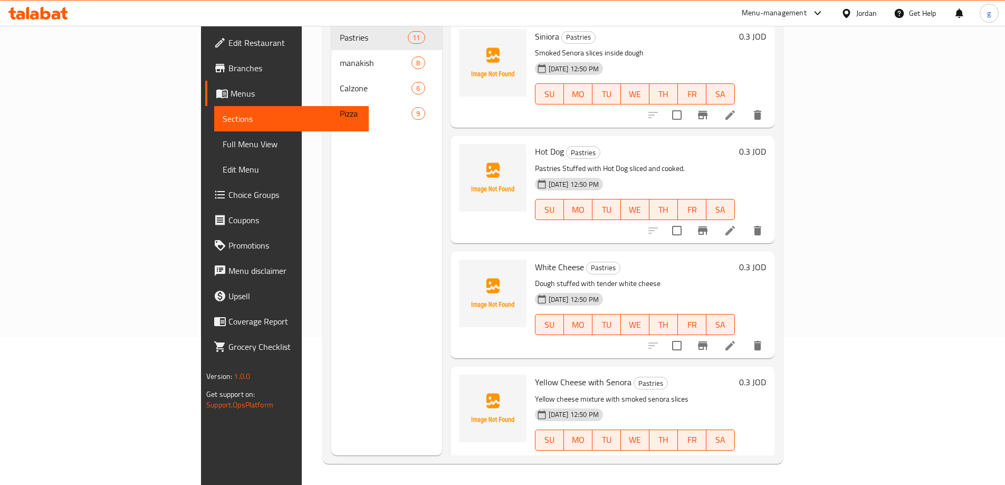
click at [331, 258] on div "Menu sections Pastries 11 manakish 8 Calzone 6 Pizza 9" at bounding box center [386, 212] width 111 height 485
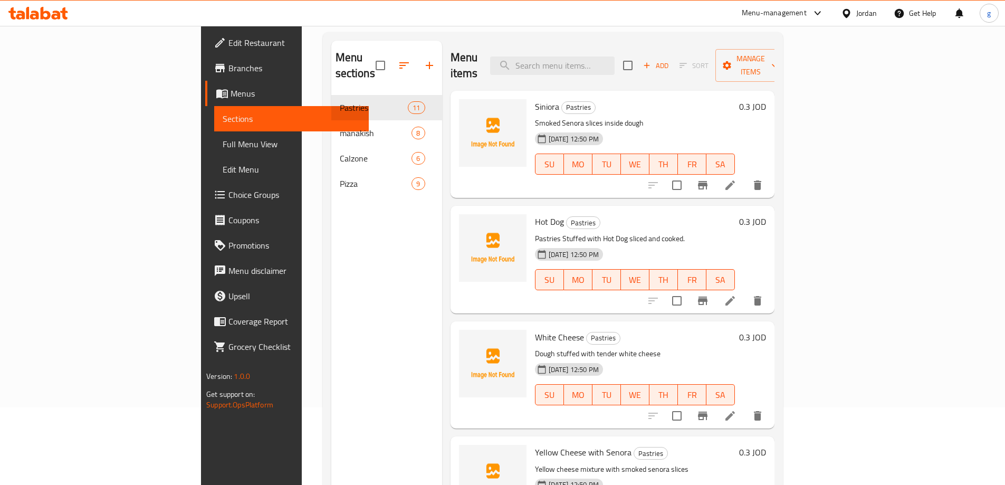
scroll to position [0, 0]
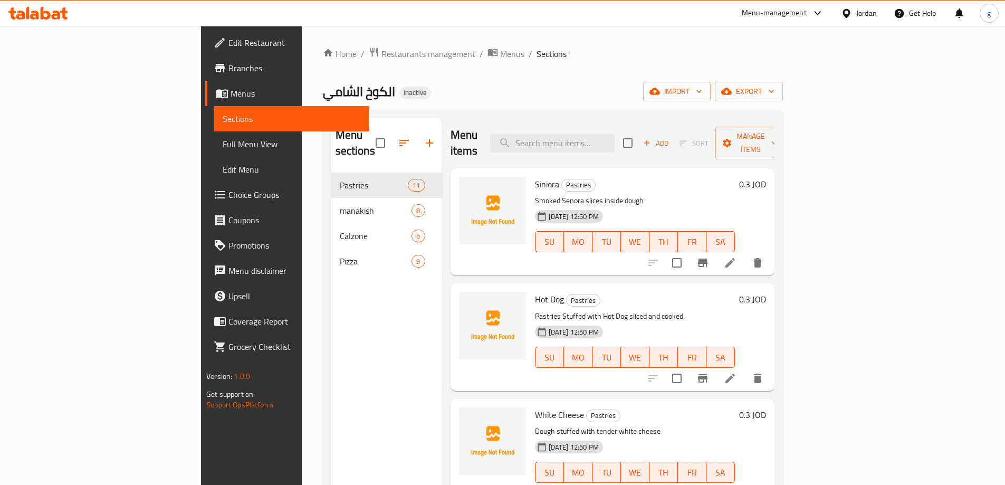
click at [214, 137] on link "Full Menu View" at bounding box center [291, 143] width 155 height 25
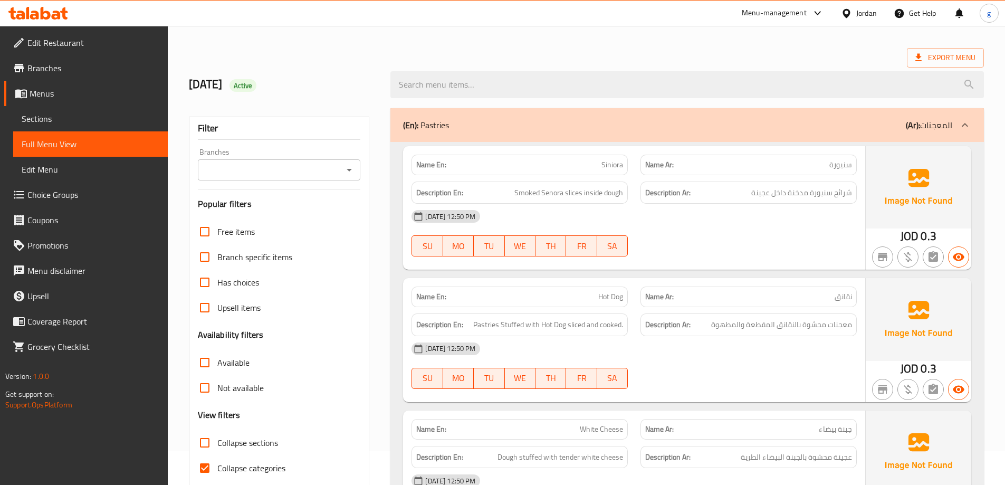
scroll to position [105, 0]
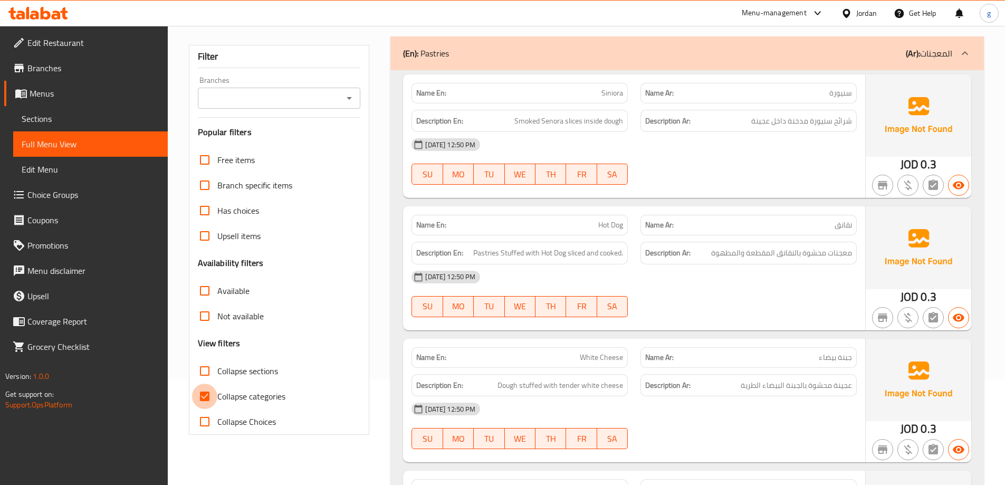
click at [206, 394] on input "Collapse categories" at bounding box center [204, 395] width 25 height 25
checkbox input "false"
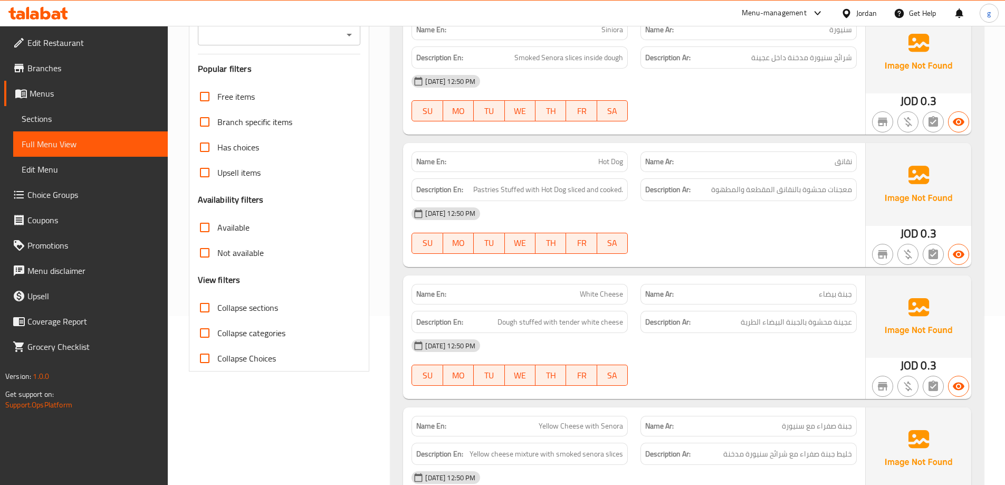
scroll to position [0, 0]
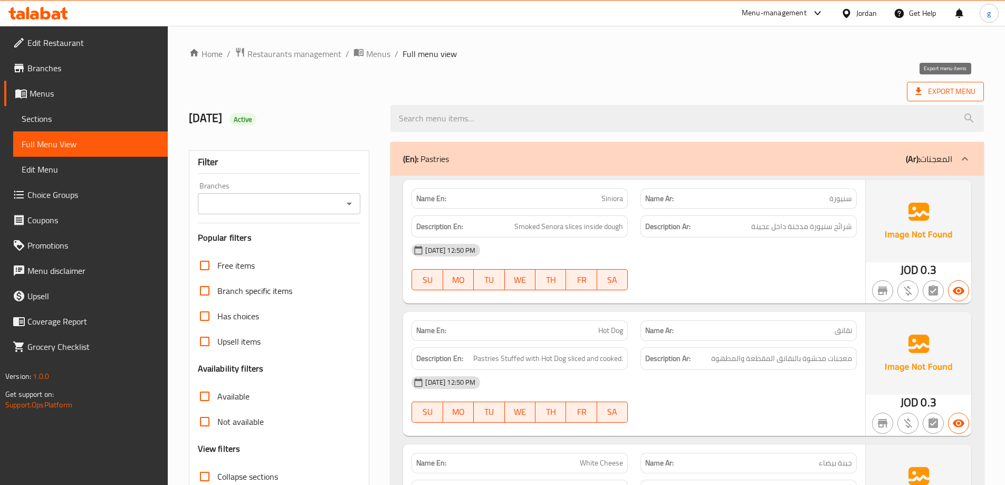
click at [948, 96] on span "Export Menu" at bounding box center [945, 91] width 60 height 13
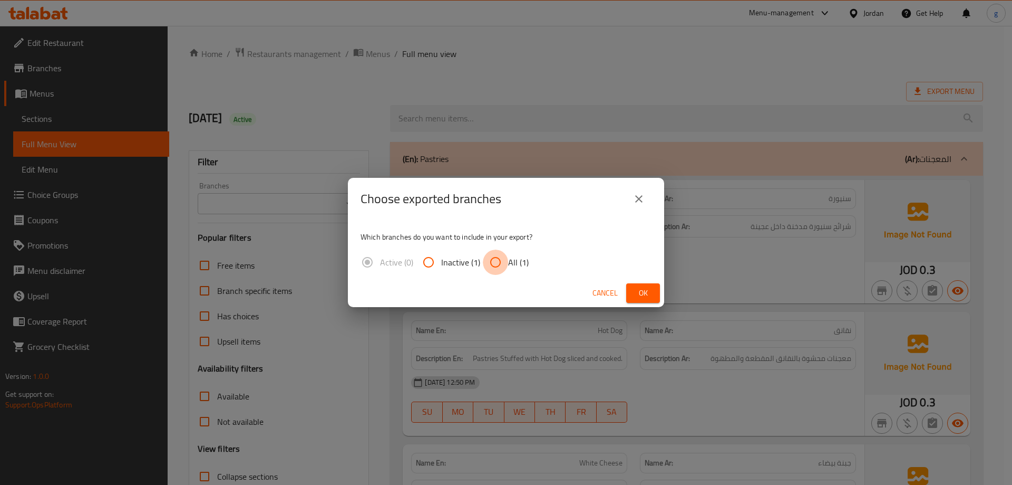
click at [495, 263] on input "All (1)" at bounding box center [495, 261] width 25 height 25
radio input "true"
click at [642, 296] on span "Ok" at bounding box center [643, 292] width 17 height 13
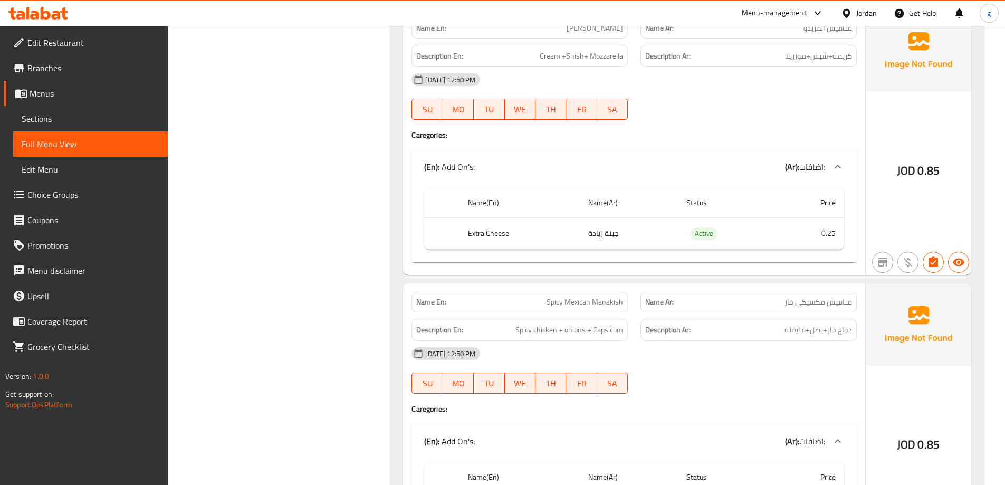
scroll to position [2162, 0]
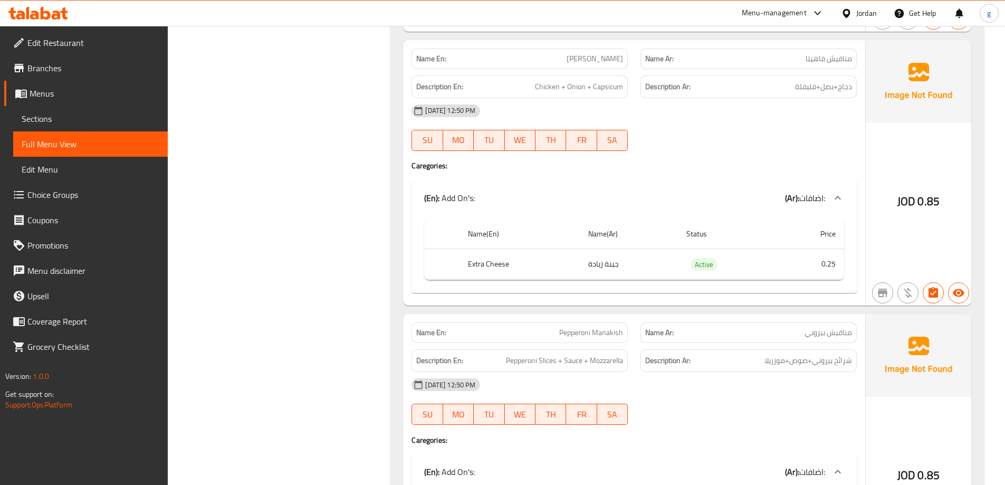
scroll to position [2763, 0]
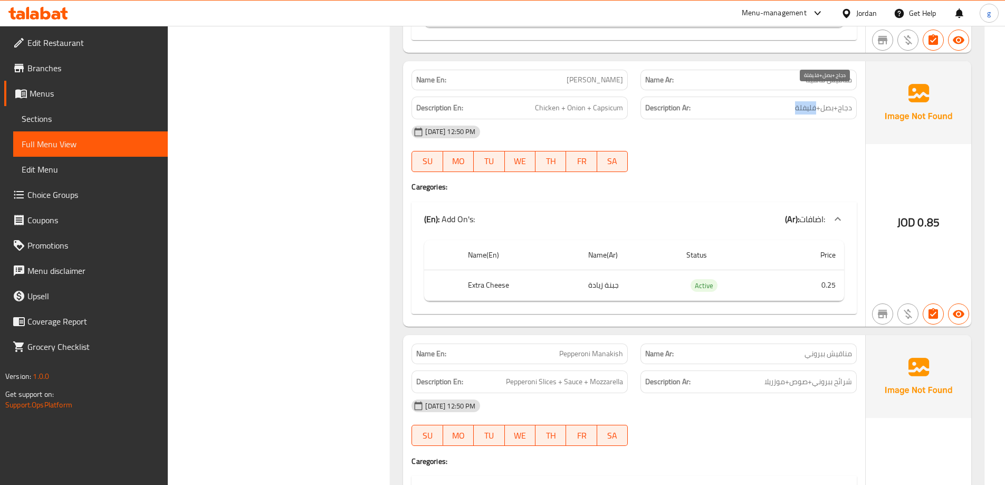
drag, startPoint x: 817, startPoint y: 96, endPoint x: 797, endPoint y: 101, distance: 20.7
click at [797, 101] on span "دجاج+بصل+فليفلة" at bounding box center [823, 107] width 57 height 13
copy span "فليفلة"
click at [670, 167] on div "Name En: Fajita Manakish Name Ar: مناقيش فاهيتا Description En: Chicken + Onion…" at bounding box center [634, 193] width 462 height 265
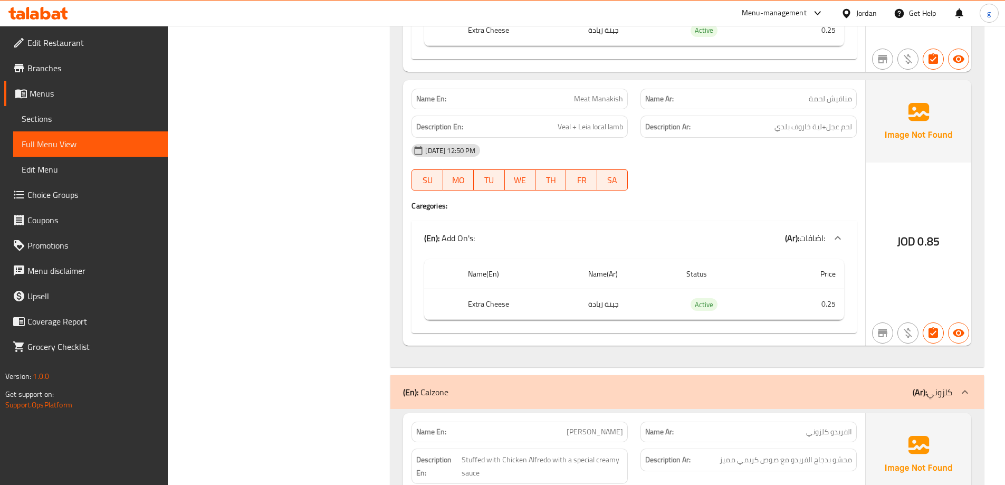
scroll to position [3565, 0]
click at [601, 121] on span "Veal + Leia local lamb" at bounding box center [589, 127] width 65 height 13
click at [600, 121] on span "Veal + Leia local lamb" at bounding box center [589, 127] width 65 height 13
click at [592, 121] on span "Veal + Leia local lamb" at bounding box center [589, 127] width 65 height 13
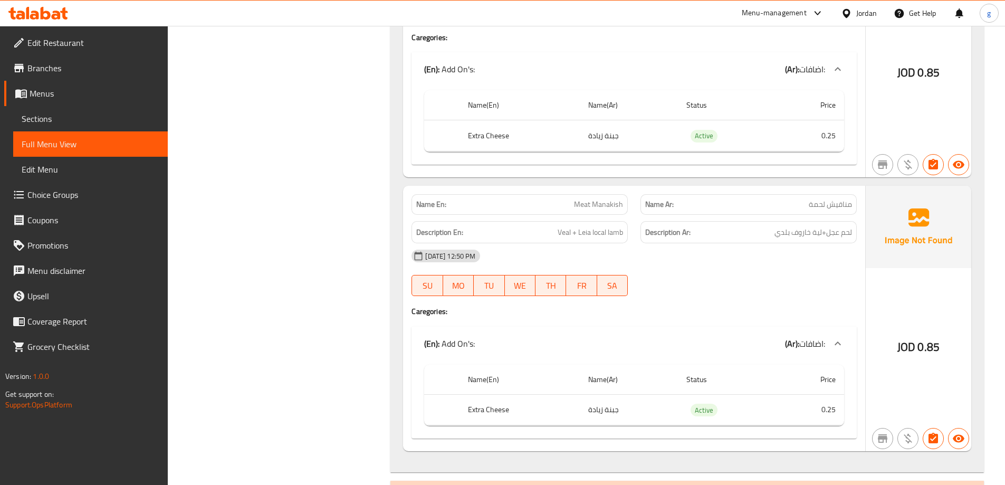
scroll to position [3459, 0]
drag, startPoint x: 606, startPoint y: 220, endPoint x: 619, endPoint y: 221, distance: 13.2
click at [619, 227] on span "Veal + Leia local lamb" at bounding box center [589, 233] width 65 height 13
drag, startPoint x: 607, startPoint y: 222, endPoint x: 622, endPoint y: 223, distance: 14.2
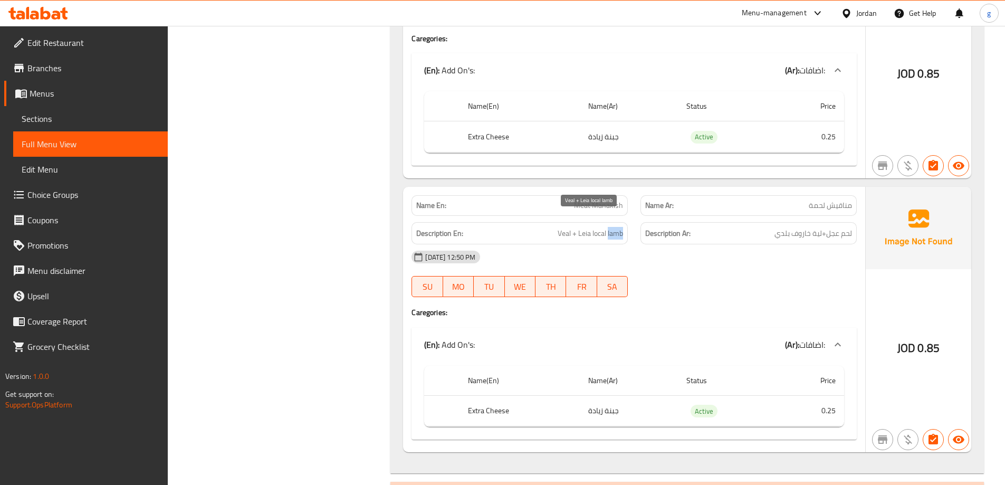
click at [622, 227] on span "Veal + Leia local lamb" at bounding box center [589, 233] width 65 height 13
copy span "lamb"
drag, startPoint x: 808, startPoint y: 221, endPoint x: 792, endPoint y: 228, distance: 18.2
click at [792, 228] on div "Description Ar: لحم عجل+لية خاروف بلدي" at bounding box center [748, 233] width 216 height 23
click at [800, 227] on span "لحم عجل+لية خاروف بلدي" at bounding box center [813, 233] width 78 height 13
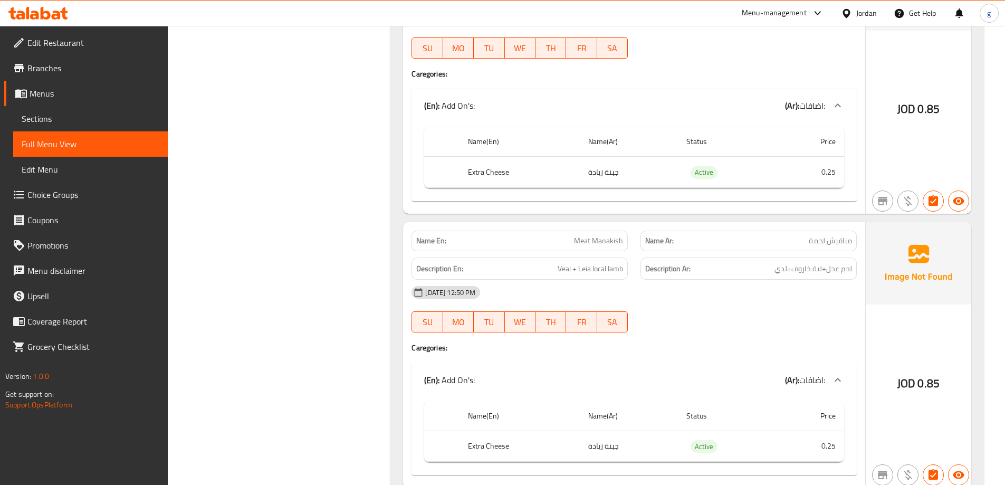
scroll to position [3406, 0]
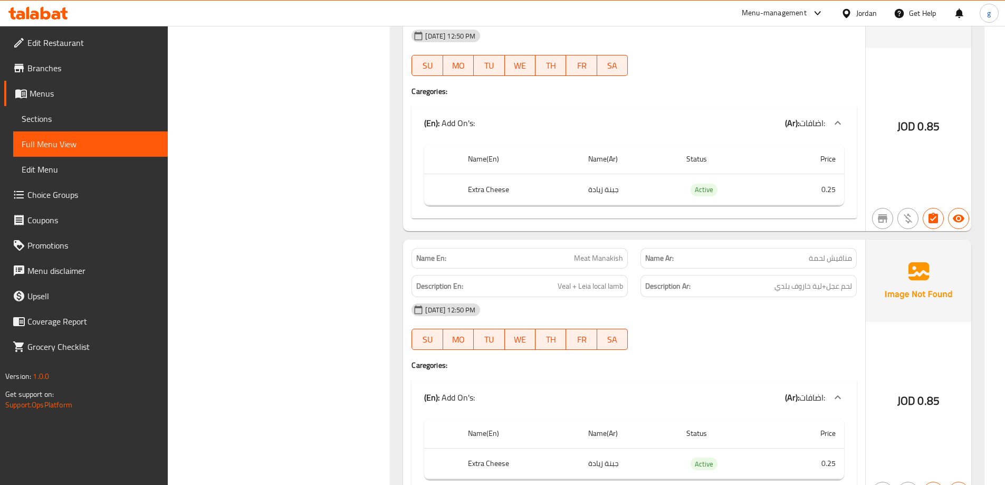
click at [781, 279] on span "لحم عجل+لية خاروف بلدي" at bounding box center [813, 285] width 78 height 13
copy div "لحم عجل+لية خاروف بلدي"
click at [763, 279] on h6 "Description Ar: لحم عجل+لية خاروف بلدي" at bounding box center [748, 285] width 207 height 13
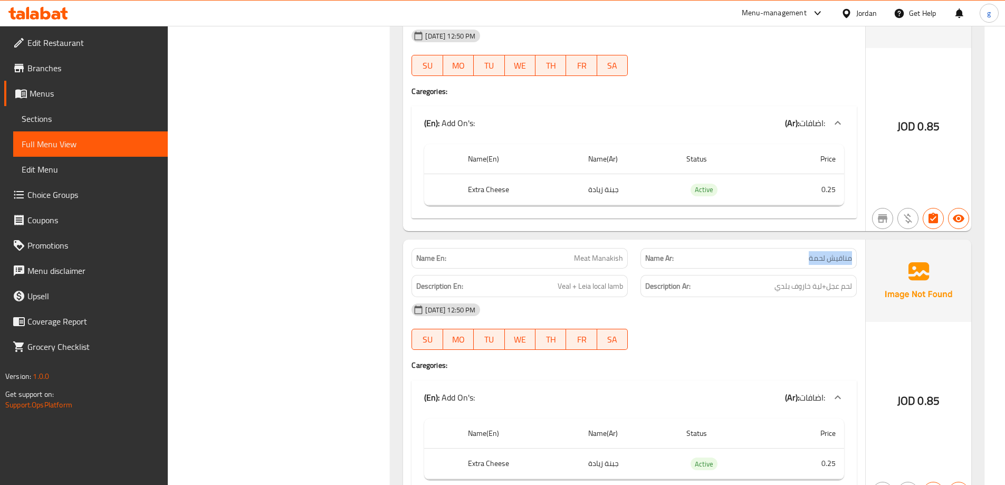
drag, startPoint x: 800, startPoint y: 246, endPoint x: 857, endPoint y: 247, distance: 57.0
click at [857, 247] on div "Name Ar: مناقيش لحمة" at bounding box center [748, 258] width 229 height 33
copy span "مناقيش لحمة"
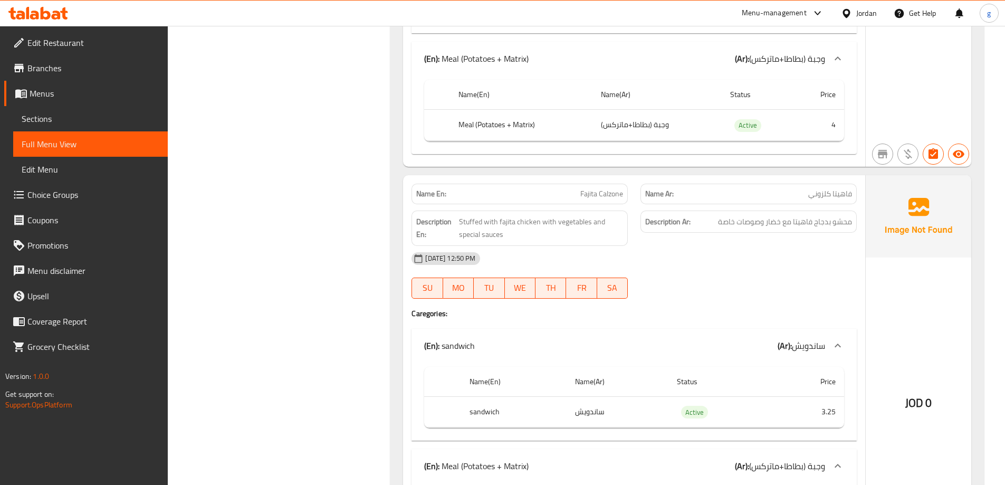
scroll to position [4567, 0]
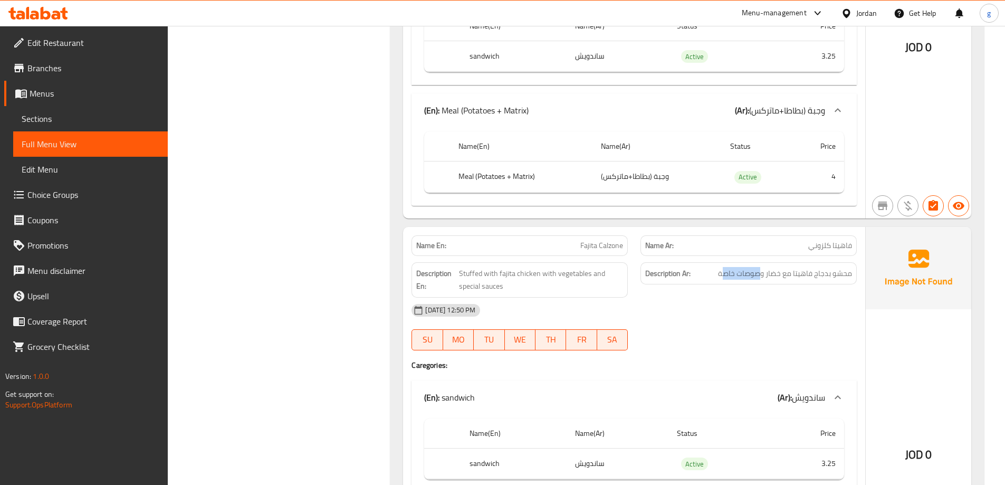
drag, startPoint x: 722, startPoint y: 260, endPoint x: 738, endPoint y: 265, distance: 15.9
click at [759, 268] on div "Description Ar: محشو بدجاج فاهيتا مع خضار وصوصات خاصة" at bounding box center [748, 273] width 216 height 23
click at [714, 267] on h6 "Description Ar: محشو بدجاج فاهيتا مع خضار وصوصات خاصة" at bounding box center [748, 273] width 207 height 13
drag, startPoint x: 742, startPoint y: 258, endPoint x: 747, endPoint y: 261, distance: 5.4
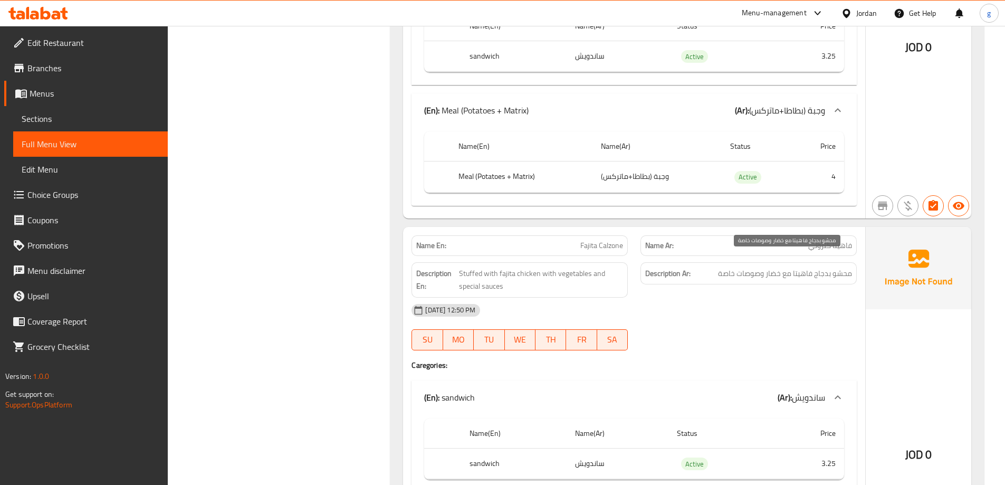
click at [744, 267] on span "محشو بدجاج فاهيتا مع خضار وصوصات خاصة" at bounding box center [785, 273] width 134 height 13
drag, startPoint x: 761, startPoint y: 262, endPoint x: 720, endPoint y: 268, distance: 41.6
click at [720, 268] on div "Description Ar: محشو بدجاج فاهيتا مع خضار وصوصات خاصة" at bounding box center [748, 273] width 216 height 23
copy span "صوصات خاصة"
click at [337, 243] on div "Filter Branches Branches Popular filters Free items Branch specific items Has c…" at bounding box center [283, 285] width 202 height 9432
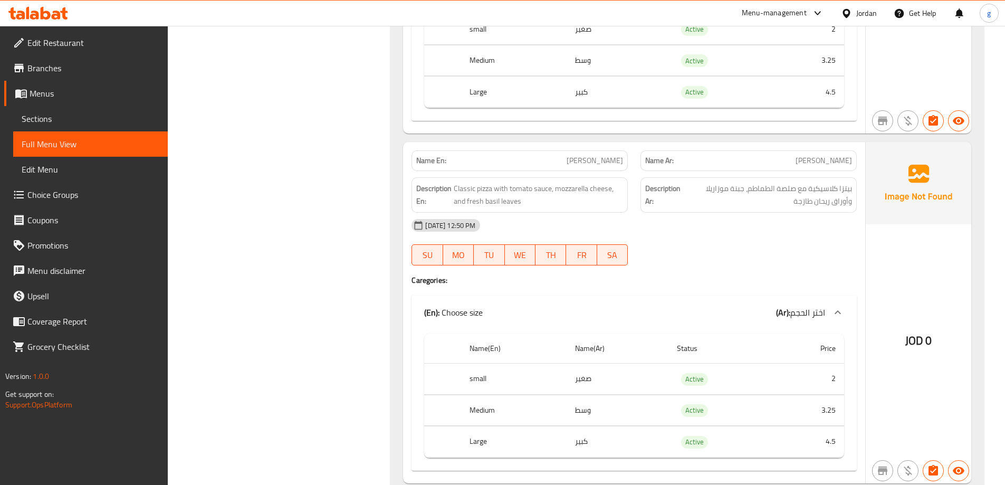
scroll to position [6729, 0]
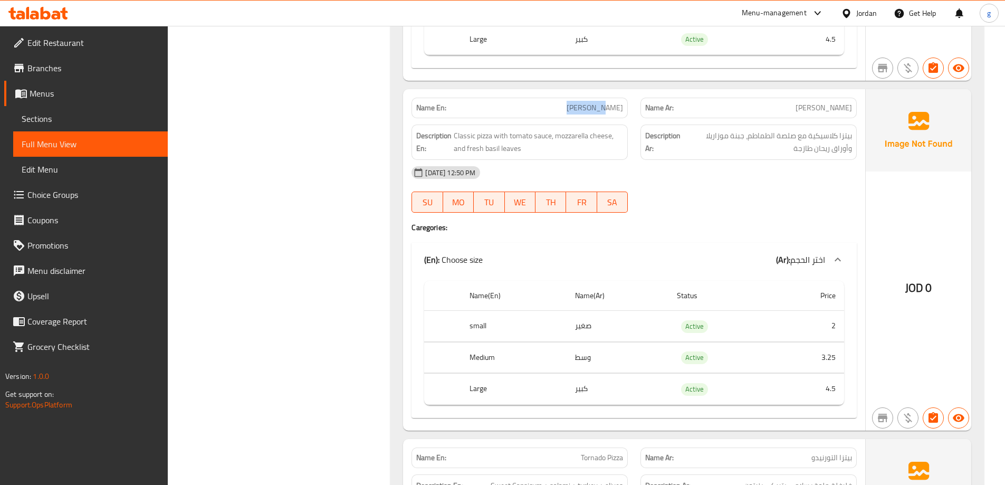
drag, startPoint x: 604, startPoint y: 83, endPoint x: 568, endPoint y: 91, distance: 36.8
click at [568, 98] on div "Name En: Margarita Pizza" at bounding box center [519, 108] width 216 height 21
copy span "Margarita"
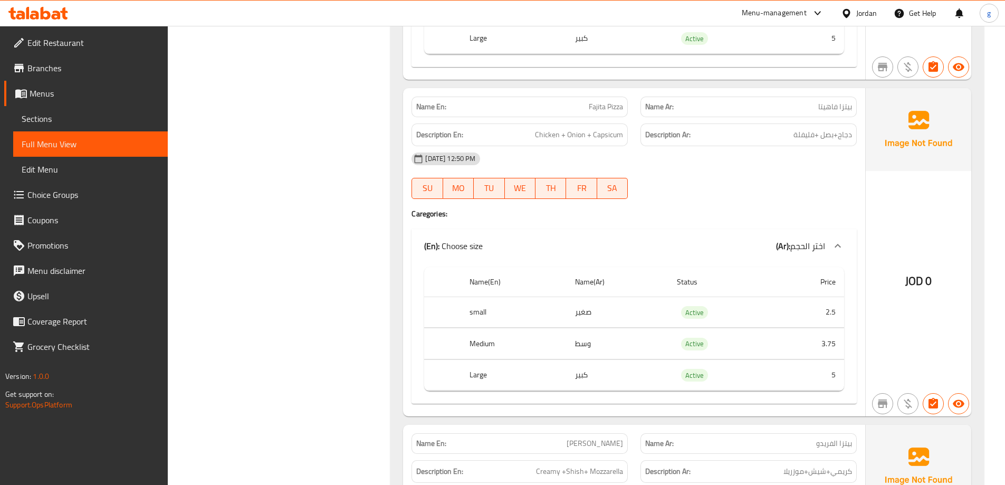
scroll to position [7994, 0]
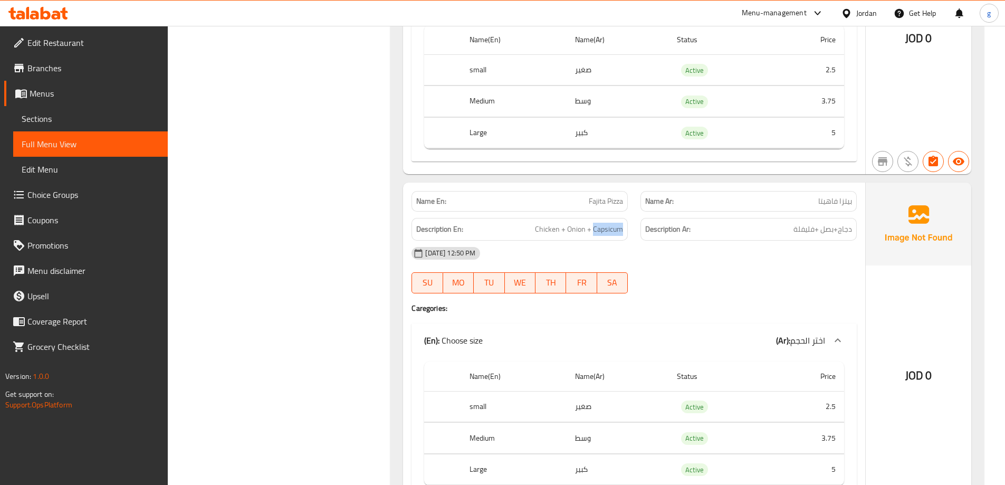
drag, startPoint x: 593, startPoint y: 202, endPoint x: 630, endPoint y: 208, distance: 37.4
click at [630, 211] on div "Description En: Chicken + Onion + Capsicum" at bounding box center [519, 228] width 229 height 35
copy span "Capsicum"
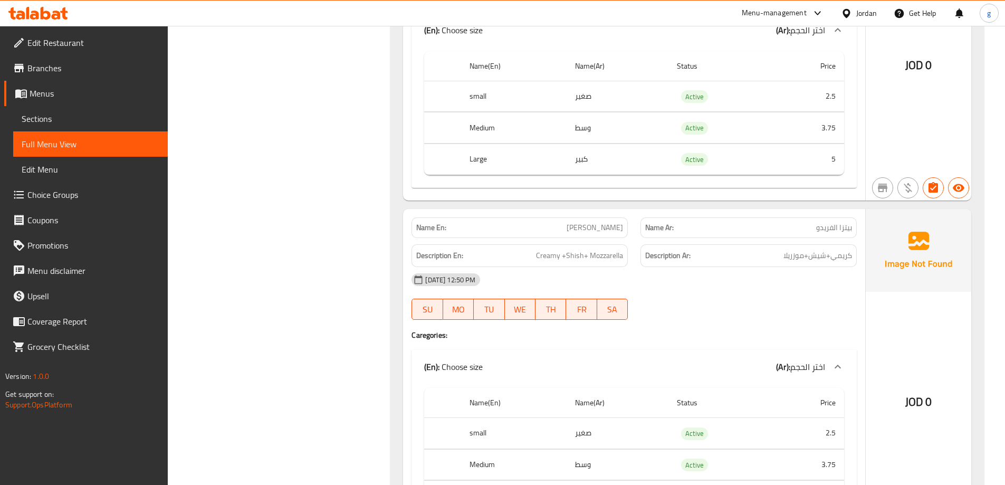
scroll to position [8363, 0]
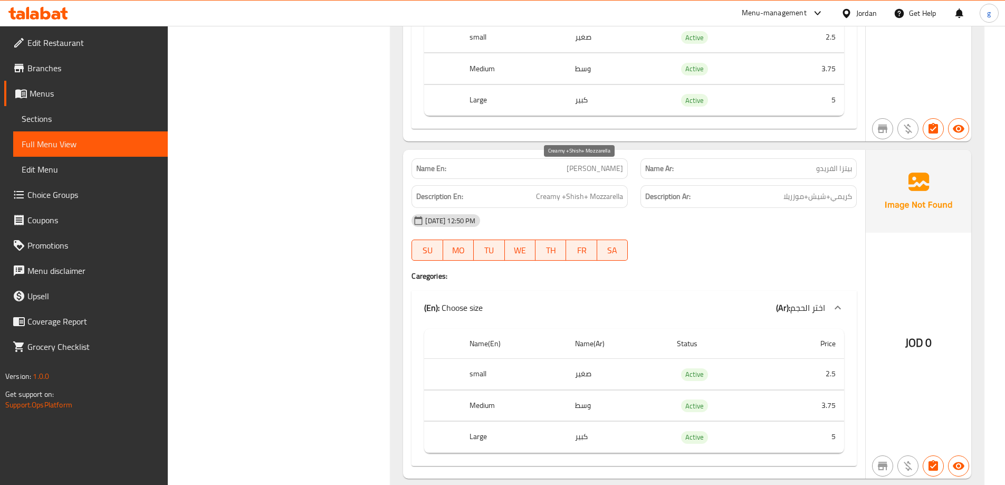
click at [604, 190] on span "Creamy +Shish+ Mozzarella" at bounding box center [579, 196] width 87 height 13
drag, startPoint x: 588, startPoint y: 172, endPoint x: 626, endPoint y: 178, distance: 38.4
click at [626, 185] on div "Description En: Creamy +Shish+ Mozzarella" at bounding box center [519, 196] width 216 height 23
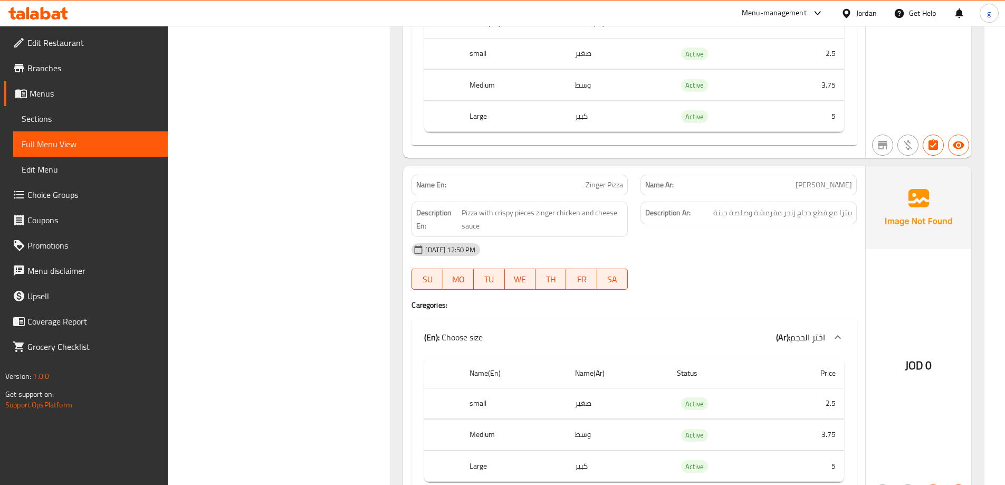
scroll to position [9072, 0]
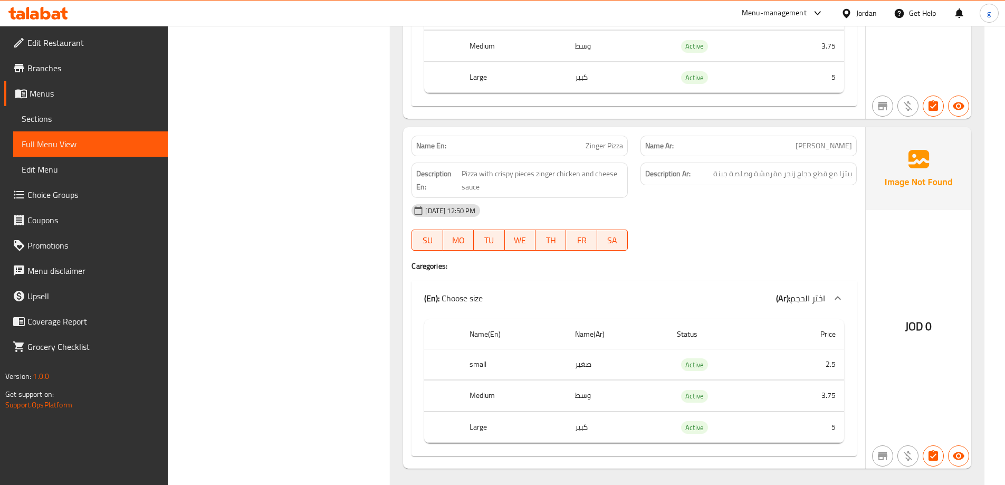
click at [590, 140] on span "Zinger Pizza" at bounding box center [603, 145] width 37 height 11
drag, startPoint x: 311, startPoint y: 266, endPoint x: 336, endPoint y: 263, distance: 25.4
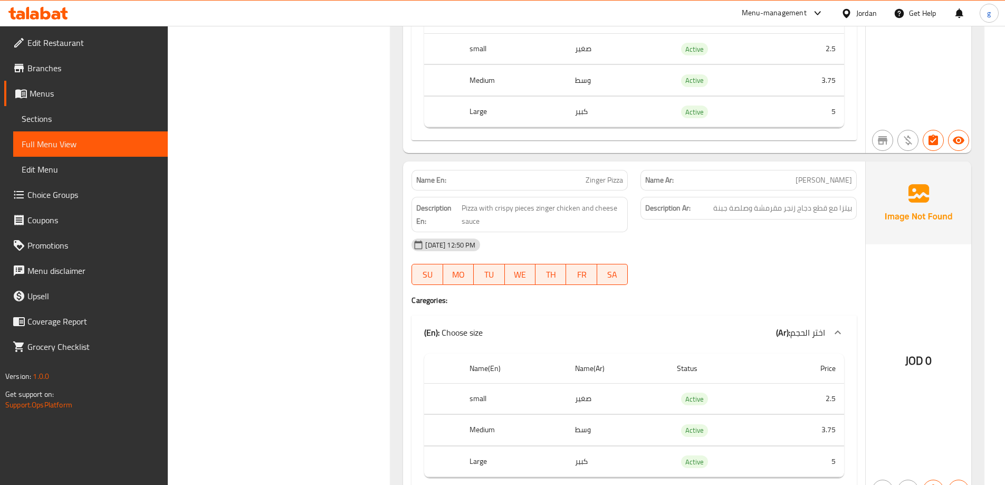
scroll to position [8914, 0]
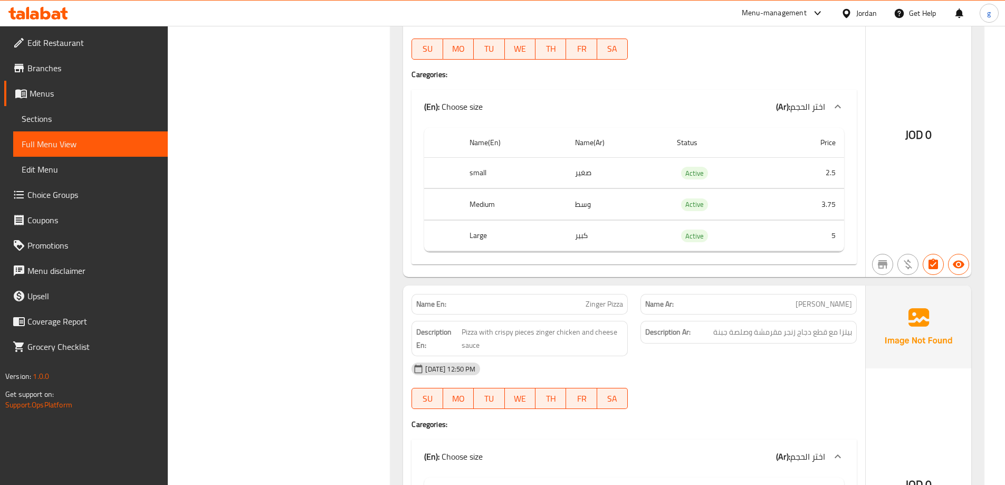
click at [62, 100] on link "Menus" at bounding box center [85, 93] width 163 height 25
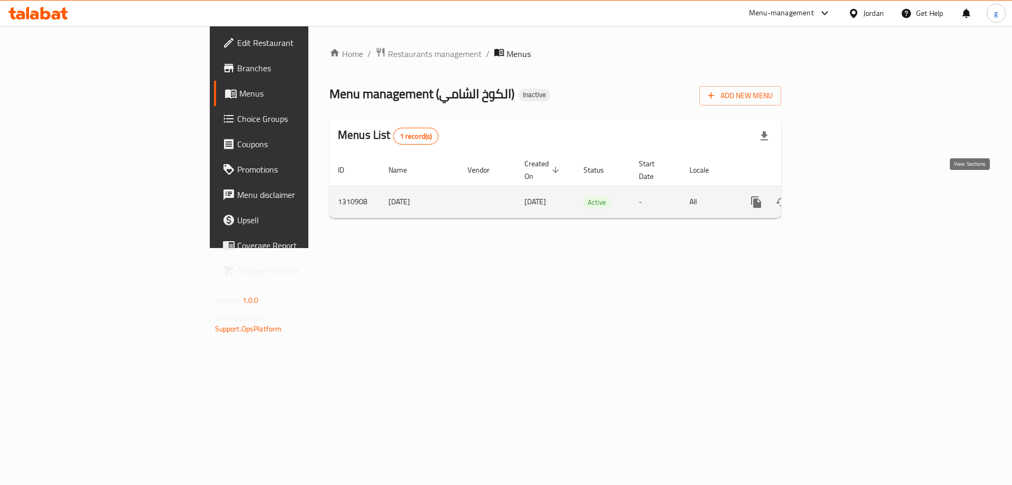
click at [839, 196] on icon "enhanced table" at bounding box center [832, 202] width 13 height 13
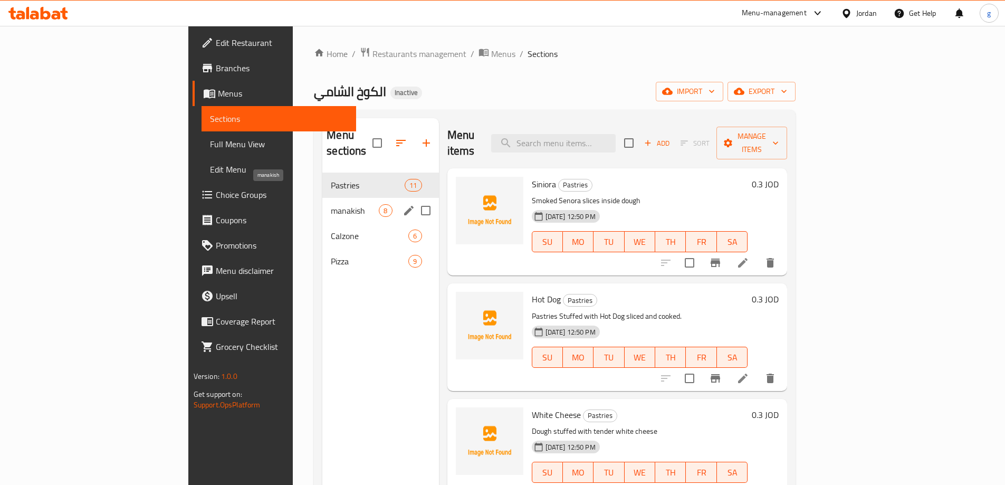
click at [331, 204] on span "manakish" at bounding box center [355, 210] width 48 height 13
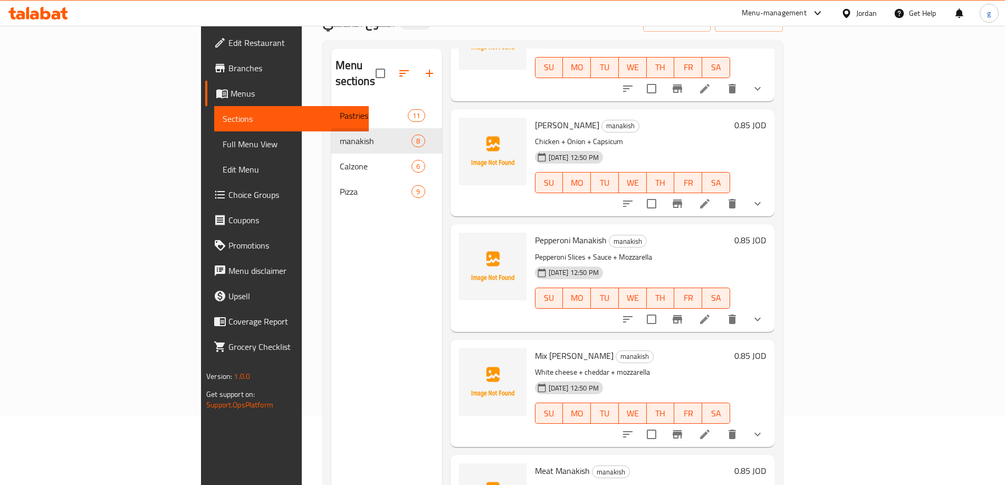
scroll to position [148, 0]
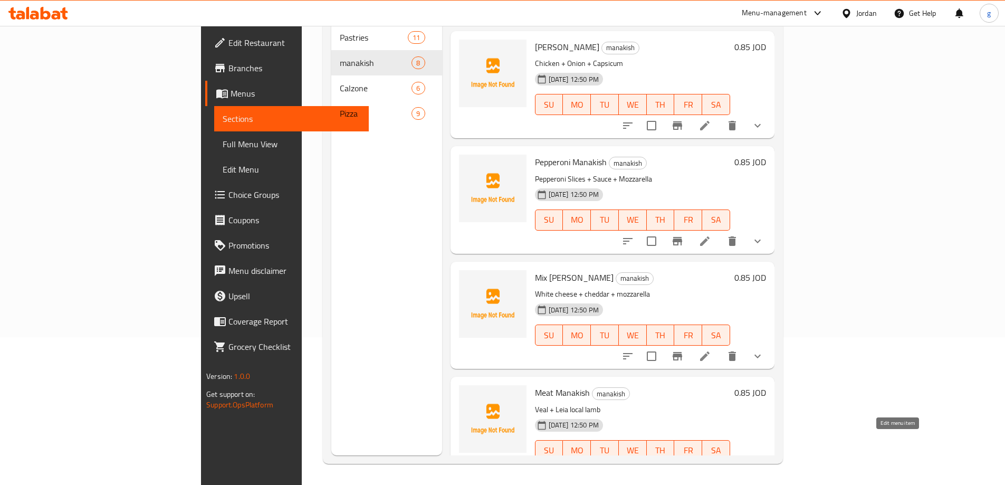
click at [711, 465] on icon at bounding box center [704, 471] width 13 height 13
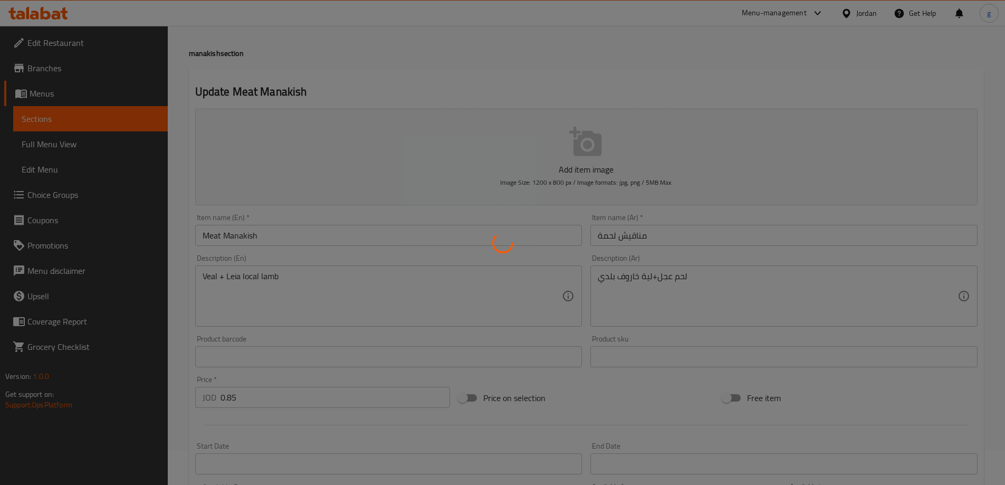
scroll to position [53, 0]
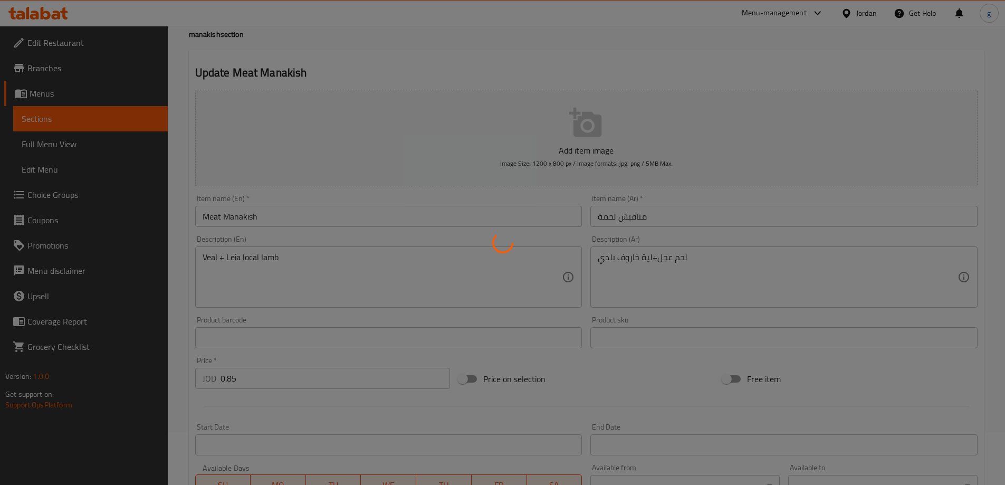
type input "اضافات:"
type input "0"
type input "1"
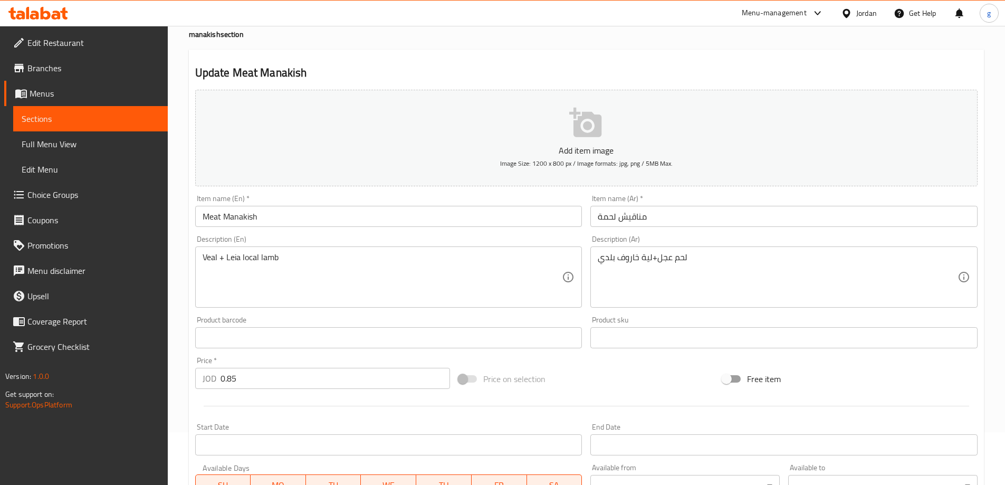
click at [251, 262] on textarea "Veal + Leia local lamb" at bounding box center [382, 277] width 360 height 50
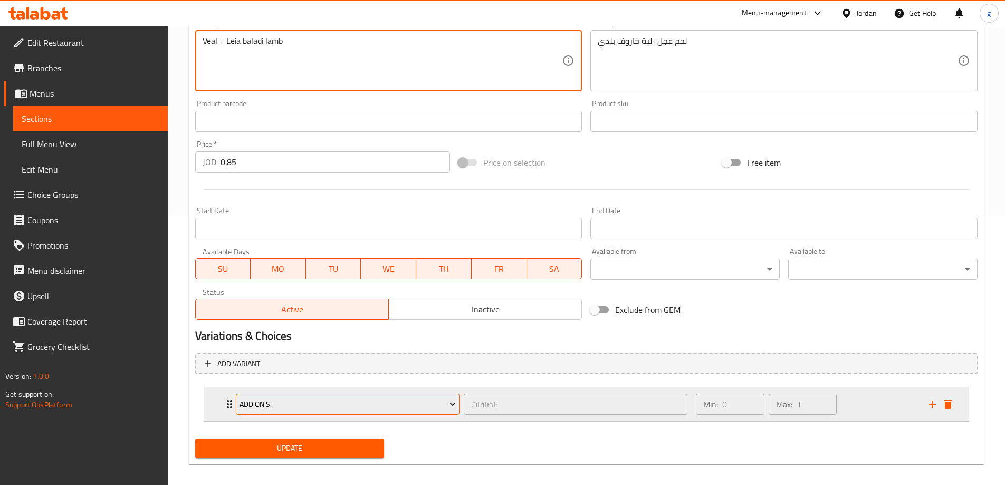
scroll to position [278, 0]
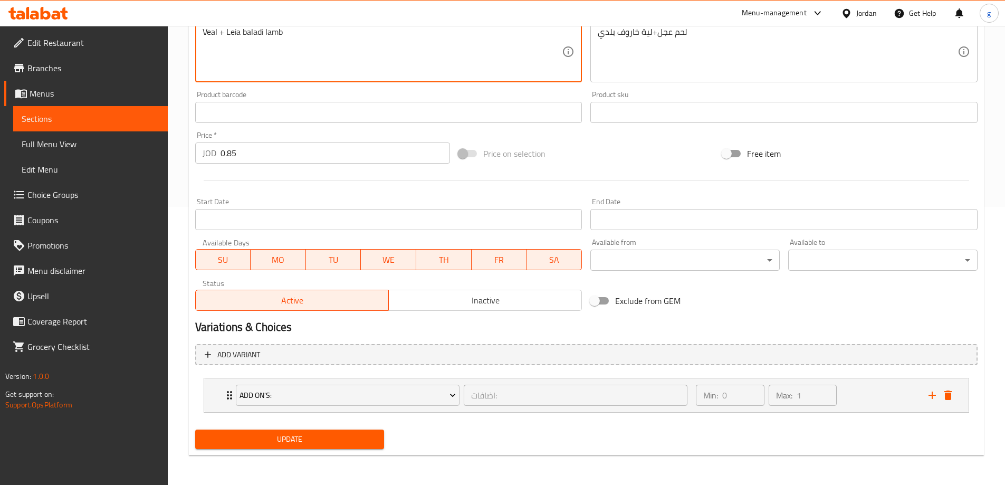
type textarea "Veal + Leia baladi lamb"
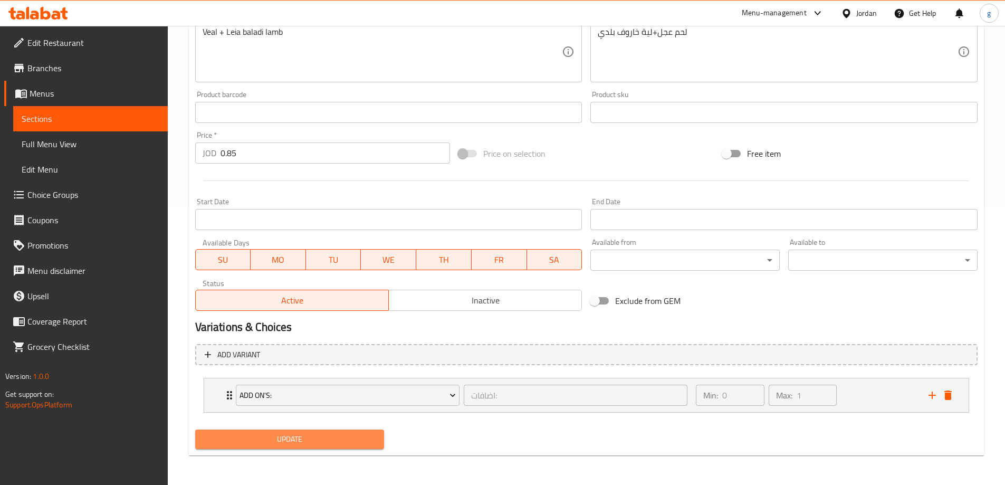
click at [320, 433] on span "Update" at bounding box center [290, 438] width 172 height 13
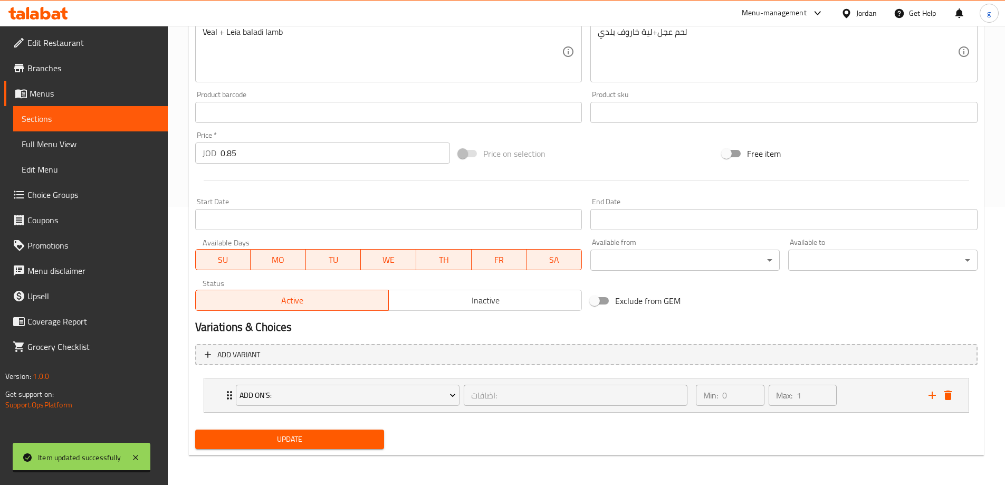
click at [80, 120] on span "Sections" at bounding box center [91, 118] width 138 height 13
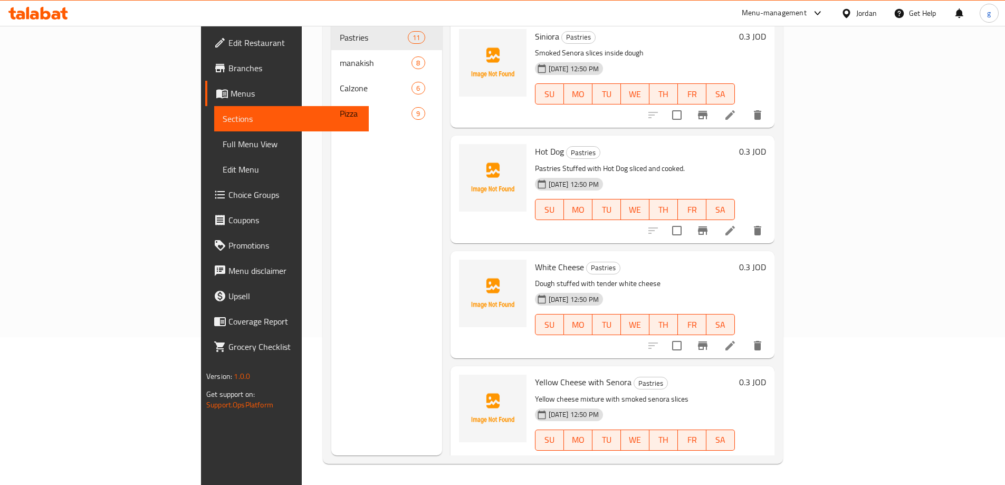
scroll to position [148, 0]
click at [331, 178] on div "Menu sections Pastries 11 manakish 8 Calzone 6 Pizza 9" at bounding box center [386, 212] width 111 height 485
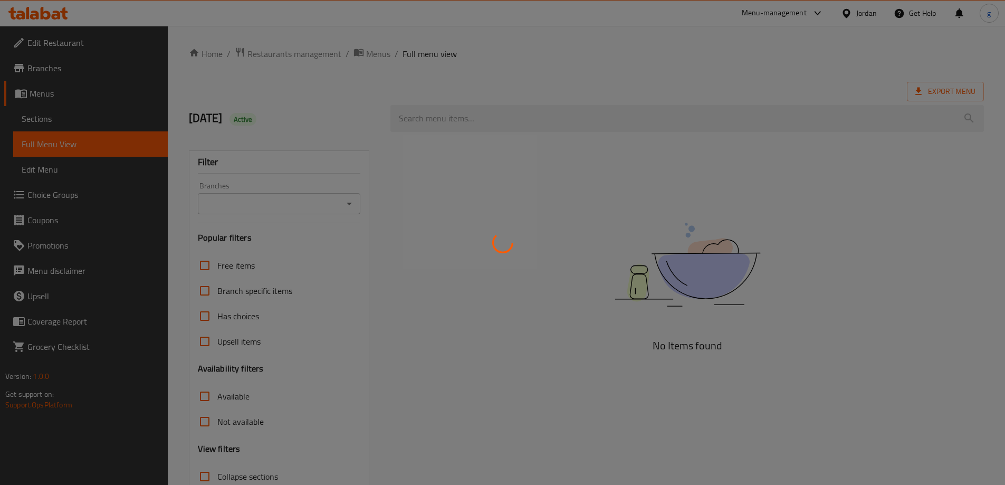
click at [853, 13] on div at bounding box center [502, 242] width 1005 height 485
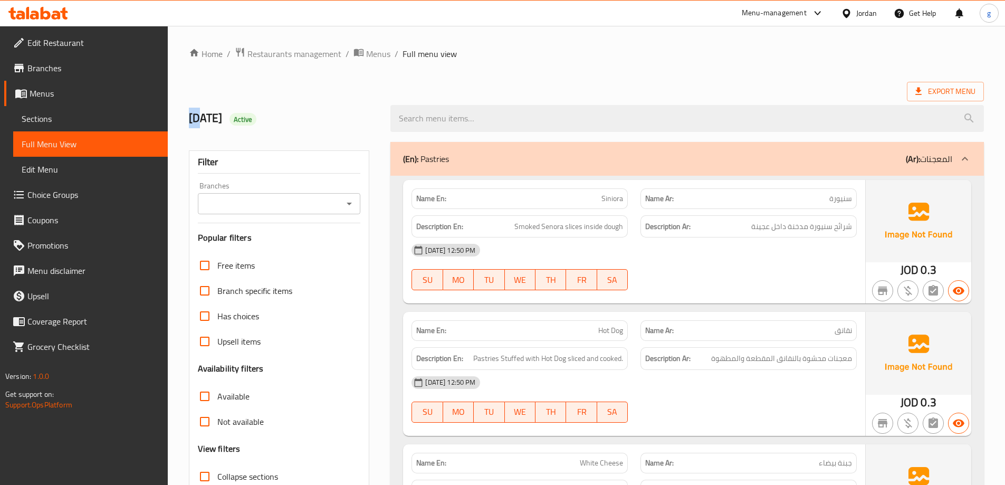
click at [868, 12] on div "Jordan" at bounding box center [866, 13] width 21 height 12
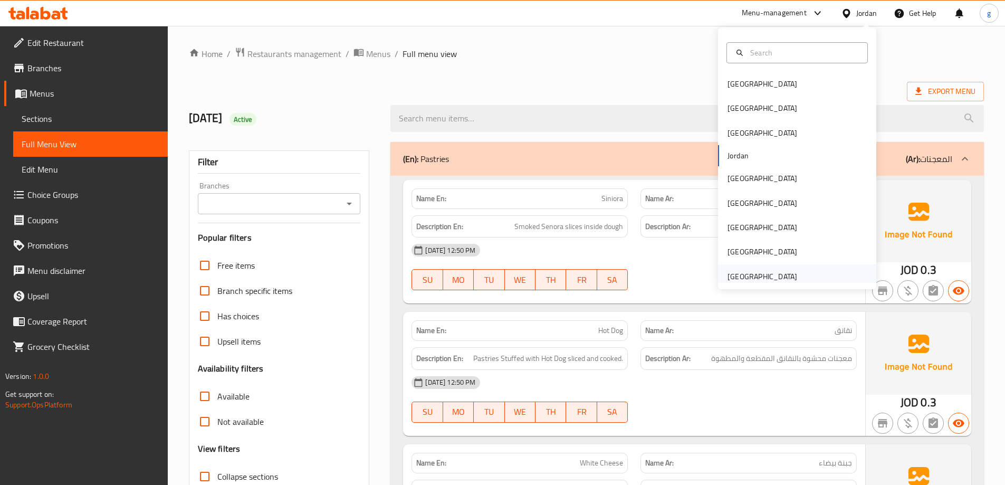
click at [763, 275] on div "United Arab Emirates" at bounding box center [762, 277] width 70 height 12
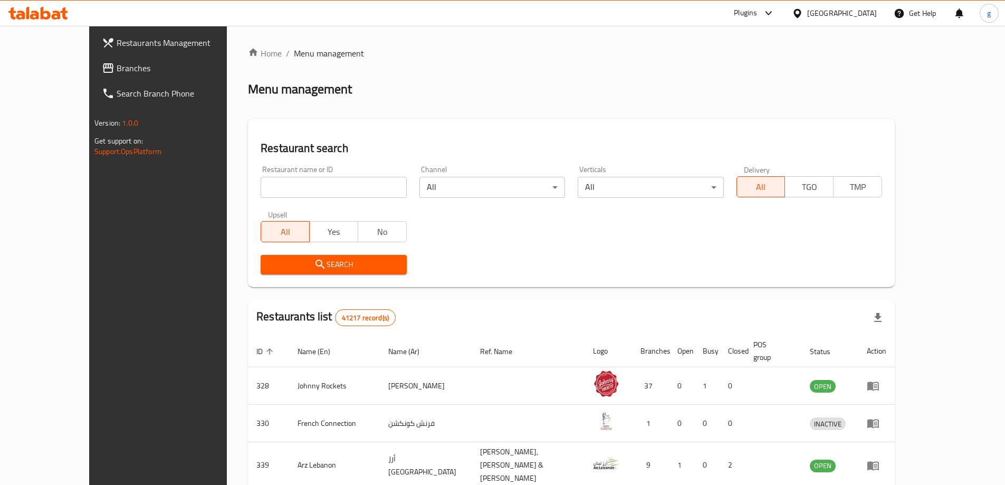
click at [117, 65] on span "Branches" at bounding box center [183, 68] width 132 height 13
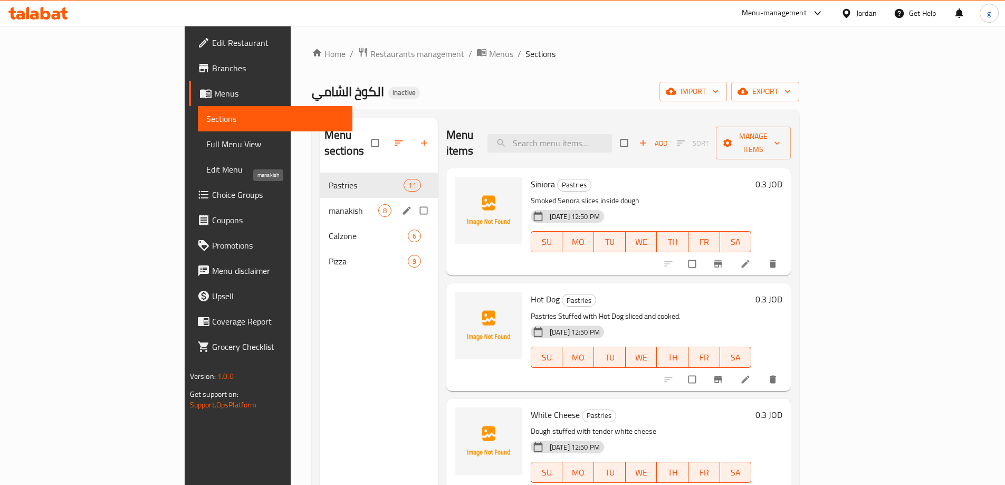
click at [329, 204] on span "manakish" at bounding box center [354, 210] width 50 height 13
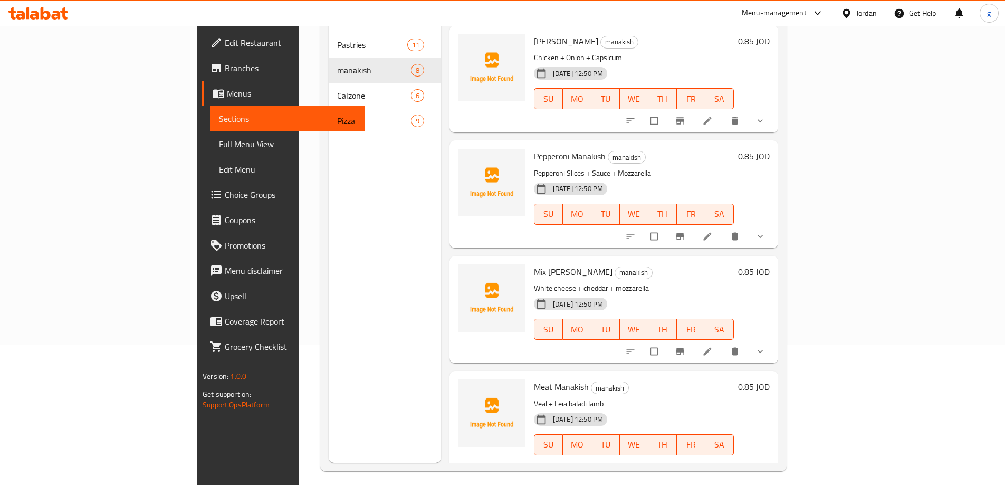
scroll to position [148, 0]
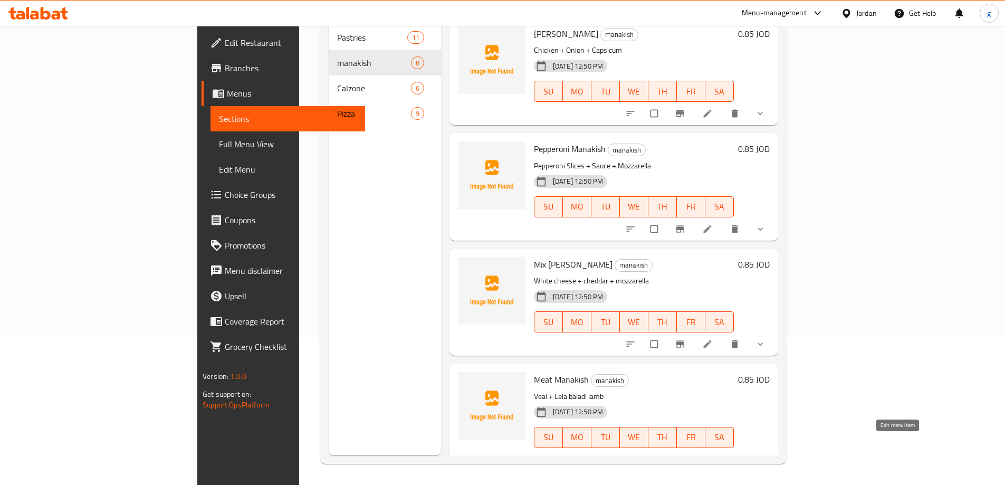
click at [712, 454] on icon at bounding box center [707, 459] width 11 height 11
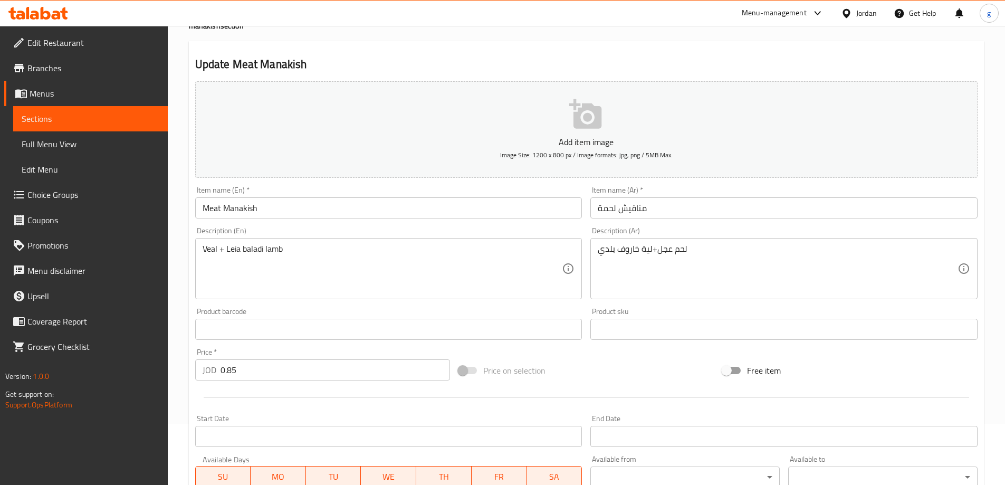
scroll to position [211, 0]
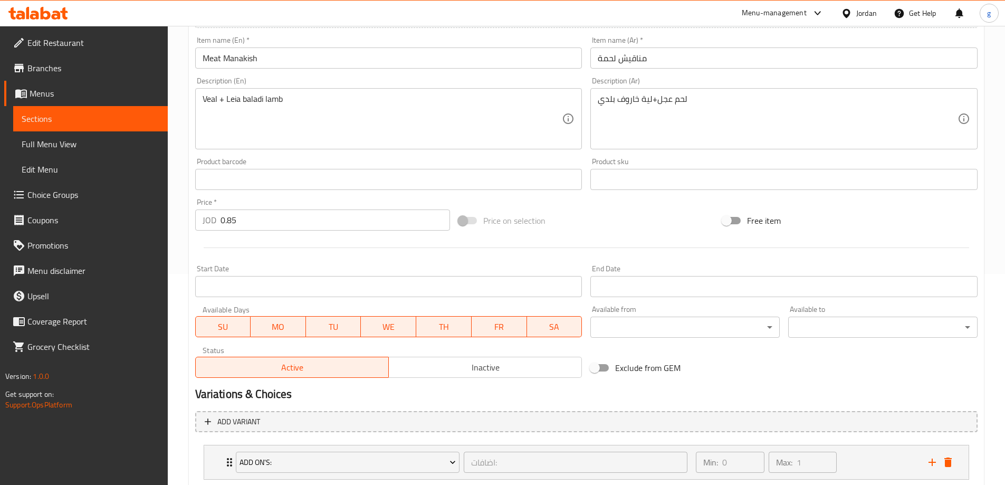
click at [65, 115] on span "Sections" at bounding box center [91, 118] width 138 height 13
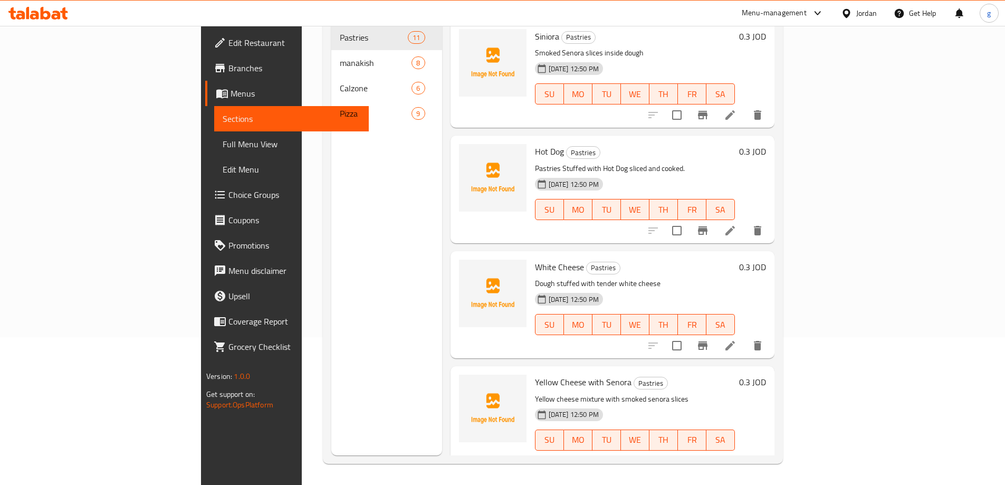
scroll to position [148, 0]
click at [351, 245] on div "Menu sections Pastries 11 manakish 8 Calzone 6 Pizza 9" at bounding box center [386, 212] width 111 height 485
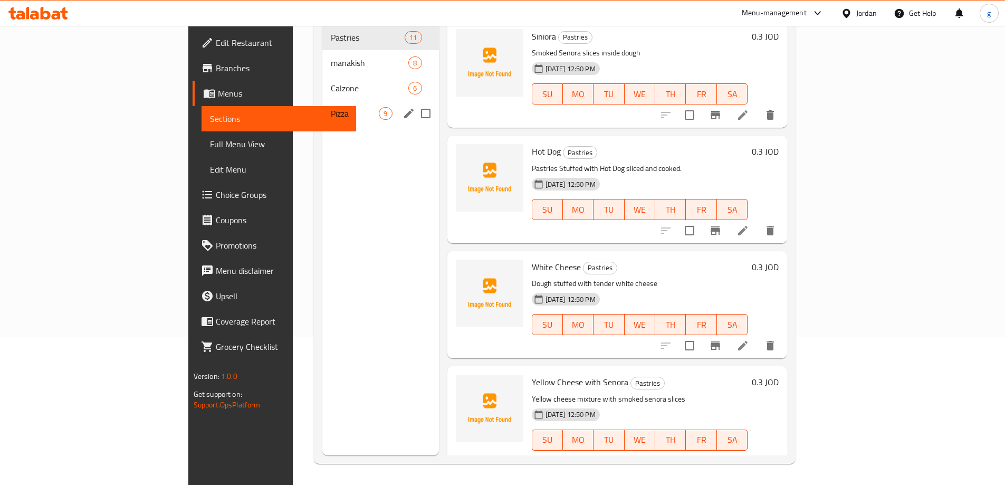
click at [331, 107] on span "Pizza" at bounding box center [355, 113] width 48 height 13
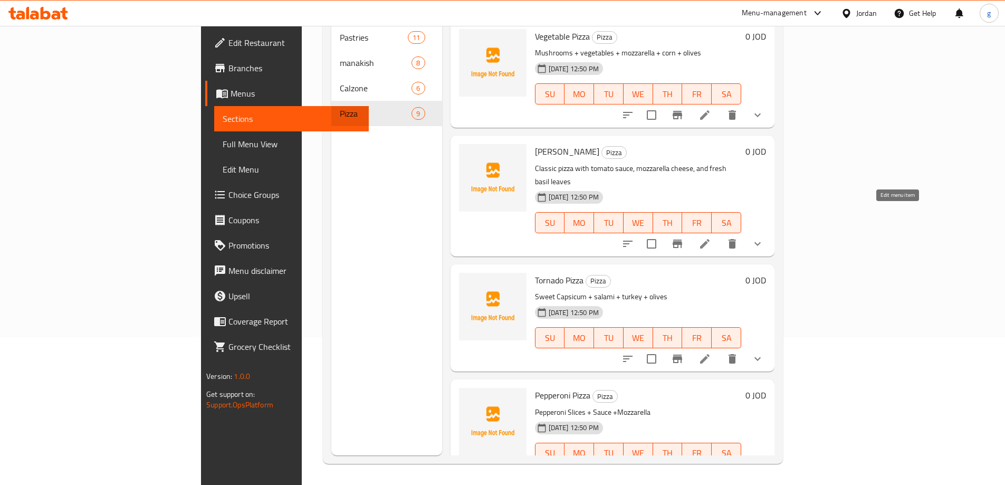
click at [711, 237] on icon at bounding box center [704, 243] width 13 height 13
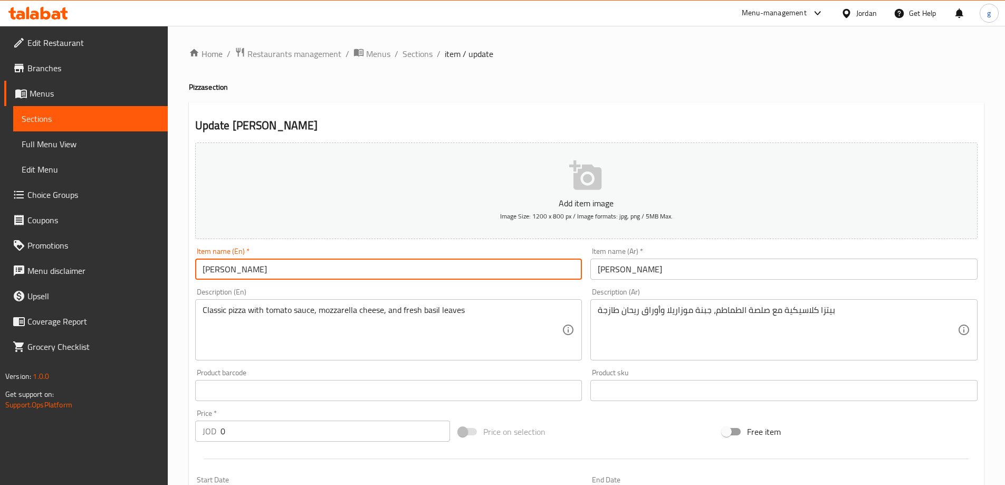
drag, startPoint x: 202, startPoint y: 268, endPoint x: 237, endPoint y: 271, distance: 34.9
click at [237, 271] on input "Margarita Pizza" at bounding box center [388, 268] width 387 height 21
click at [227, 268] on input "Margarita Pizza" at bounding box center [388, 268] width 387 height 21
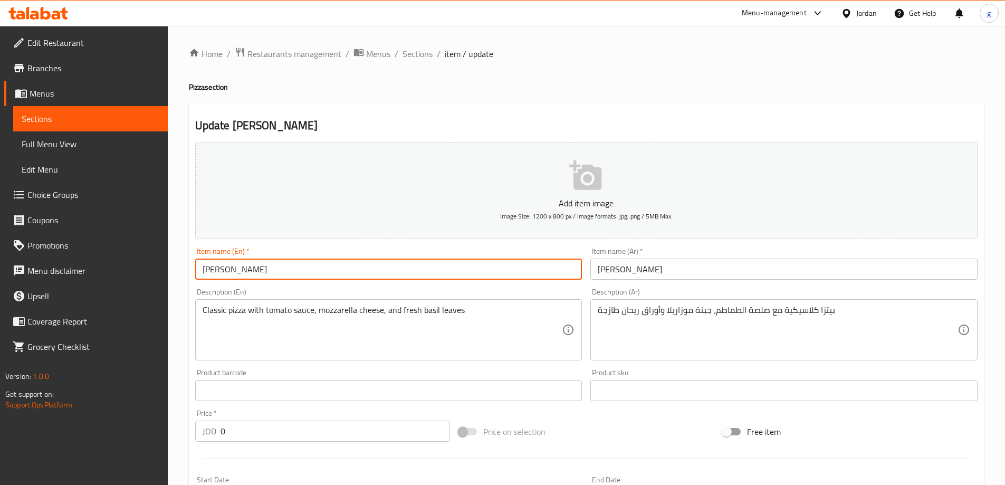
click at [235, 268] on input "Margarita Pizza" at bounding box center [388, 268] width 387 height 21
drag, startPoint x: 237, startPoint y: 269, endPoint x: 196, endPoint y: 271, distance: 41.2
click at [196, 271] on input "Margarita Pizza" at bounding box center [388, 268] width 387 height 21
paste input "he"
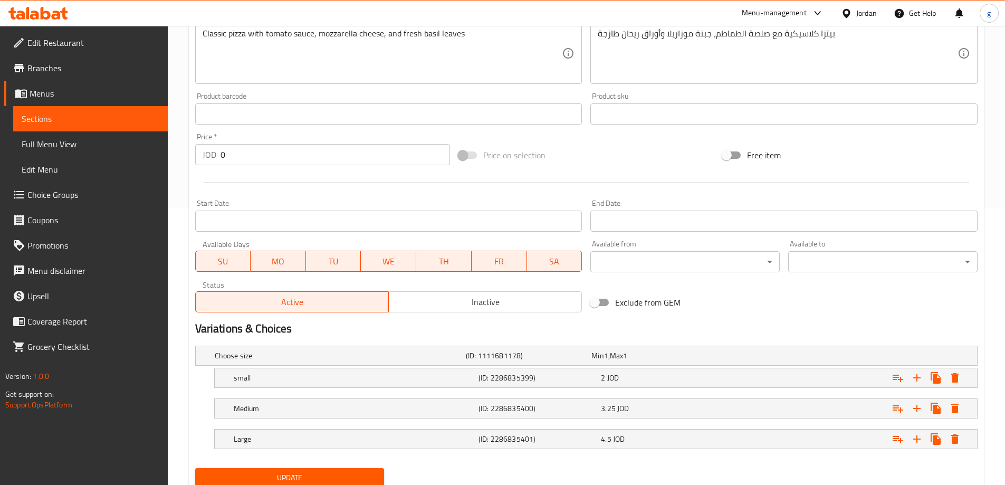
scroll to position [315, 0]
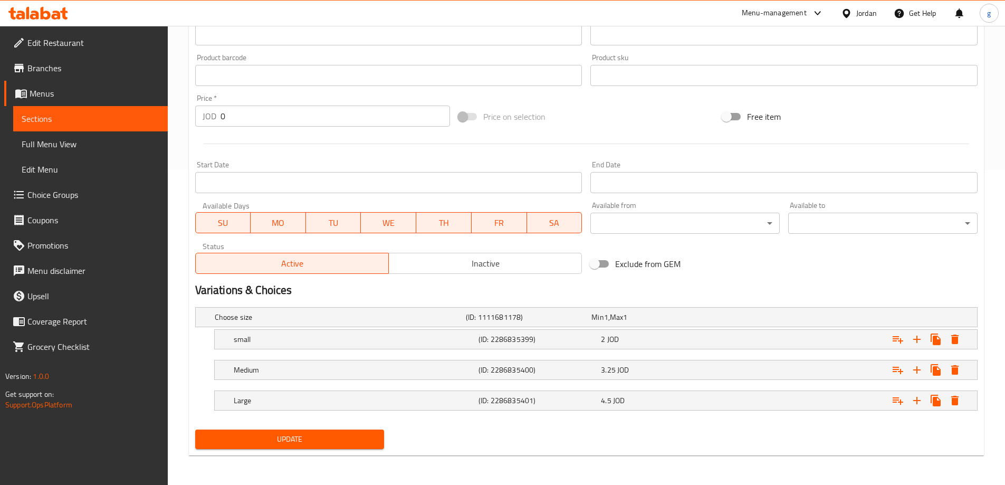
type input "[PERSON_NAME]"
click at [327, 441] on span "Update" at bounding box center [290, 438] width 172 height 13
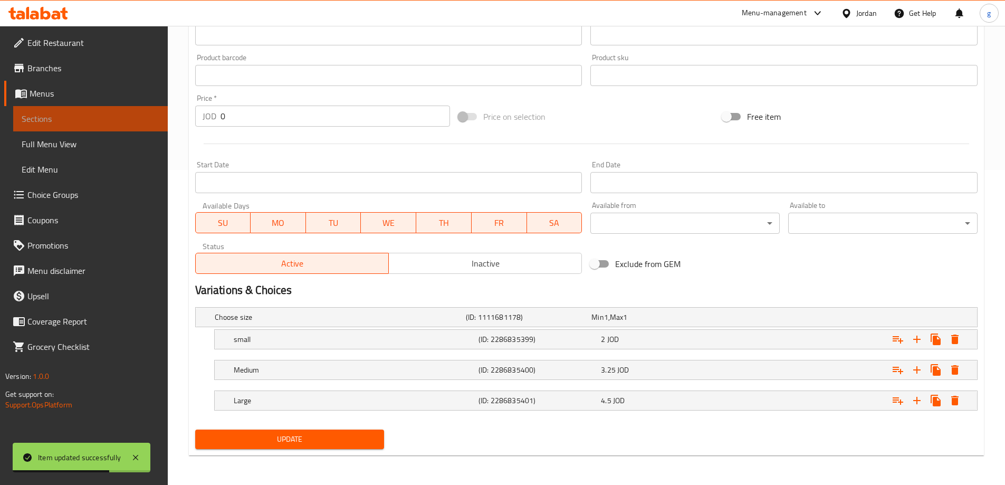
click at [45, 115] on span "Sections" at bounding box center [91, 118] width 138 height 13
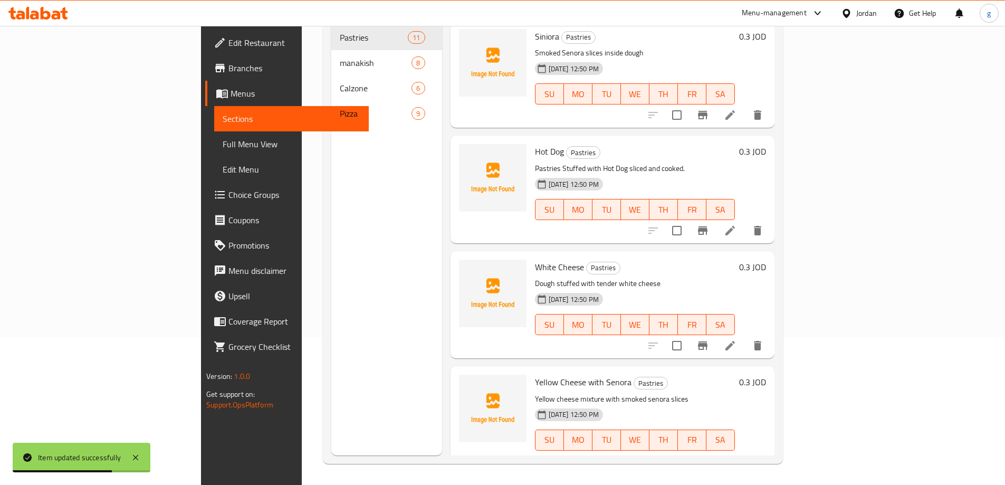
scroll to position [148, 0]
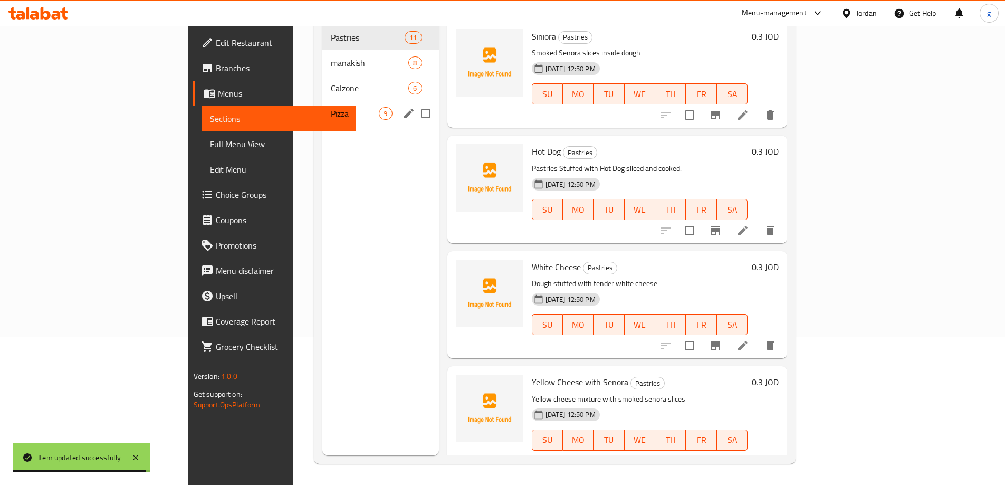
click at [322, 101] on div "Pizza 9" at bounding box center [380, 113] width 116 height 25
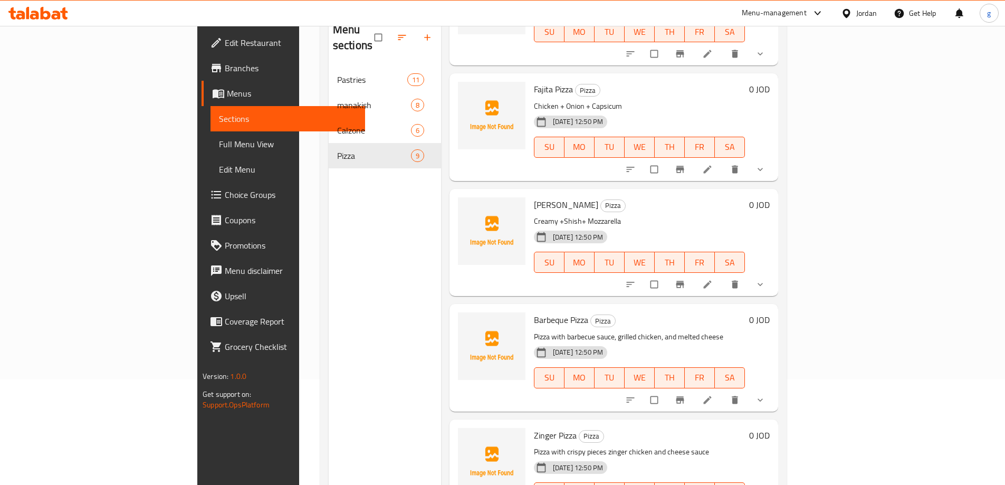
scroll to position [148, 0]
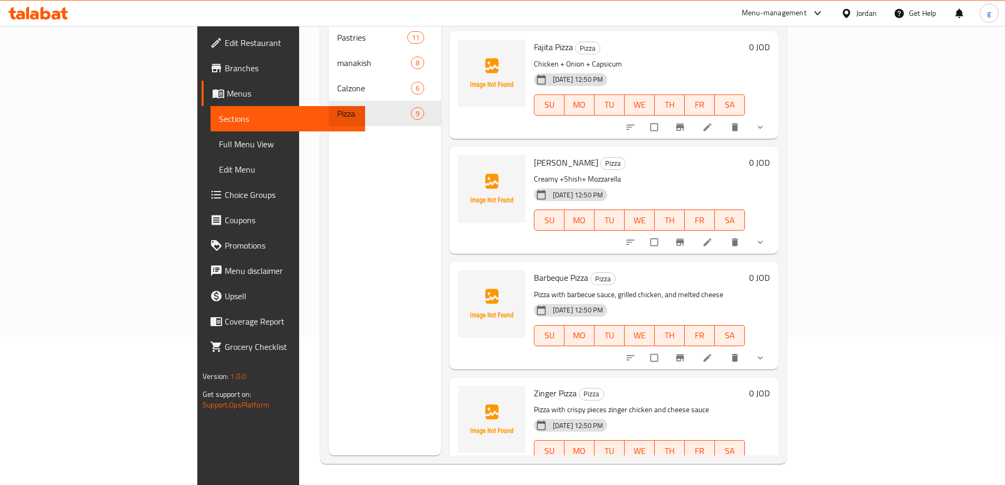
click at [711, 469] on icon at bounding box center [707, 473] width 8 height 8
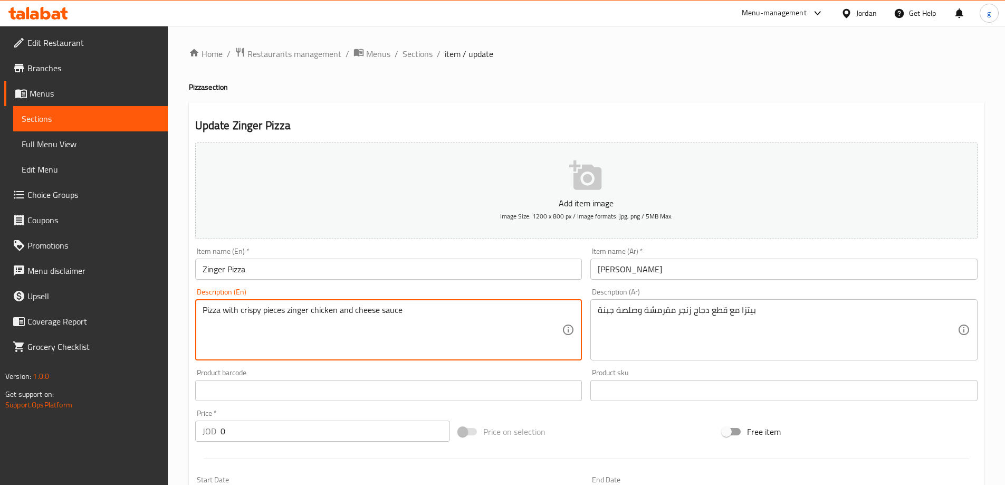
drag, startPoint x: 264, startPoint y: 313, endPoint x: 286, endPoint y: 315, distance: 22.8
paste textarea "pieces"
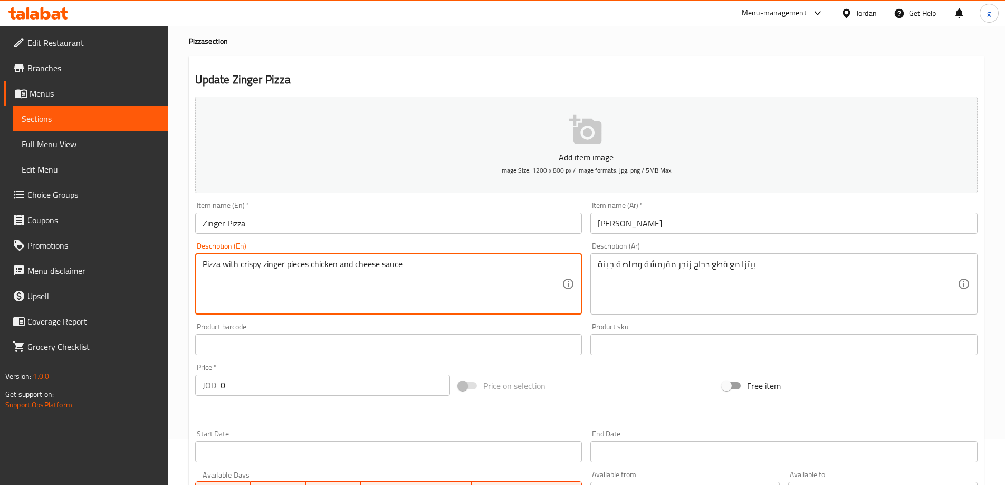
scroll to position [158, 0]
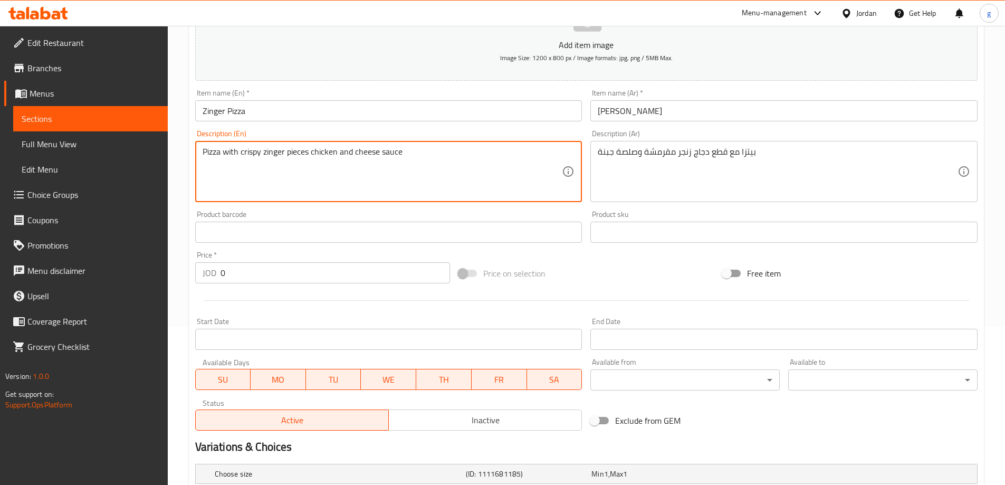
click at [407, 152] on textarea "Pizza with crispy zinger pieces chicken and cheese sauce" at bounding box center [382, 172] width 360 height 50
drag, startPoint x: 308, startPoint y: 150, endPoint x: 288, endPoint y: 168, distance: 27.3
click at [288, 168] on textarea "Pizza with crispy zinger pieces chicken and cheese sauce" at bounding box center [382, 172] width 360 height 50
paste textarea "pieces"
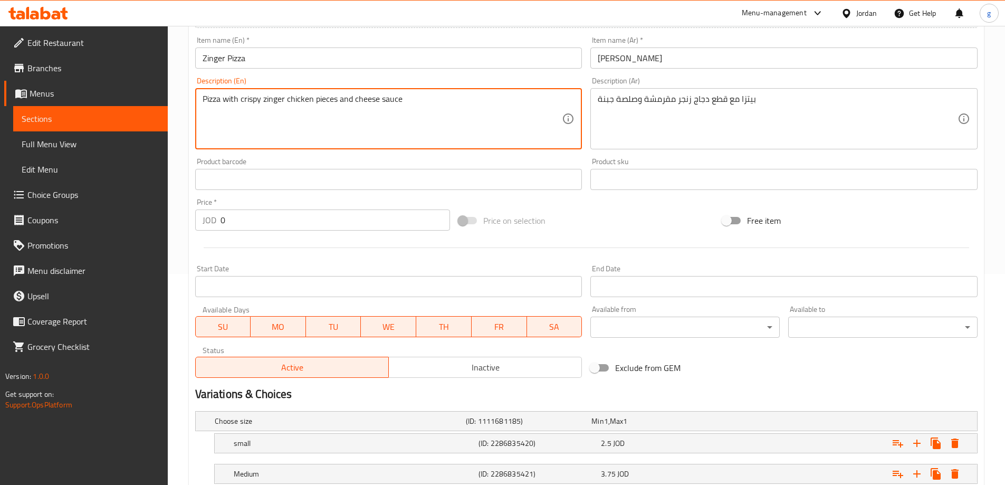
scroll to position [315, 0]
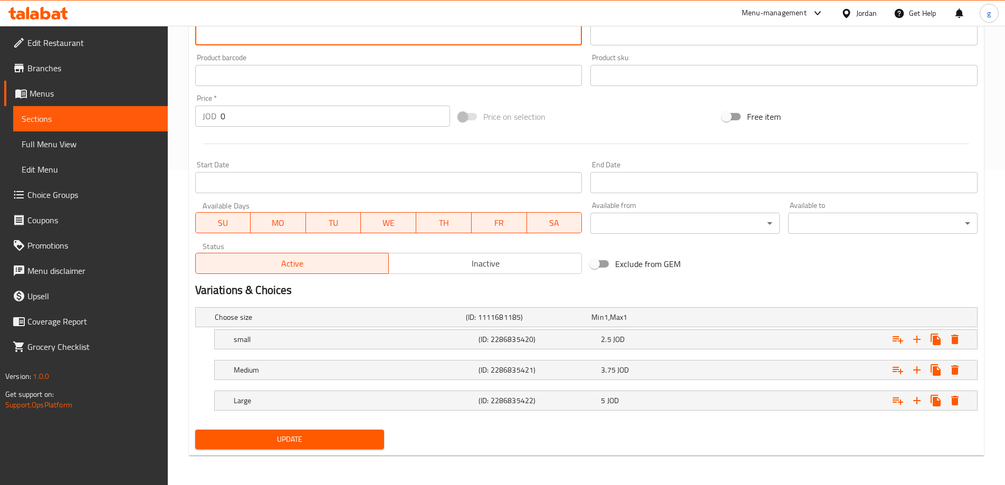
type textarea "Pizza with crispy zinger chicken pieces and cheese sauce"
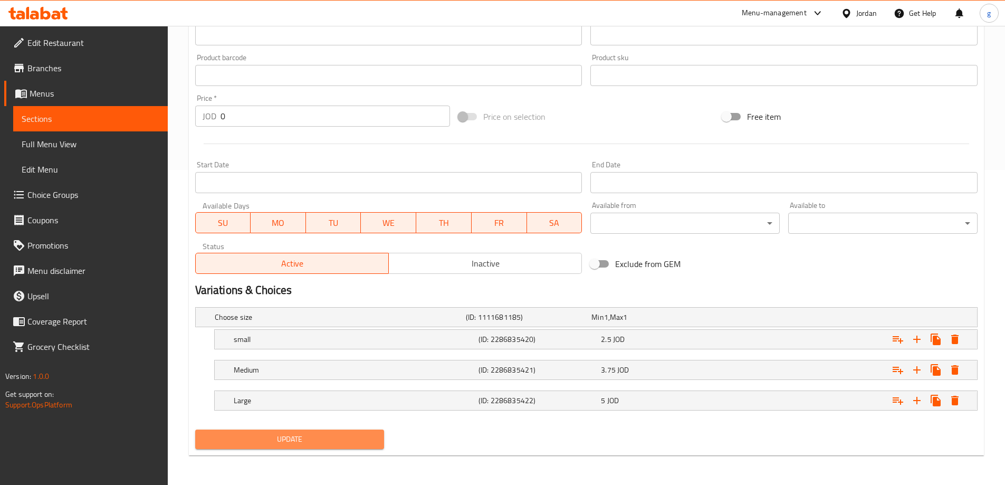
click at [307, 436] on span "Update" at bounding box center [290, 438] width 172 height 13
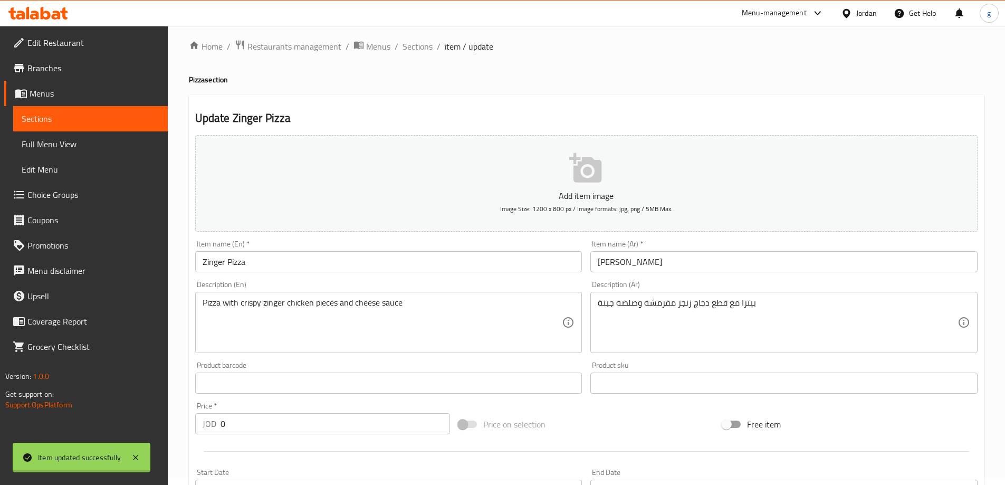
scroll to position [0, 0]
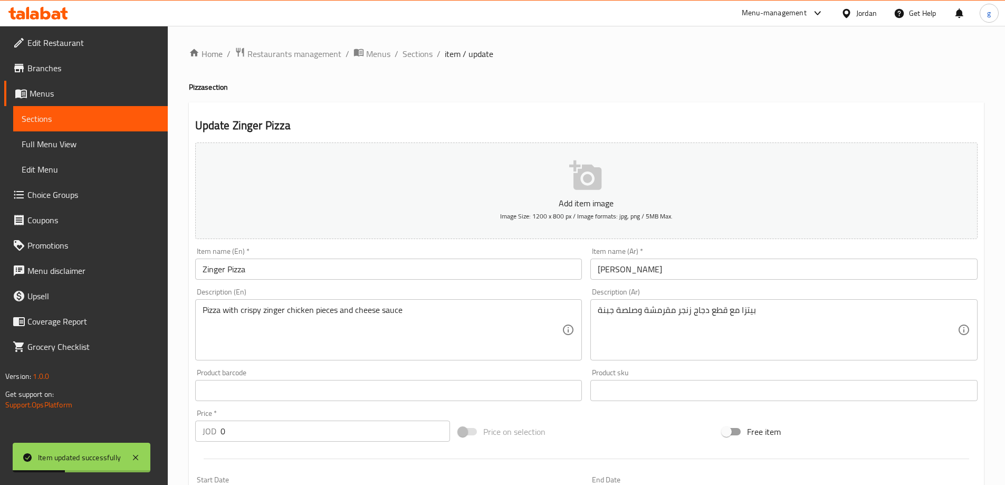
click at [59, 120] on span "Sections" at bounding box center [91, 118] width 138 height 13
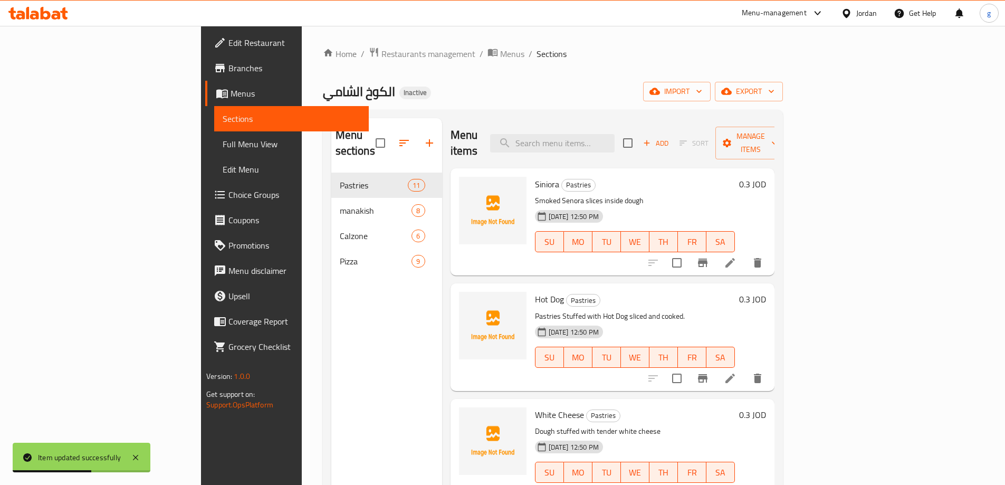
click at [223, 147] on span "Full Menu View" at bounding box center [292, 144] width 138 height 13
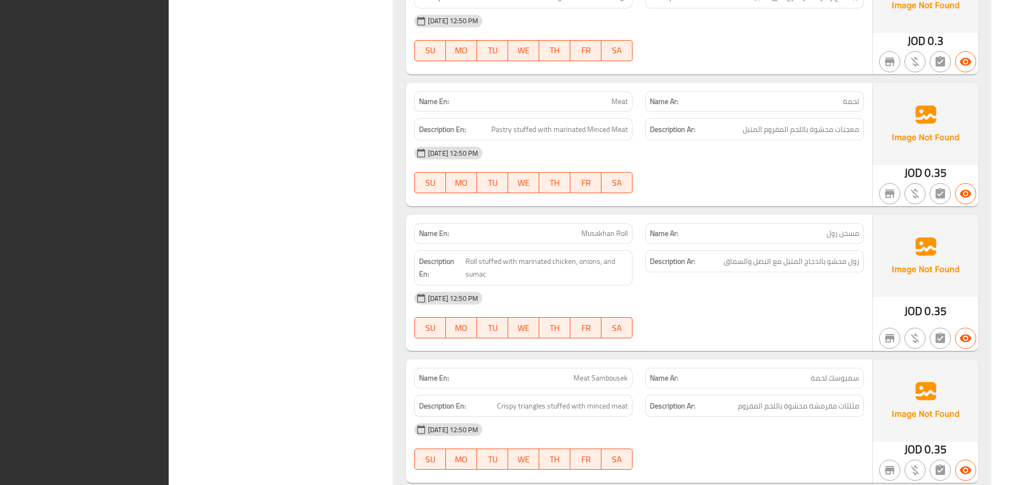
drag, startPoint x: 360, startPoint y: 150, endPoint x: 702, endPoint y: 31, distance: 362.1
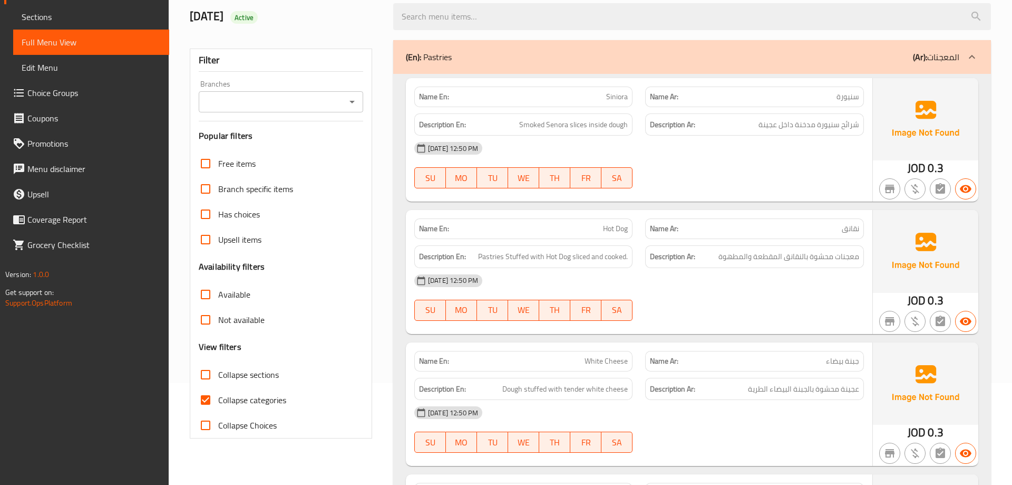
scroll to position [158, 0]
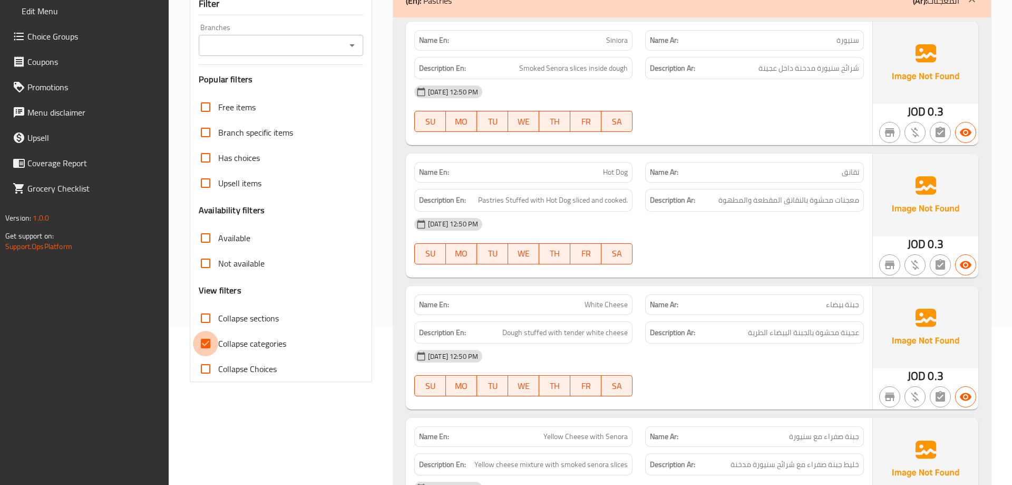
click at [214, 340] on input "Collapse categories" at bounding box center [205, 343] width 25 height 25
checkbox input "false"
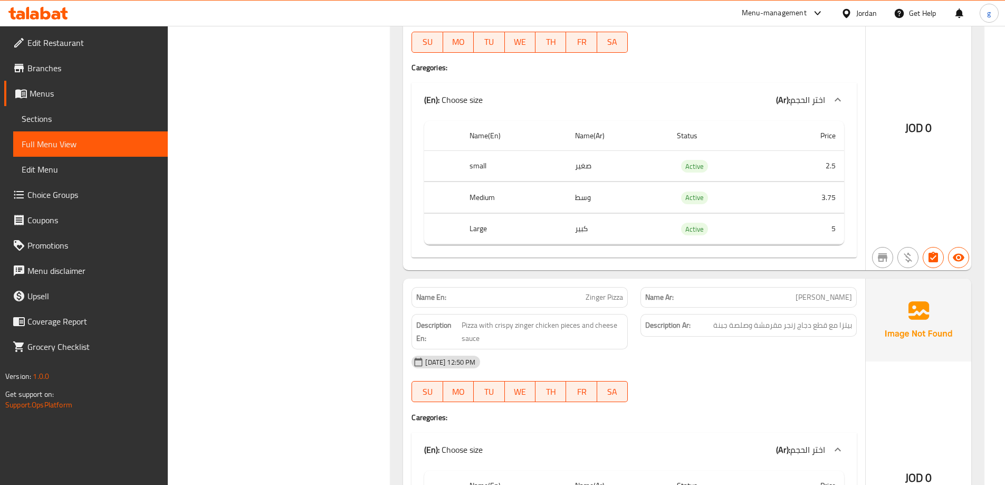
scroll to position [8808, 0]
